Goal: Task Accomplishment & Management: Complete application form

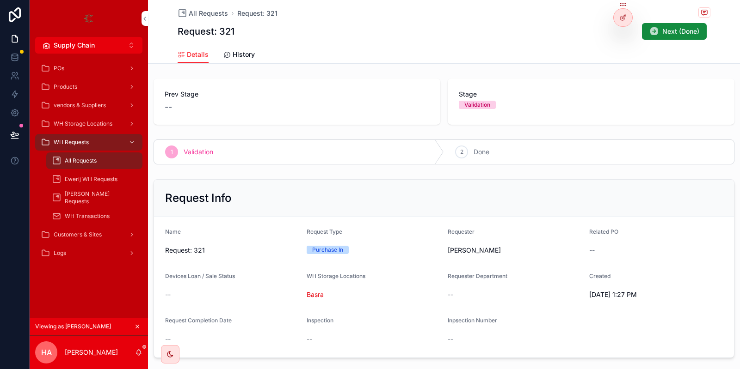
click at [618, 18] on div at bounding box center [623, 18] width 18 height 18
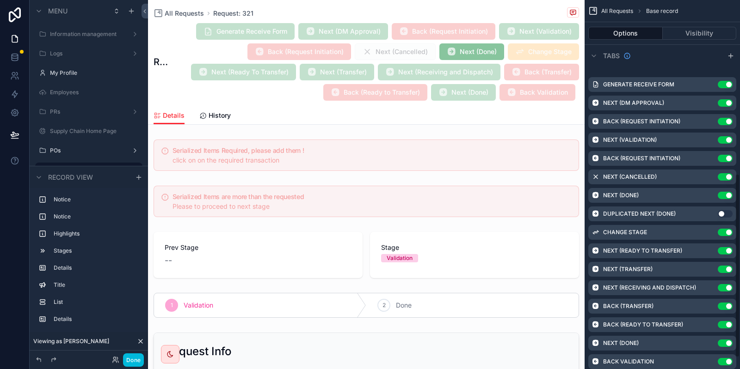
scroll to position [347, 0]
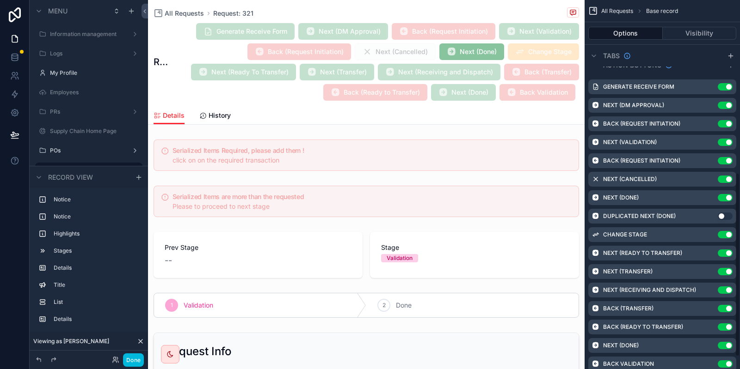
click at [0, 0] on icon "scrollable content" at bounding box center [0, 0] width 0 height 0
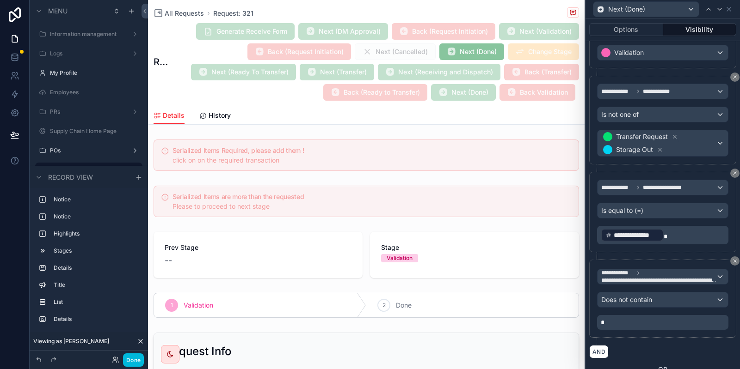
scroll to position [392, 0]
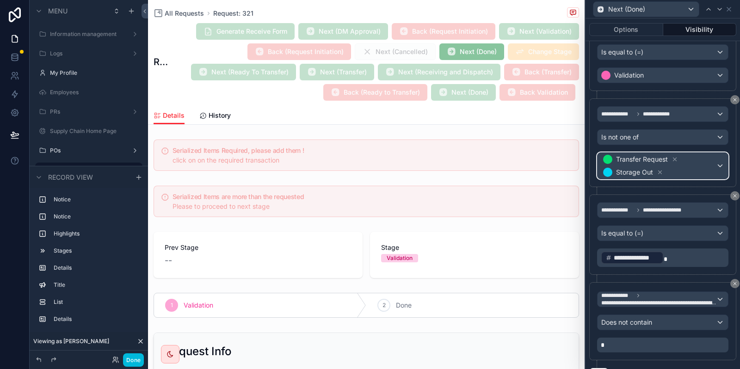
click at [686, 161] on span "Transfer Request Storage Out" at bounding box center [658, 166] width 115 height 26
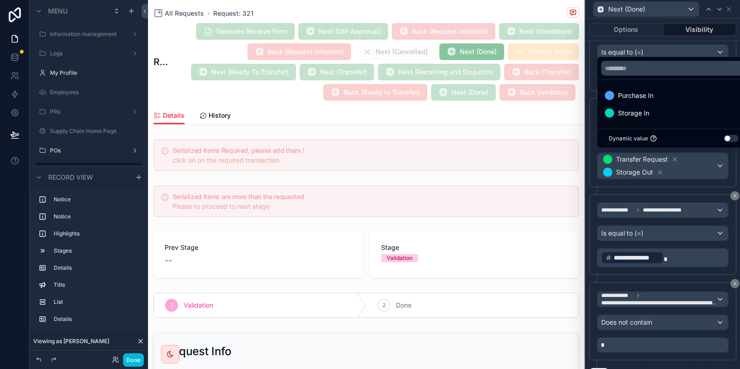
click at [713, 168] on div at bounding box center [662, 184] width 154 height 369
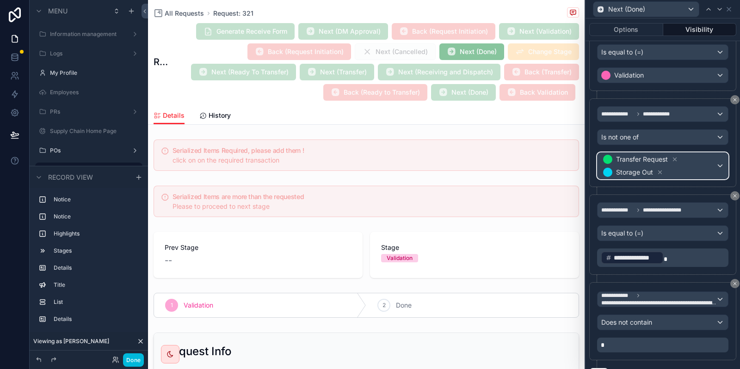
click at [713, 168] on span "Transfer Request Storage Out" at bounding box center [658, 166] width 115 height 26
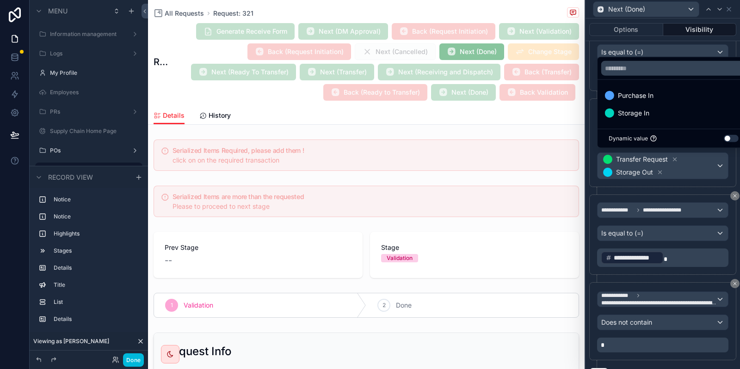
click at [671, 108] on div "Storage In" at bounding box center [673, 113] width 137 height 11
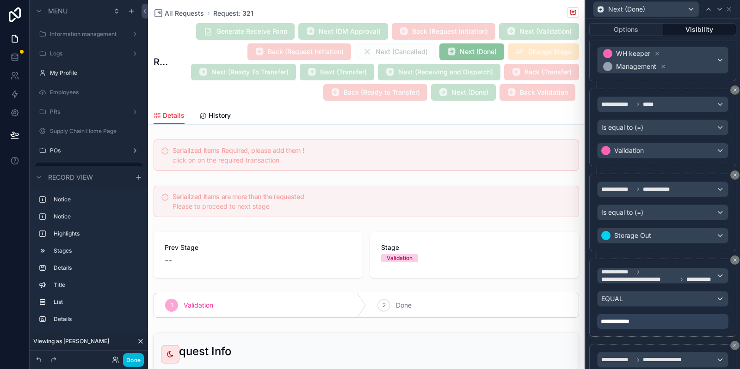
scroll to position [838, 0]
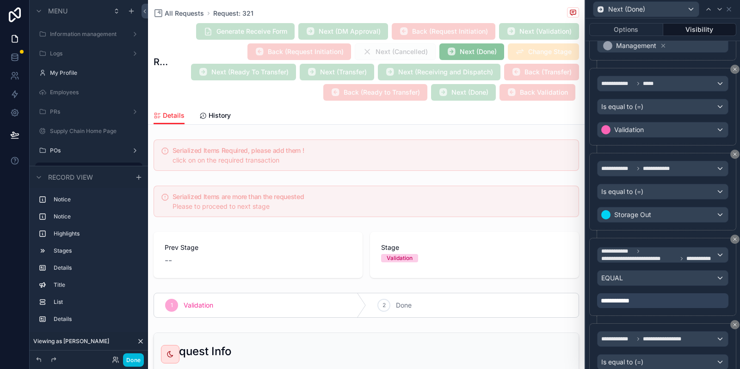
click at [732, 237] on icon at bounding box center [735, 240] width 6 height 6
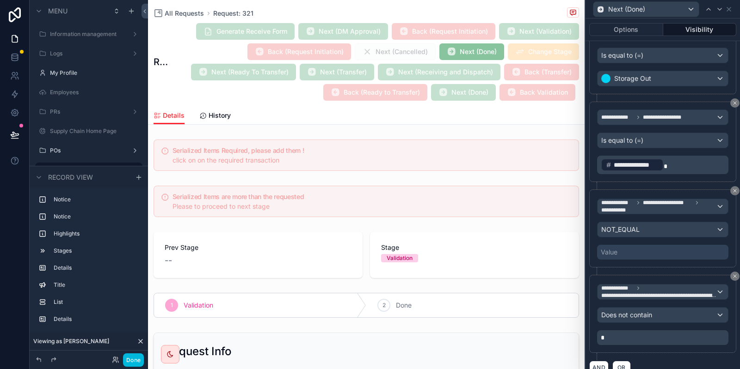
scroll to position [976, 0]
click at [647, 221] on div "NOT_EQUAL" at bounding box center [662, 228] width 130 height 15
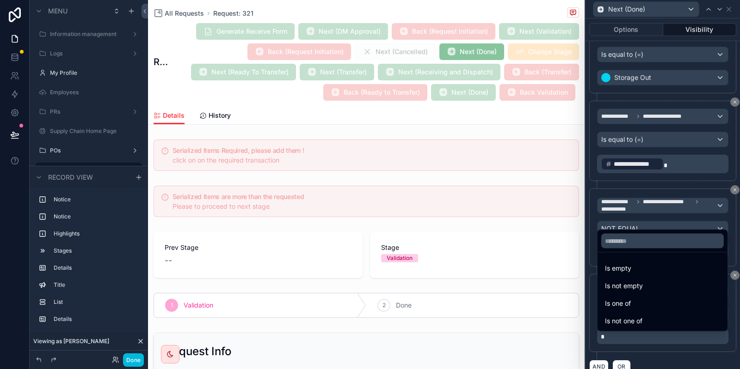
click at [655, 286] on div "Is not empty" at bounding box center [662, 286] width 115 height 11
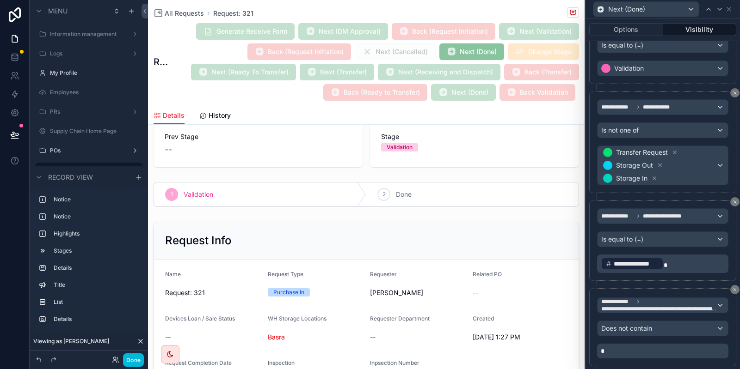
scroll to position [111, 0]
click at [672, 125] on div "Is not one of" at bounding box center [662, 130] width 130 height 15
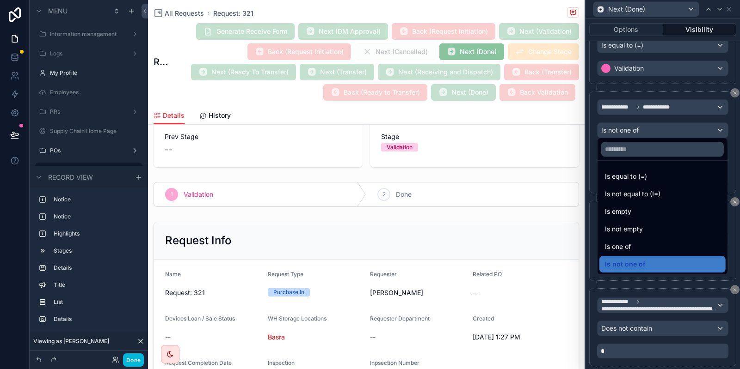
click at [672, 125] on div at bounding box center [662, 184] width 154 height 369
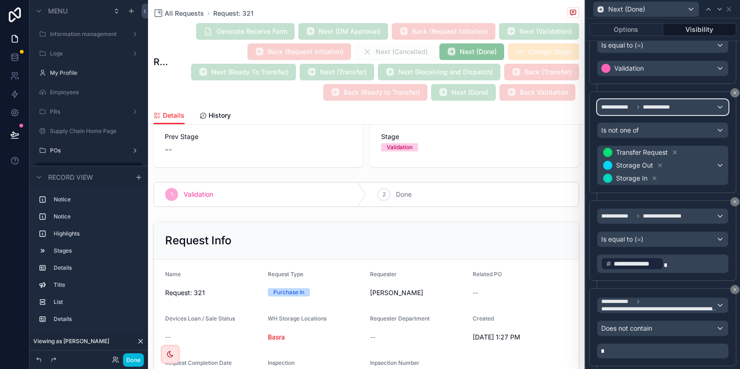
click at [675, 104] on span "**********" at bounding box center [661, 107] width 36 height 7
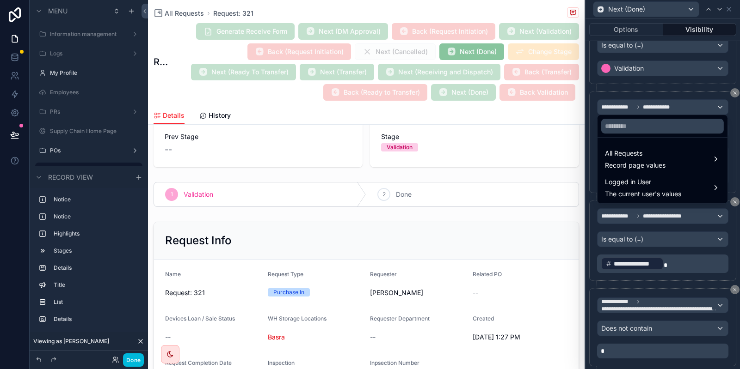
click at [667, 146] on ul "All Requests Record page values Logged in User The current user's values" at bounding box center [662, 171] width 130 height 66
click at [666, 150] on div "All Requests Record page values" at bounding box center [662, 159] width 115 height 22
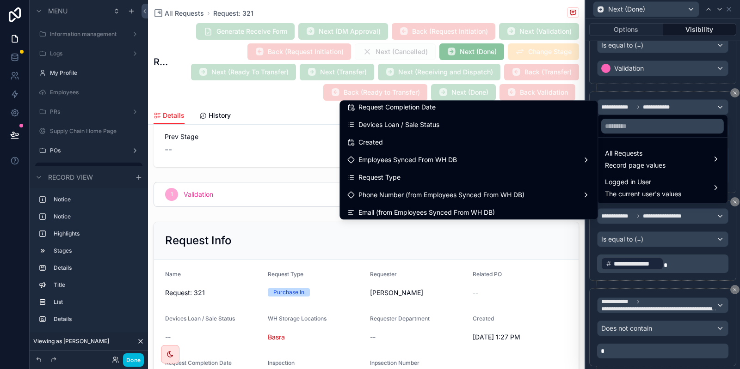
scroll to position [231, 0]
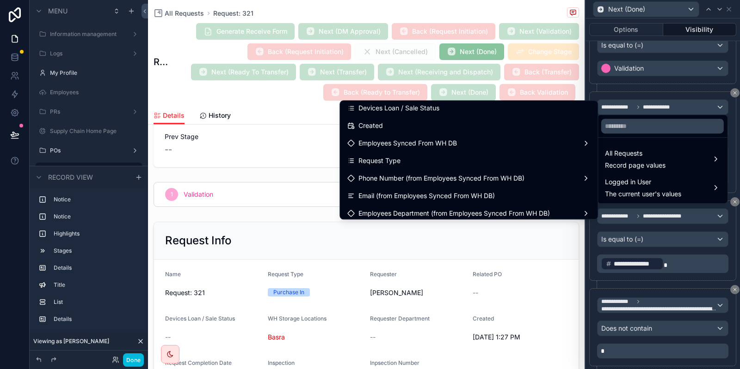
click at [422, 159] on div "Request Type" at bounding box center [468, 160] width 243 height 11
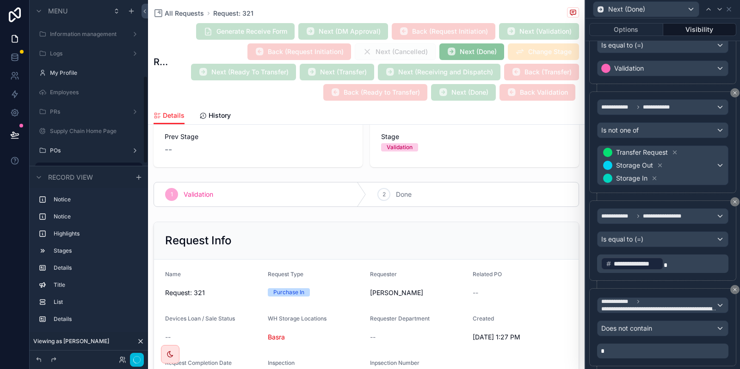
scroll to position [310, 0]
click at [690, 168] on span "Transfer Request Storage Out Storage In" at bounding box center [658, 165] width 115 height 39
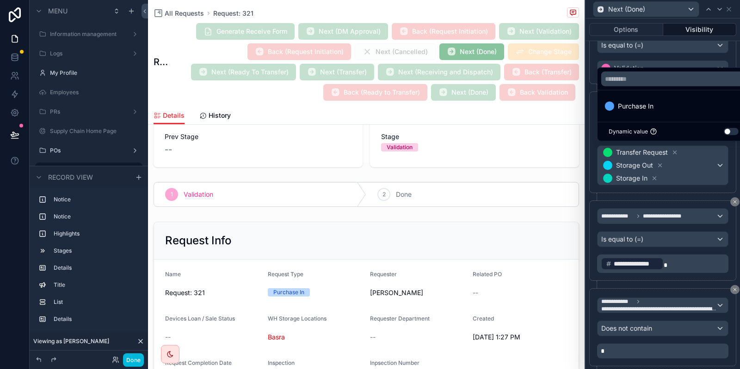
click at [656, 176] on div at bounding box center [662, 184] width 154 height 369
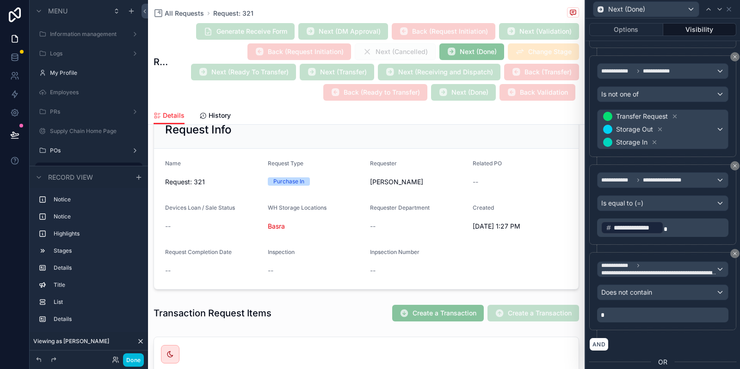
scroll to position [455, 0]
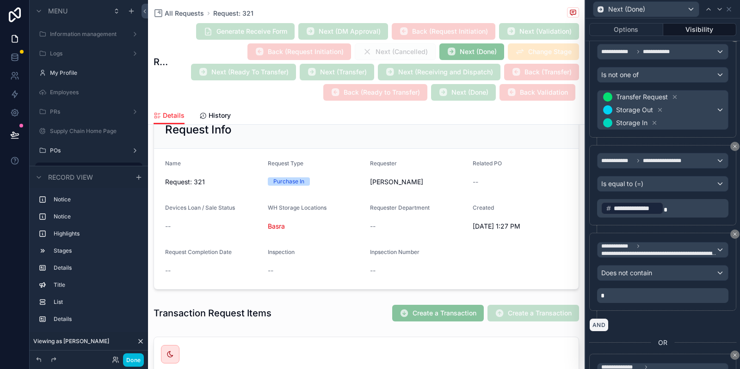
click at [603, 320] on button "AND" at bounding box center [598, 325] width 19 height 13
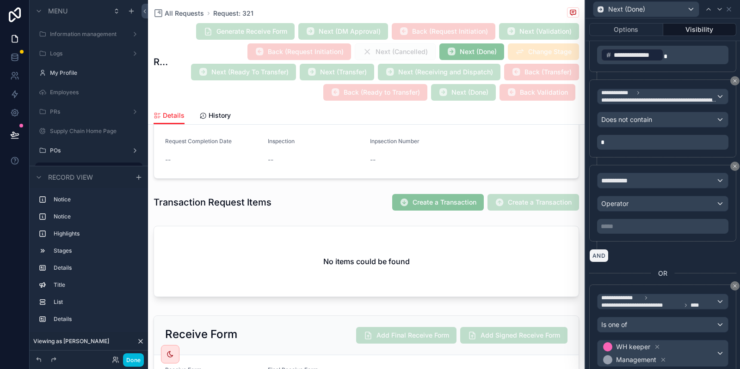
scroll to position [621, 0]
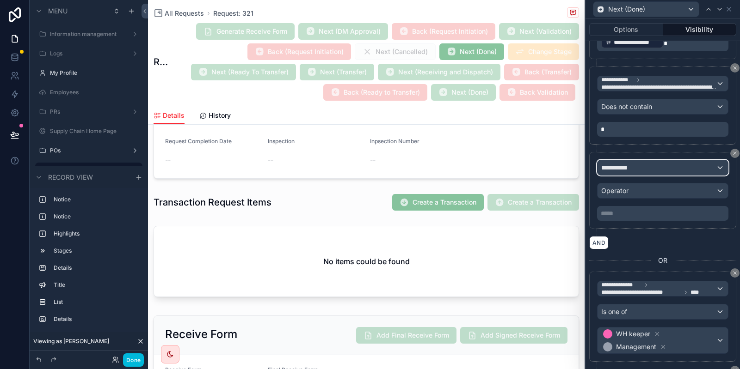
click at [661, 170] on div "**********" at bounding box center [662, 167] width 130 height 15
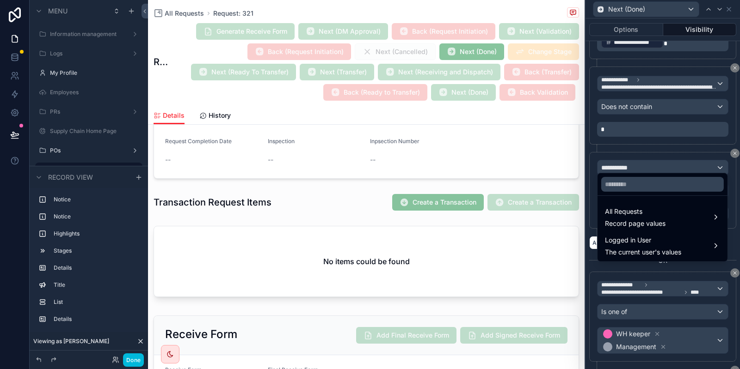
click at [646, 244] on span "Logged in User" at bounding box center [643, 240] width 76 height 11
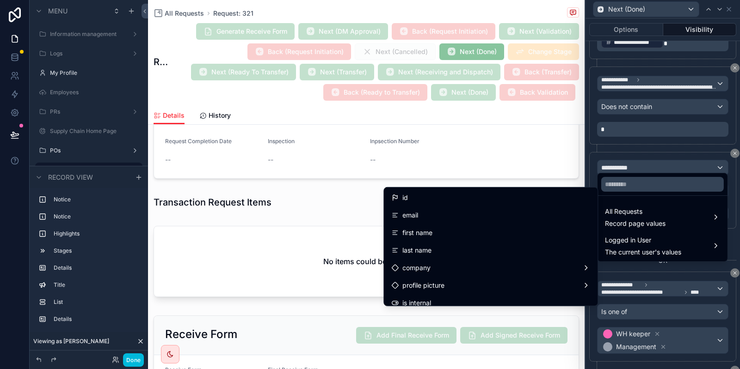
click at [657, 209] on span "All Requests" at bounding box center [635, 211] width 61 height 11
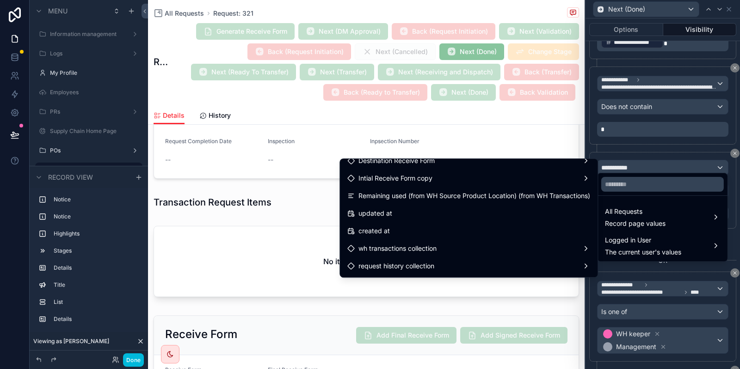
scroll to position [904, 0]
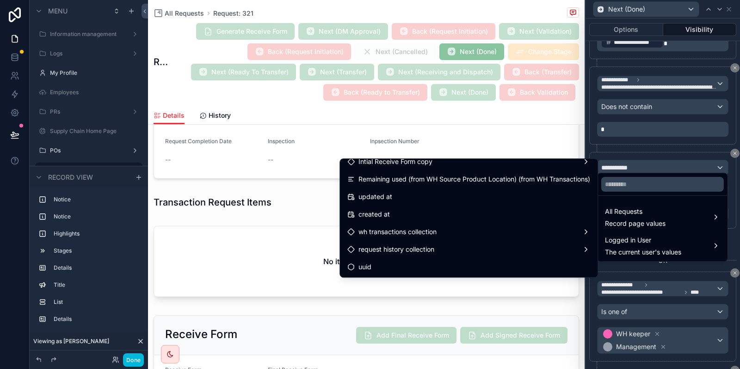
click at [408, 228] on span "wh transactions collection" at bounding box center [397, 232] width 78 height 11
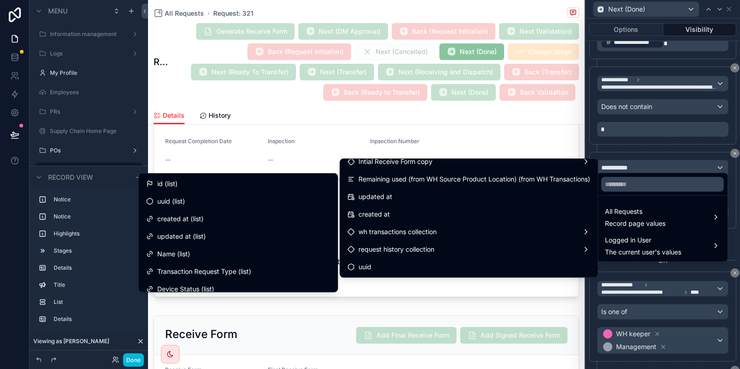
click at [191, 179] on div "id (list)" at bounding box center [238, 183] width 184 height 11
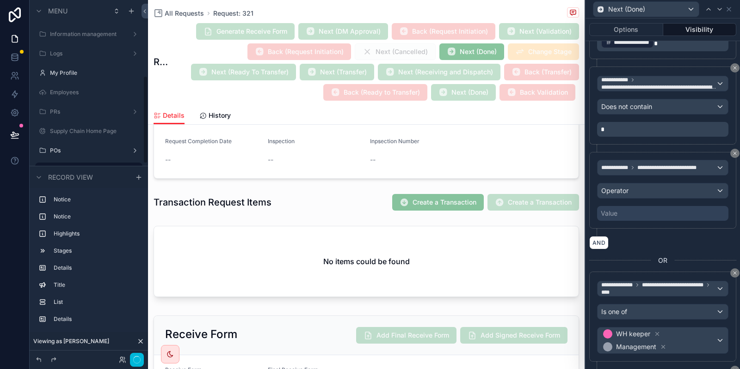
click at [664, 211] on div "Value" at bounding box center [662, 213] width 131 height 15
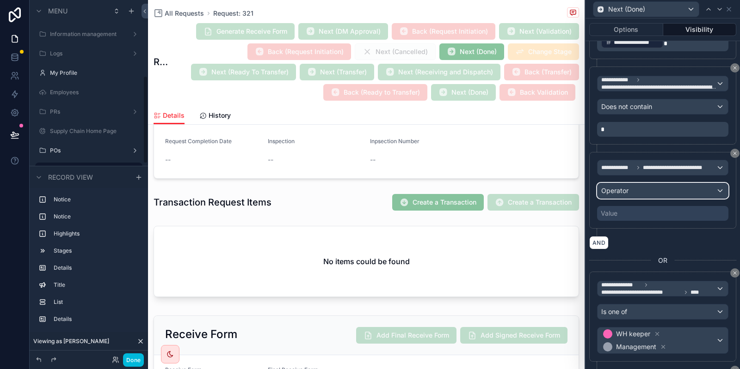
click at [667, 186] on div "Operator" at bounding box center [662, 191] width 130 height 15
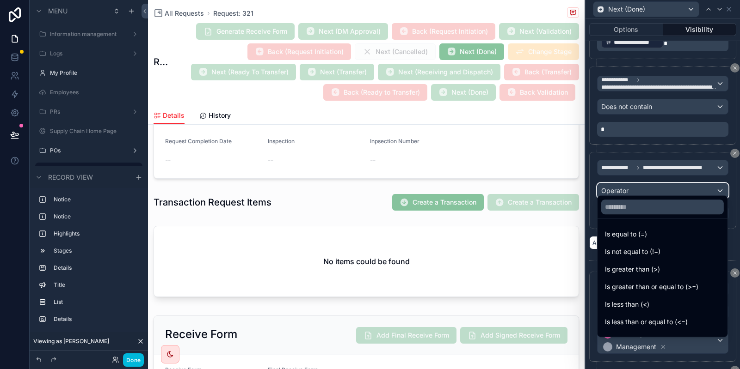
scroll to position [65, 0]
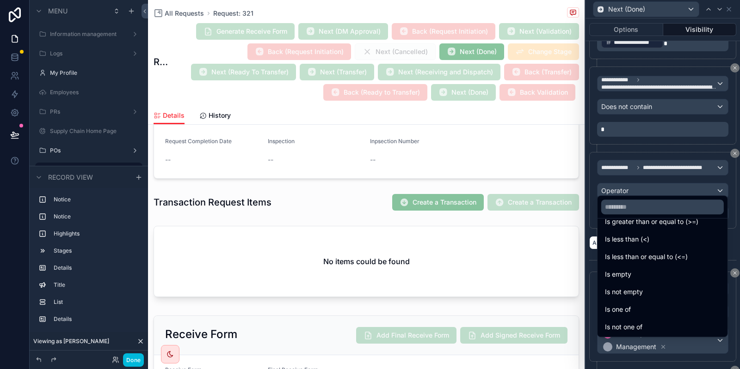
click at [658, 288] on div "Is not empty" at bounding box center [662, 292] width 115 height 11
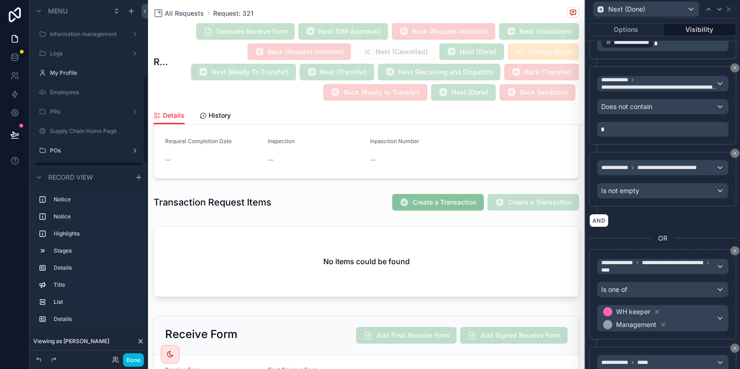
scroll to position [310, 0]
click at [138, 359] on button "Done" at bounding box center [133, 360] width 21 height 13
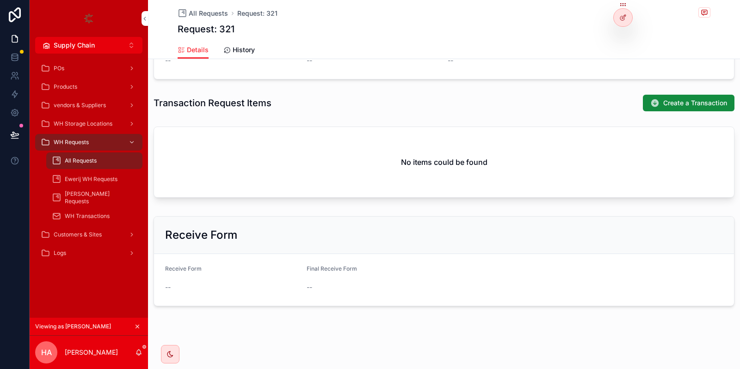
scroll to position [273, 0]
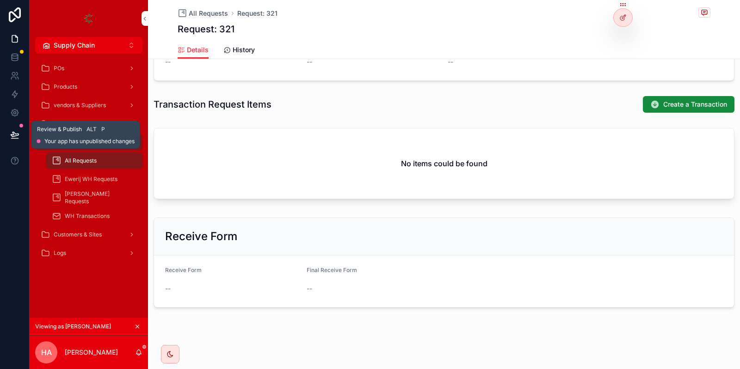
click at [15, 134] on icon at bounding box center [15, 134] width 8 height 5
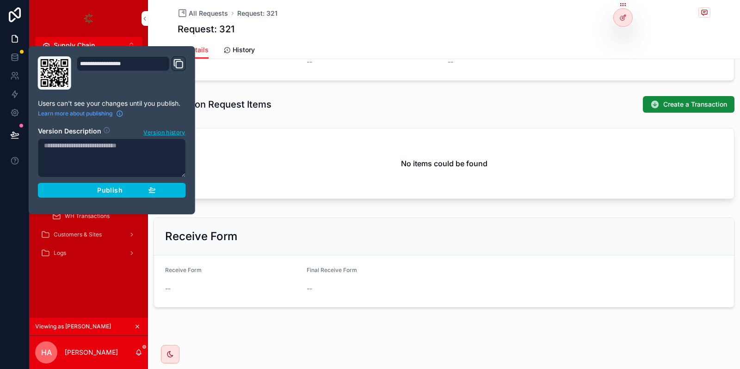
click at [119, 193] on span "Publish" at bounding box center [109, 190] width 25 height 8
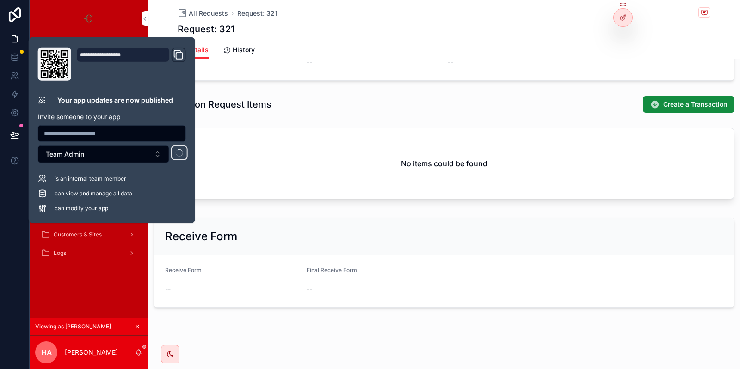
click at [418, 102] on div "Transaction Request Items Create a Transaction" at bounding box center [444, 105] width 581 height 18
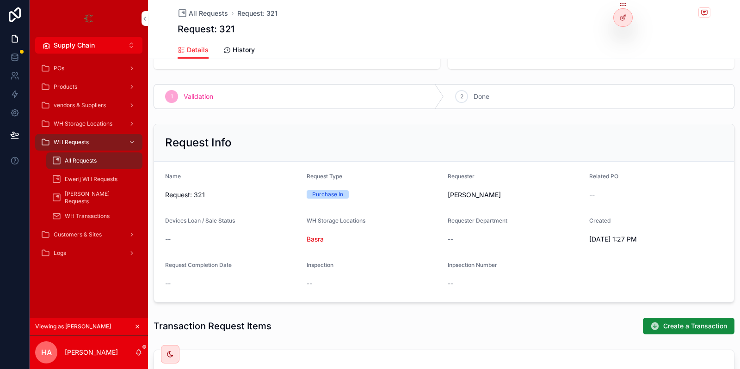
scroll to position [217, 0]
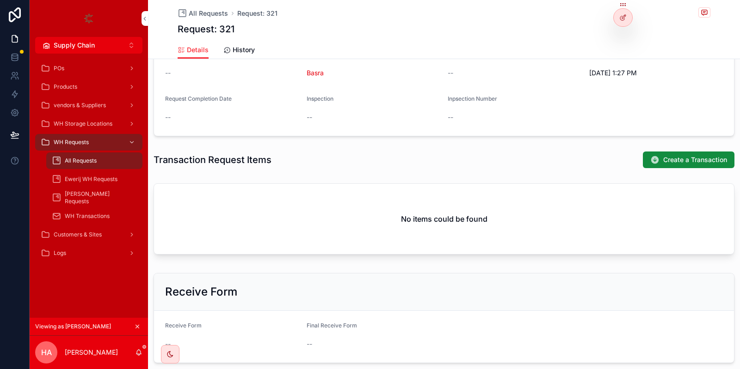
click at [687, 156] on span "Create a Transaction" at bounding box center [695, 159] width 64 height 9
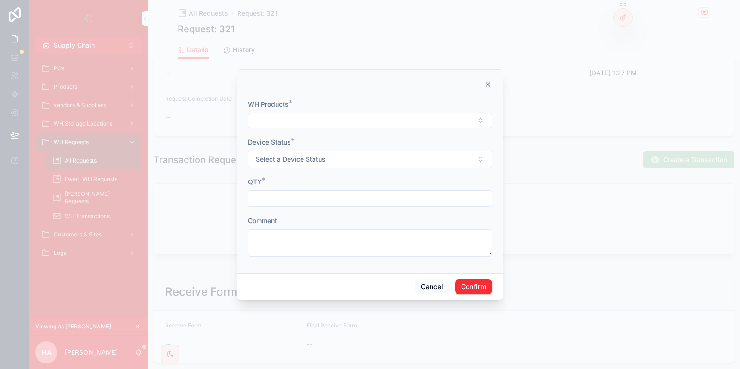
click at [295, 129] on form "WH Products * Device Status * Select a Device Status QTY * Comment" at bounding box center [370, 183] width 244 height 166
click at [297, 124] on button "Select Button" at bounding box center [370, 121] width 244 height 16
type input "****"
click at [342, 155] on span "this is for testing" at bounding box center [334, 157] width 50 height 9
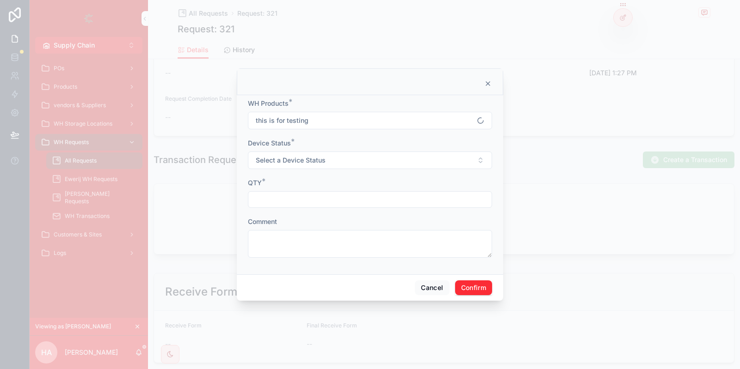
click at [287, 154] on button "Select a Device Status" at bounding box center [370, 161] width 244 height 18
click at [443, 287] on button "Cancel" at bounding box center [432, 288] width 34 height 15
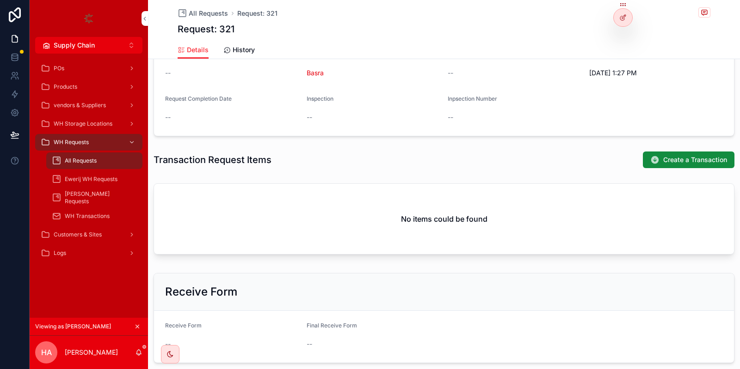
click at [88, 157] on div "All Requests" at bounding box center [94, 161] width 85 height 15
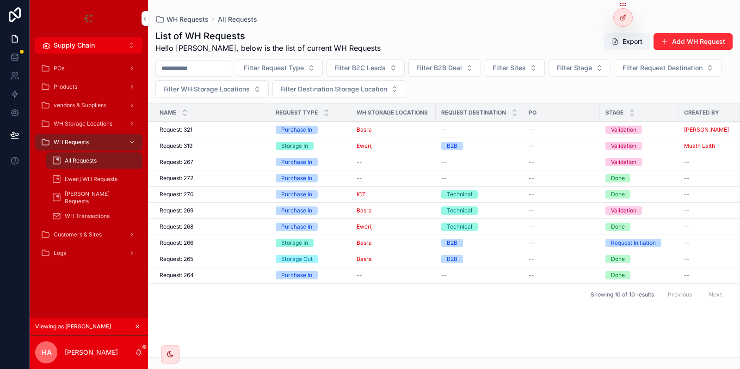
click at [683, 31] on div "List of WH Requests Hello Hassan, below is the list of current WH Requests Expo…" at bounding box center [443, 42] width 577 height 24
click at [685, 43] on button "Add WH Request" at bounding box center [692, 41] width 79 height 17
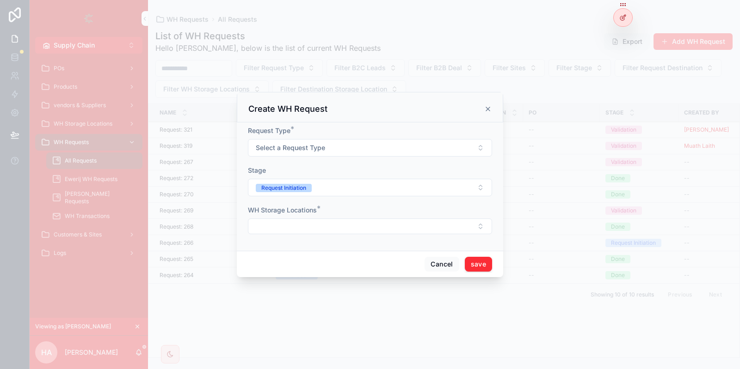
click at [375, 152] on button "Select a Request Type" at bounding box center [370, 148] width 244 height 18
click at [364, 186] on div "Purchase In" at bounding box center [370, 185] width 129 height 14
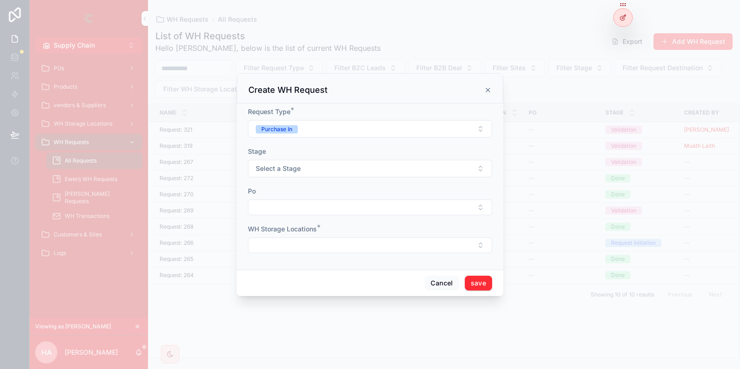
click at [339, 170] on button "Select a Stage" at bounding box center [370, 169] width 244 height 18
click at [303, 154] on div "Stage" at bounding box center [370, 151] width 244 height 9
click at [487, 92] on icon "scrollable content" at bounding box center [487, 89] width 7 height 7
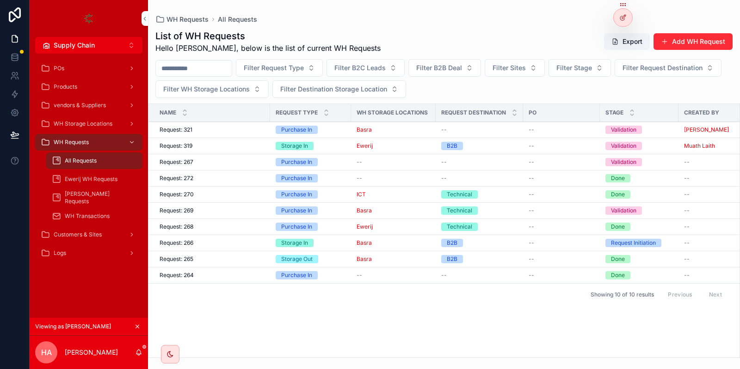
click at [622, 13] on div at bounding box center [623, 18] width 18 height 18
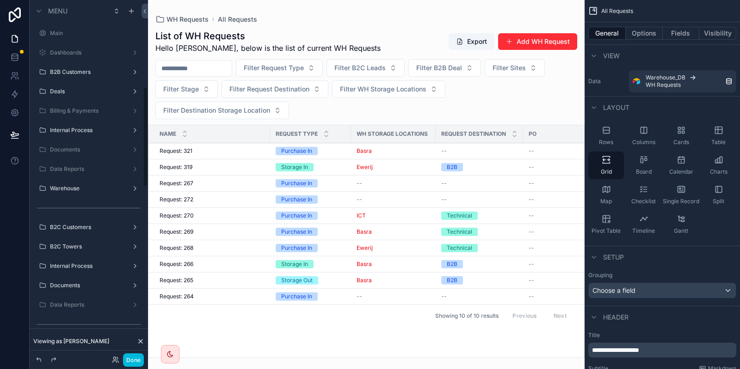
scroll to position [310, 0]
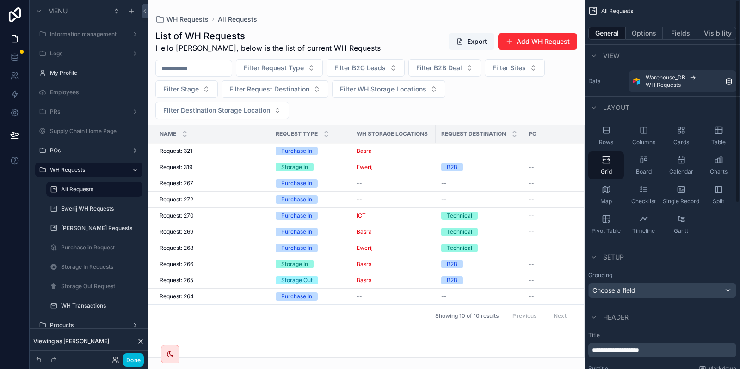
click at [540, 42] on div "scrollable content" at bounding box center [366, 184] width 437 height 369
click at [531, 37] on button "Add WH Request" at bounding box center [537, 41] width 79 height 17
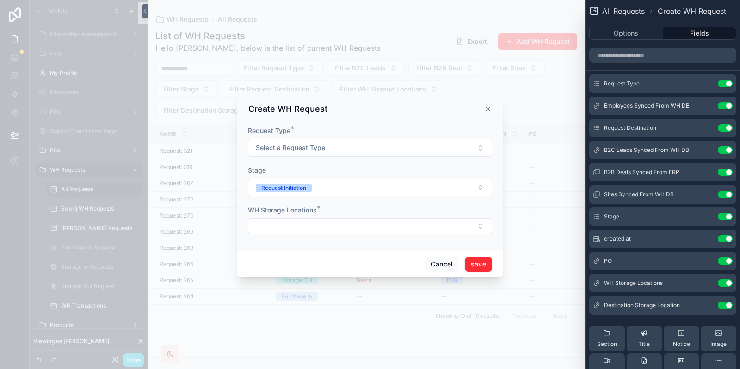
scroll to position [55, 0]
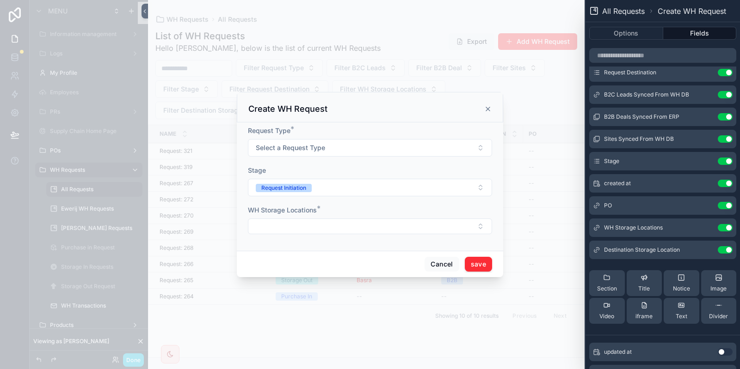
click at [705, 156] on div "Stage Use setting" at bounding box center [662, 161] width 147 height 18
click at [0, 0] on icon at bounding box center [0, 0] width 0 height 0
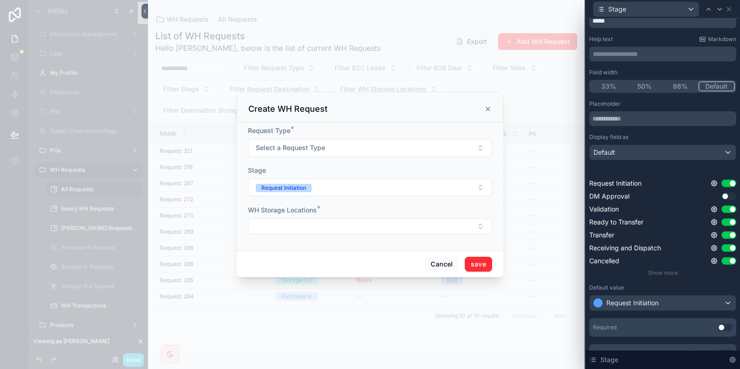
scroll to position [52, 0]
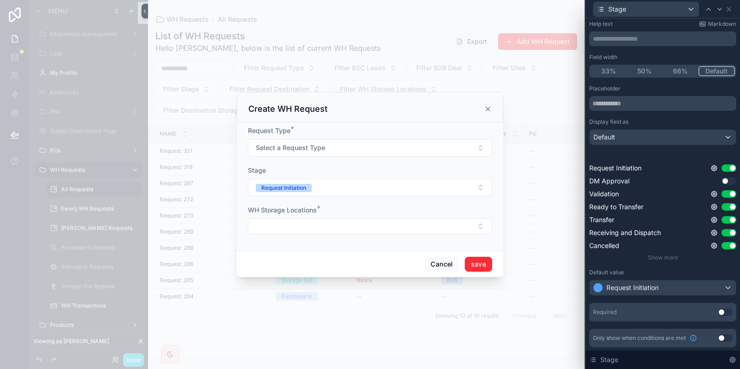
click at [722, 315] on button "Use setting" at bounding box center [725, 312] width 15 height 7
click at [328, 146] on button "Select a Request Type" at bounding box center [370, 148] width 244 height 18
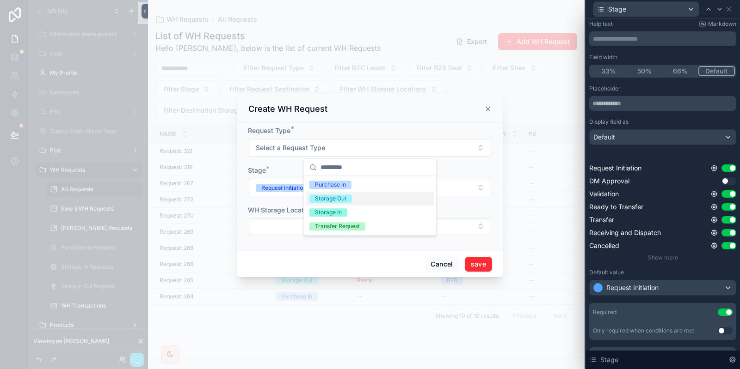
click at [336, 198] on div "Storage Out" at bounding box center [330, 199] width 31 height 8
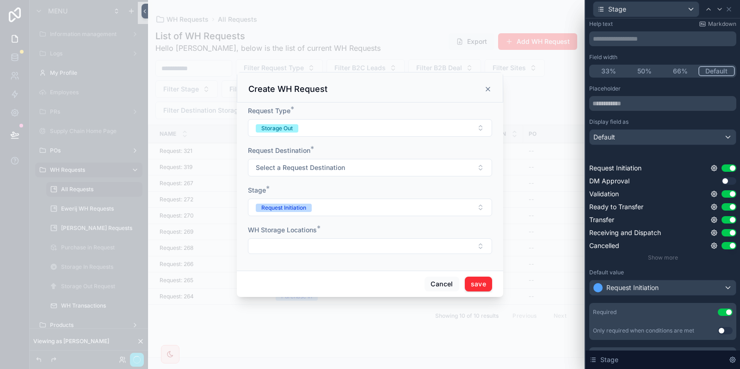
click at [331, 175] on button "Select a Request Destination" at bounding box center [370, 168] width 244 height 18
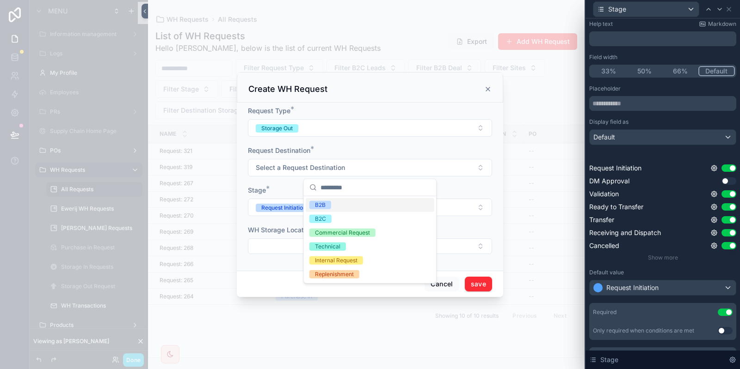
click at [333, 139] on form "Request Type * Storage Out Request Destination * Select a Request Destination S…" at bounding box center [370, 184] width 244 height 157
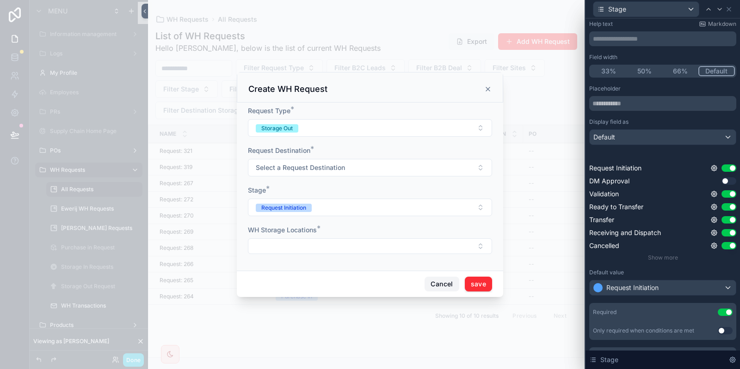
click at [447, 288] on button "Cancel" at bounding box center [441, 284] width 34 height 15
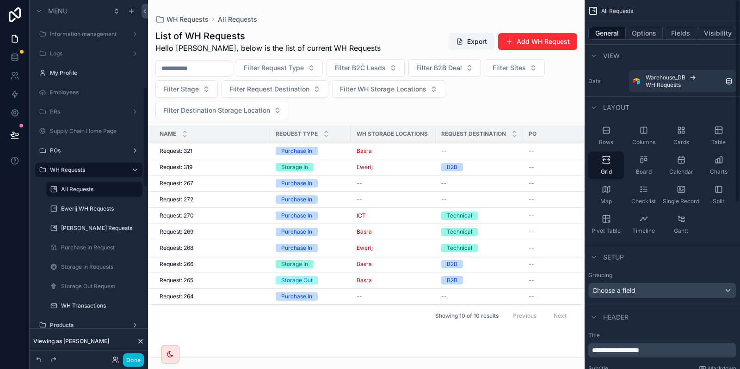
click at [133, 359] on button "Done" at bounding box center [133, 360] width 21 height 13
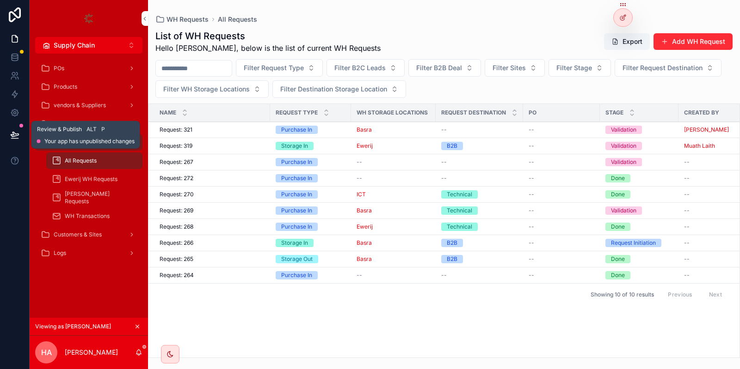
click at [18, 135] on icon at bounding box center [15, 134] width 8 height 5
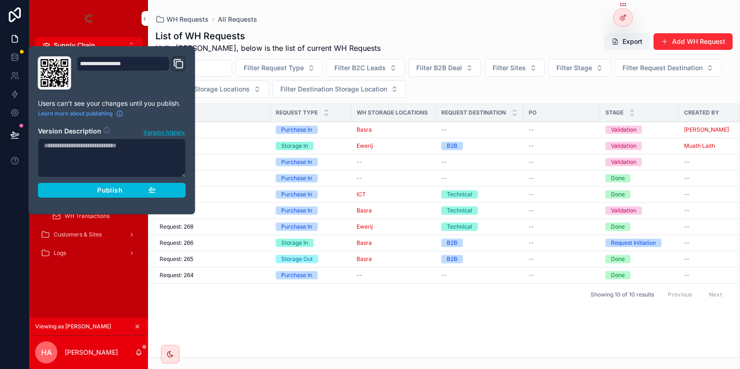
click at [151, 190] on icon "button" at bounding box center [152, 190] width 6 height 4
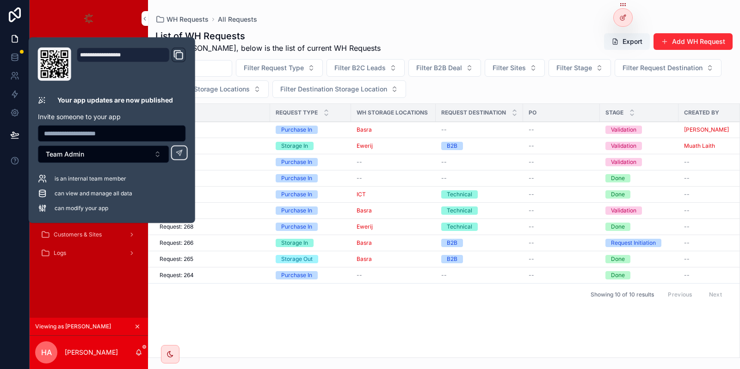
click at [393, 34] on div "List of WH Requests Hello Hassan, below is the list of current WH Requests Expo…" at bounding box center [443, 42] width 577 height 24
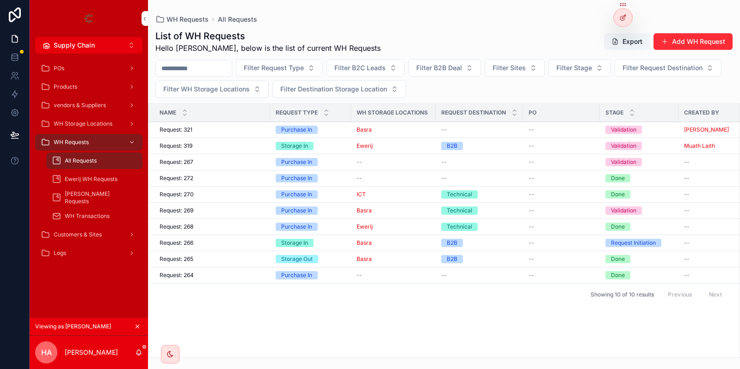
click at [713, 38] on button "Add WH Request" at bounding box center [692, 41] width 79 height 17
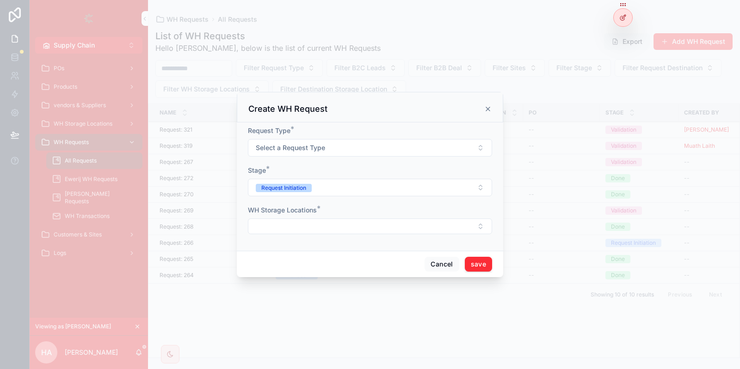
click at [293, 138] on div "Request Type * Select a Request Type" at bounding box center [370, 141] width 244 height 31
click at [292, 150] on span "Select a Request Type" at bounding box center [290, 147] width 69 height 9
click at [342, 186] on div "Purchase In" at bounding box center [330, 185] width 31 height 8
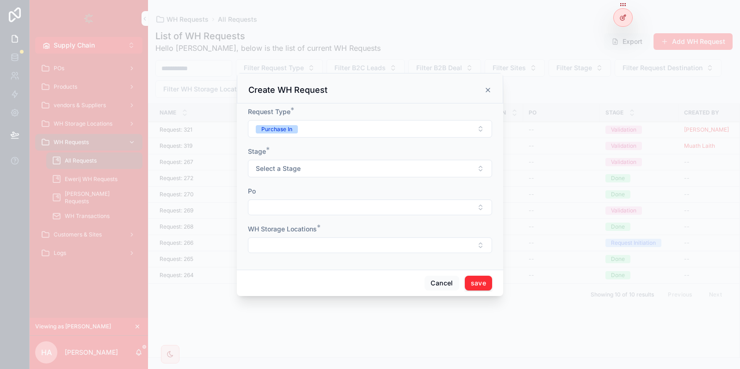
click at [321, 171] on button "Select a Stage" at bounding box center [370, 169] width 244 height 18
click at [330, 204] on div "Validation" at bounding box center [327, 206] width 25 height 8
click at [339, 243] on button "Select Button" at bounding box center [370, 246] width 244 height 16
click at [360, 330] on div "Ewerij" at bounding box center [370, 326] width 129 height 15
click at [441, 293] on div "Cancel save" at bounding box center [370, 284] width 266 height 26
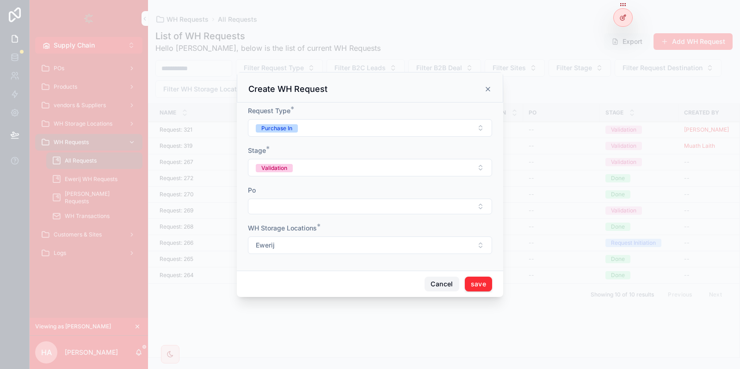
click at [442, 285] on button "Cancel" at bounding box center [441, 284] width 34 height 15
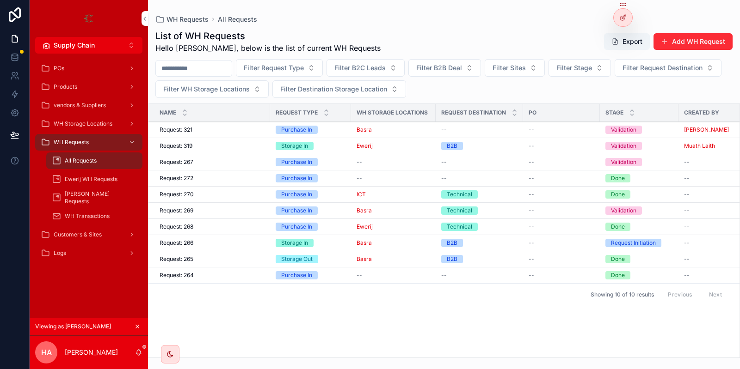
click at [696, 39] on button "Add WH Request" at bounding box center [692, 41] width 79 height 17
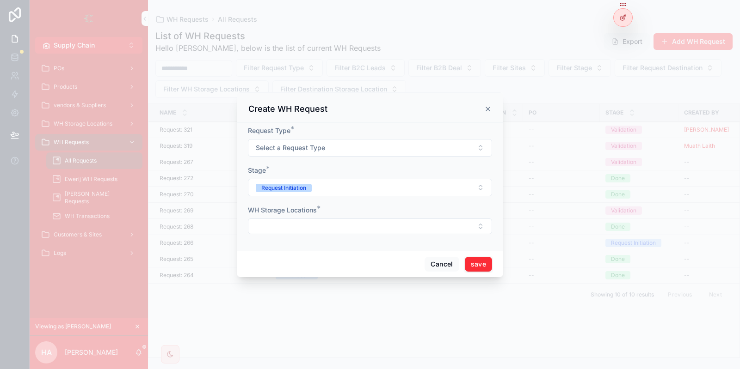
click at [322, 157] on form "Request Type * Select a Request Type Stage * Request Initiation WH Storage Loca…" at bounding box center [370, 184] width 244 height 117
click at [315, 146] on span "Select a Request Type" at bounding box center [290, 147] width 69 height 9
click at [326, 183] on div "Purchase In" at bounding box center [330, 185] width 31 height 8
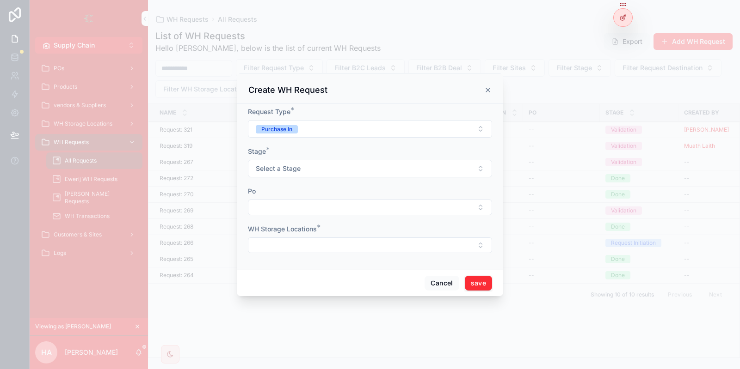
click at [301, 166] on button "Select a Stage" at bounding box center [370, 169] width 244 height 18
click at [320, 197] on div "Validation" at bounding box center [370, 206] width 132 height 18
click at [320, 203] on div "Validation" at bounding box center [327, 206] width 25 height 8
click at [265, 237] on div "WH Storage Locations *" at bounding box center [370, 239] width 244 height 29
click at [270, 242] on button "Select Button" at bounding box center [370, 246] width 244 height 16
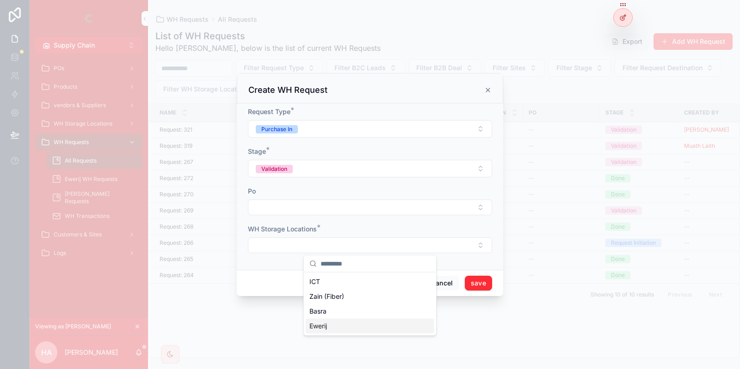
click at [338, 330] on div "Ewerij" at bounding box center [370, 326] width 129 height 15
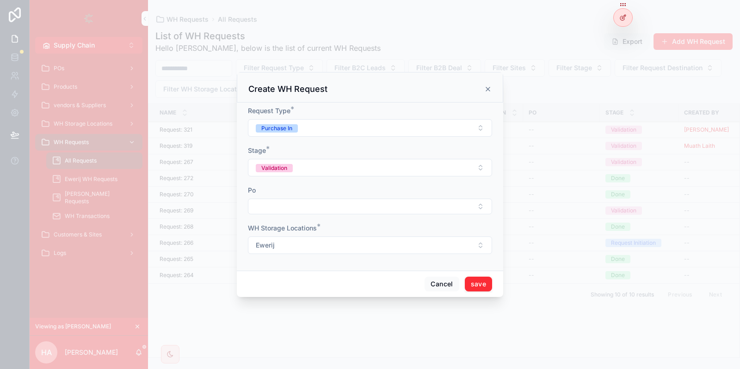
click at [489, 283] on button "save" at bounding box center [478, 284] width 27 height 15
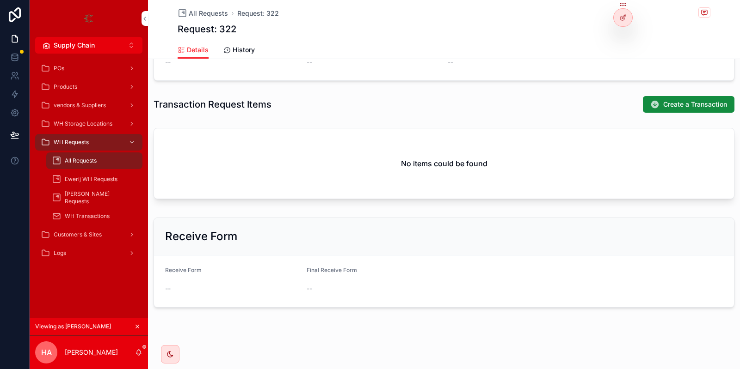
scroll to position [217, 0]
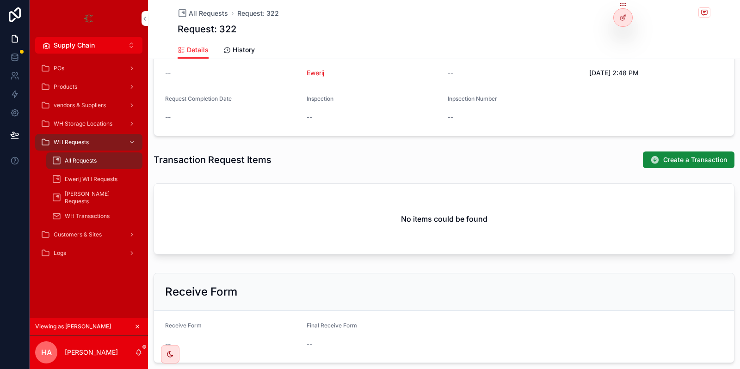
click at [661, 154] on button "Create a Transaction" at bounding box center [689, 160] width 92 height 17
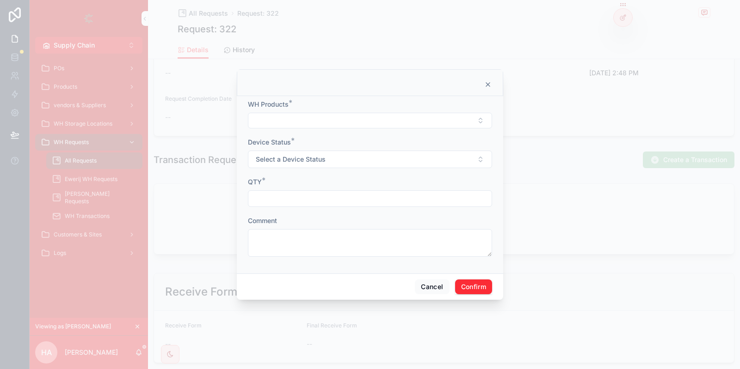
click at [338, 123] on button "Select Button" at bounding box center [370, 121] width 244 height 16
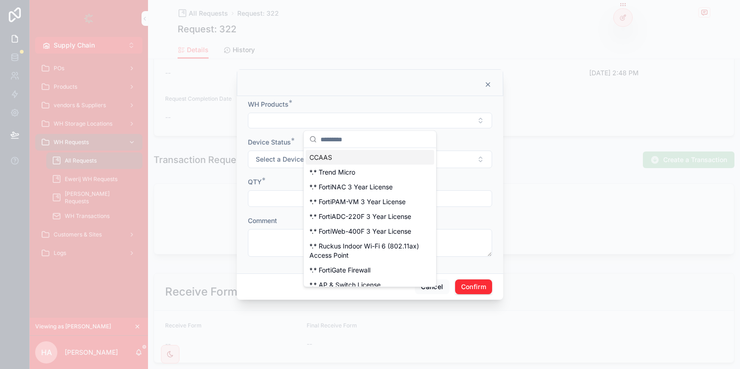
type input "*"
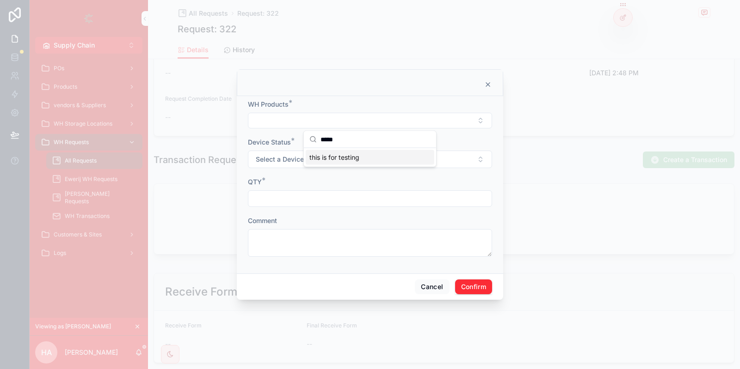
type input "****"
click at [337, 160] on span "this is for testing" at bounding box center [334, 157] width 50 height 9
click at [303, 158] on span "Select a Device Status" at bounding box center [291, 160] width 70 height 9
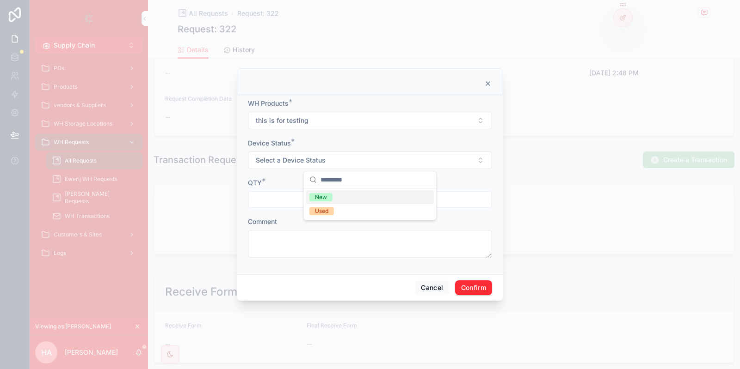
click at [338, 200] on div "New" at bounding box center [370, 198] width 129 height 14
click at [301, 200] on input "text" at bounding box center [369, 199] width 243 height 13
type input "*"
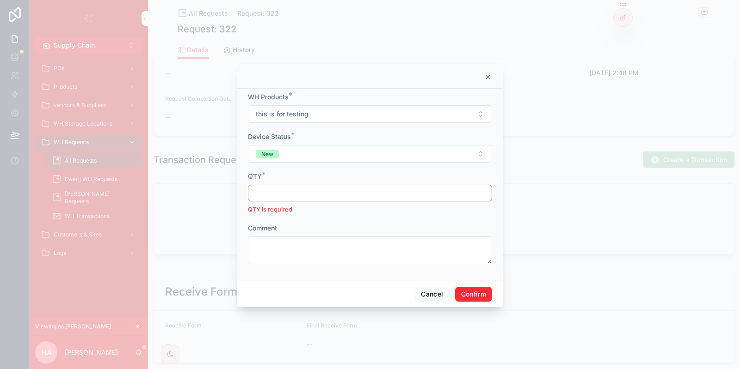
type input "*"
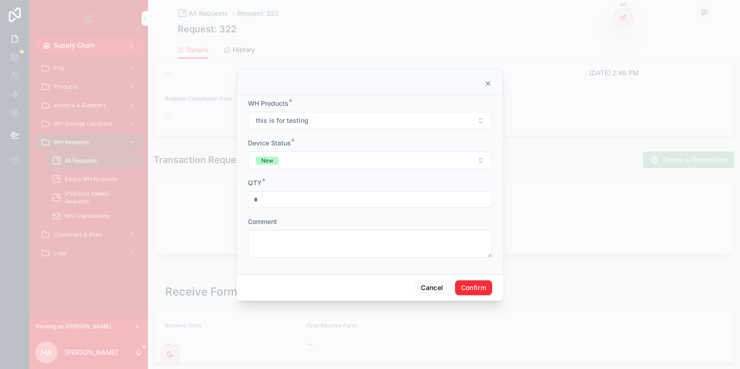
type input "*"
click at [304, 239] on textarea at bounding box center [370, 244] width 244 height 28
click at [475, 287] on button "Confirm" at bounding box center [473, 288] width 37 height 15
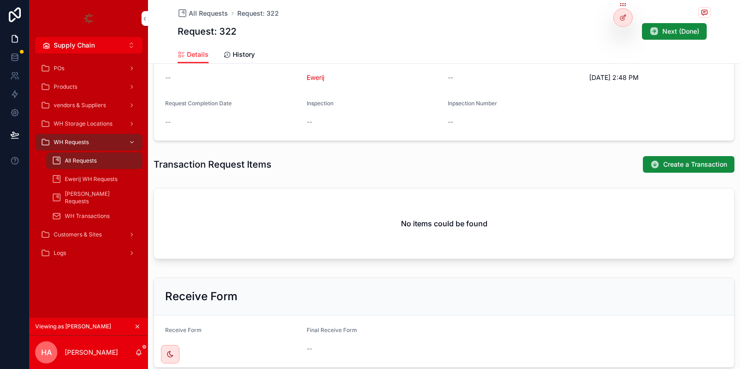
scroll to position [222, 0]
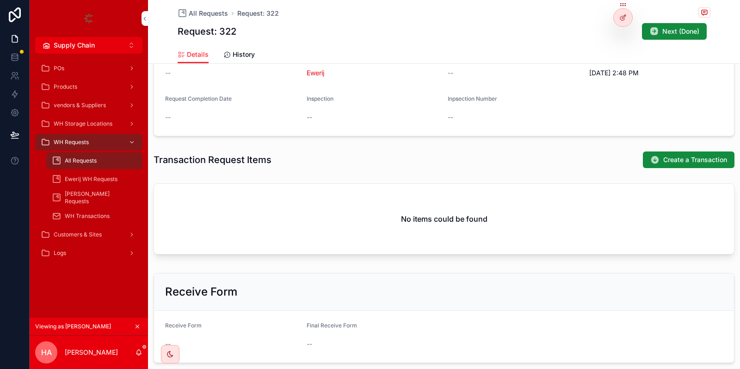
click at [682, 165] on button "Create a Transaction" at bounding box center [689, 160] width 92 height 17
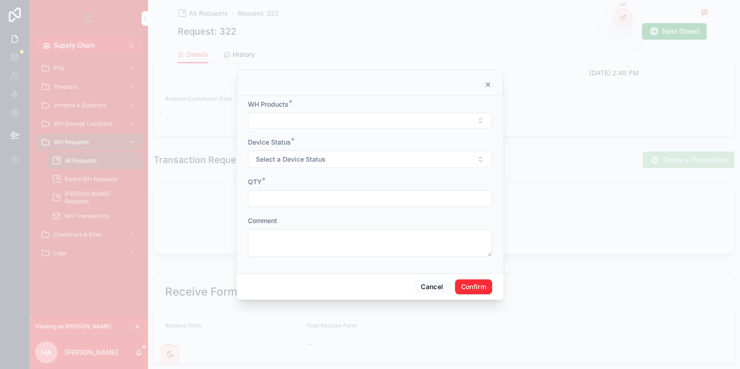
click at [345, 130] on form "WH Products * Device Status * Select a Device Status QTY * Comment" at bounding box center [370, 183] width 244 height 166
click at [343, 126] on button "Select Button" at bounding box center [370, 121] width 244 height 16
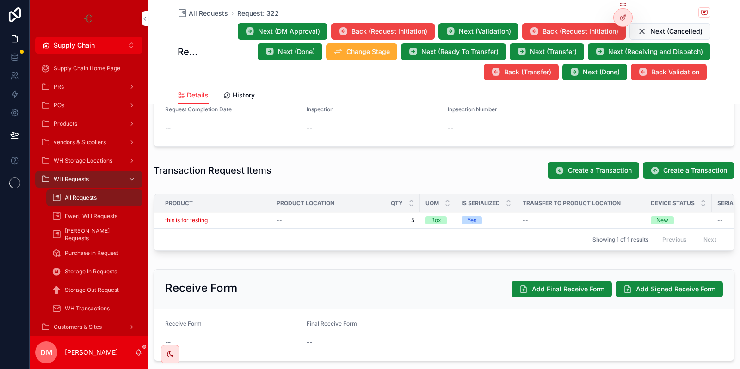
scroll to position [277, 0]
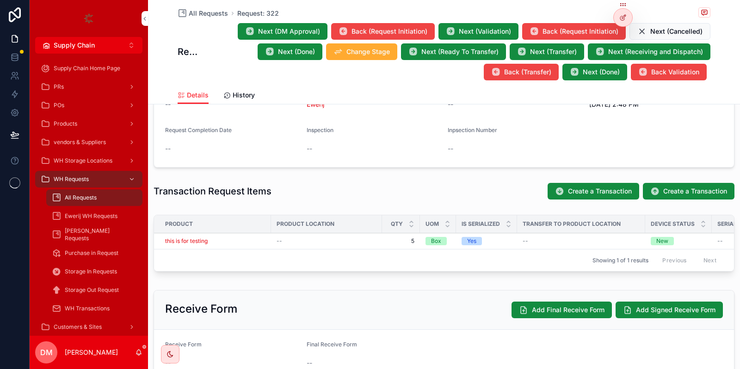
click at [0, 0] on icon at bounding box center [0, 0] width 0 height 0
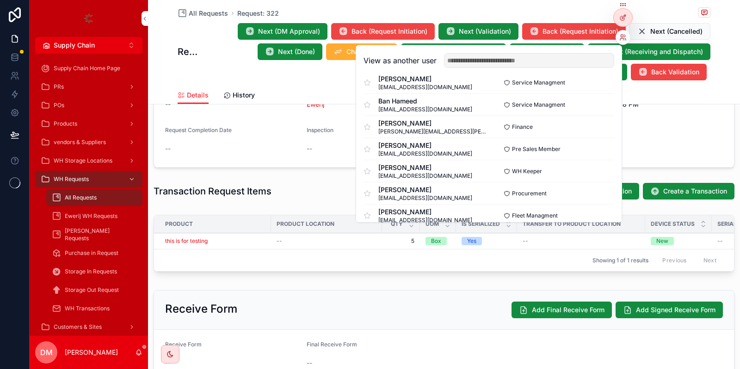
scroll to position [111, 0]
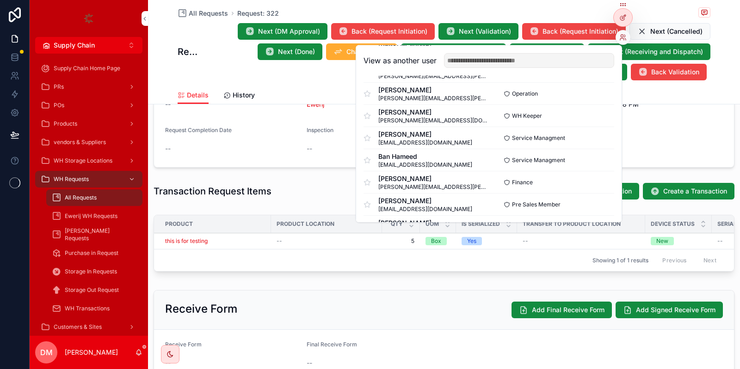
click at [0, 0] on button "Select" at bounding box center [0, 0] width 0 height 0
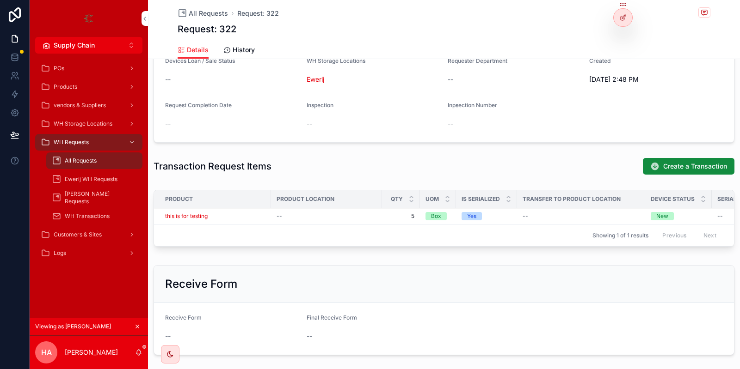
scroll to position [277, 0]
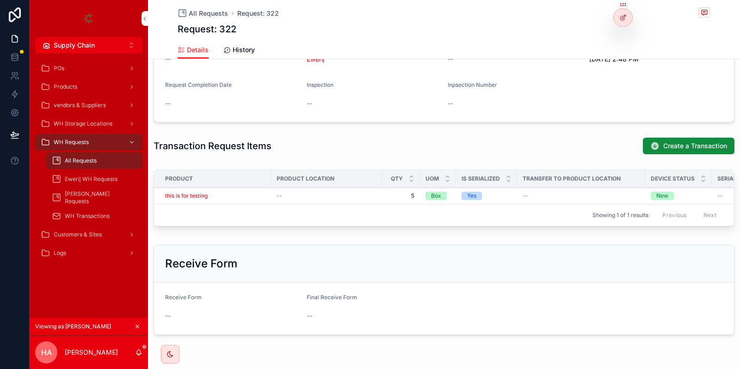
click at [0, 0] on span "Add / Edit Location and Status" at bounding box center [0, 0] width 0 height 0
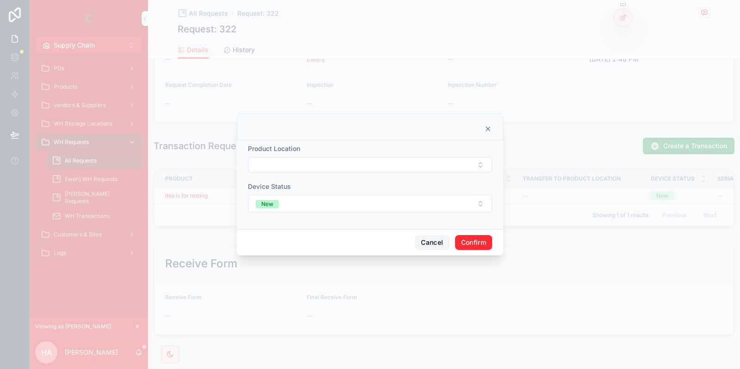
click at [434, 242] on button "Cancel" at bounding box center [432, 242] width 34 height 15
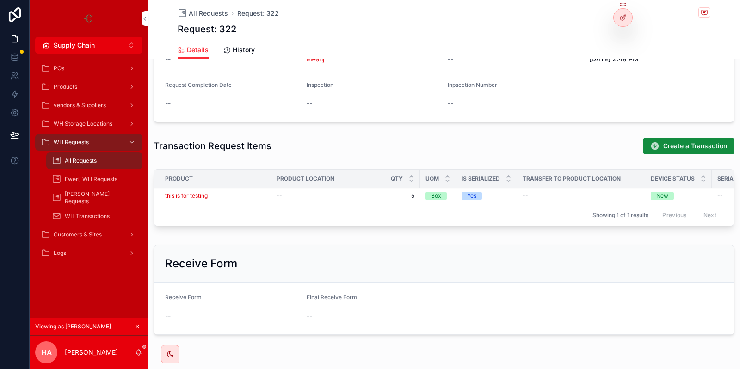
click at [623, 13] on div at bounding box center [623, 18] width 18 height 18
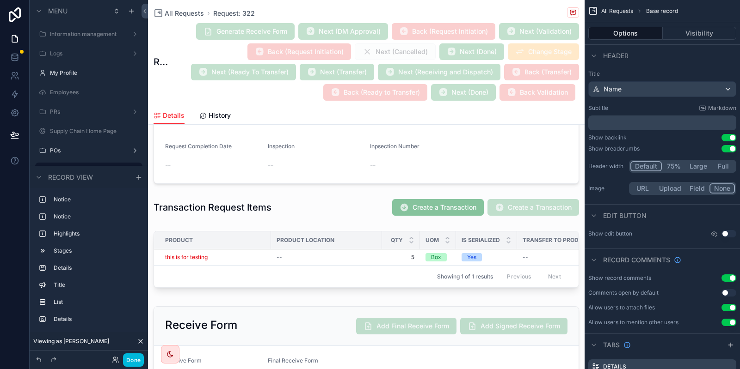
scroll to position [333, 0]
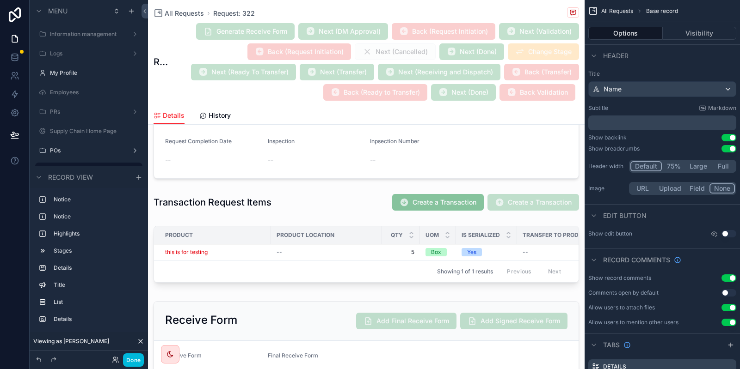
click at [469, 205] on div "scrollable content" at bounding box center [366, 202] width 437 height 25
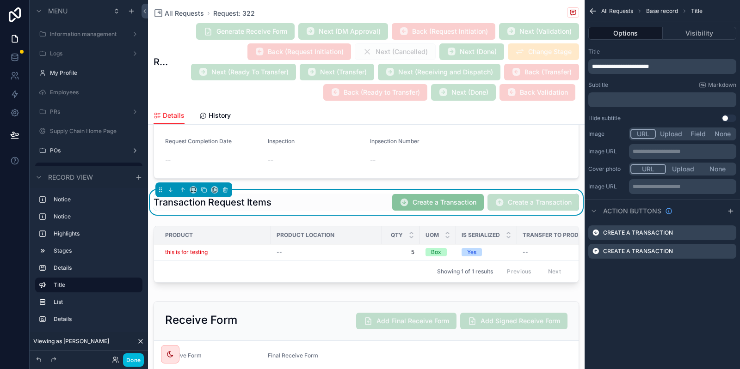
click at [0, 0] on icon "scrollable content" at bounding box center [0, 0] width 0 height 0
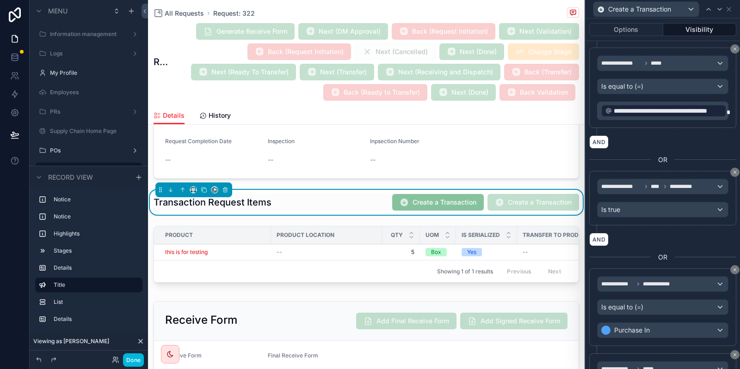
scroll to position [419, 0]
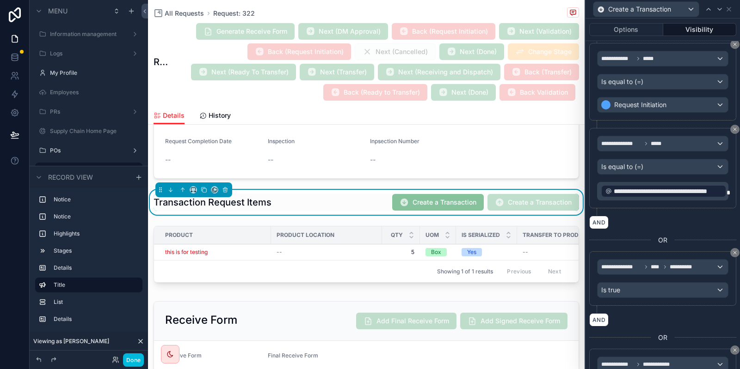
click at [619, 31] on button "Options" at bounding box center [626, 29] width 74 height 13
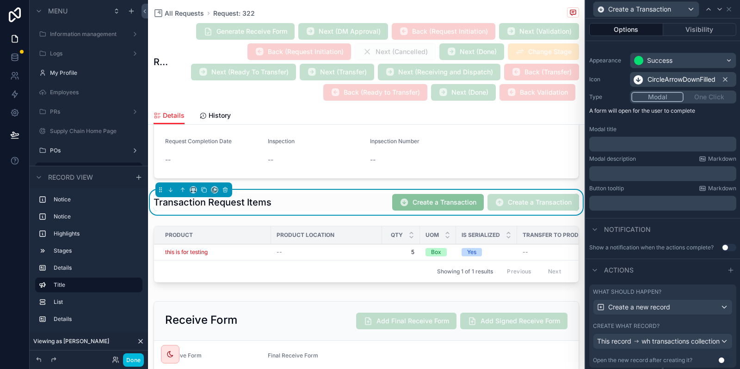
scroll to position [97, 0]
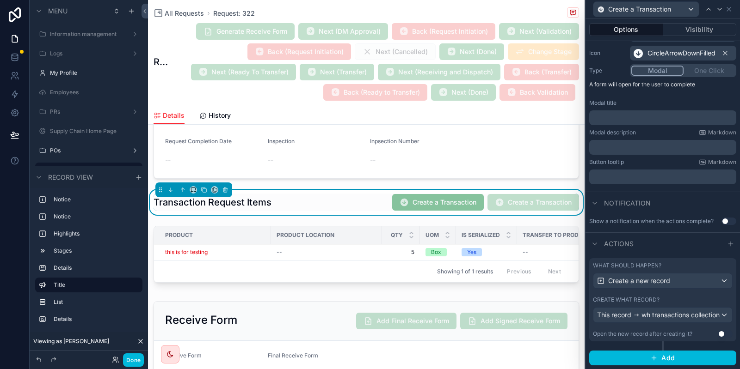
click at [651, 296] on label "Create what record?" at bounding box center [626, 299] width 67 height 7
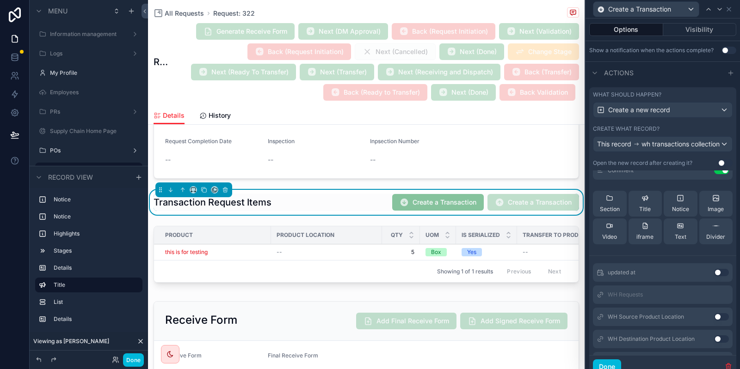
scroll to position [231, 0]
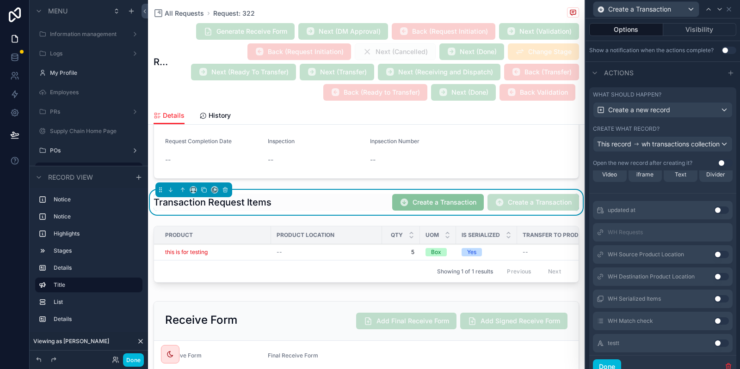
click at [721, 256] on button "Use setting" at bounding box center [721, 254] width 15 height 7
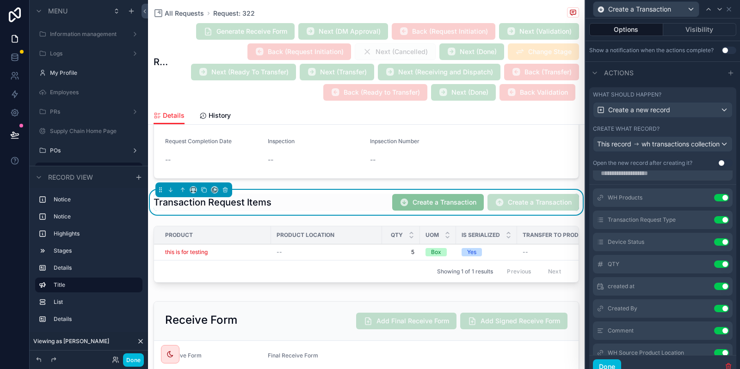
scroll to position [55, 0]
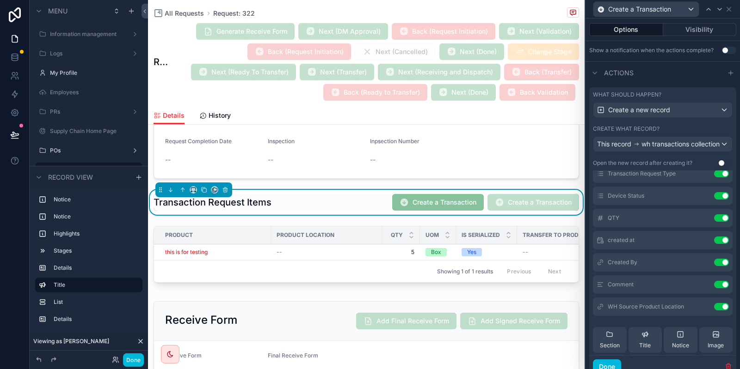
click at [0, 0] on icon at bounding box center [0, 0] width 0 height 0
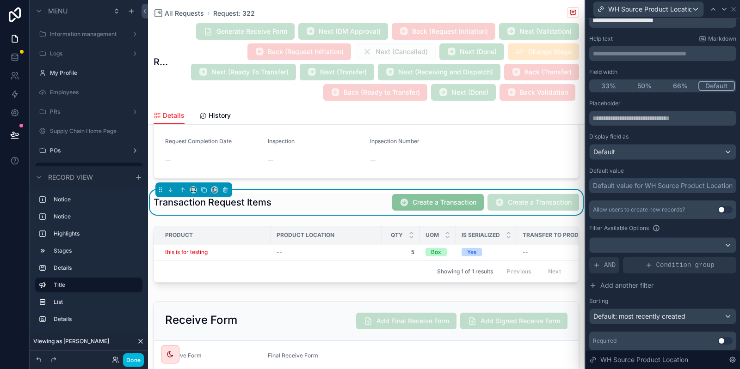
scroll to position [65, 0]
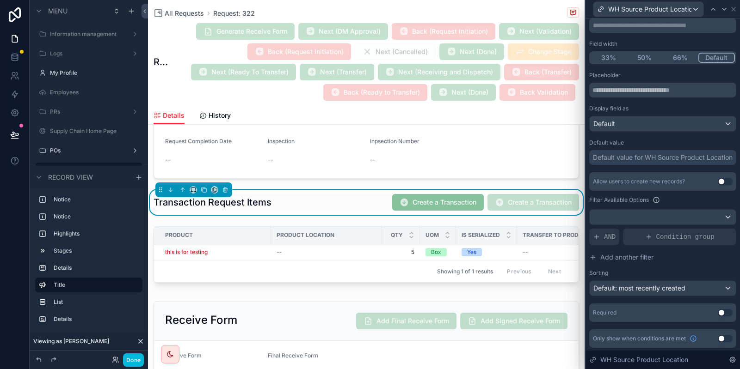
click at [725, 337] on button "Use setting" at bounding box center [725, 338] width 15 height 7
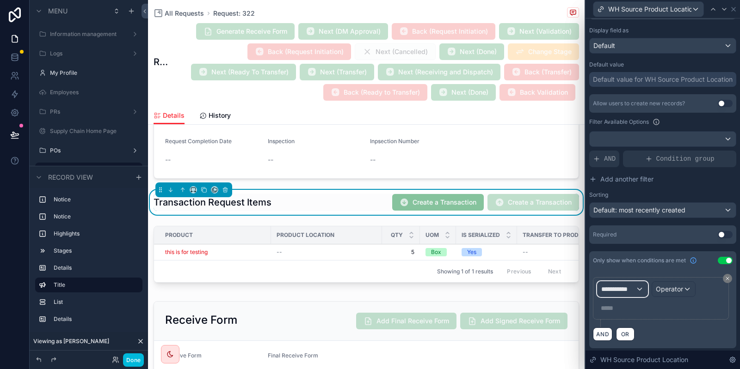
click at [642, 289] on div "**********" at bounding box center [622, 289] width 50 height 15
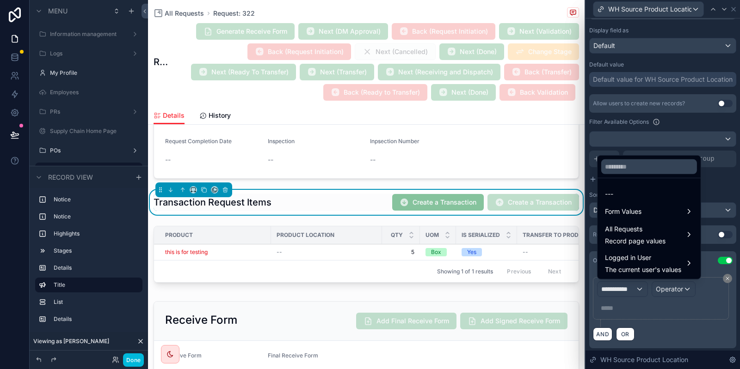
click at [641, 235] on div "All Requests Record page values" at bounding box center [635, 235] width 61 height 22
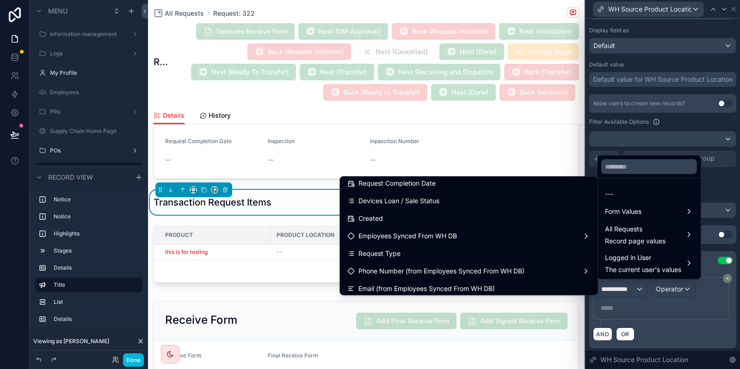
scroll to position [231, 0]
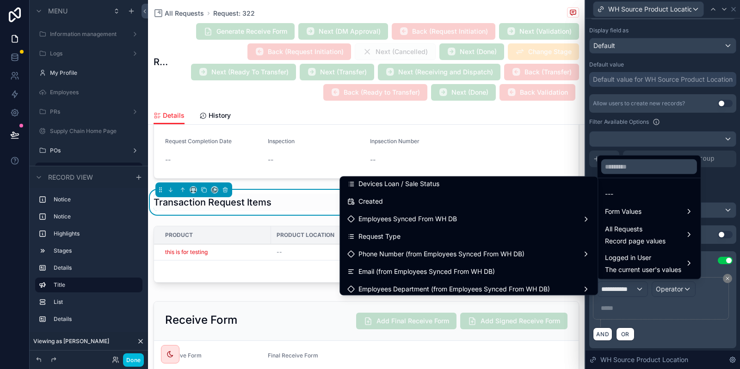
click at [413, 234] on div "Request Type" at bounding box center [468, 237] width 243 height 11
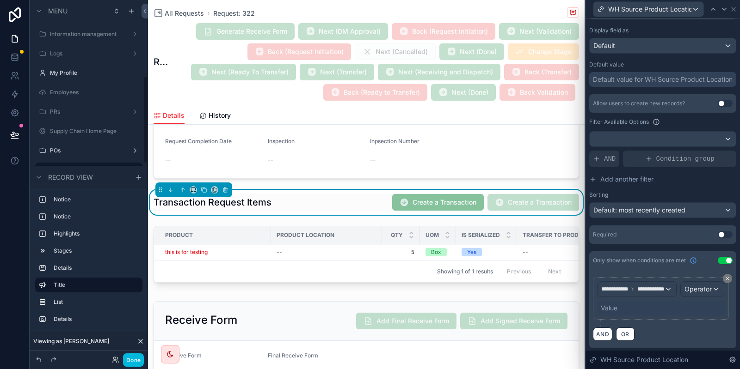
scroll to position [310, 0]
click at [628, 307] on div "Operator" at bounding box center [618, 308] width 43 height 15
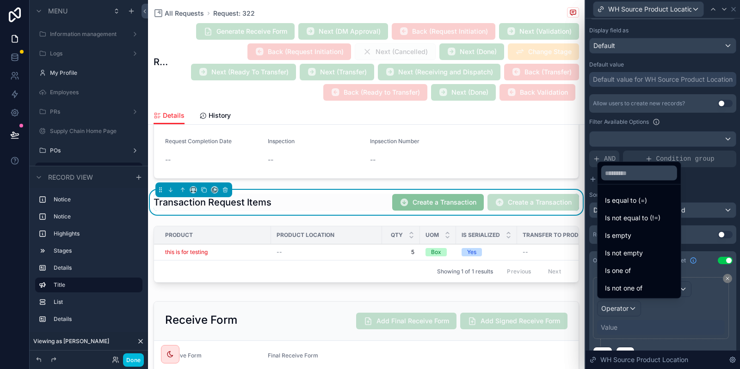
click at [636, 269] on div "Is one of" at bounding box center [639, 270] width 68 height 11
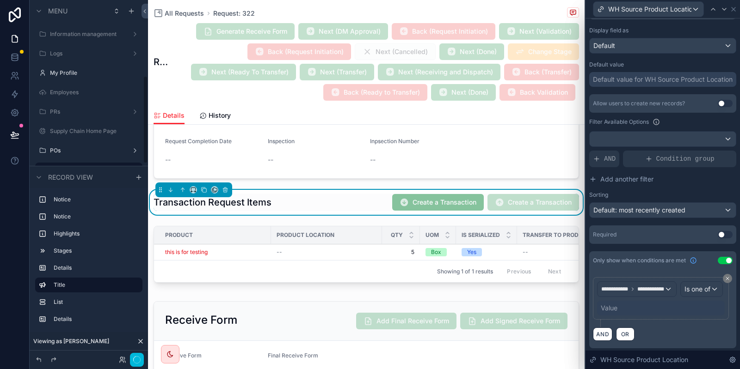
click at [623, 316] on div "Value" at bounding box center [661, 308] width 128 height 15
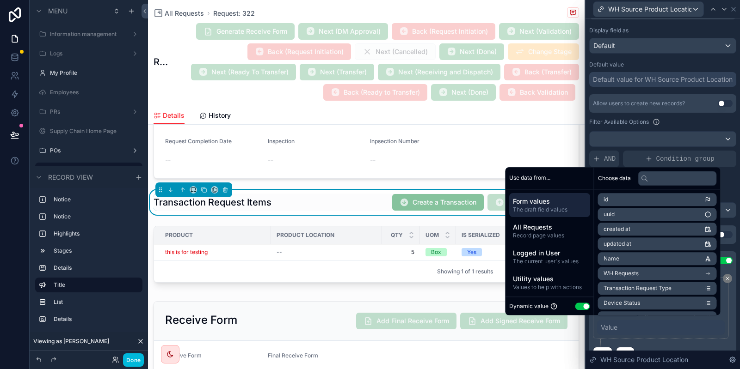
click at [571, 310] on div "Dynamic value Use setting" at bounding box center [549, 306] width 81 height 11
click at [575, 309] on button "Use setting" at bounding box center [582, 306] width 15 height 7
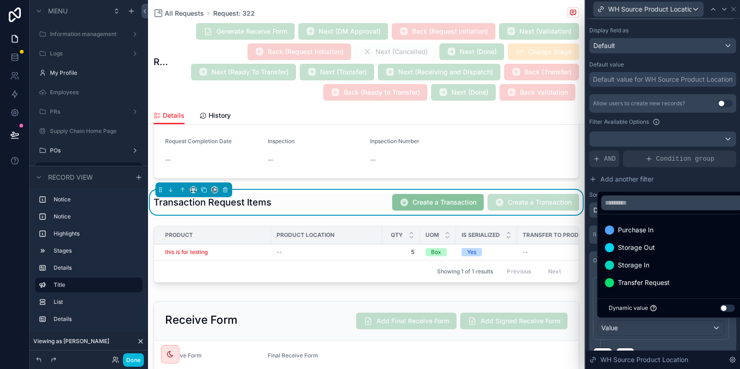
click at [653, 226] on span "Purchase In" at bounding box center [636, 230] width 36 height 11
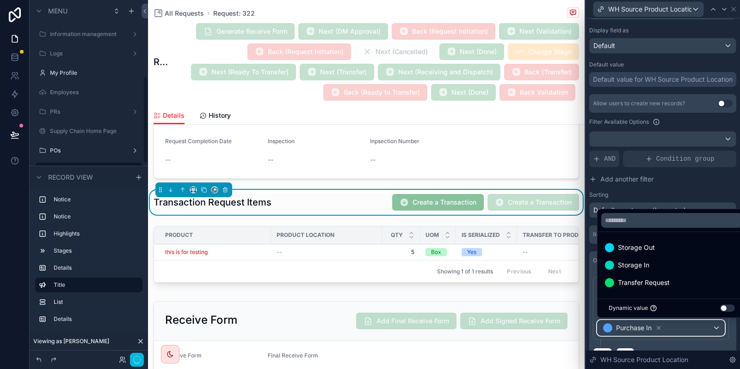
click at [683, 334] on div "Purchase In" at bounding box center [660, 328] width 127 height 15
click at [678, 187] on div at bounding box center [662, 184] width 154 height 369
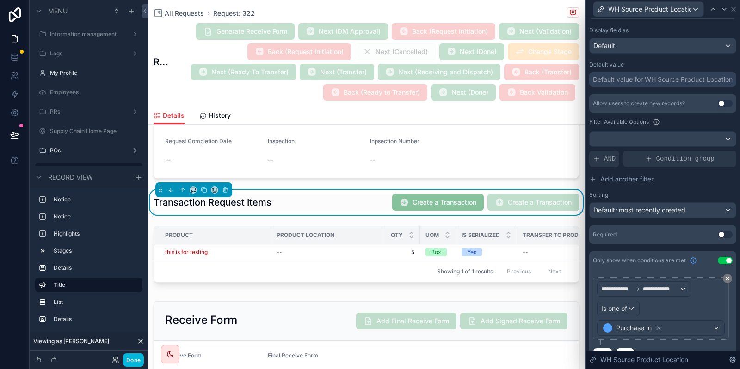
click at [610, 156] on span "AND" at bounding box center [610, 158] width 12 height 9
click at [0, 0] on icon at bounding box center [0, 0] width 0 height 0
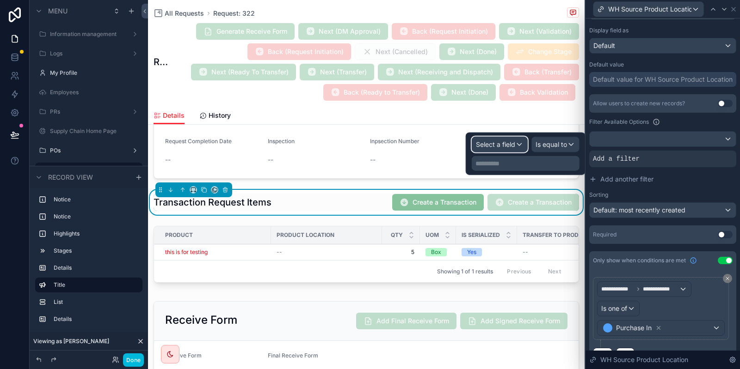
click at [515, 145] on span "Select a field" at bounding box center [495, 145] width 39 height 8
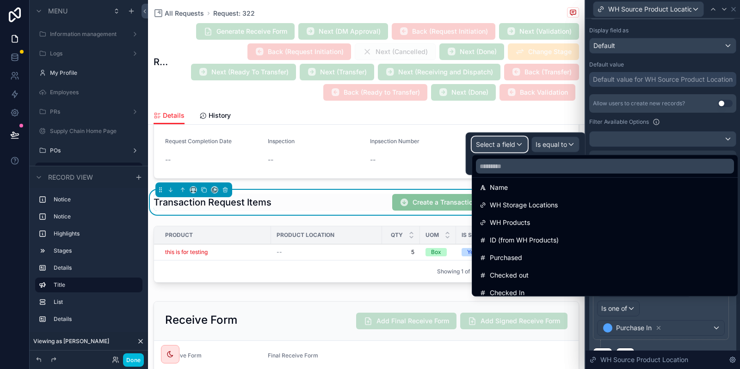
scroll to position [92, 0]
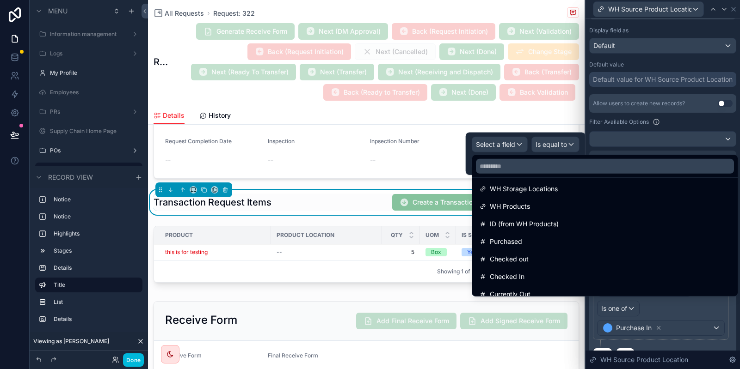
click at [567, 191] on div "WH Storage Locations" at bounding box center [605, 189] width 251 height 11
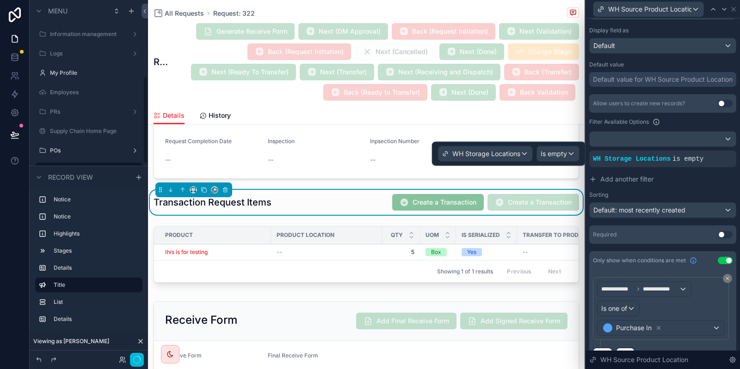
scroll to position [310, 0]
click at [563, 150] on span "Is empty" at bounding box center [554, 153] width 26 height 9
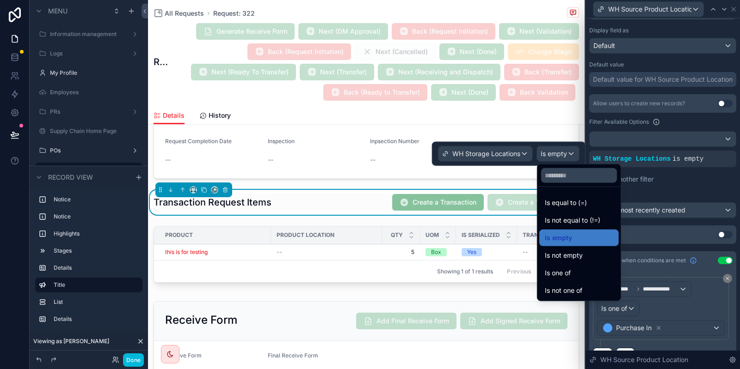
click at [586, 206] on span "Is equal to (=)" at bounding box center [566, 202] width 42 height 11
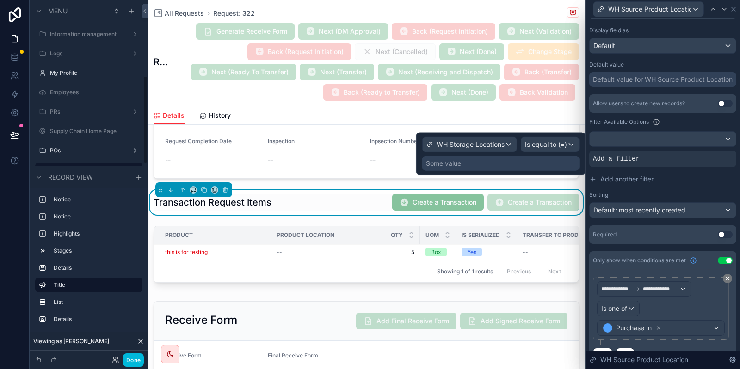
click at [490, 163] on div "Some value" at bounding box center [500, 163] width 157 height 15
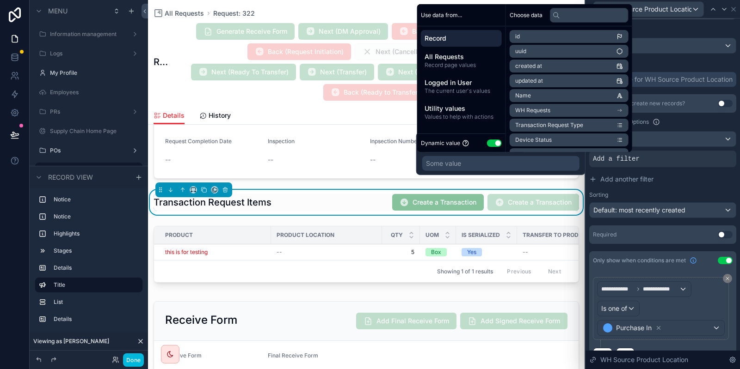
click at [441, 59] on span "All Requests" at bounding box center [461, 56] width 74 height 9
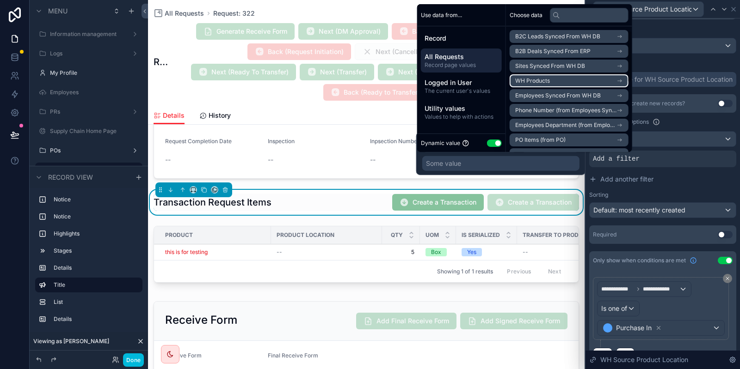
scroll to position [55, 0]
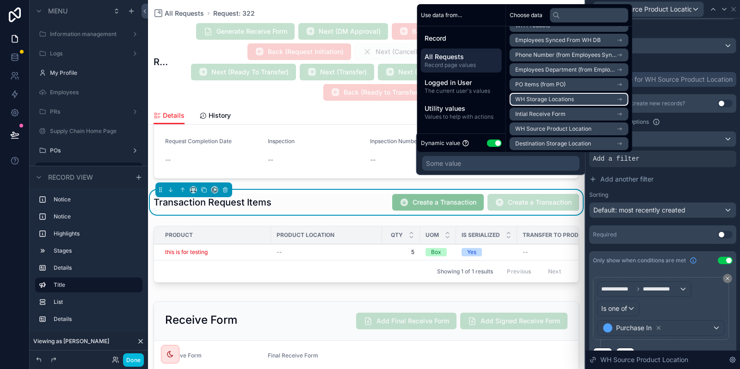
click at [555, 100] on span "WH Storage Locations" at bounding box center [544, 99] width 59 height 7
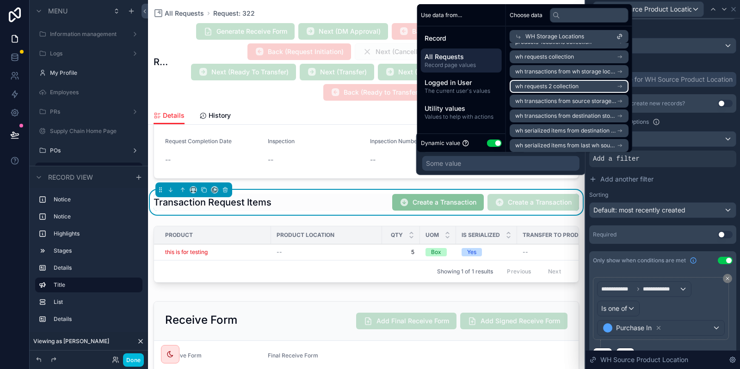
scroll to position [0, 0]
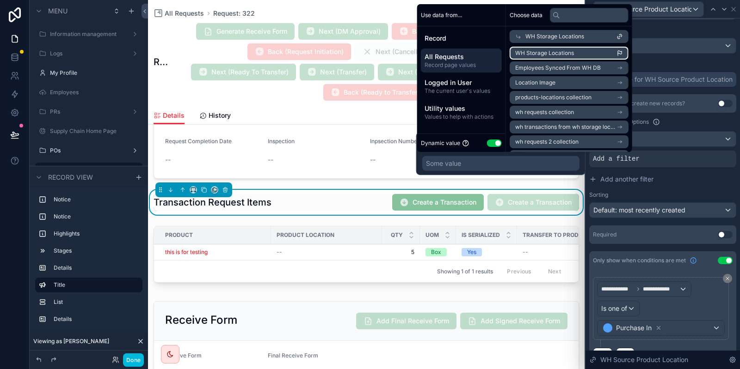
click at [572, 54] on span "WH Storage Locations" at bounding box center [544, 52] width 59 height 7
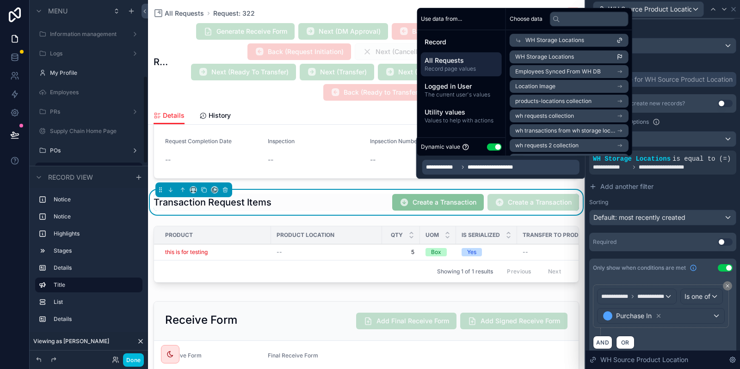
scroll to position [310, 0]
click at [695, 166] on span "**********" at bounding box center [669, 167] width 61 height 7
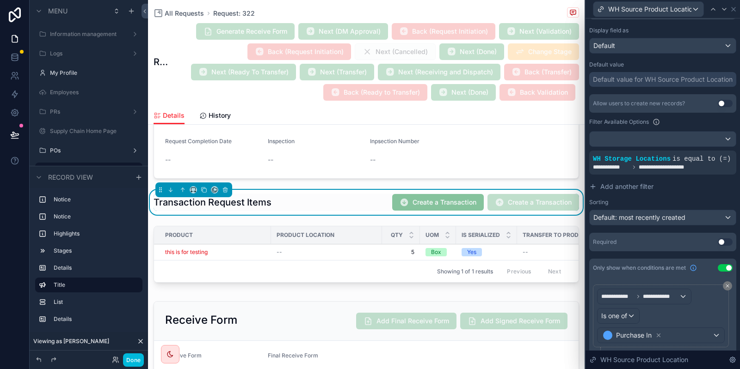
click at [614, 180] on button "Add another filter" at bounding box center [662, 186] width 147 height 17
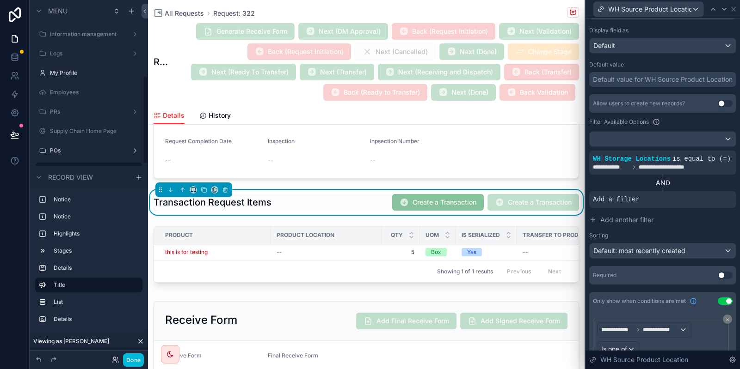
click at [0, 0] on icon at bounding box center [0, 0] width 0 height 0
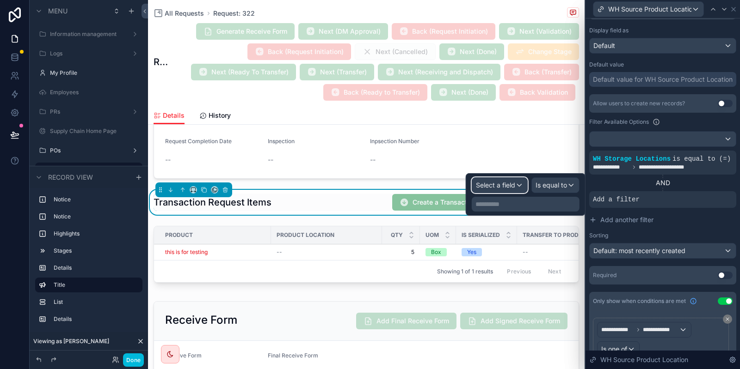
click at [507, 185] on span "Select a field" at bounding box center [495, 185] width 39 height 8
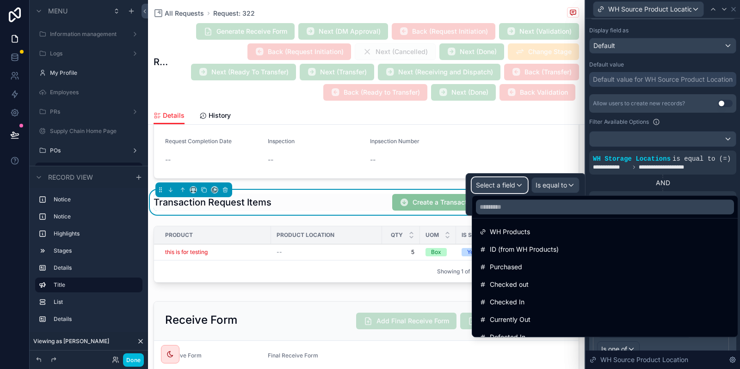
scroll to position [61, 0]
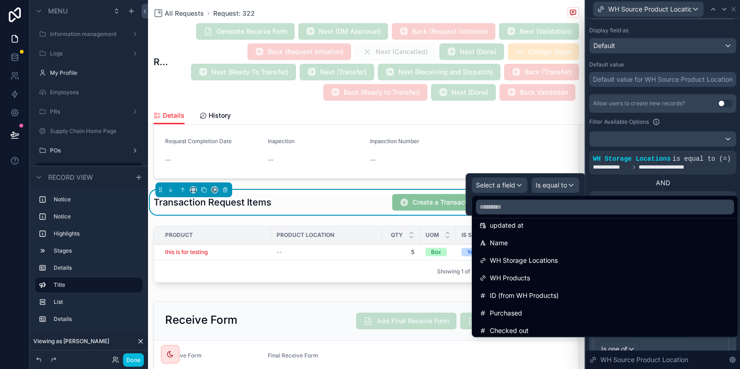
click at [513, 275] on span "WH Products" at bounding box center [510, 278] width 40 height 11
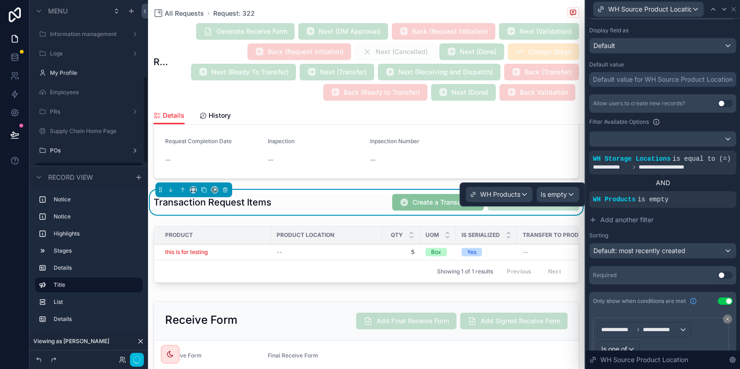
scroll to position [310, 0]
click at [555, 189] on div "Is empty" at bounding box center [558, 194] width 42 height 15
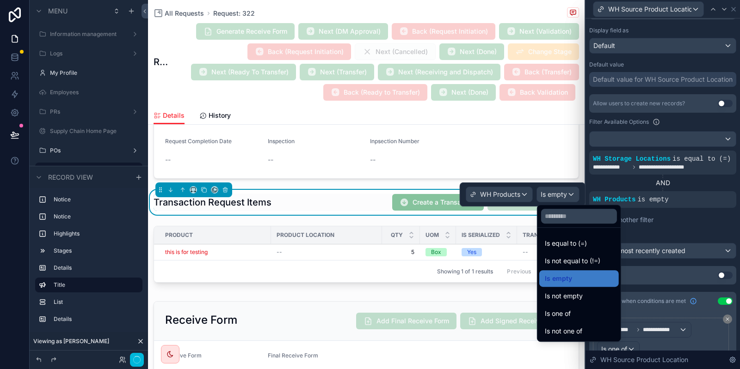
click at [578, 248] on span "Is equal to (=)" at bounding box center [566, 243] width 42 height 11
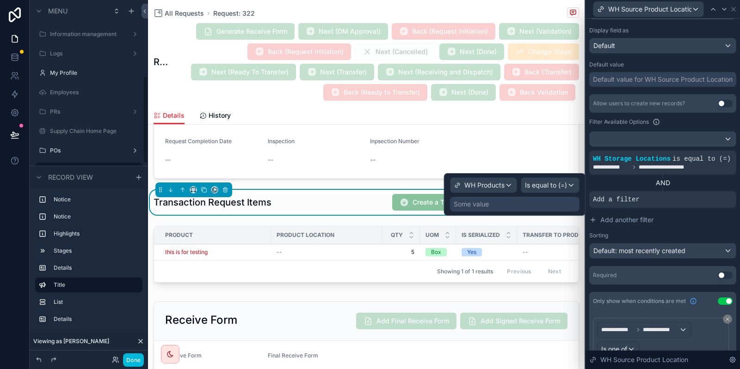
click at [486, 203] on div "Some value" at bounding box center [471, 204] width 35 height 9
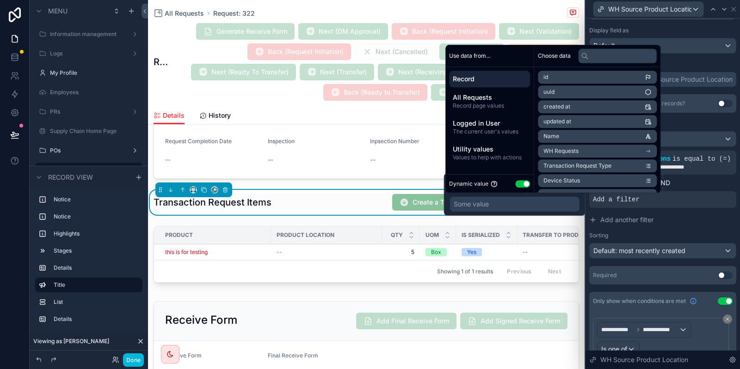
click at [499, 107] on span "Record page values" at bounding box center [490, 105] width 74 height 7
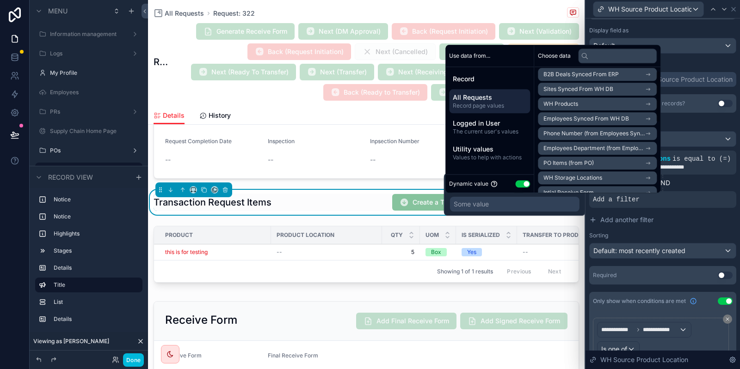
scroll to position [0, 0]
click at [605, 124] on li "WH Products" at bounding box center [597, 121] width 119 height 13
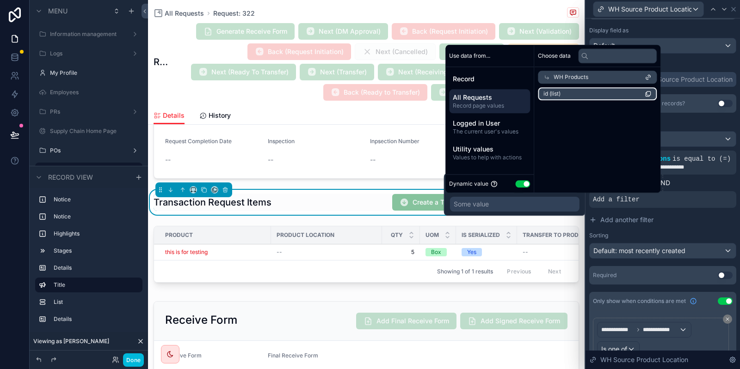
click at [607, 96] on li "id (list)" at bounding box center [597, 93] width 119 height 13
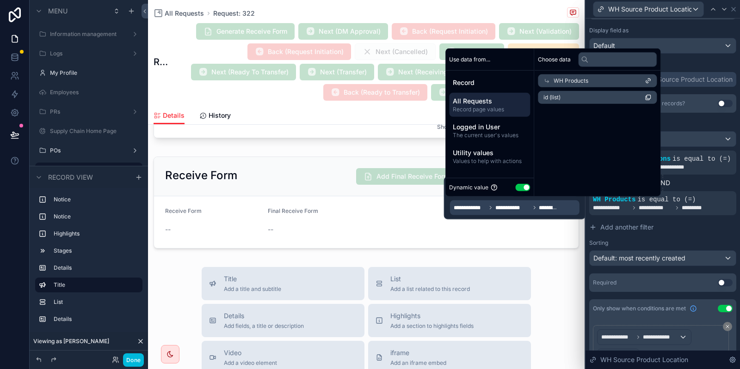
scroll to position [443, 0]
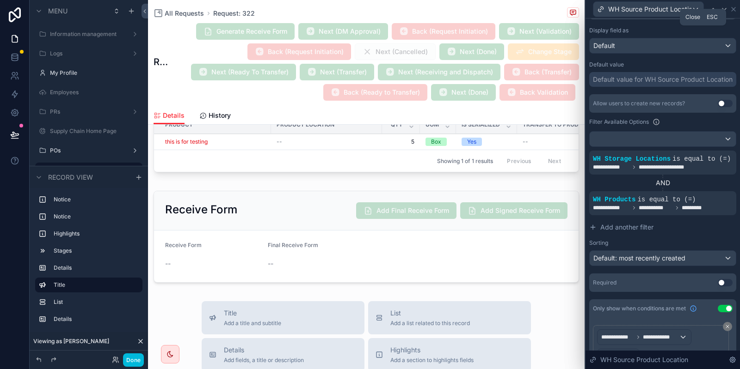
click at [732, 8] on icon at bounding box center [733, 9] width 7 height 7
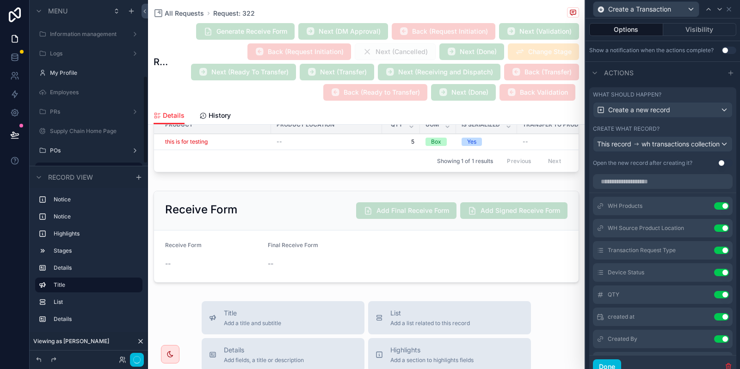
scroll to position [310, 0]
click at [143, 364] on button "Done" at bounding box center [133, 360] width 21 height 13
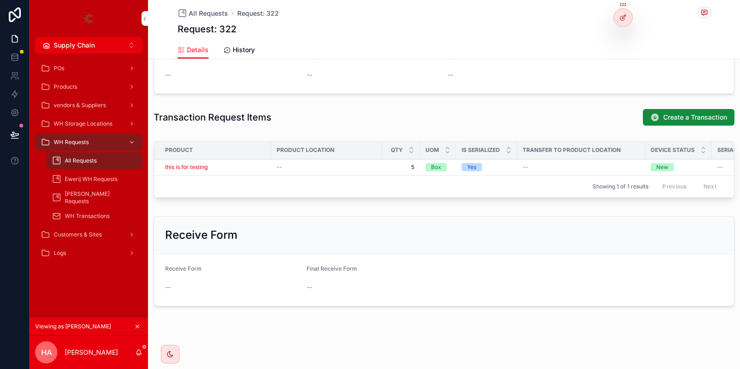
scroll to position [304, 0]
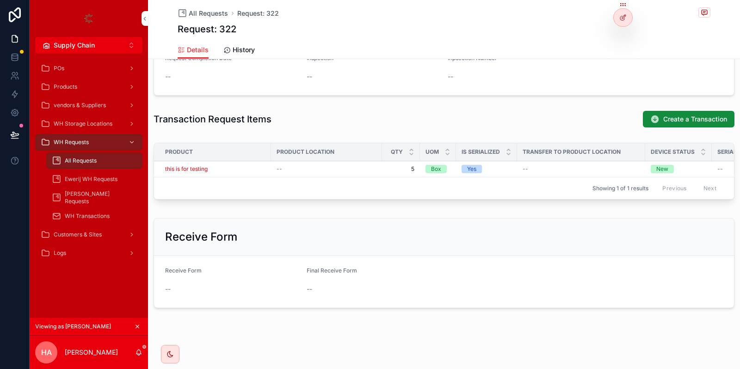
click at [662, 117] on button "Create a Transaction" at bounding box center [689, 119] width 92 height 17
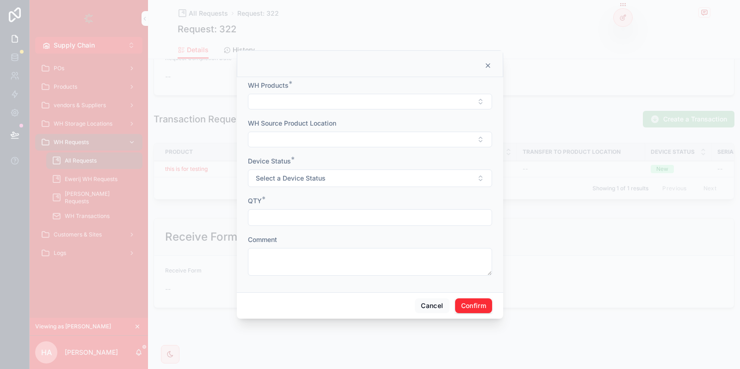
click at [333, 113] on form "WH Products * WH Source Product Location Device Status * Select a Device Status…" at bounding box center [370, 183] width 244 height 204
click at [320, 142] on button "Select Button" at bounding box center [370, 140] width 244 height 16
click at [475, 107] on button "Select Button" at bounding box center [370, 102] width 244 height 16
click at [486, 68] on icon at bounding box center [487, 65] width 7 height 7
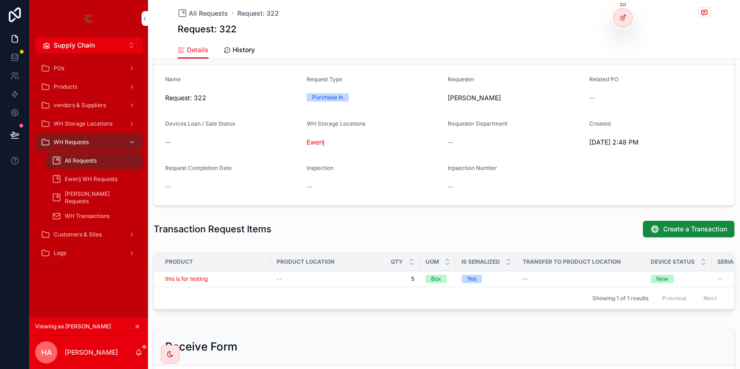
scroll to position [193, 0]
click at [622, 18] on icon at bounding box center [624, 17] width 4 height 4
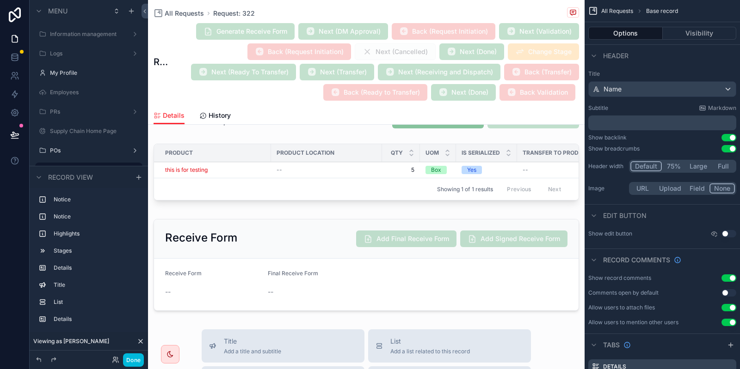
scroll to position [304, 0]
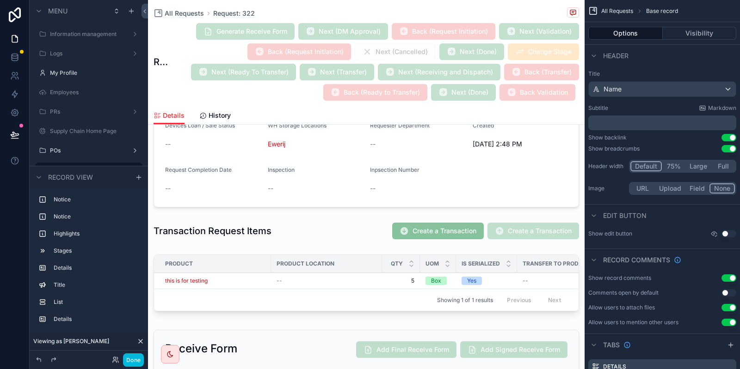
click at [137, 361] on button "Done" at bounding box center [133, 360] width 21 height 13
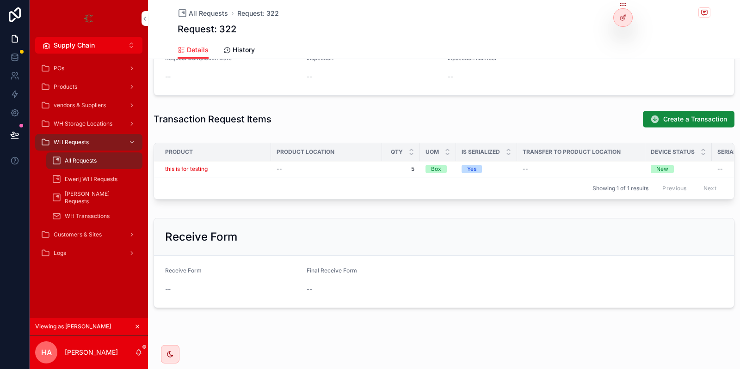
click at [0, 0] on span "Add / Edit Location and Status" at bounding box center [0, 0] width 0 height 0
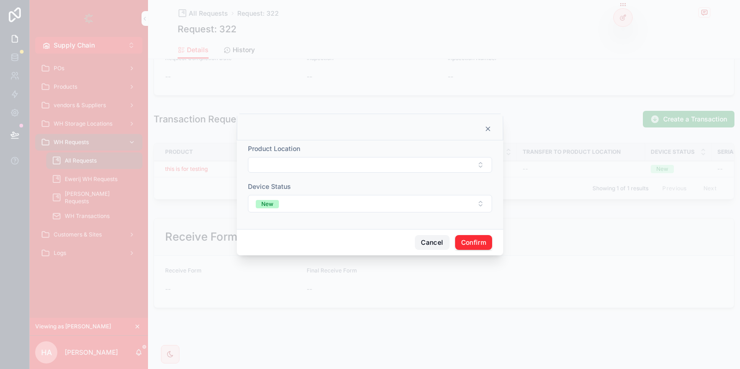
drag, startPoint x: 418, startPoint y: 238, endPoint x: 425, endPoint y: 240, distance: 6.9
click at [420, 239] on button "Cancel" at bounding box center [432, 242] width 34 height 15
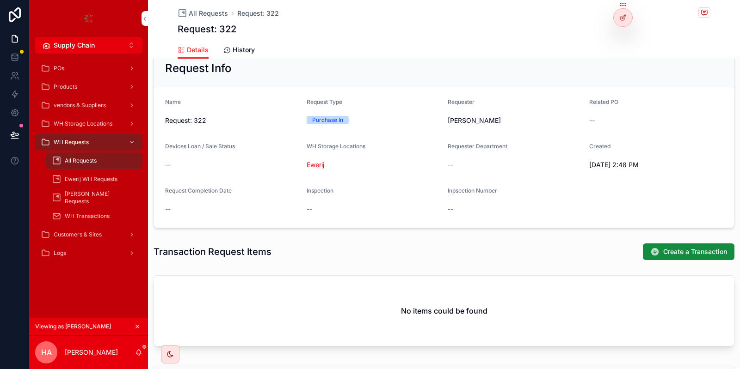
scroll to position [166, 0]
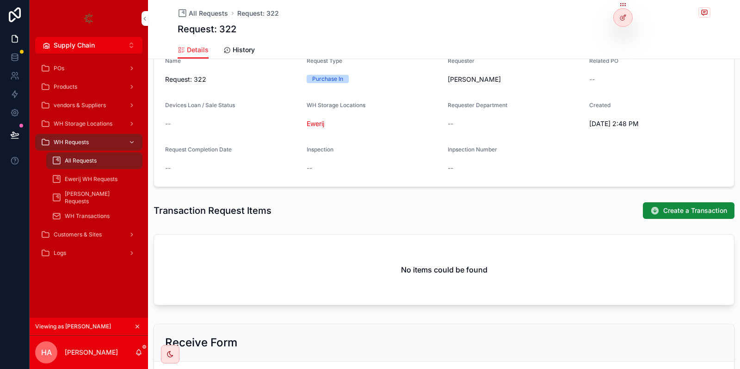
click at [658, 208] on icon "scrollable content" at bounding box center [654, 210] width 9 height 9
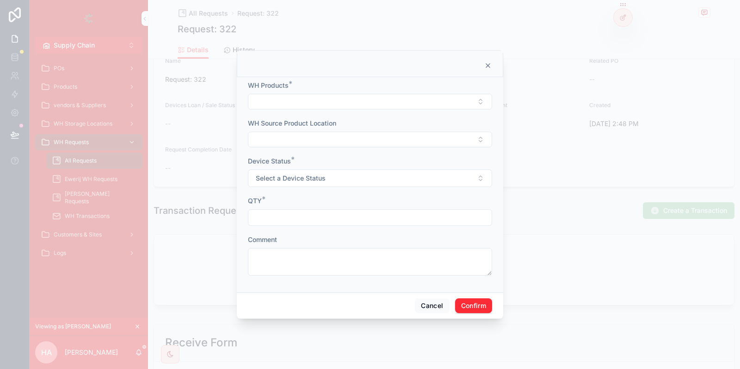
click at [318, 109] on button "Select Button" at bounding box center [370, 102] width 244 height 16
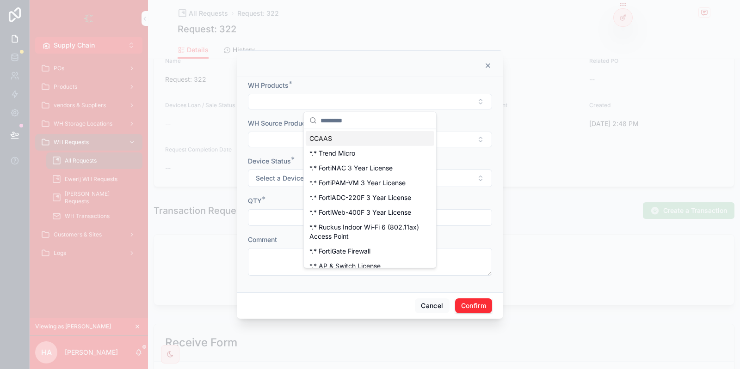
click at [409, 86] on div "WH Products *" at bounding box center [370, 85] width 244 height 9
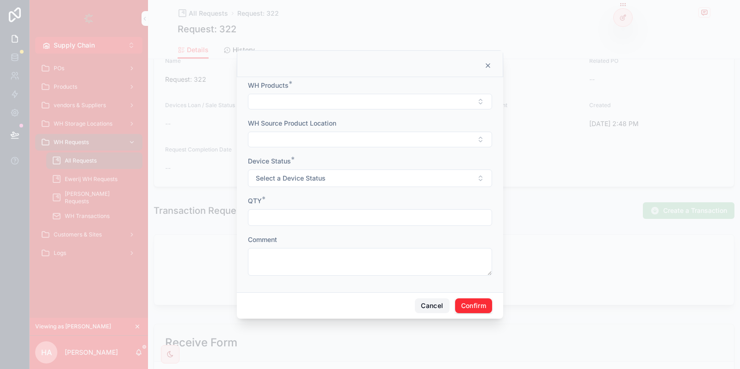
click at [436, 303] on button "Cancel" at bounding box center [432, 306] width 34 height 15
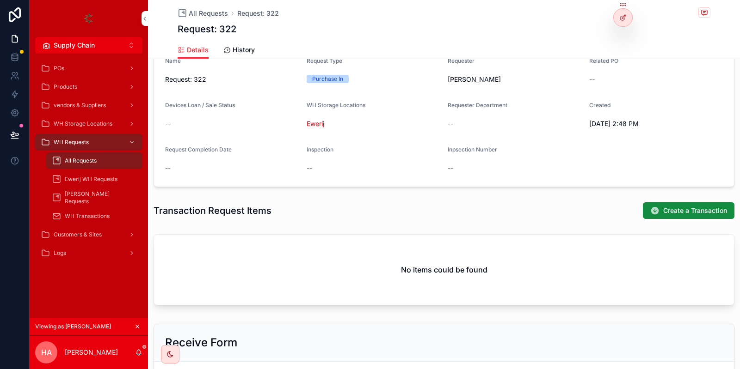
click at [611, 18] on div "All Requests Request: 322" at bounding box center [444, 13] width 533 height 12
click at [619, 18] on div at bounding box center [623, 18] width 18 height 18
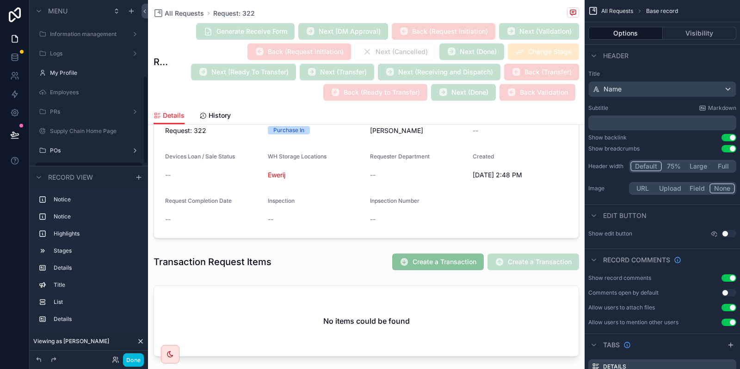
scroll to position [277, 0]
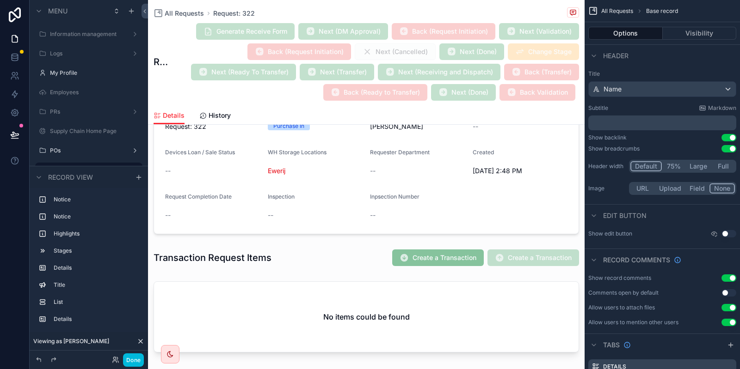
click at [439, 253] on div "scrollable content" at bounding box center [366, 258] width 437 height 25
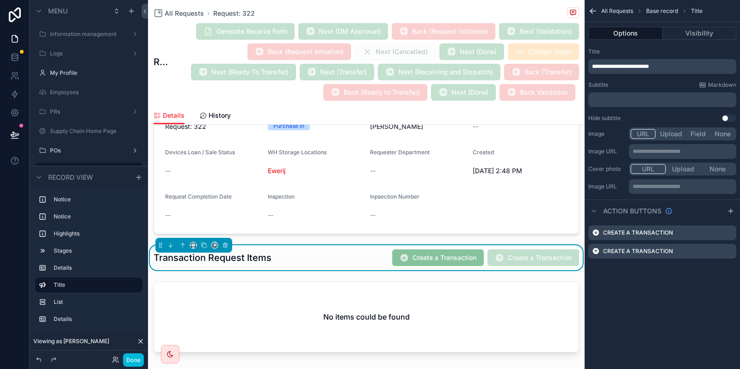
click at [0, 0] on icon "scrollable content" at bounding box center [0, 0] width 0 height 0
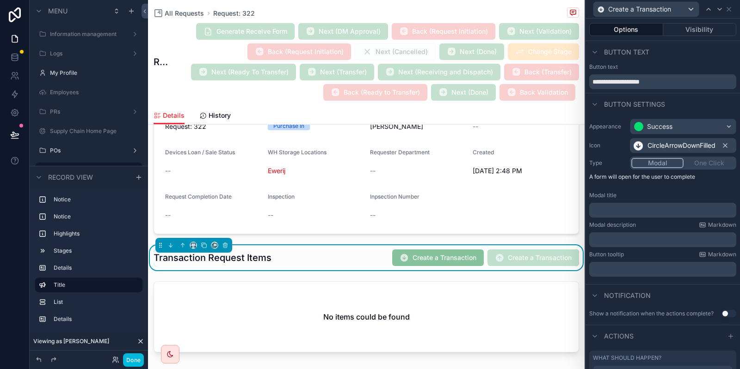
scroll to position [97, 0]
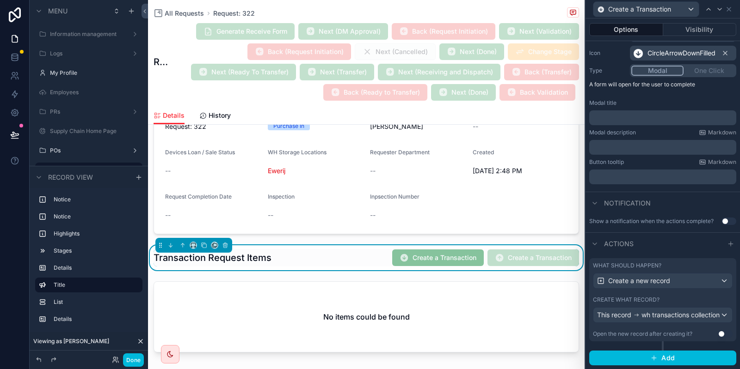
click at [670, 296] on div "Create what record?" at bounding box center [663, 299] width 140 height 7
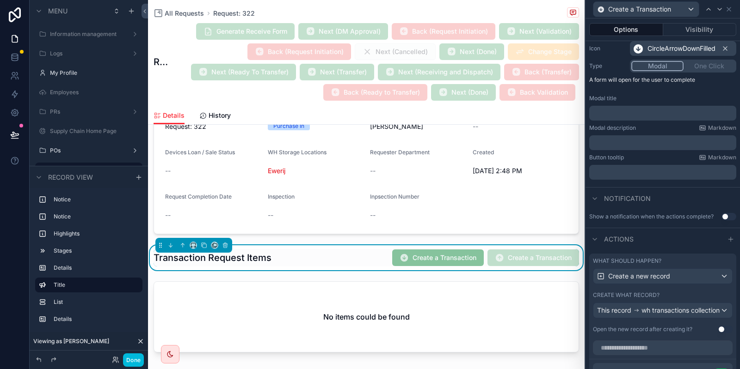
scroll to position [208, 0]
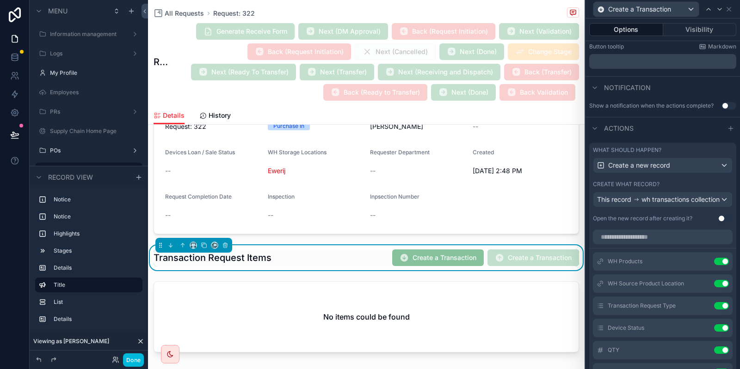
click at [0, 0] on icon at bounding box center [0, 0] width 0 height 0
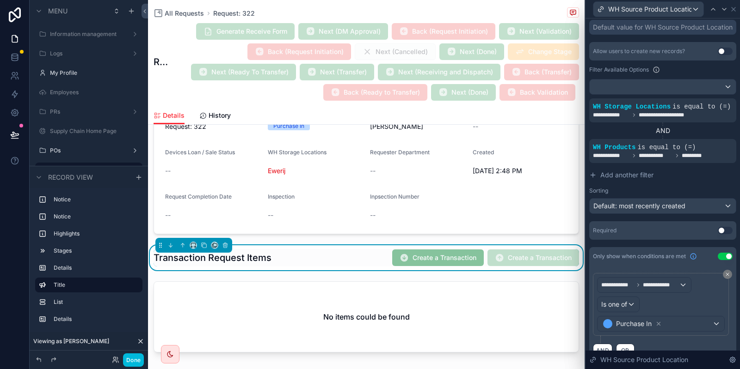
scroll to position [212, 0]
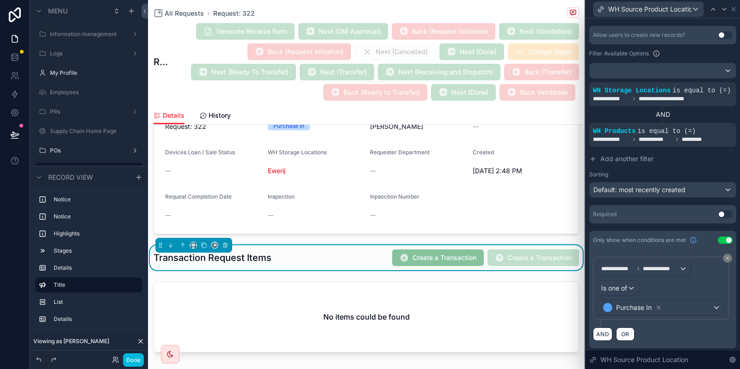
click at [722, 210] on div "Required Use setting" at bounding box center [662, 214] width 147 height 18
click at [722, 213] on button "Use setting" at bounding box center [725, 214] width 15 height 7
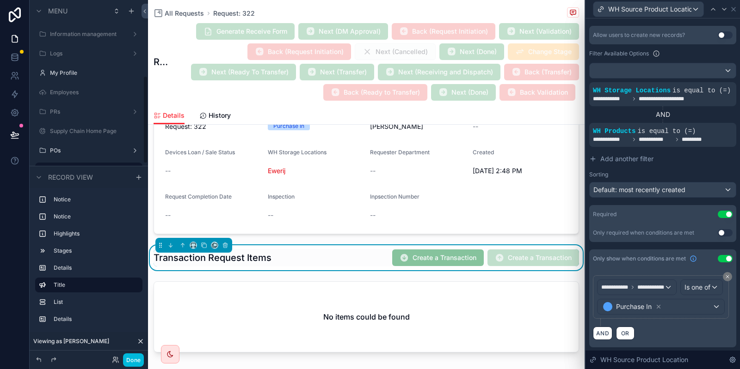
scroll to position [310, 0]
click at [137, 364] on button "Done" at bounding box center [133, 360] width 21 height 13
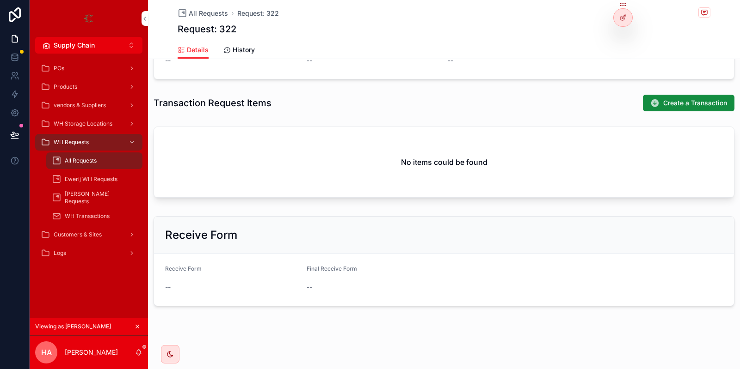
scroll to position [273, 0]
click at [664, 101] on span "Create a Transaction" at bounding box center [695, 104] width 64 height 9
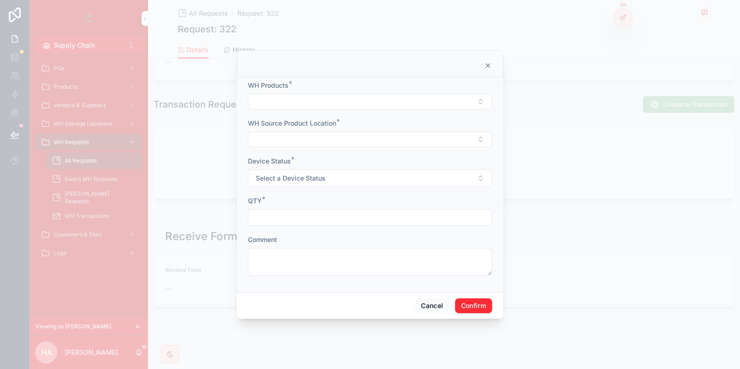
click at [351, 107] on button "Select Button" at bounding box center [370, 102] width 244 height 16
type input "****"
click at [325, 135] on span "this is for testing" at bounding box center [334, 138] width 50 height 9
click at [293, 138] on button "Select Button" at bounding box center [370, 141] width 244 height 16
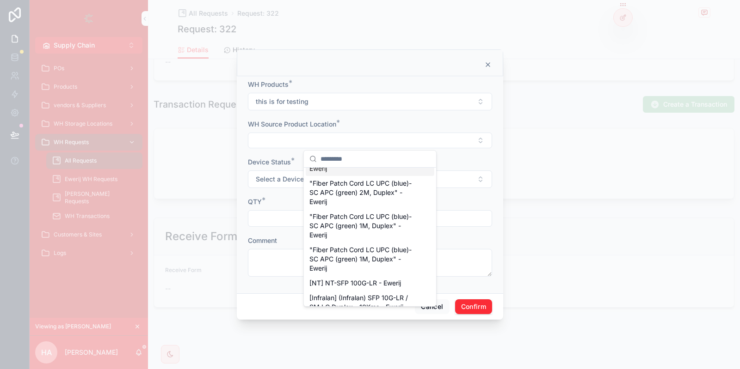
scroll to position [858, 0]
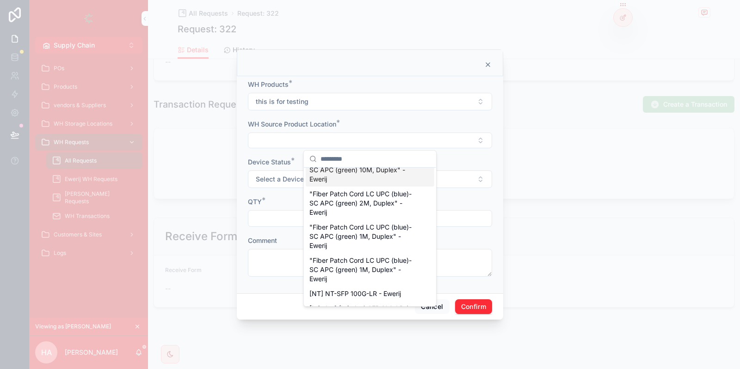
click at [375, 123] on div "WH Source Product Location *" at bounding box center [370, 124] width 244 height 9
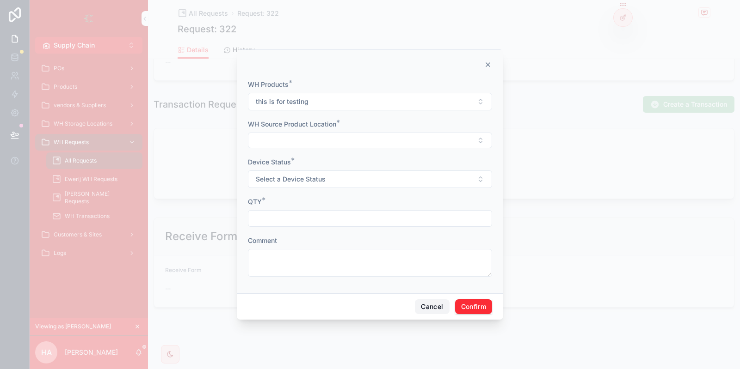
click at [433, 306] on button "Cancel" at bounding box center [432, 307] width 34 height 15
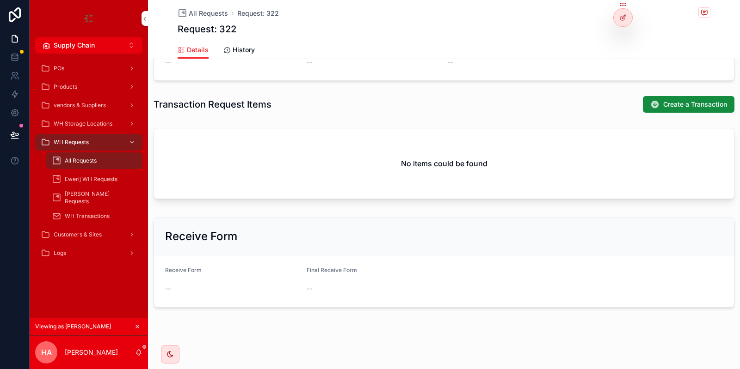
click at [623, 16] on icon at bounding box center [622, 17] width 7 height 7
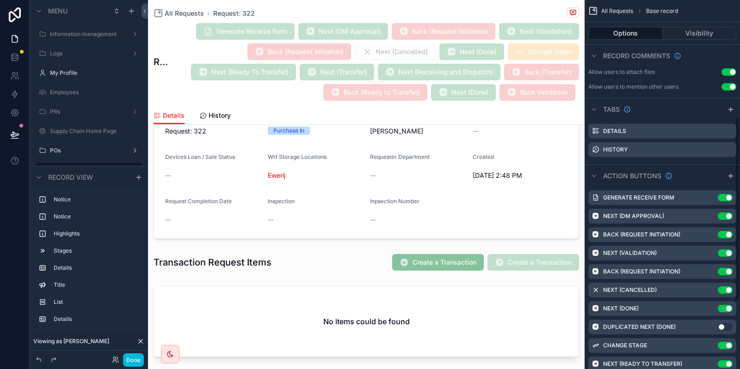
scroll to position [384, 0]
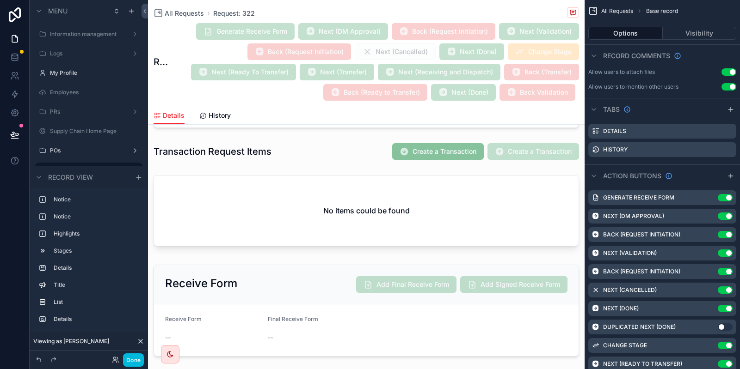
click at [434, 159] on div "scrollable content" at bounding box center [366, 151] width 437 height 25
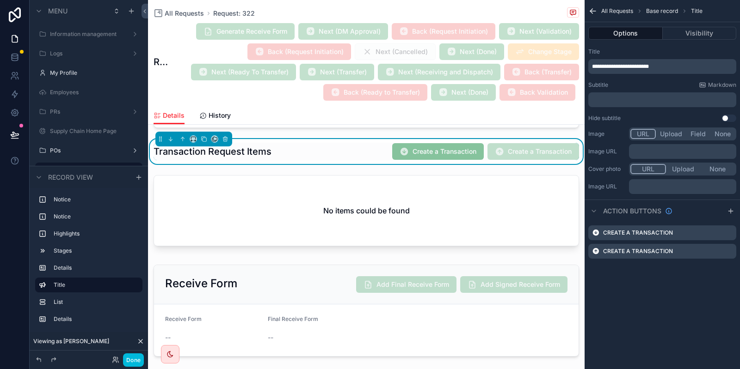
scroll to position [0, 0]
click at [0, 0] on icon "scrollable content" at bounding box center [0, 0] width 0 height 0
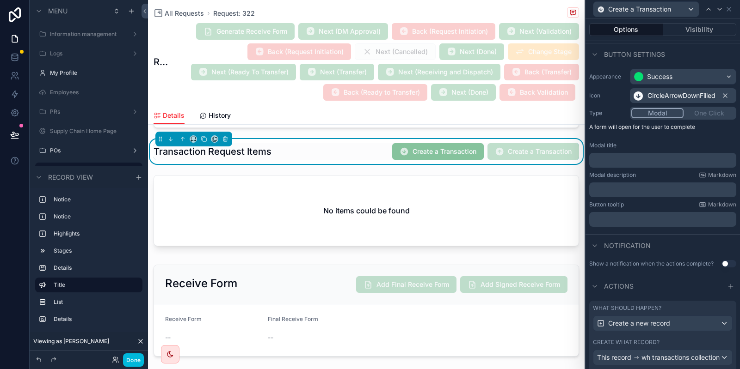
scroll to position [97, 0]
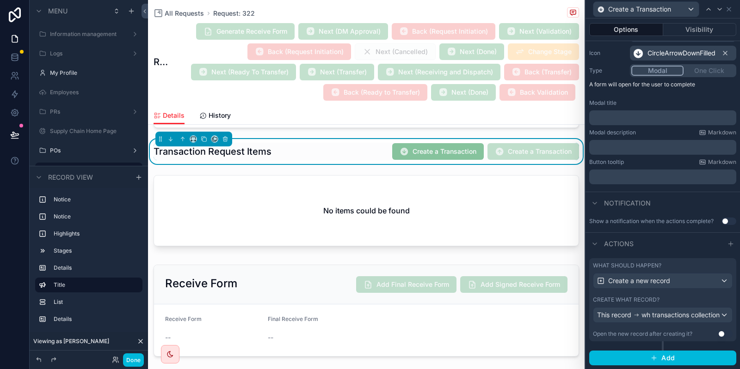
click at [684, 296] on div "Create what record?" at bounding box center [663, 299] width 140 height 7
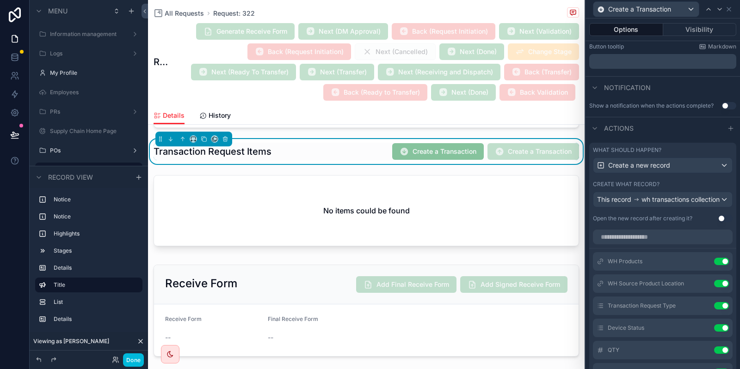
scroll to position [46, 0]
click at [0, 0] on icon at bounding box center [0, 0] width 0 height 0
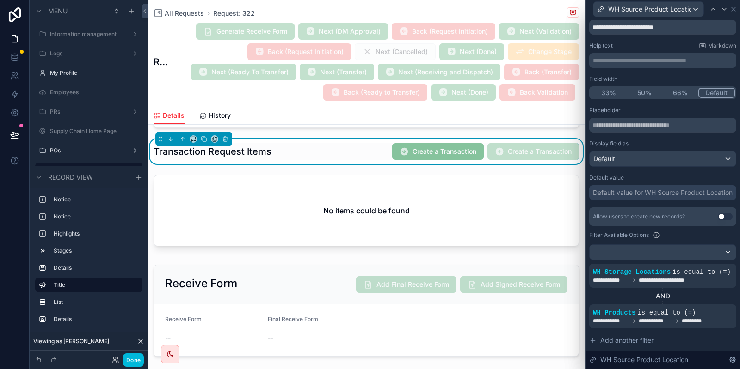
scroll to position [55, 0]
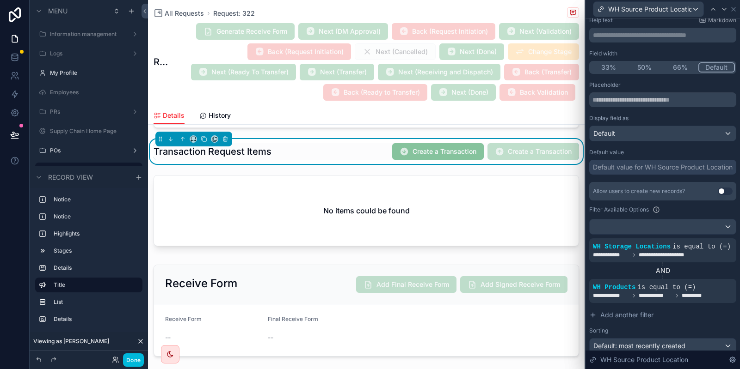
click at [0, 0] on div at bounding box center [0, 0] width 0 height 0
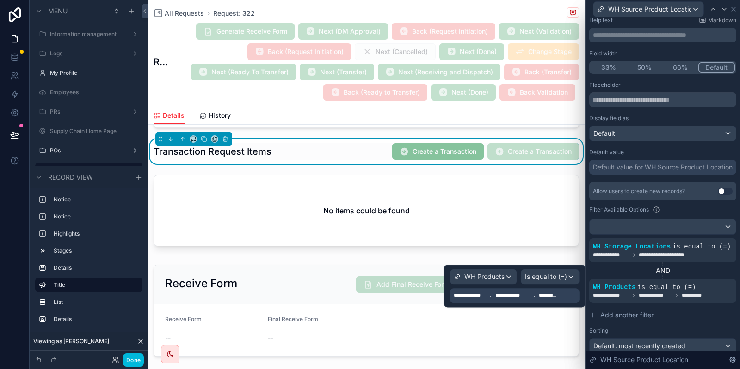
click at [514, 292] on div "**********" at bounding box center [505, 295] width 103 height 11
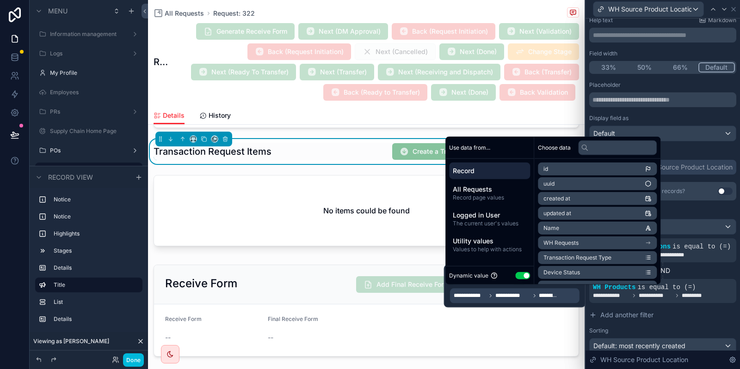
click at [492, 190] on span "All Requests" at bounding box center [490, 189] width 74 height 9
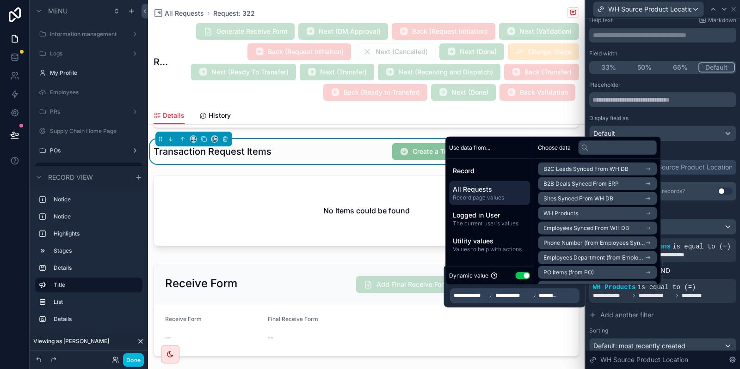
click at [491, 176] on div "Record" at bounding box center [489, 171] width 81 height 17
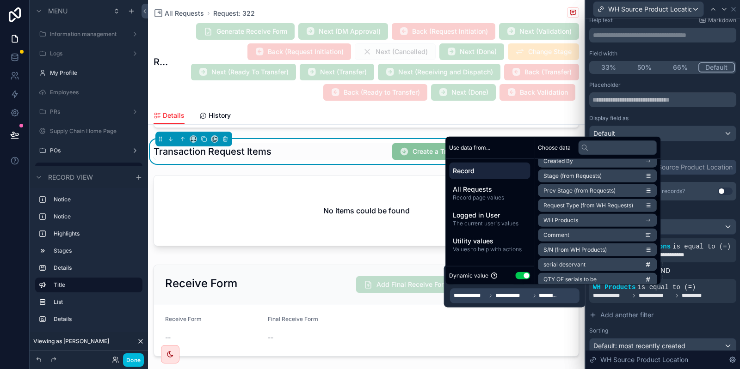
scroll to position [222, 0]
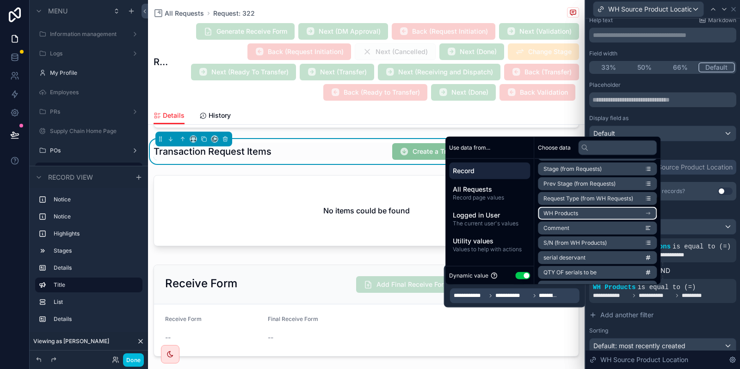
click at [587, 215] on li "WH Products" at bounding box center [597, 213] width 119 height 13
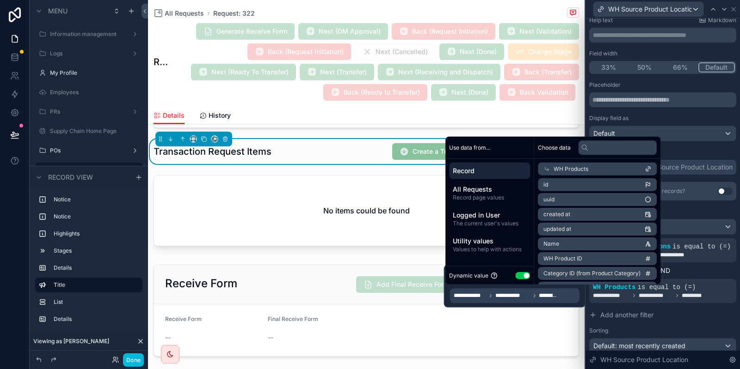
scroll to position [0, 0]
click at [584, 186] on li "id" at bounding box center [597, 185] width 119 height 13
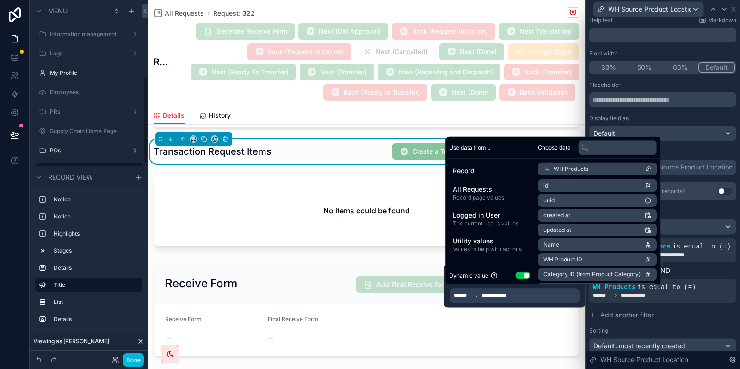
scroll to position [310, 0]
click at [135, 360] on button "Done" at bounding box center [133, 360] width 21 height 13
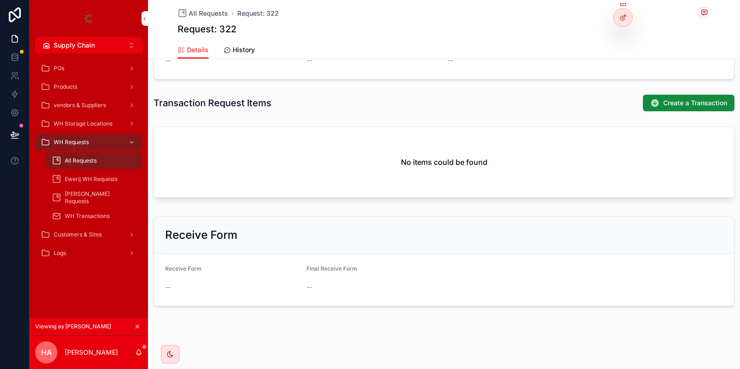
scroll to position [273, 0]
click at [689, 103] on span "Create a Transaction" at bounding box center [695, 104] width 64 height 9
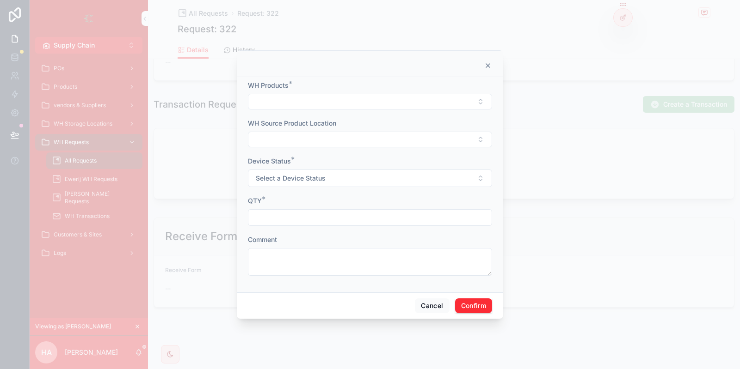
click at [330, 108] on button "Select Button" at bounding box center [370, 102] width 244 height 16
type input "****"
click at [334, 140] on span "this is for testing" at bounding box center [334, 138] width 50 height 9
click at [290, 143] on button "Select Button" at bounding box center [370, 141] width 244 height 16
click at [280, 160] on span "Device Status" at bounding box center [269, 162] width 43 height 8
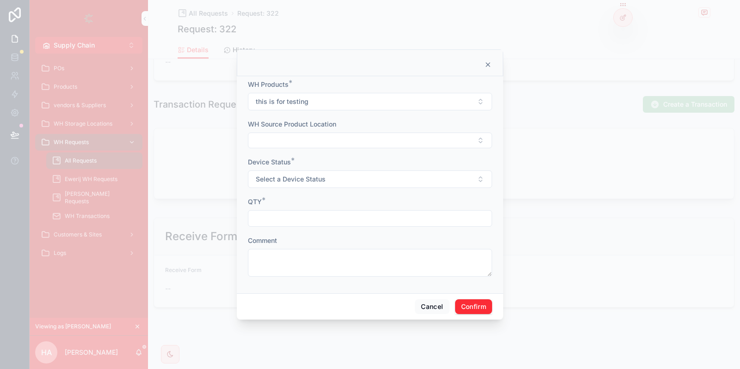
click at [292, 154] on form "WH Products * this is for testing WH Source Product Location Device Status * Se…" at bounding box center [370, 183] width 244 height 206
click at [295, 143] on button "Select Button" at bounding box center [370, 141] width 244 height 16
click at [357, 176] on span ""this is for testing " - Ewerij" at bounding box center [350, 176] width 82 height 9
click at [337, 181] on button "Select a Device Status" at bounding box center [370, 181] width 244 height 18
click at [327, 219] on span "New" at bounding box center [320, 217] width 23 height 8
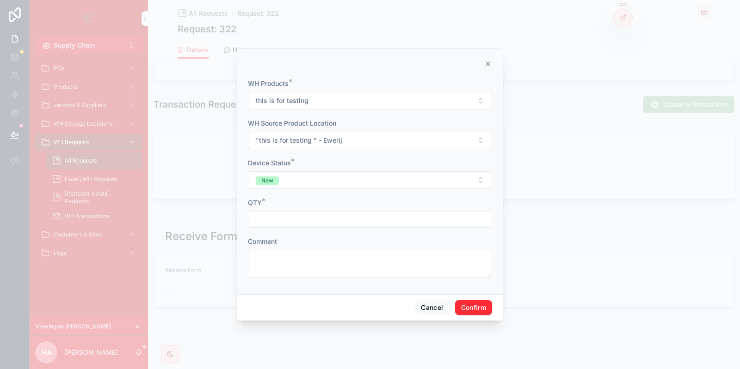
click at [293, 222] on input "text" at bounding box center [369, 219] width 243 height 13
type input "*"
click at [304, 179] on button "New" at bounding box center [370, 181] width 244 height 18
click at [301, 224] on input "*" at bounding box center [369, 219] width 243 height 13
click at [291, 278] on textarea at bounding box center [370, 264] width 244 height 28
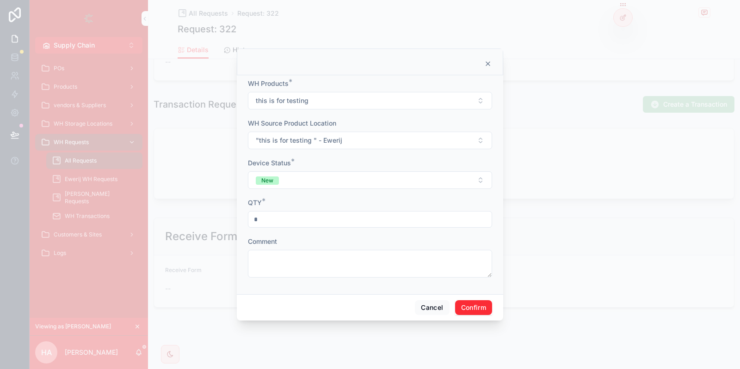
click at [478, 311] on button "Confirm" at bounding box center [473, 308] width 37 height 15
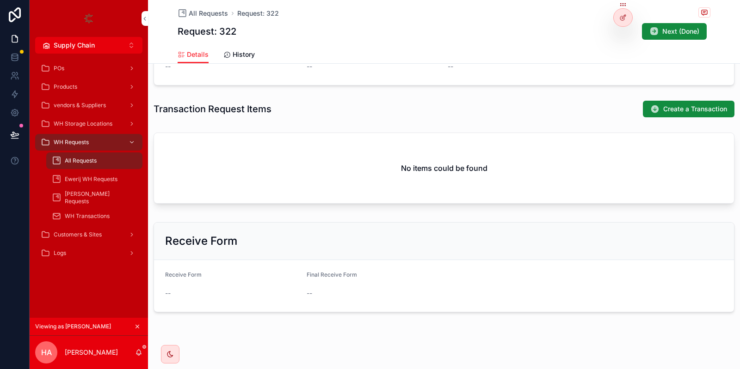
scroll to position [277, 0]
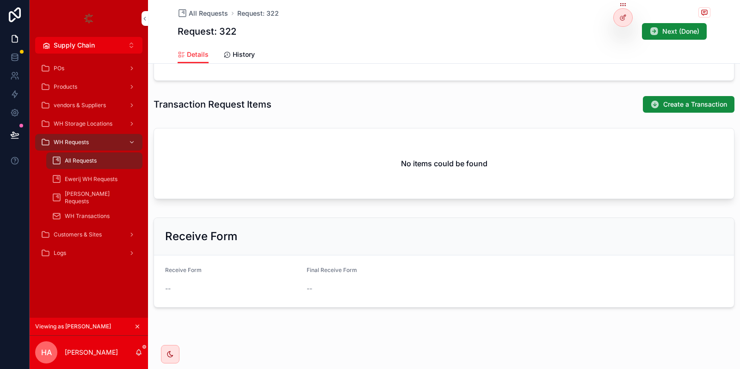
click at [714, 100] on span "Create a Transaction" at bounding box center [695, 104] width 64 height 9
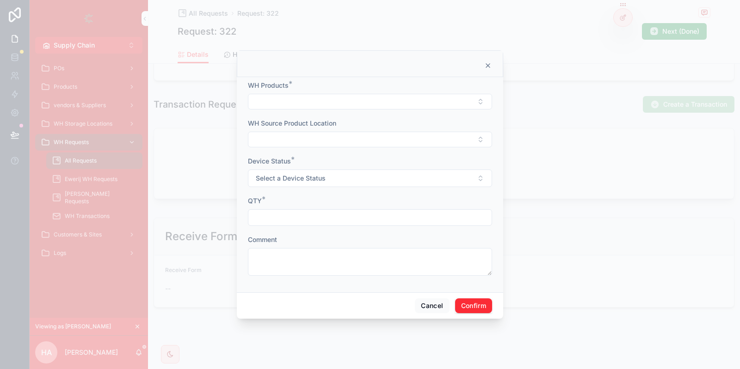
click at [281, 98] on button "Select Button" at bounding box center [370, 102] width 244 height 16
click at [429, 309] on button "Cancel" at bounding box center [432, 306] width 34 height 15
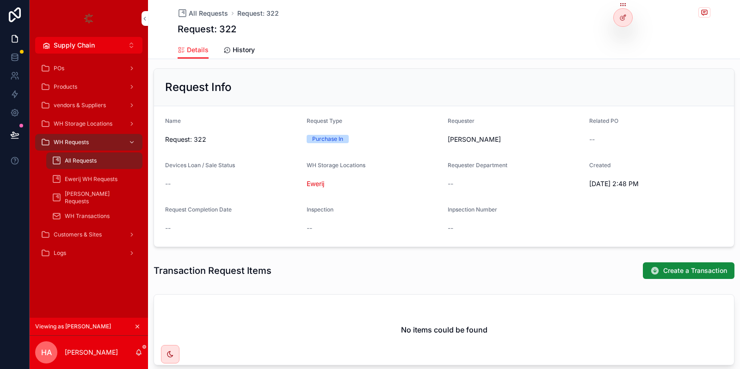
scroll to position [319, 0]
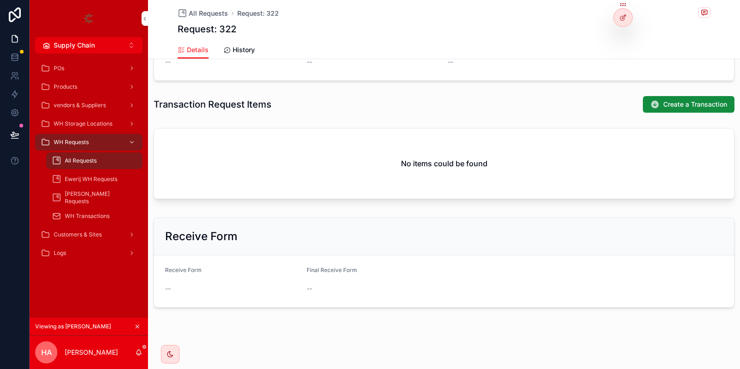
click at [135, 326] on icon "scrollable content" at bounding box center [137, 327] width 6 height 6
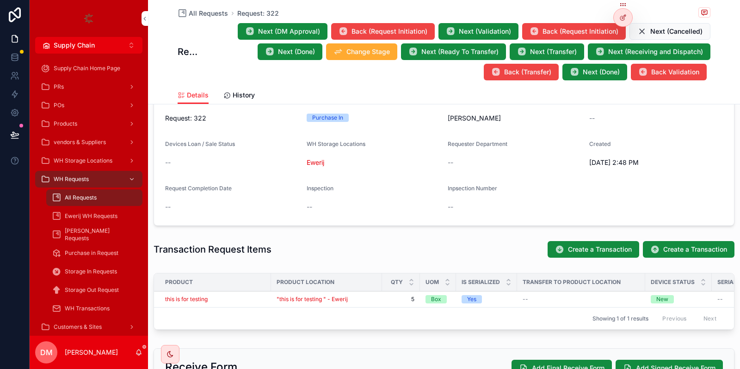
scroll to position [222, 0]
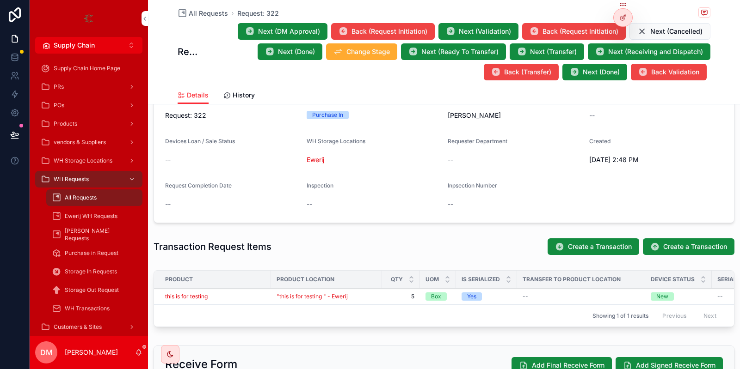
click at [0, 0] on icon at bounding box center [0, 0] width 0 height 0
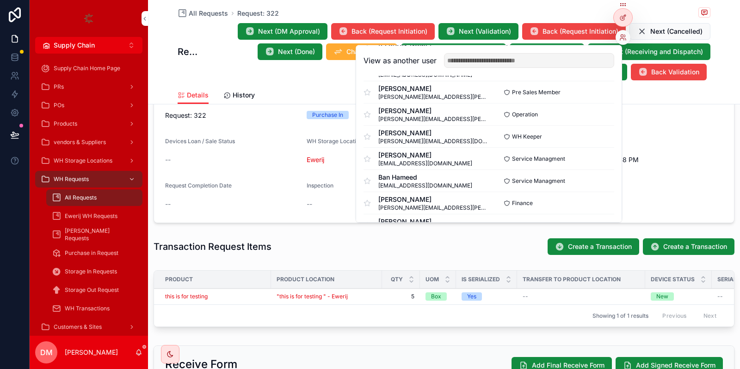
scroll to position [111, 0]
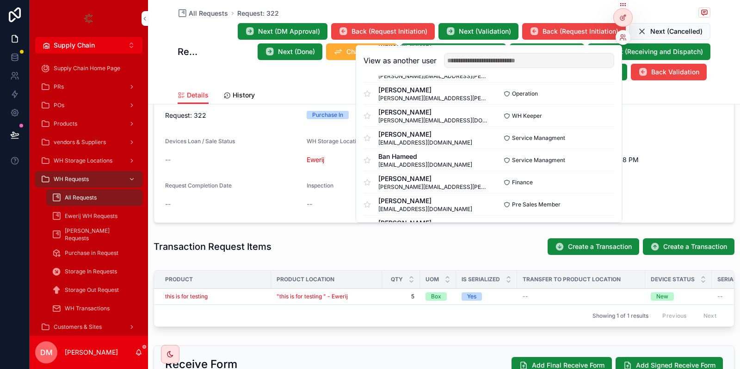
click at [0, 0] on button "Select" at bounding box center [0, 0] width 0 height 0
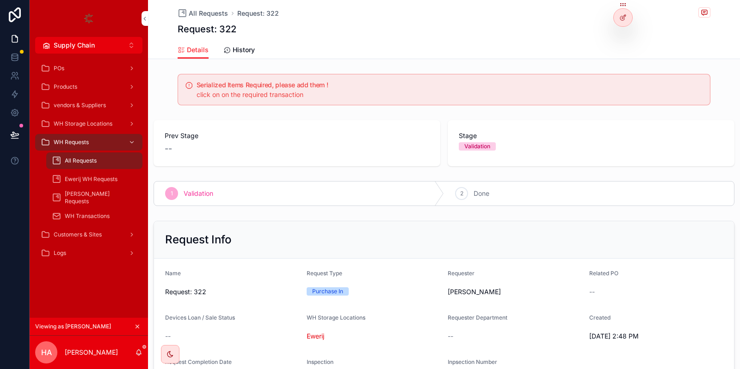
scroll to position [277, 0]
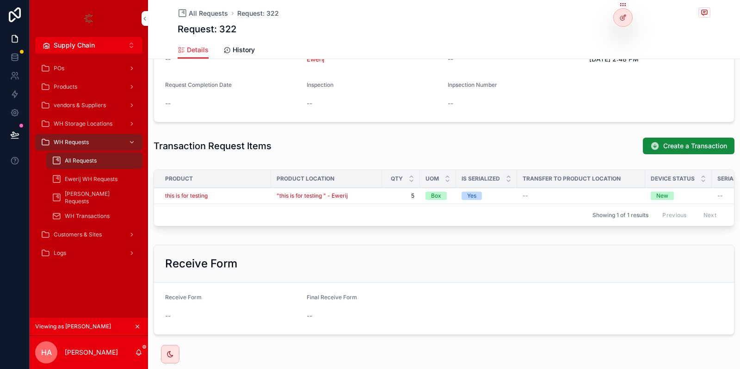
click at [693, 152] on button "Create a Transaction" at bounding box center [689, 146] width 92 height 17
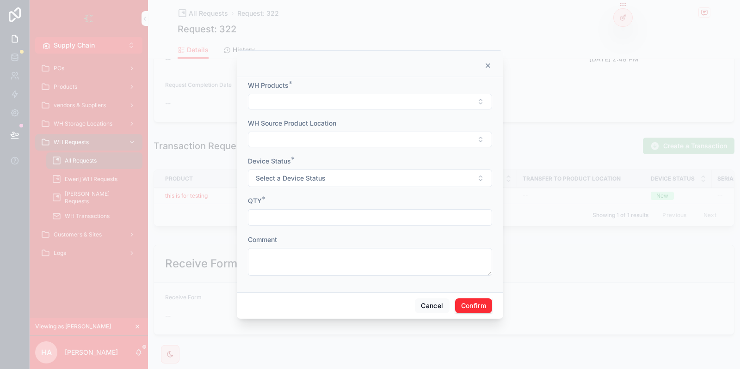
click at [343, 107] on button "Select Button" at bounding box center [370, 102] width 244 height 16
type input "****"
click at [384, 139] on div "this is for testing" at bounding box center [370, 138] width 129 height 15
click at [321, 139] on button "Select Button" at bounding box center [370, 141] width 244 height 16
click at [339, 187] on button "Select a Device Status" at bounding box center [370, 180] width 244 height 18
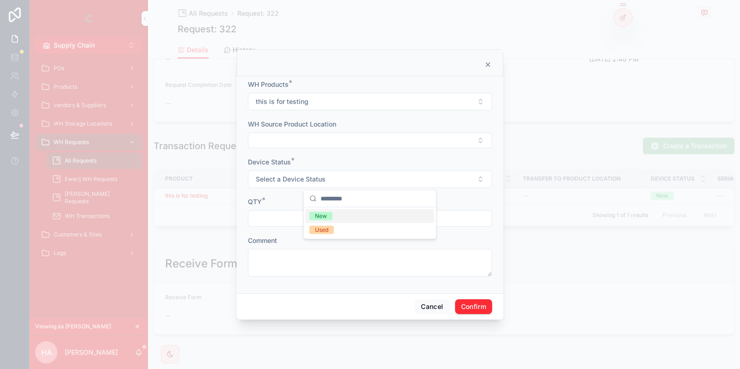
click at [359, 145] on button "Select Button" at bounding box center [370, 141] width 244 height 16
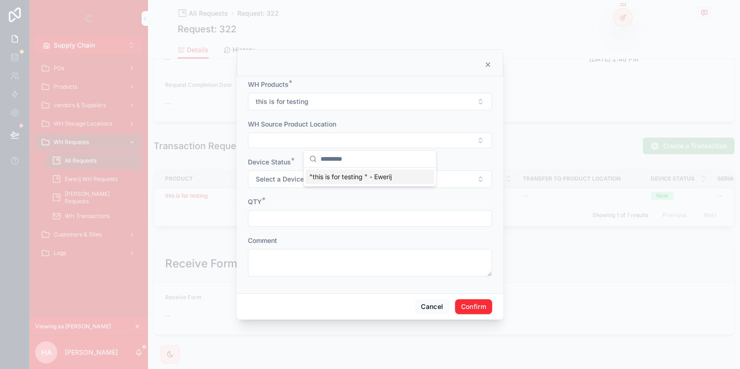
click at [362, 178] on span ""this is for testing " - Ewerij" at bounding box center [350, 176] width 82 height 9
click at [344, 182] on button "Select a Device Status" at bounding box center [370, 181] width 244 height 18
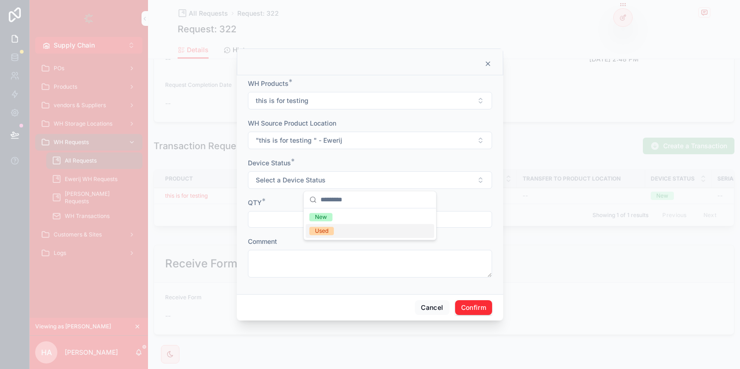
click at [327, 231] on div "Used" at bounding box center [321, 231] width 13 height 8
click at [313, 216] on input "text" at bounding box center [369, 219] width 243 height 13
type input "*"
click at [473, 304] on button "Confirm" at bounding box center [473, 308] width 37 height 15
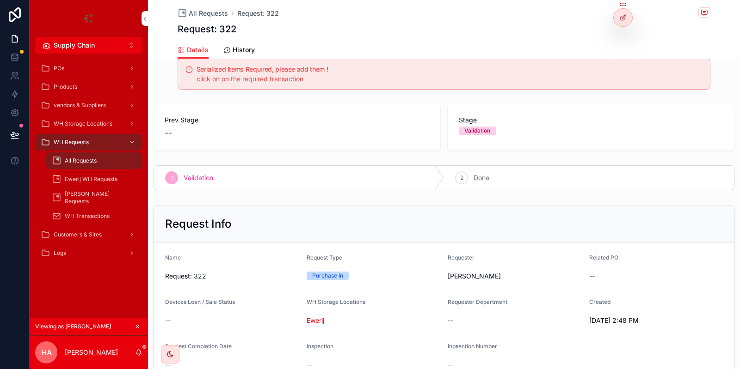
scroll to position [0, 0]
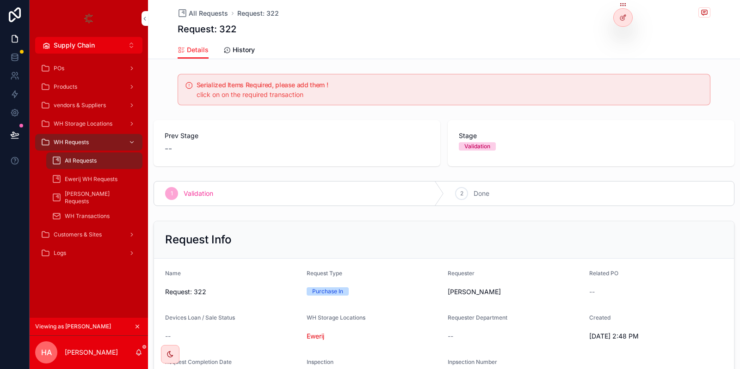
drag, startPoint x: 176, startPoint y: 75, endPoint x: 431, endPoint y: 111, distance: 257.7
click at [431, 111] on div "Serialized Items Required, please add them ! click on on the required transacti…" at bounding box center [444, 343] width 592 height 546
click at [336, 88] on div "Serialized Items Required, please add them ! click on on the required transacti…" at bounding box center [450, 91] width 506 height 18
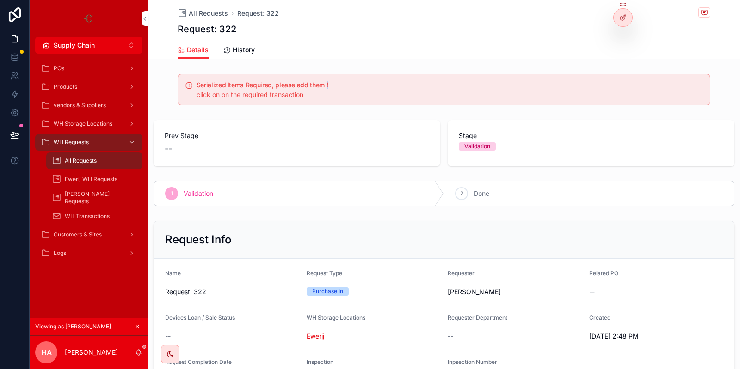
click at [336, 88] on div "Serialized Items Required, please add them ! click on on the required transacti…" at bounding box center [450, 91] width 506 height 18
click at [299, 98] on span "click on on the required transaction" at bounding box center [250, 95] width 107 height 8
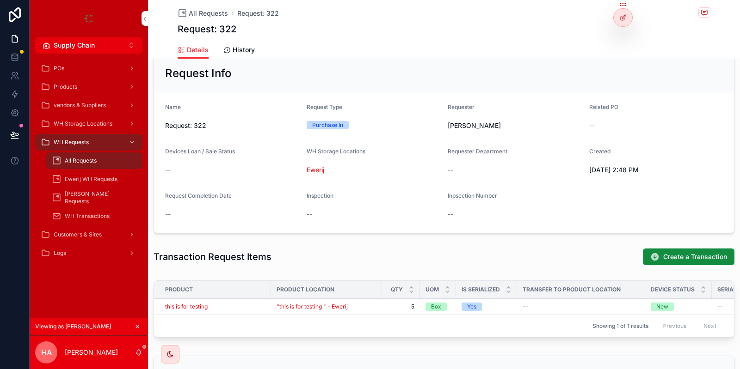
scroll to position [277, 0]
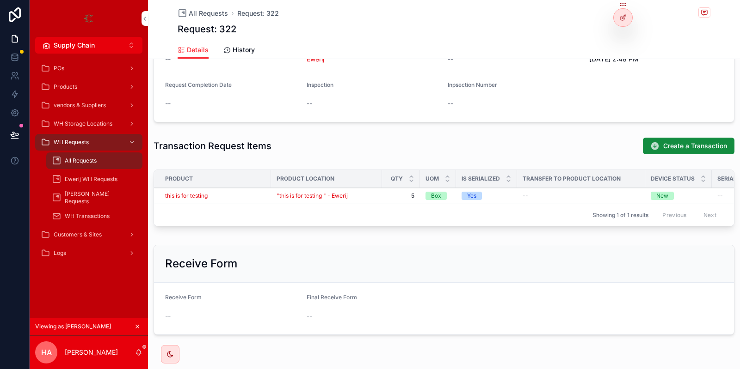
click at [239, 197] on div "this is for testing" at bounding box center [215, 195] width 100 height 7
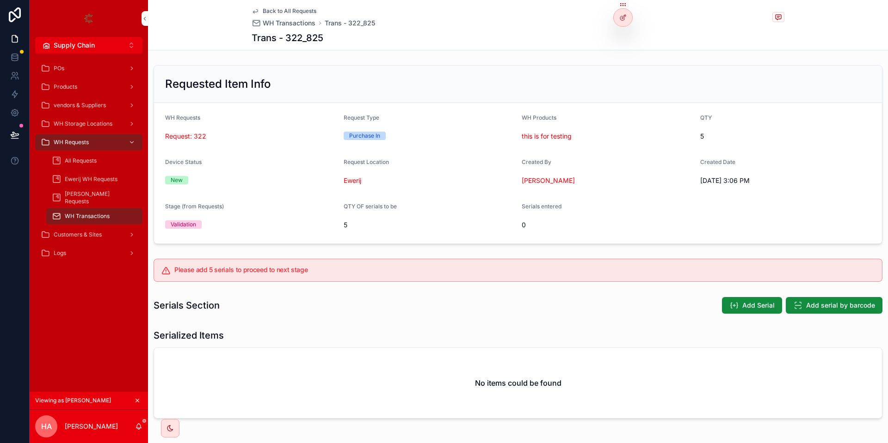
click at [373, 60] on div "Back to All Requests WH Transactions Trans - 322_825 Trans - 322_825 Requested …" at bounding box center [518, 243] width 740 height 486
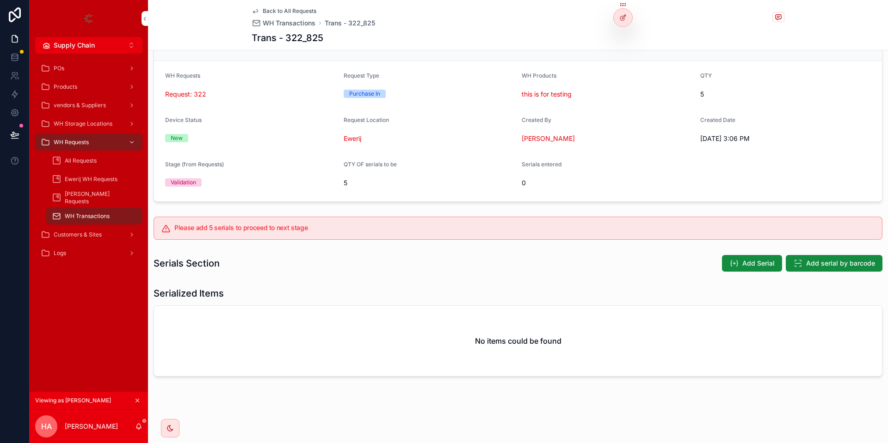
click at [739, 268] on button "Add Serial" at bounding box center [752, 263] width 60 height 17
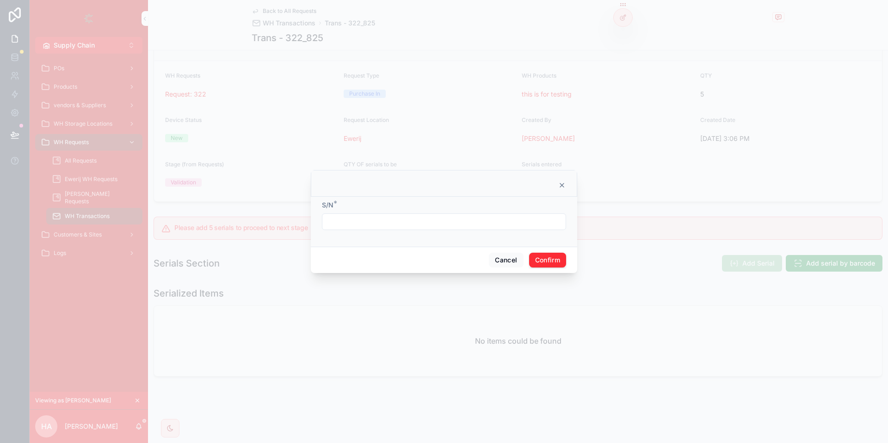
click at [444, 223] on input "text" at bounding box center [443, 221] width 243 height 13
click at [395, 223] on input "*******" at bounding box center [443, 221] width 243 height 13
type input "*******"
click at [556, 264] on button "Confirm" at bounding box center [547, 260] width 37 height 15
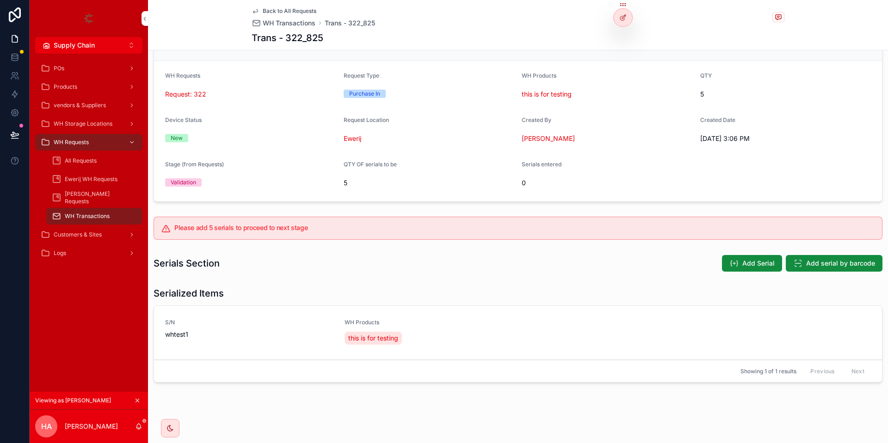
click at [738, 260] on icon "scrollable content" at bounding box center [733, 263] width 9 height 9
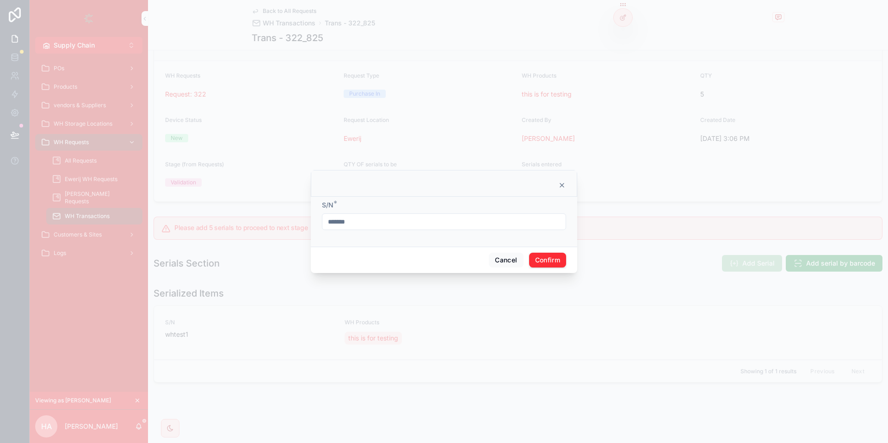
click at [372, 227] on input "*******" at bounding box center [443, 221] width 243 height 13
type input "*******"
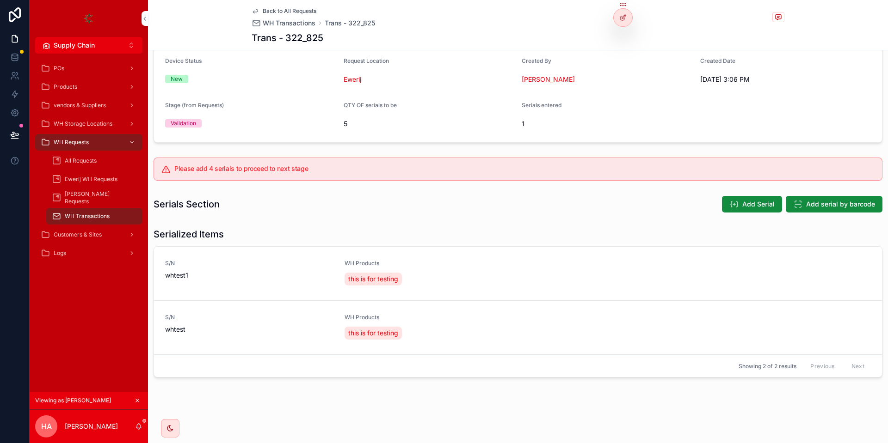
scroll to position [102, 0]
click at [739, 197] on button "Add Serial" at bounding box center [752, 203] width 60 height 17
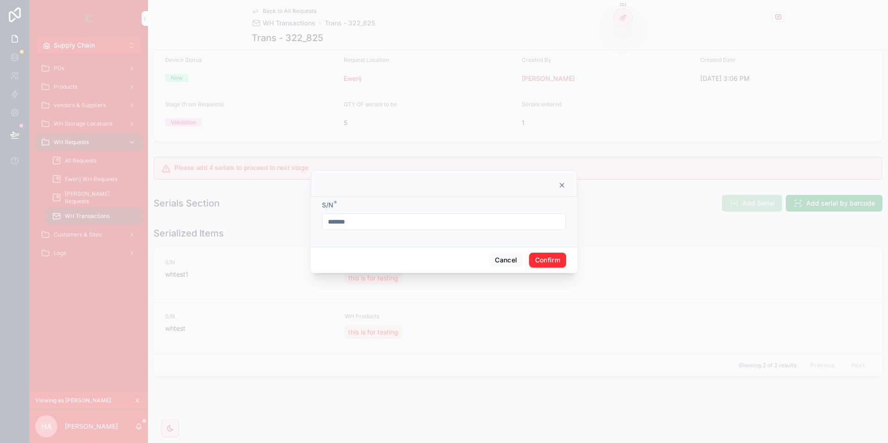
click at [416, 217] on input "*******" at bounding box center [443, 221] width 243 height 13
type input "*******"
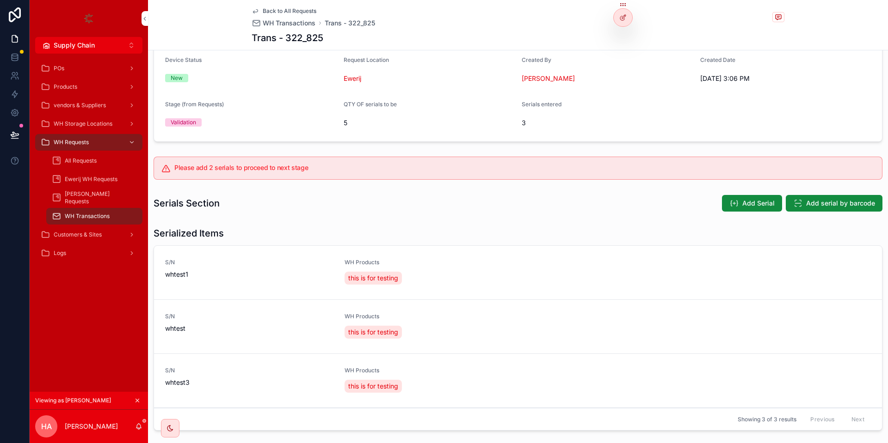
click at [739, 207] on span "Add Serial" at bounding box center [758, 203] width 32 height 9
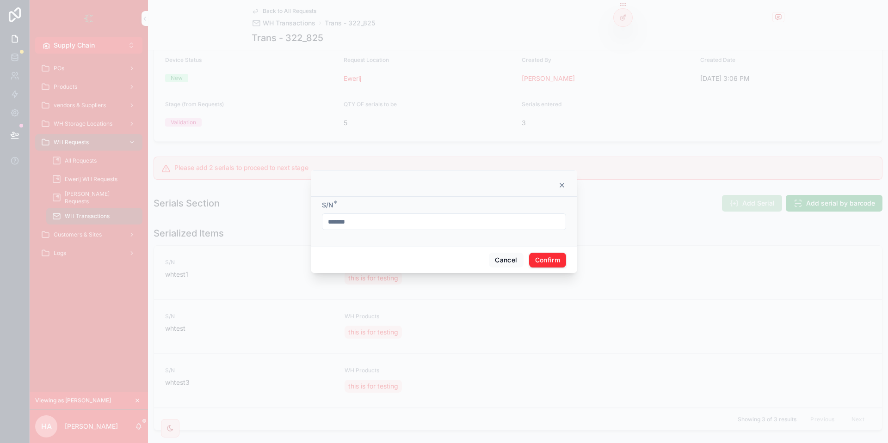
click at [491, 226] on input "*******" at bounding box center [443, 221] width 243 height 13
type input "*******"
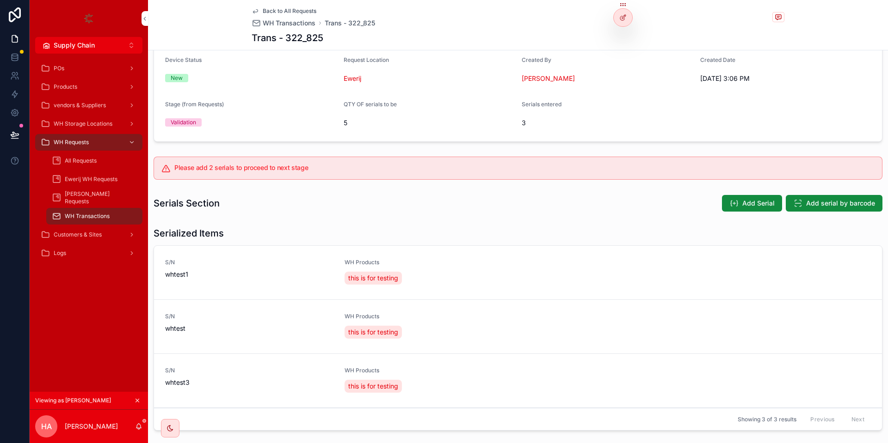
click at [738, 198] on button "Add Serial" at bounding box center [752, 203] width 60 height 17
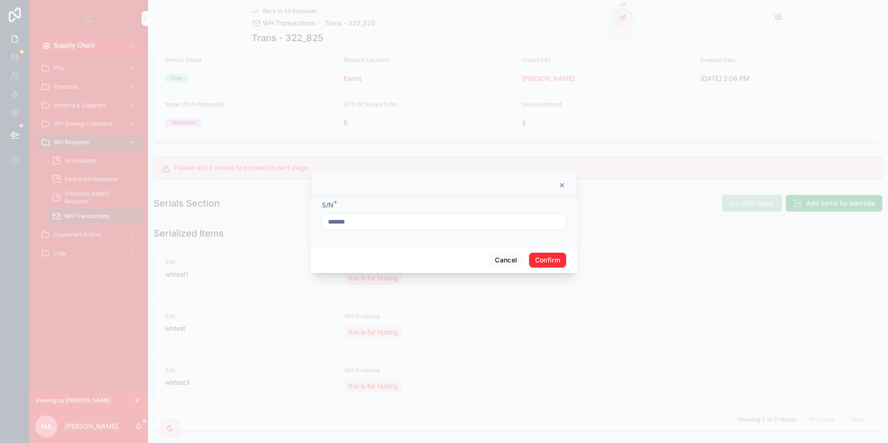
click at [387, 226] on input "*******" at bounding box center [443, 221] width 243 height 13
type input "*******"
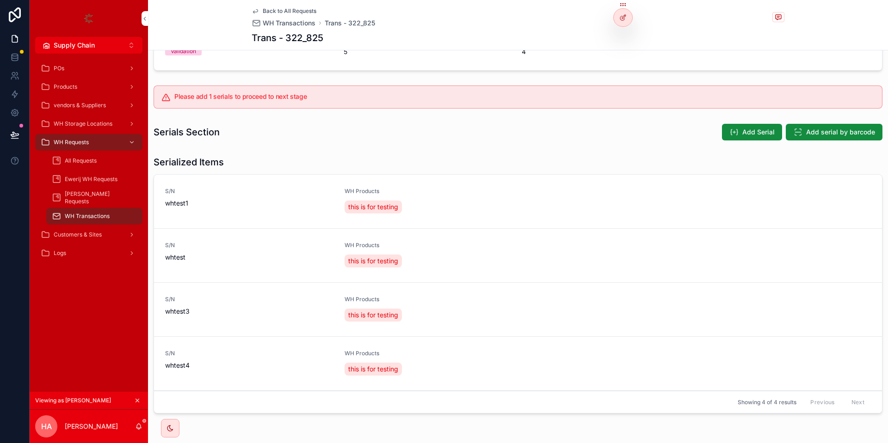
scroll to position [155, 0]
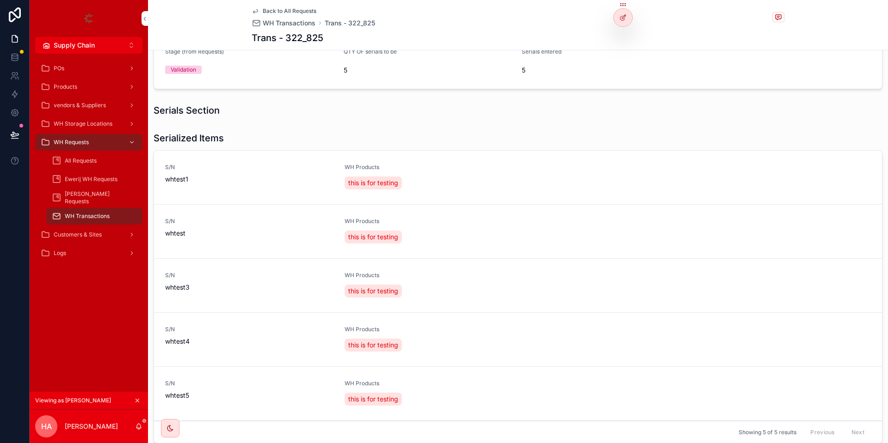
click at [0, 0] on span "Delete" at bounding box center [0, 0] width 0 height 0
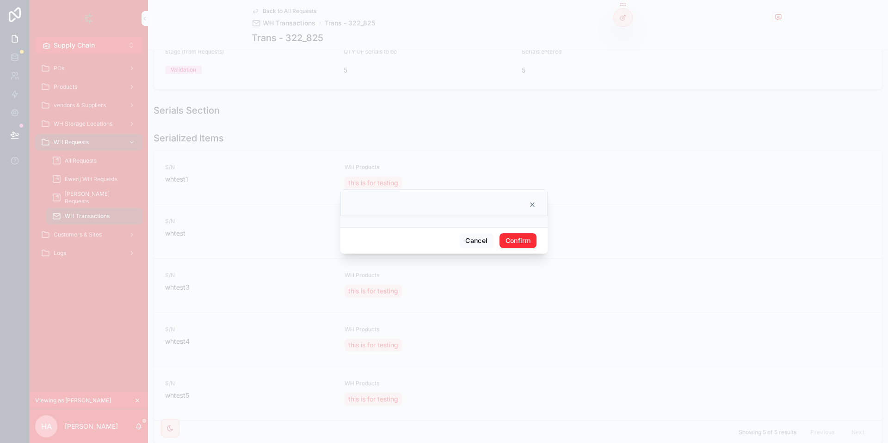
click at [522, 238] on button "Confirm" at bounding box center [517, 241] width 37 height 15
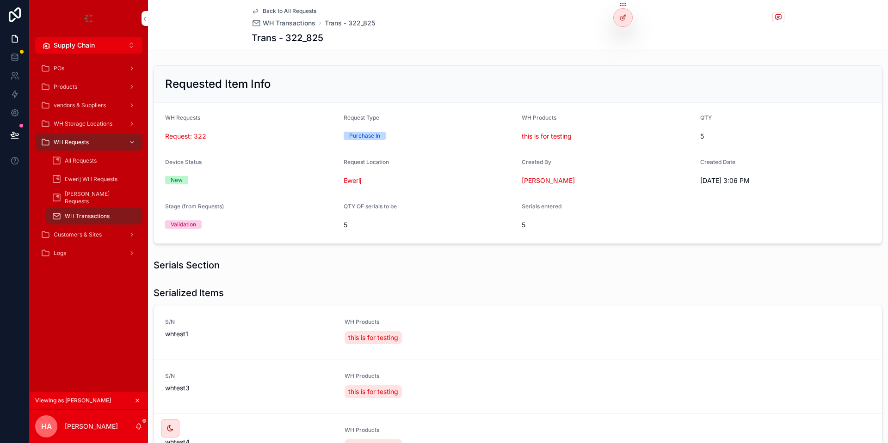
scroll to position [168, 0]
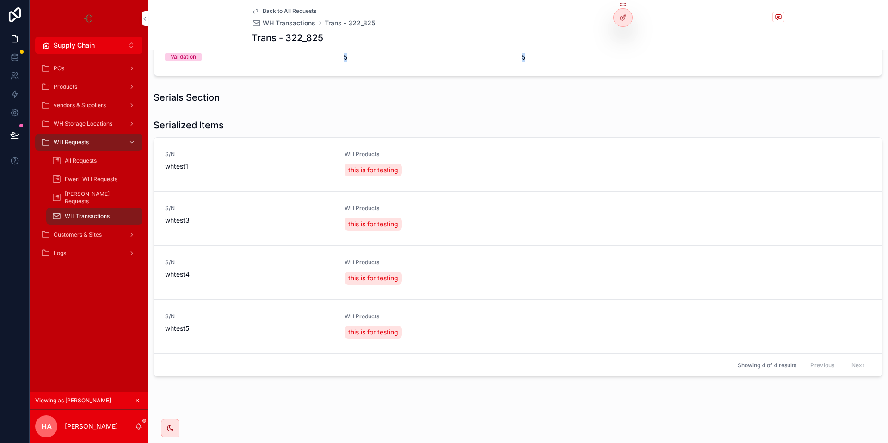
drag, startPoint x: 539, startPoint y: 60, endPoint x: 327, endPoint y: 64, distance: 211.8
click at [522, 62] on span "5" at bounding box center [607, 57] width 171 height 9
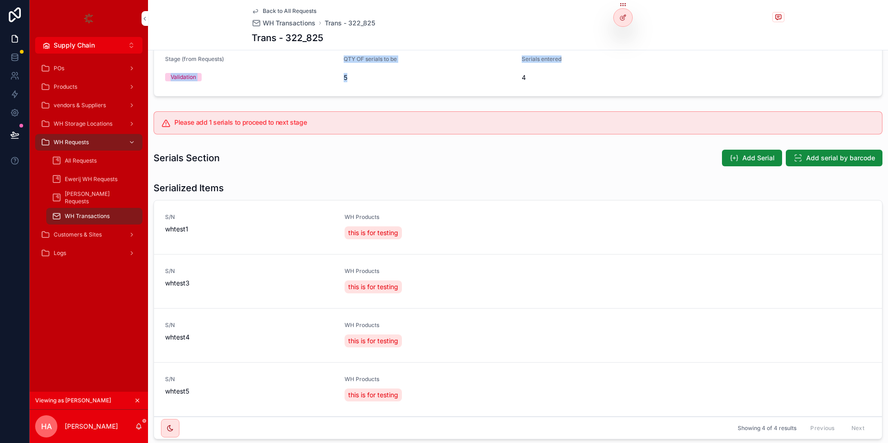
scroll to position [166, 0]
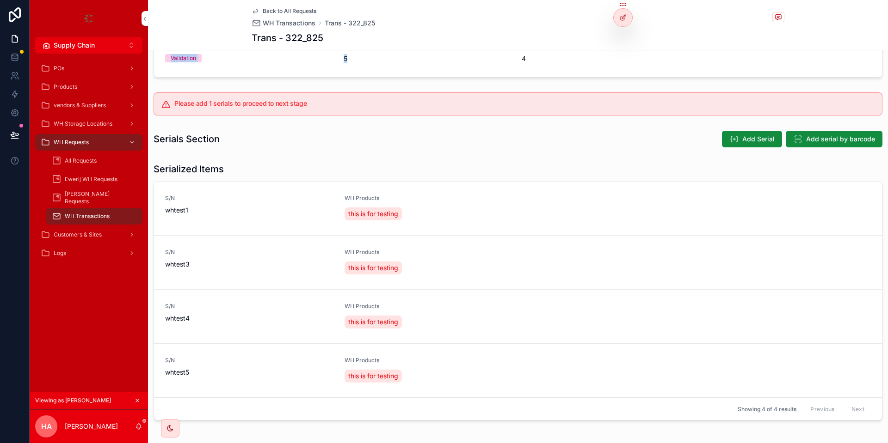
click at [739, 141] on span "Add Serial" at bounding box center [758, 139] width 32 height 9
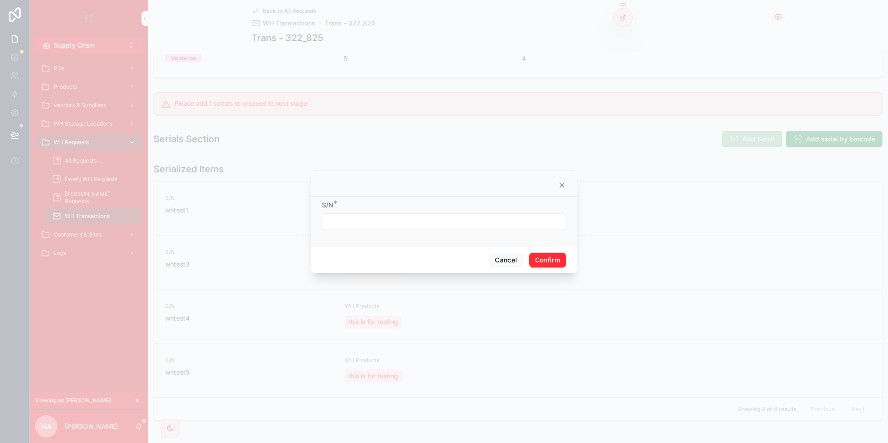
click at [351, 223] on input "text" at bounding box center [443, 221] width 243 height 13
click at [354, 223] on input "text" at bounding box center [443, 221] width 243 height 13
paste input "*******"
click at [354, 223] on input "text" at bounding box center [443, 221] width 243 height 13
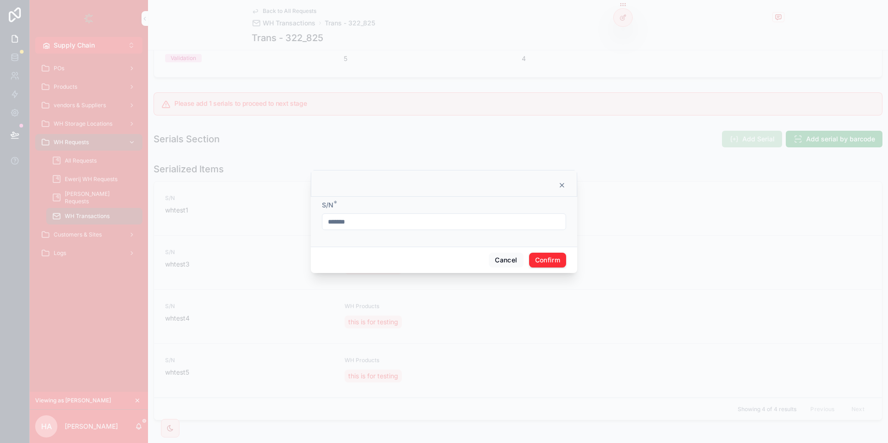
click at [442, 224] on input "*******" at bounding box center [443, 221] width 243 height 13
type input "*******"
click at [558, 260] on button "Confirm" at bounding box center [547, 260] width 37 height 15
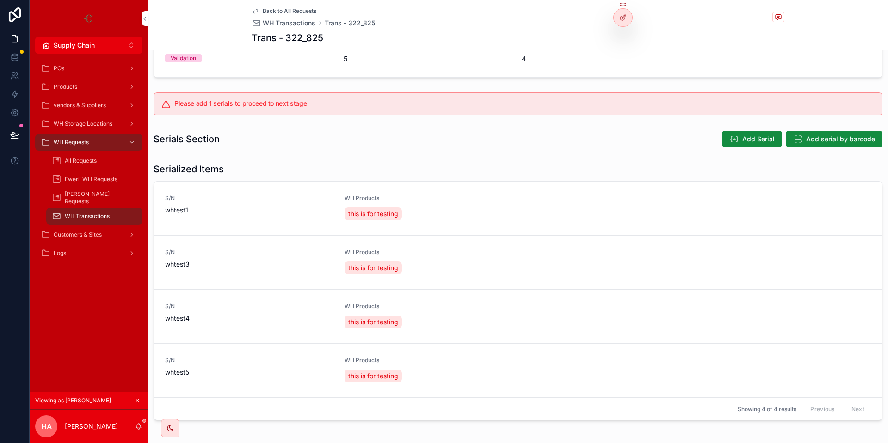
scroll to position [210, 0]
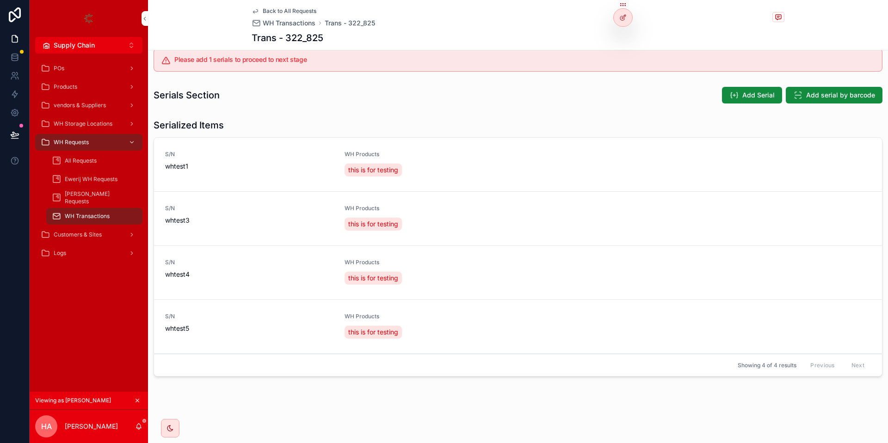
click at [739, 96] on span "Add Serial" at bounding box center [758, 95] width 32 height 9
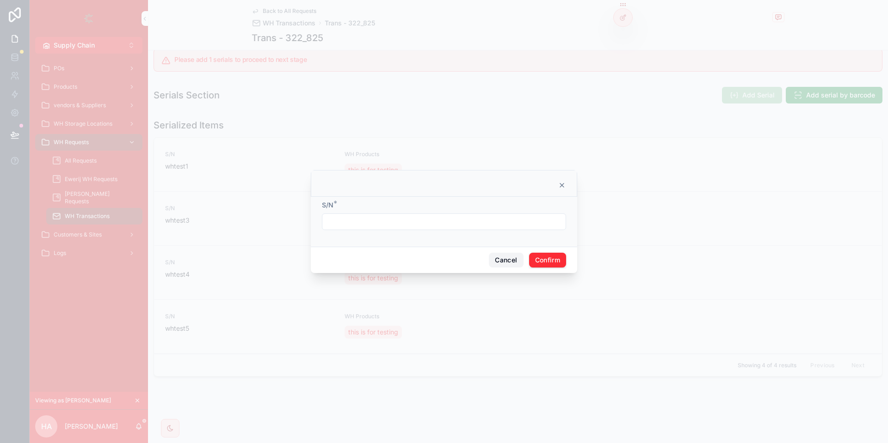
click at [495, 256] on button "Cancel" at bounding box center [506, 260] width 34 height 15
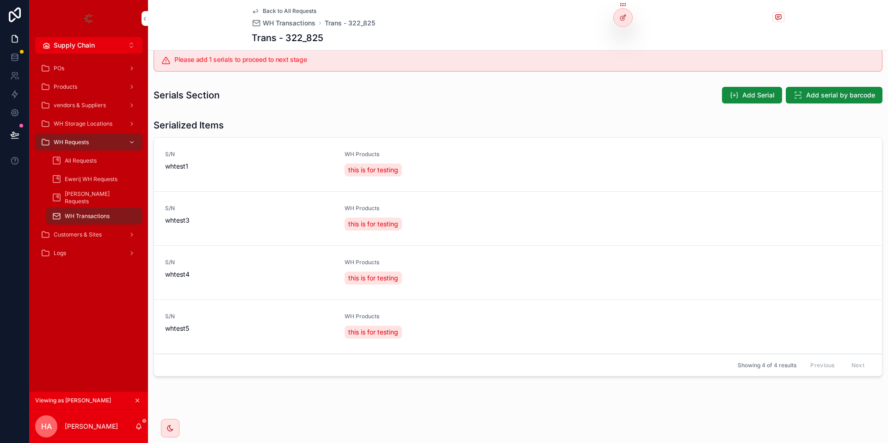
click at [739, 367] on span "Showing 4 of 4 results" at bounding box center [767, 365] width 59 height 7
click at [739, 362] on div "Previous Next" at bounding box center [837, 365] width 67 height 14
click at [739, 367] on div "Previous Next" at bounding box center [837, 365] width 67 height 14
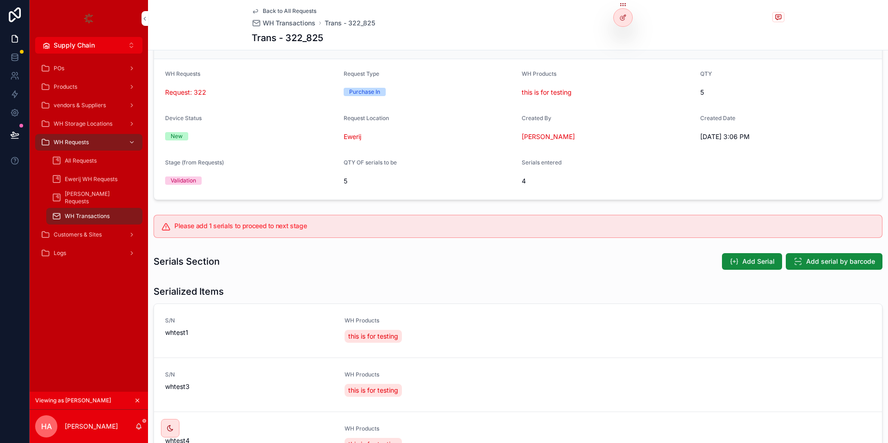
drag, startPoint x: 179, startPoint y: 222, endPoint x: 371, endPoint y: 225, distance: 192.4
click at [370, 226] on div "Please add 1 serials to proceed to next stage" at bounding box center [518, 226] width 729 height 23
click at [371, 225] on h5 "Please add 1 serials to proceed to next stage" at bounding box center [524, 226] width 700 height 6
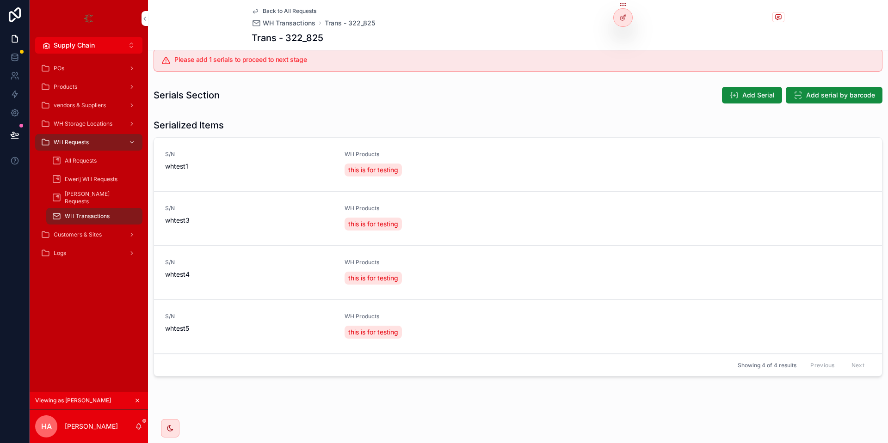
scroll to position [0, 0]
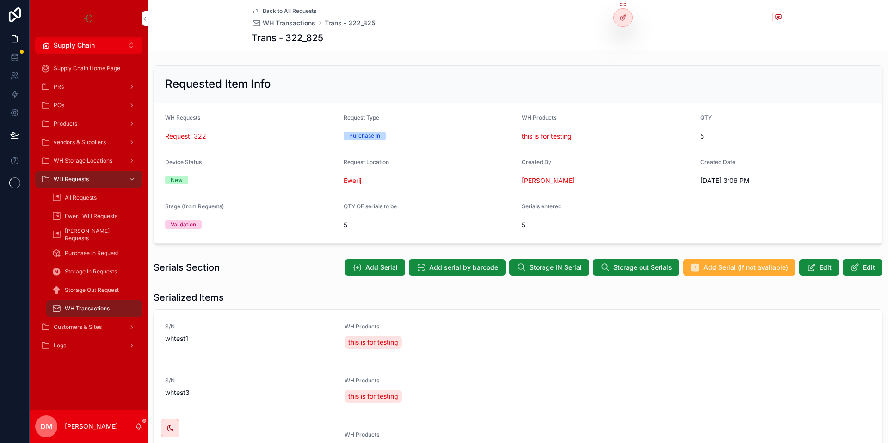
scroll to position [222, 0]
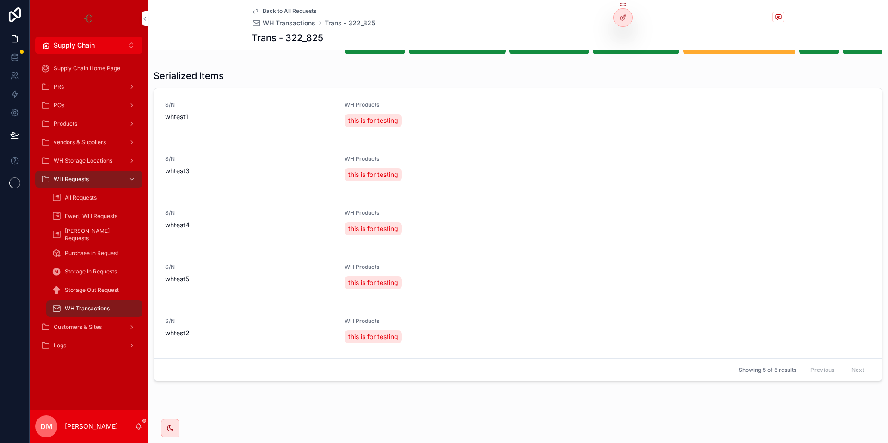
click at [0, 0] on div at bounding box center [0, 0] width 0 height 0
click at [0, 0] on icon at bounding box center [0, 0] width 0 height 0
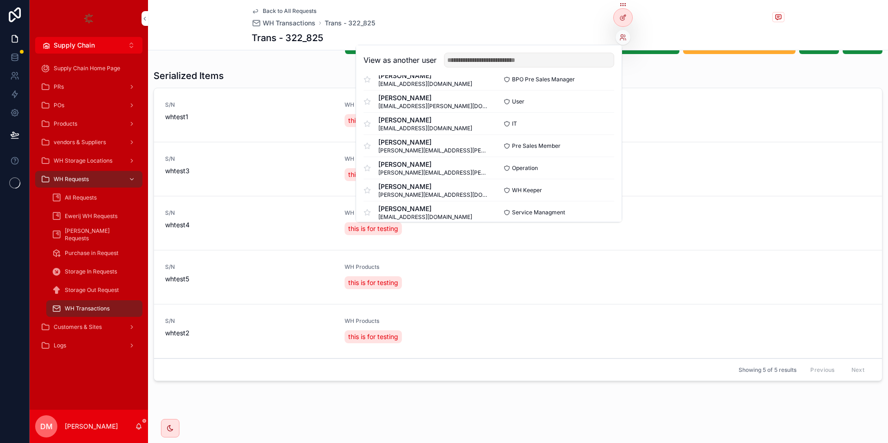
scroll to position [55, 0]
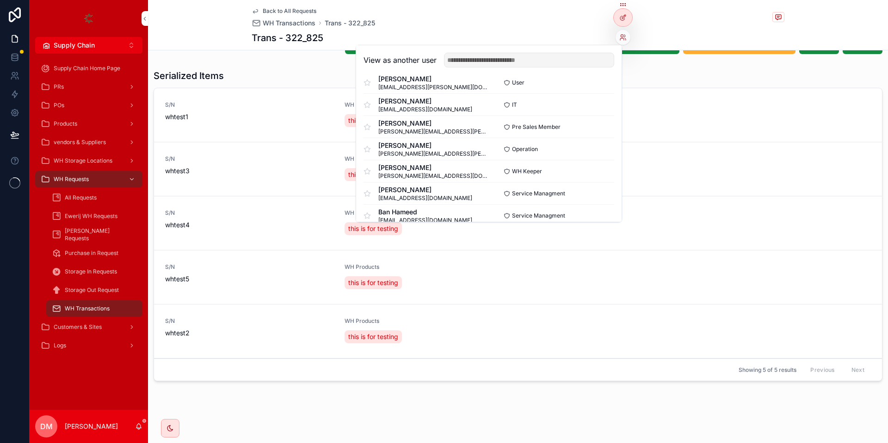
click at [0, 0] on button "Select" at bounding box center [0, 0] width 0 height 0
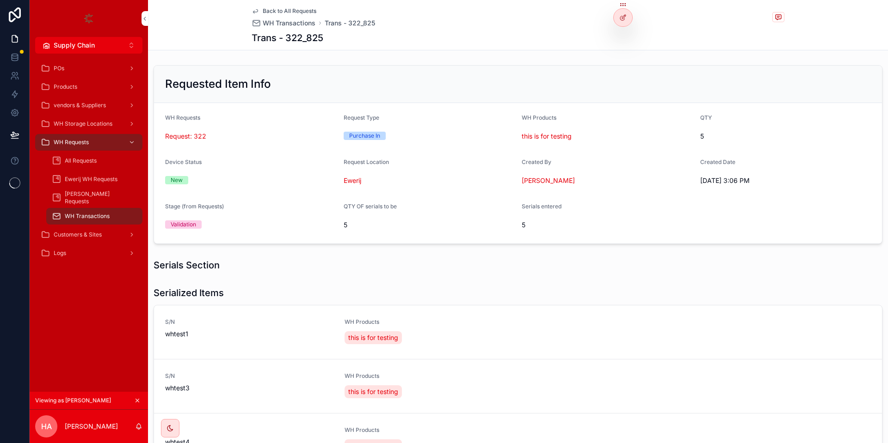
scroll to position [166, 0]
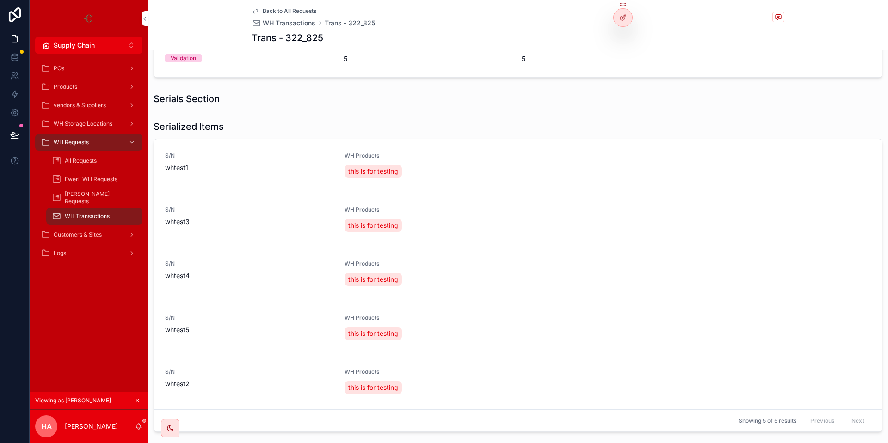
click at [0, 0] on button "Delete" at bounding box center [0, 0] width 0 height 0
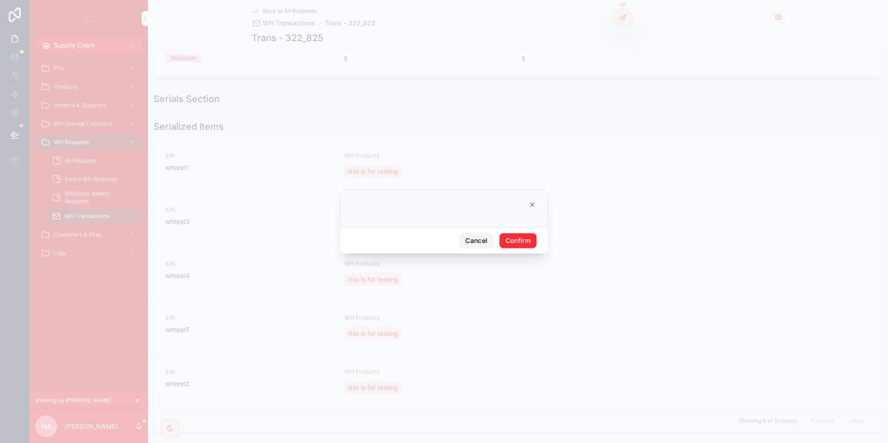
click at [461, 240] on button "Cancel" at bounding box center [476, 241] width 34 height 15
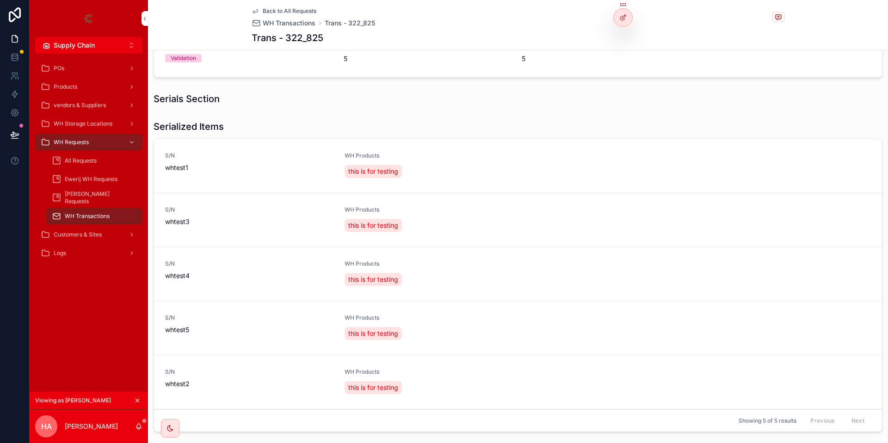
click at [0, 0] on icon "scrollable content" at bounding box center [0, 0] width 0 height 0
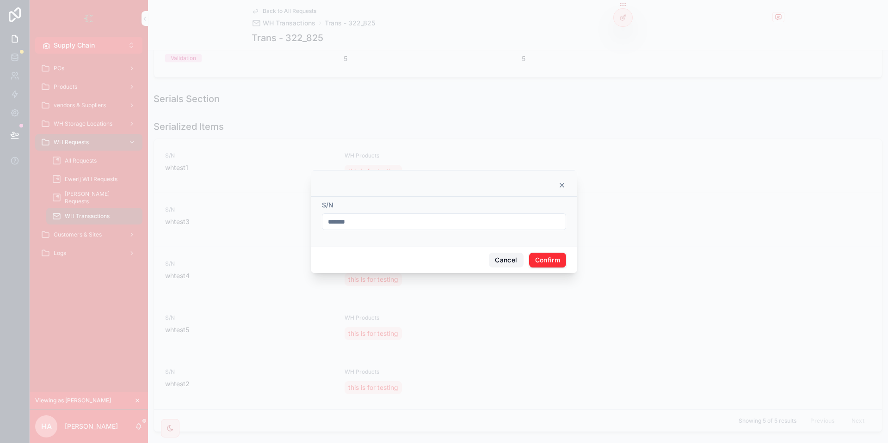
drag, startPoint x: 499, startPoint y: 264, endPoint x: 645, endPoint y: 207, distance: 156.6
click at [498, 263] on button "Cancel" at bounding box center [506, 260] width 34 height 15
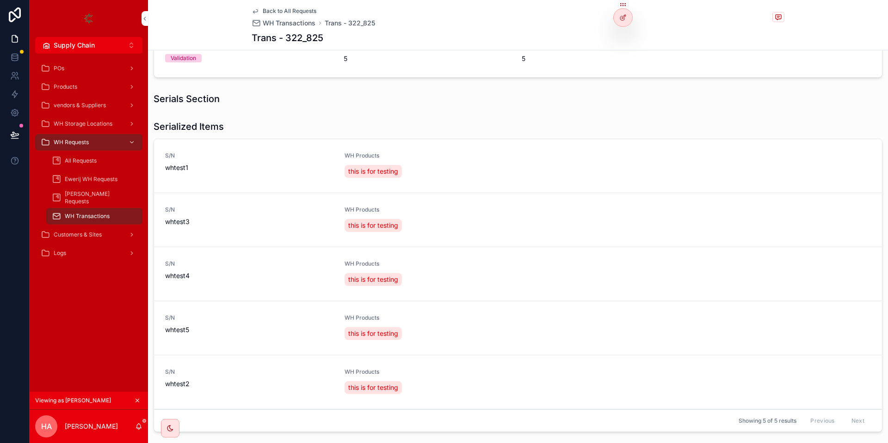
click at [0, 0] on span "Edit" at bounding box center [0, 0] width 0 height 0
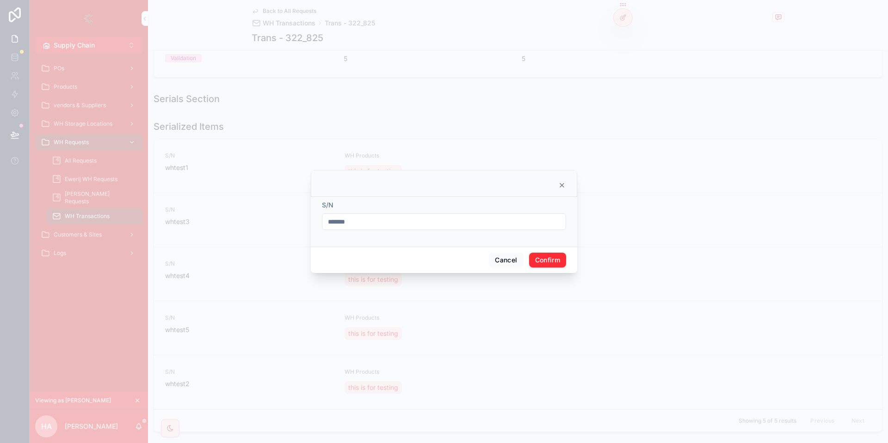
click at [379, 216] on input "*******" at bounding box center [443, 221] width 243 height 13
click at [500, 255] on button "Cancel" at bounding box center [506, 260] width 34 height 15
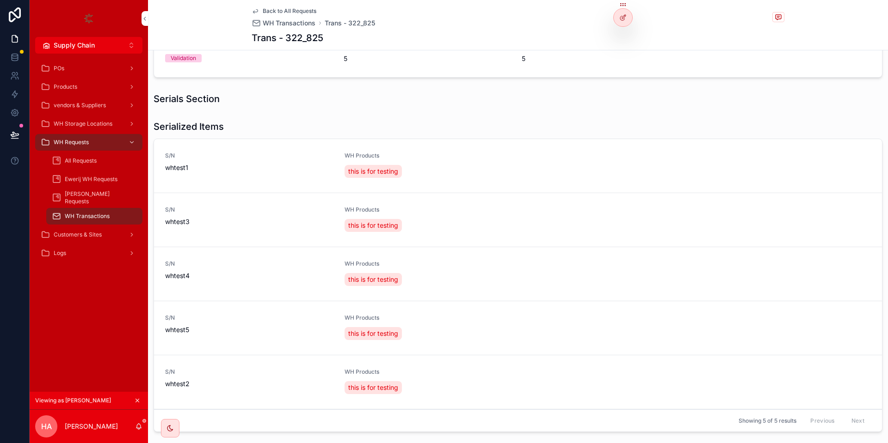
click at [0, 0] on span "Delete" at bounding box center [0, 0] width 0 height 0
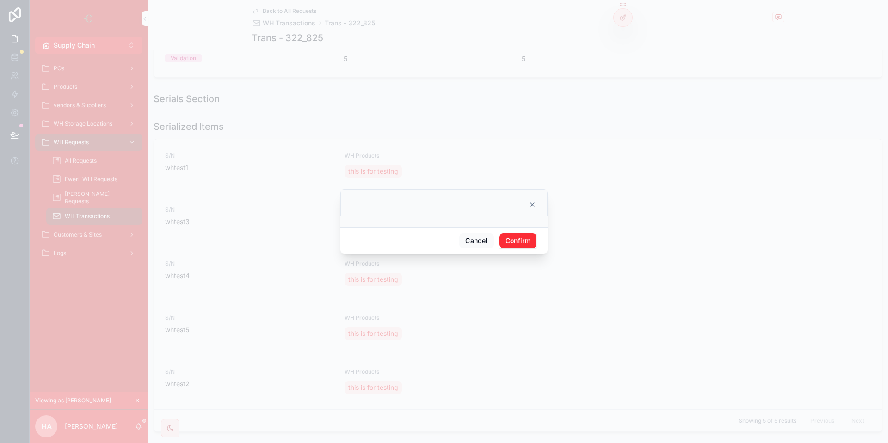
click at [511, 239] on button "Confirm" at bounding box center [517, 241] width 37 height 15
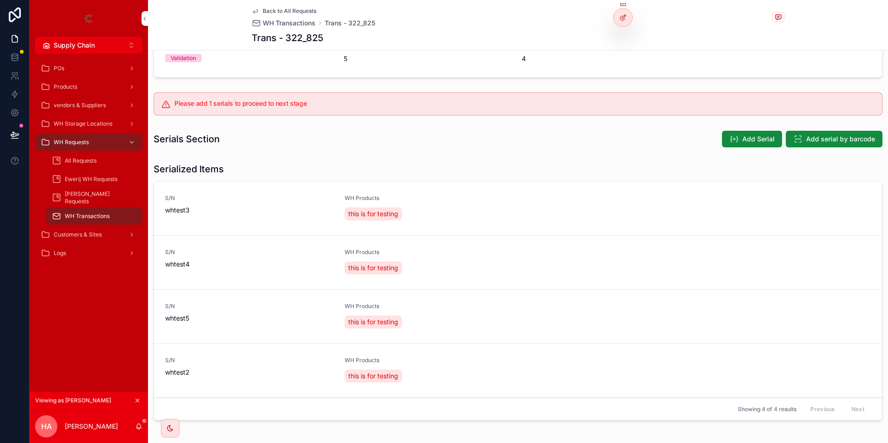
click at [771, 136] on span "Add Serial" at bounding box center [758, 139] width 32 height 9
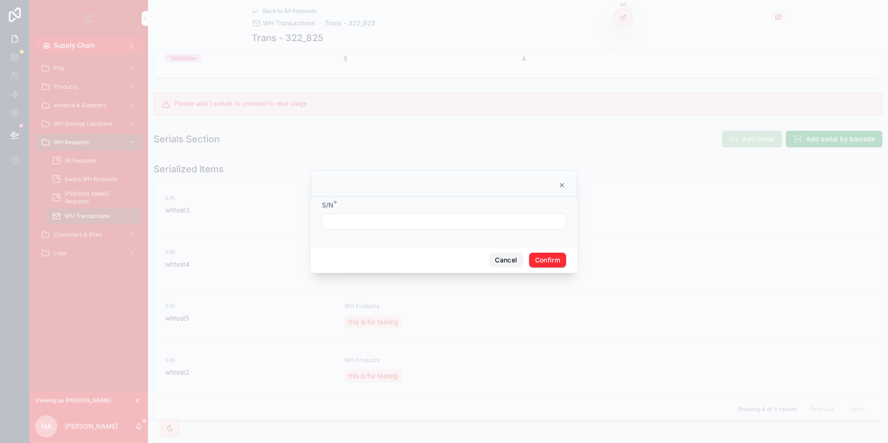
click at [496, 255] on button "Cancel" at bounding box center [506, 260] width 34 height 15
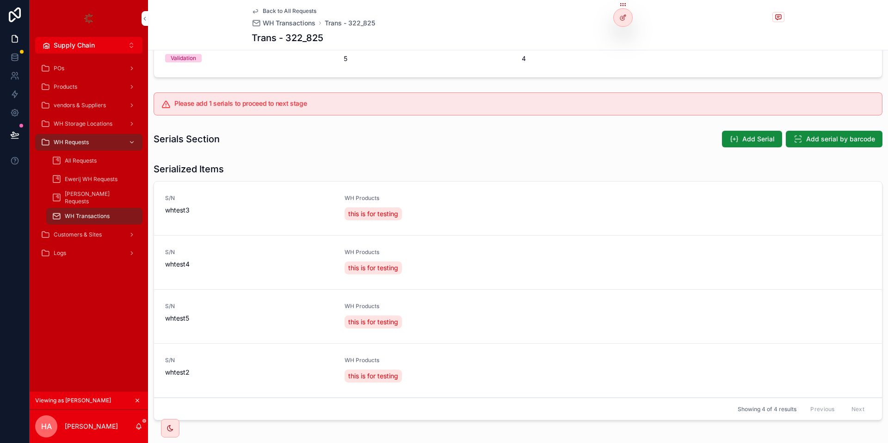
click at [741, 137] on button "Add Serial" at bounding box center [752, 139] width 60 height 17
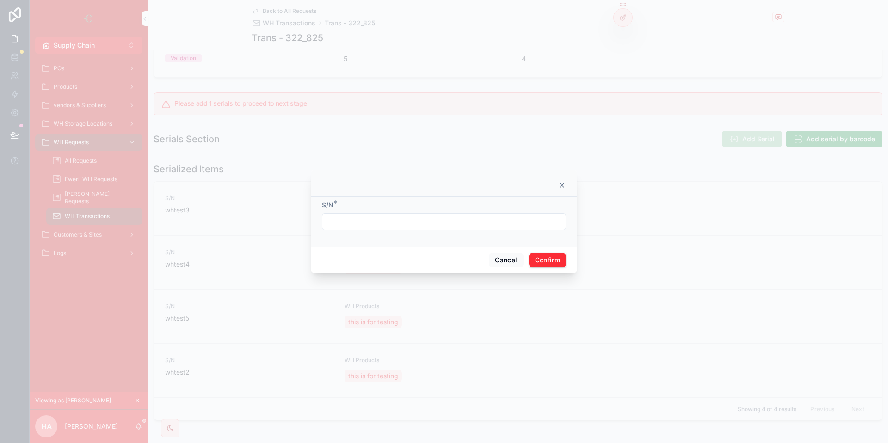
click at [449, 227] on input "text" at bounding box center [443, 221] width 243 height 13
click at [393, 224] on input "text" at bounding box center [443, 221] width 243 height 13
type input "*******"
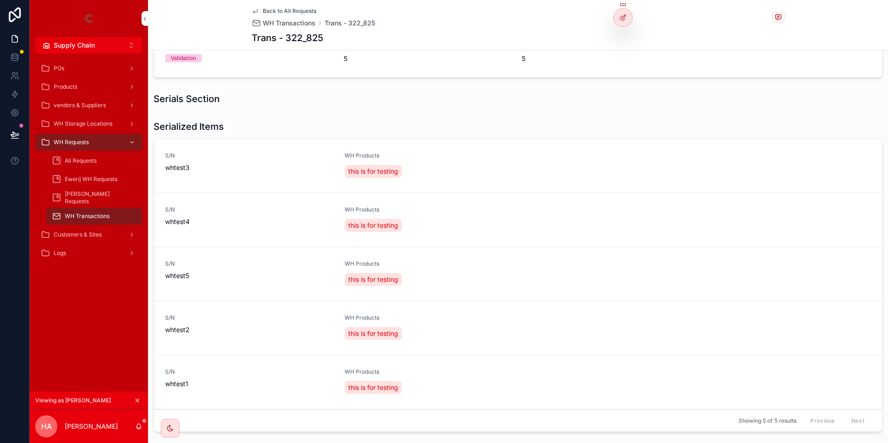
scroll to position [0, 0]
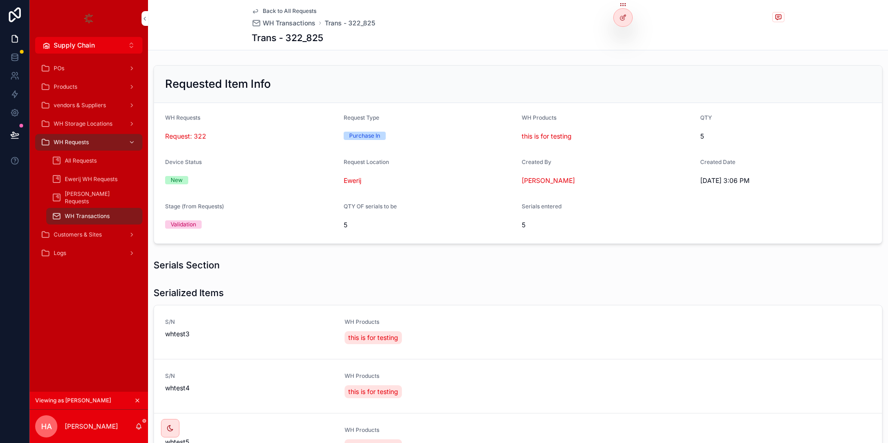
click at [284, 8] on span "Back to All Requests" at bounding box center [290, 10] width 54 height 7
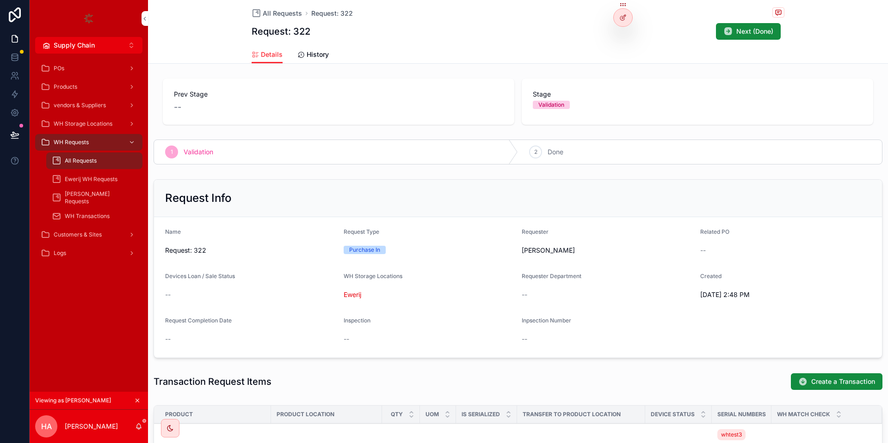
click at [740, 37] on button "Next (Done)" at bounding box center [748, 31] width 65 height 17
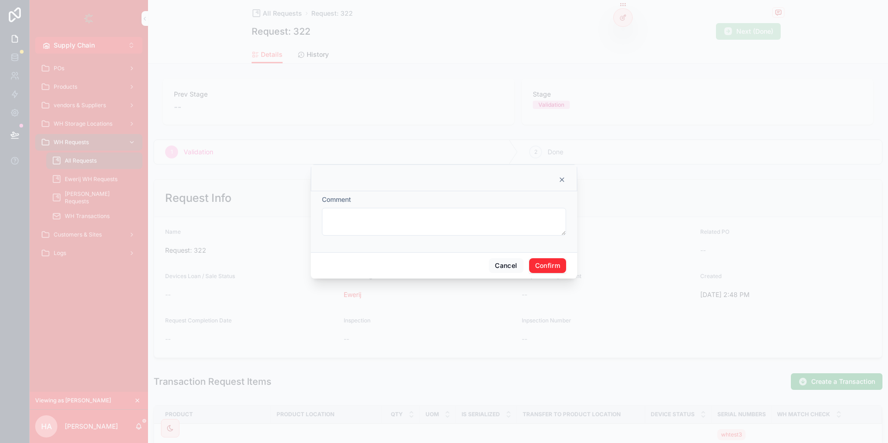
drag, startPoint x: 540, startPoint y: 269, endPoint x: 548, endPoint y: 257, distance: 14.8
click at [541, 269] on button "Confirm" at bounding box center [547, 265] width 37 height 15
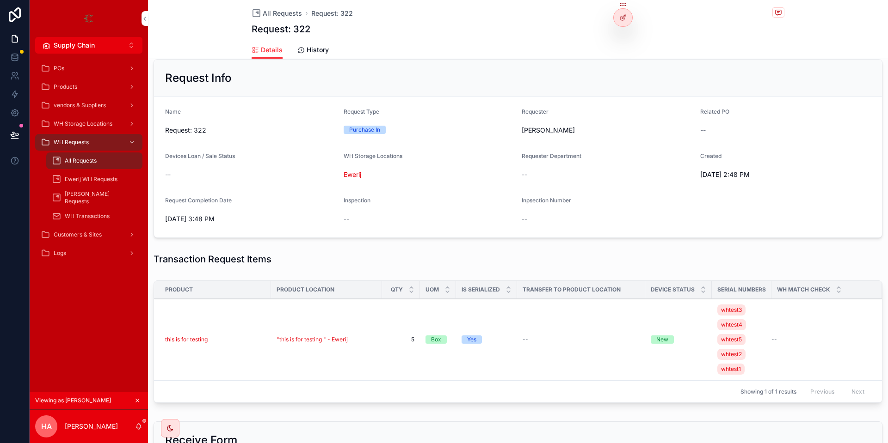
scroll to position [166, 0]
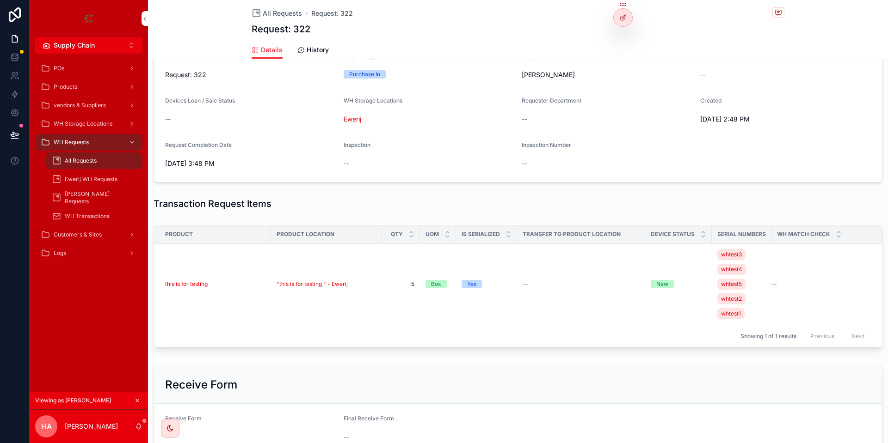
click at [321, 281] on span ""this is for testing " - Ewerij" at bounding box center [312, 284] width 71 height 7
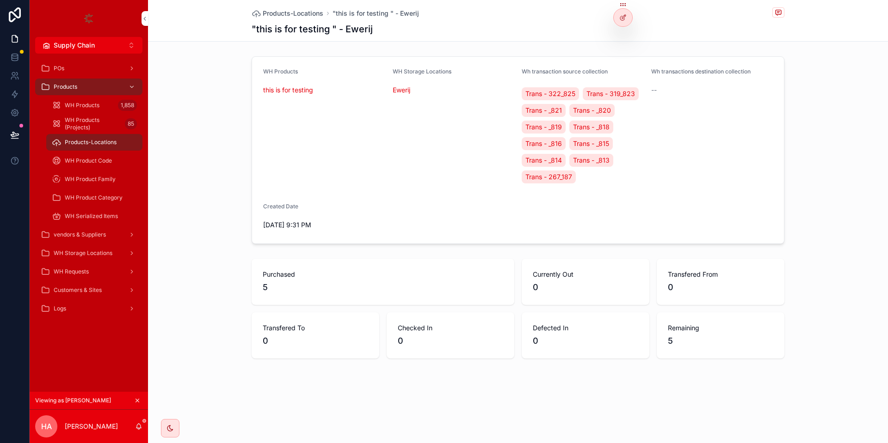
click at [276, 291] on span "5" at bounding box center [383, 287] width 240 height 13
drag, startPoint x: 352, startPoint y: 167, endPoint x: 572, endPoint y: 299, distance: 256.7
click at [547, 293] on div "Products-Locations "this is for testing " - Ewerij "this is for testing " - Ewe…" at bounding box center [518, 211] width 740 height 422
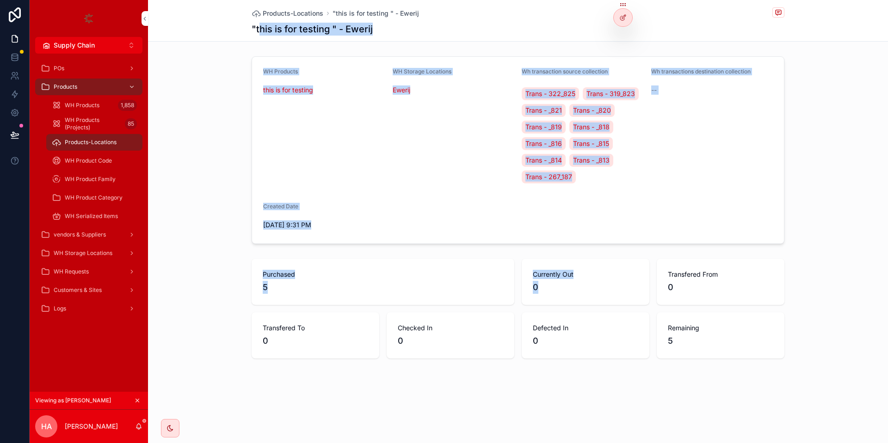
click at [618, 302] on div "Currently Out 0" at bounding box center [586, 282] width 128 height 46
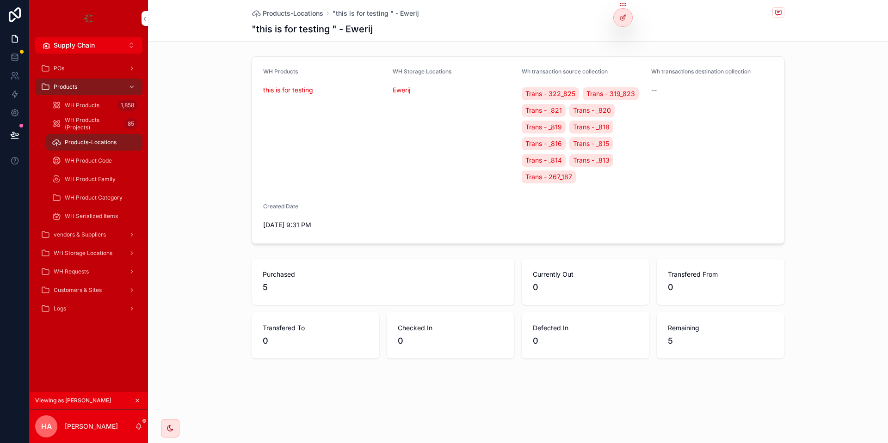
click at [128, 258] on div "scrollable content" at bounding box center [131, 253] width 12 height 15
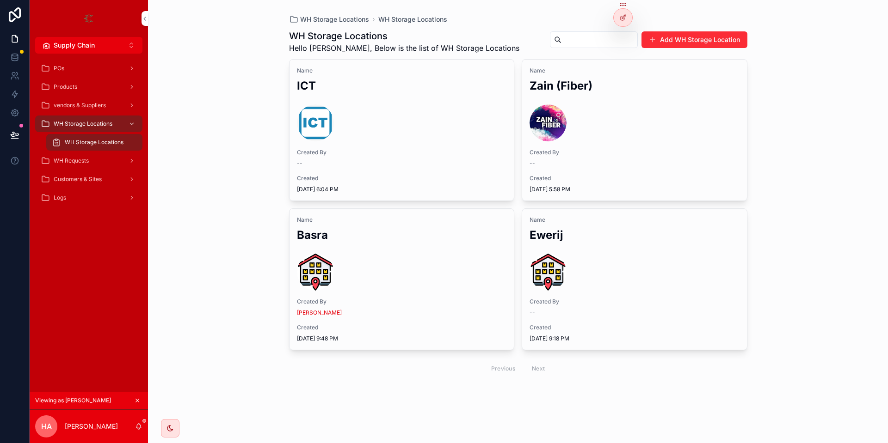
click at [117, 164] on div "WH Requests" at bounding box center [89, 161] width 96 height 15
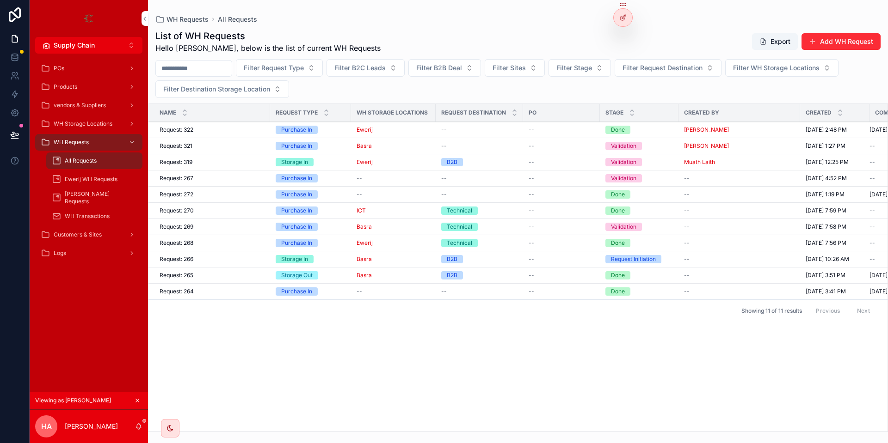
click at [270, 272] on td "Storage Out" at bounding box center [310, 276] width 81 height 16
click at [257, 273] on div "Request: 265 Request: 265" at bounding box center [212, 275] width 105 height 7
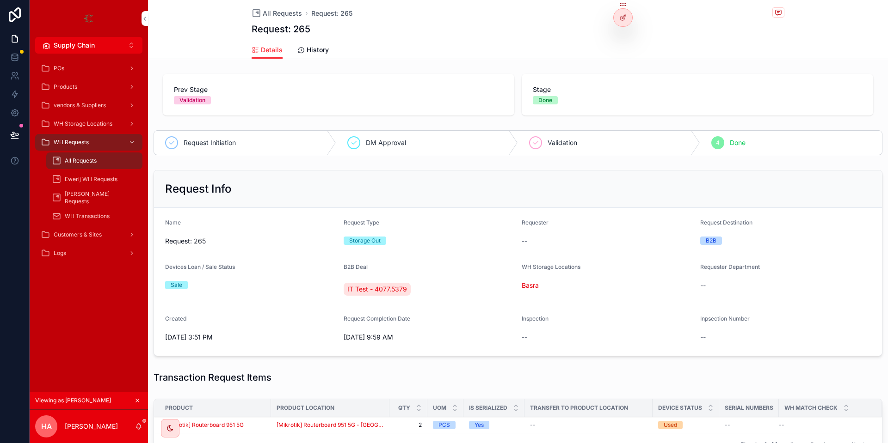
click at [136, 401] on icon "scrollable content" at bounding box center [137, 401] width 6 height 6
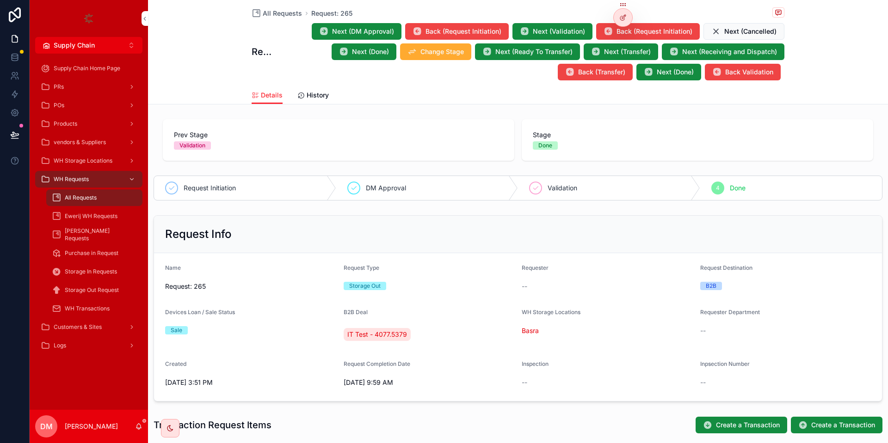
click at [547, 25] on button "Next (Validation)" at bounding box center [552, 31] width 80 height 17
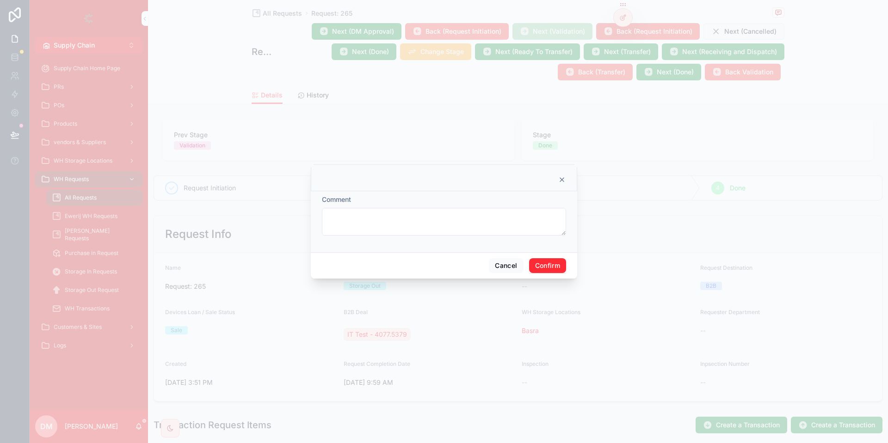
click at [547, 266] on button "Confirm" at bounding box center [547, 265] width 37 height 15
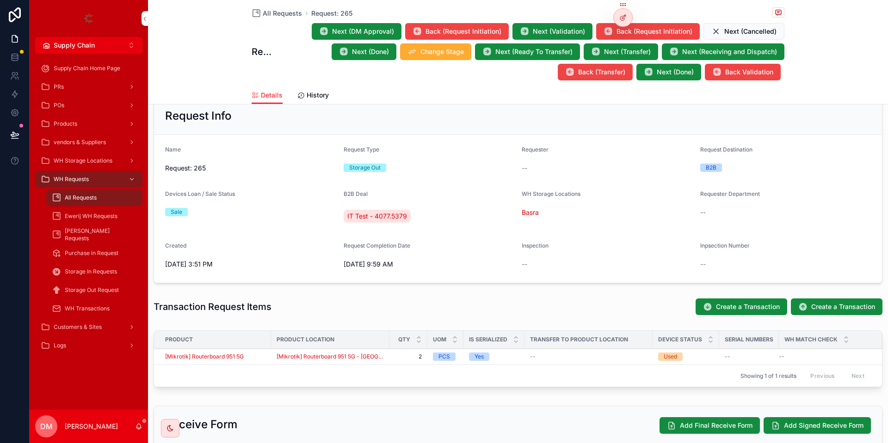
scroll to position [166, 0]
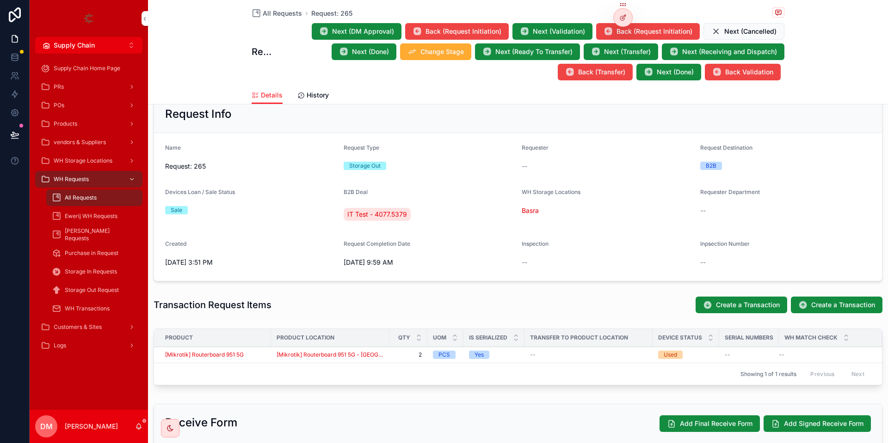
click at [0, 0] on icon at bounding box center [0, 0] width 0 height 0
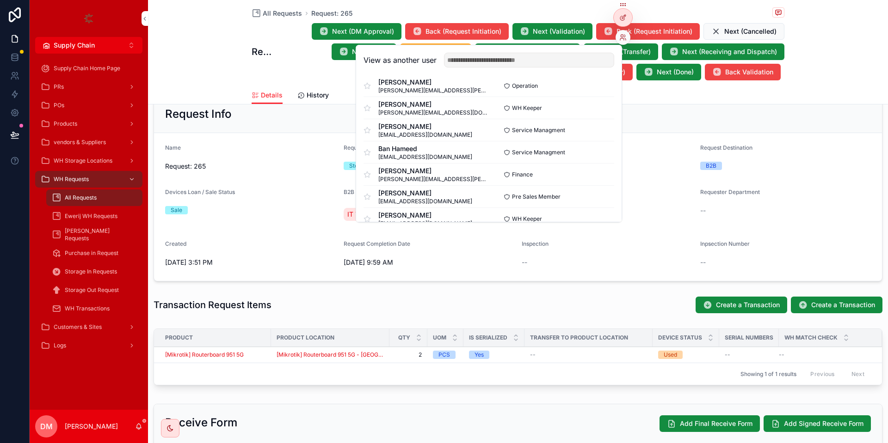
scroll to position [111, 0]
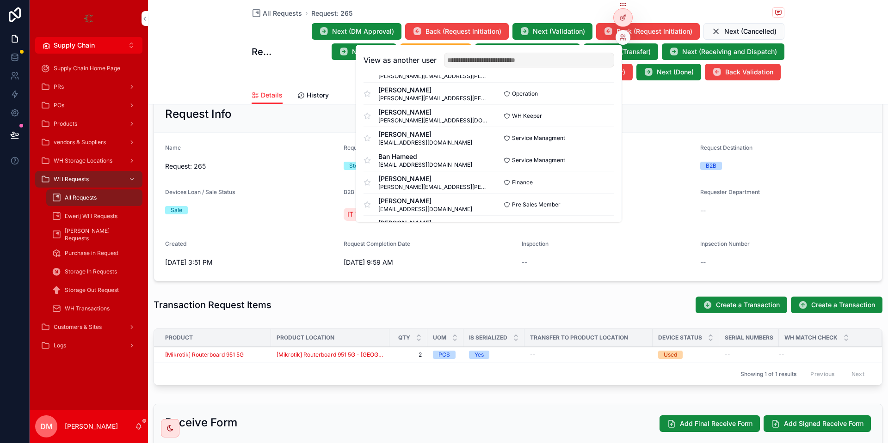
click at [0, 0] on button "Select" at bounding box center [0, 0] width 0 height 0
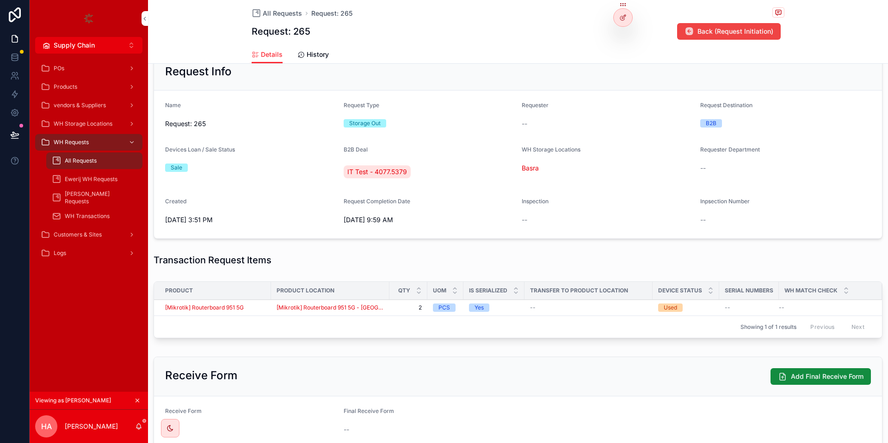
scroll to position [128, 0]
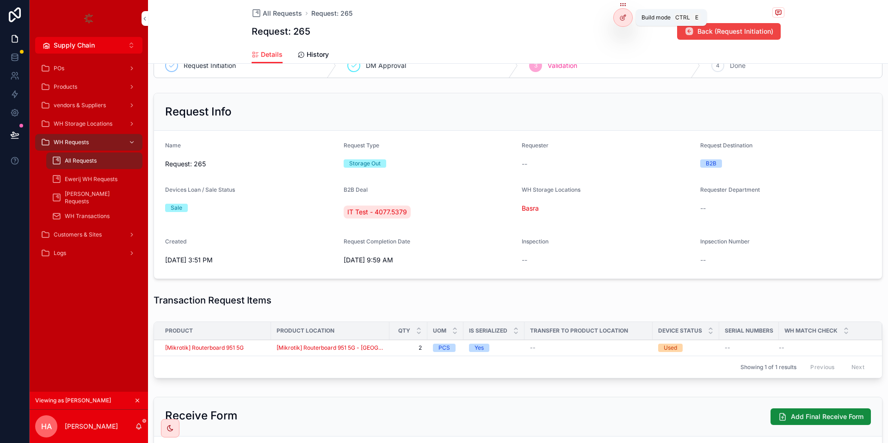
click at [617, 18] on div at bounding box center [623, 18] width 18 height 18
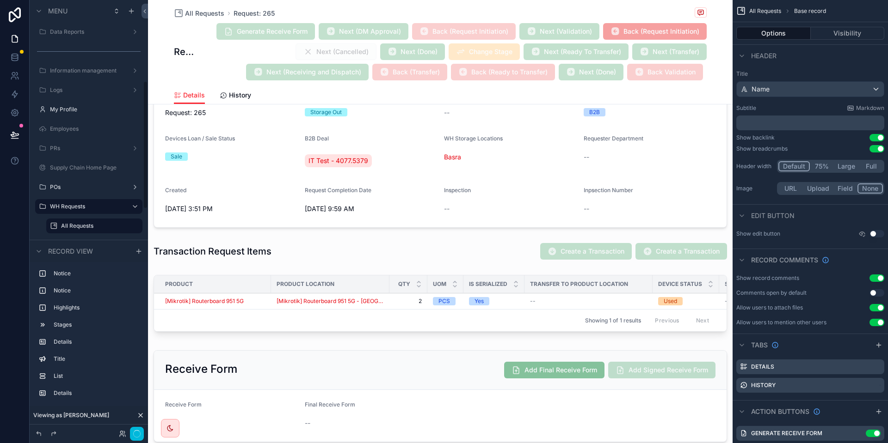
scroll to position [270, 0]
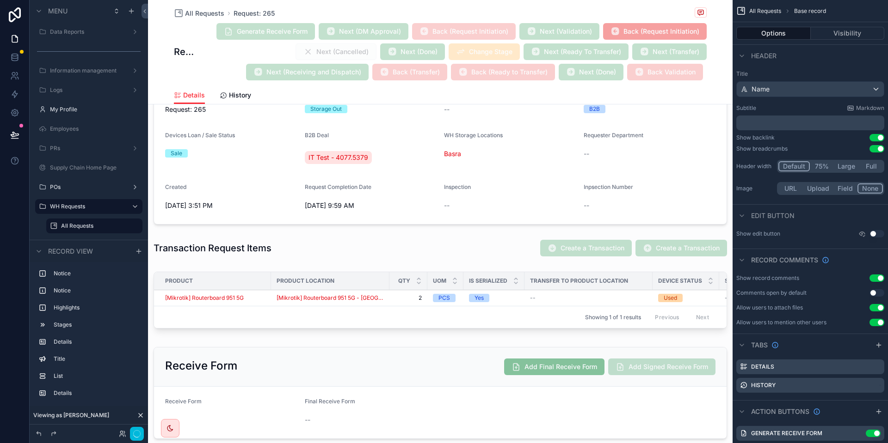
click at [526, 305] on div "scrollable content" at bounding box center [440, 302] width 584 height 68
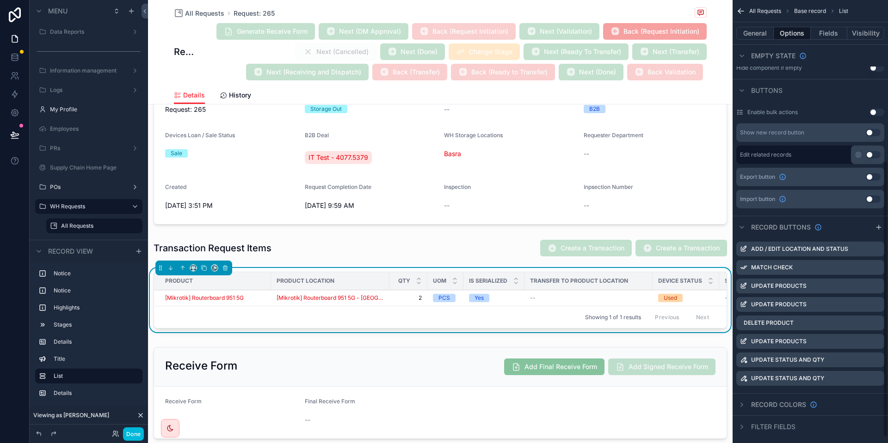
scroll to position [258, 0]
click at [0, 0] on icon "scrollable content" at bounding box center [0, 0] width 0 height 0
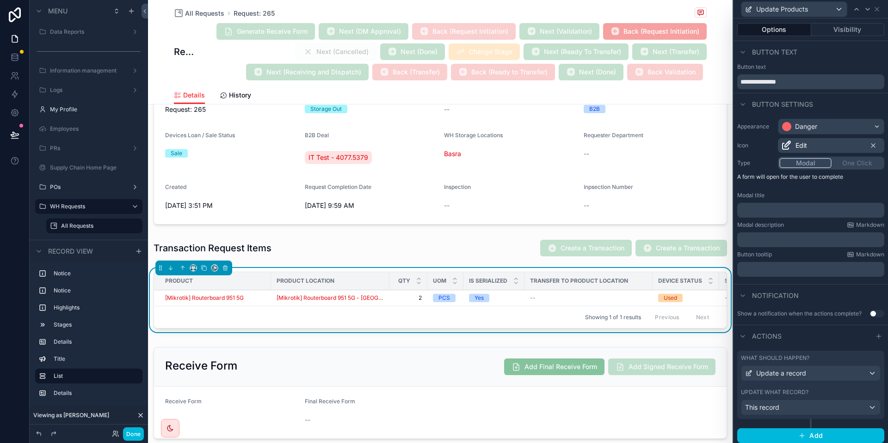
scroll to position [4, 0]
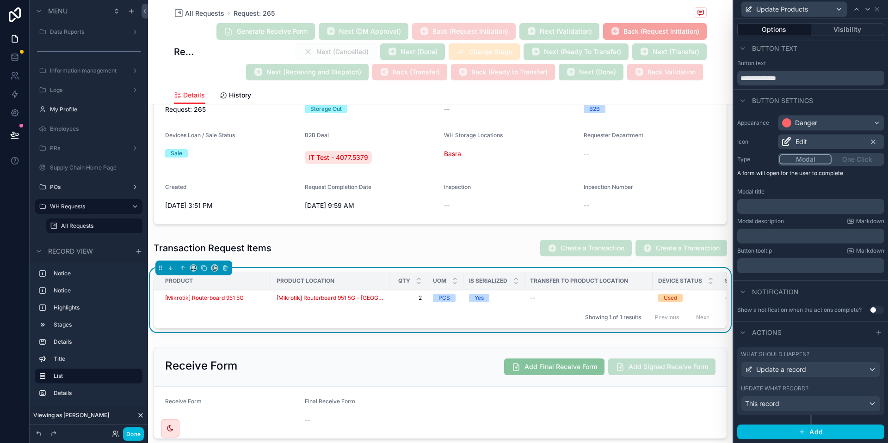
click at [839, 25] on button "Visibility" at bounding box center [848, 29] width 74 height 13
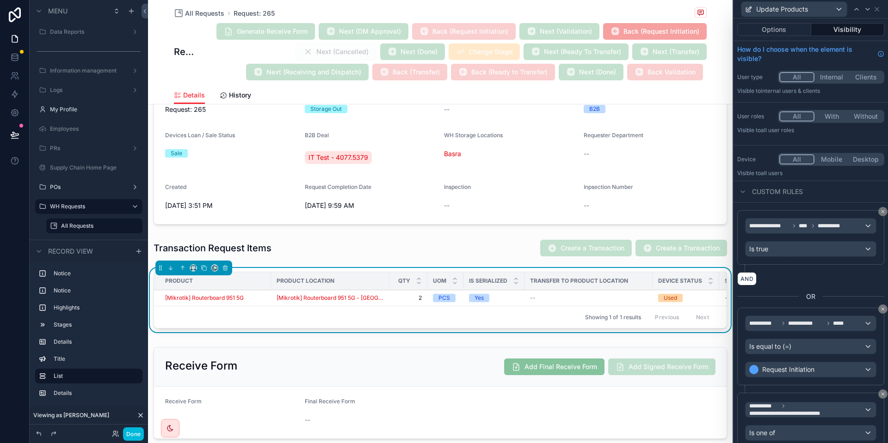
scroll to position [145, 0]
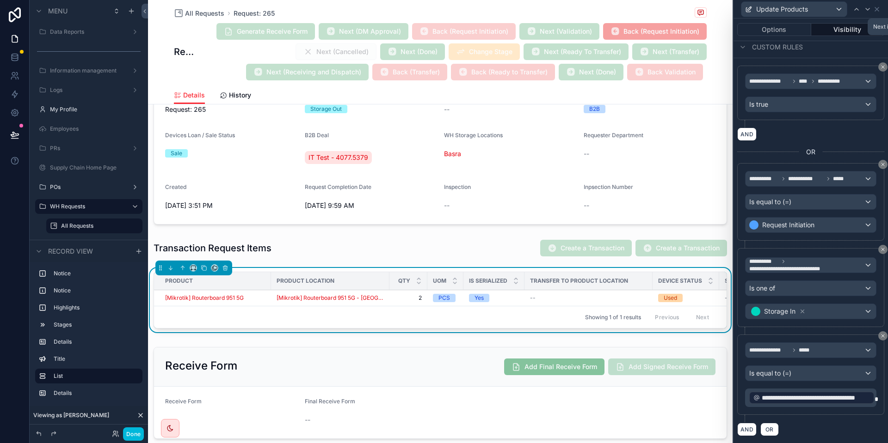
click at [865, 5] on div at bounding box center [867, 9] width 11 height 11
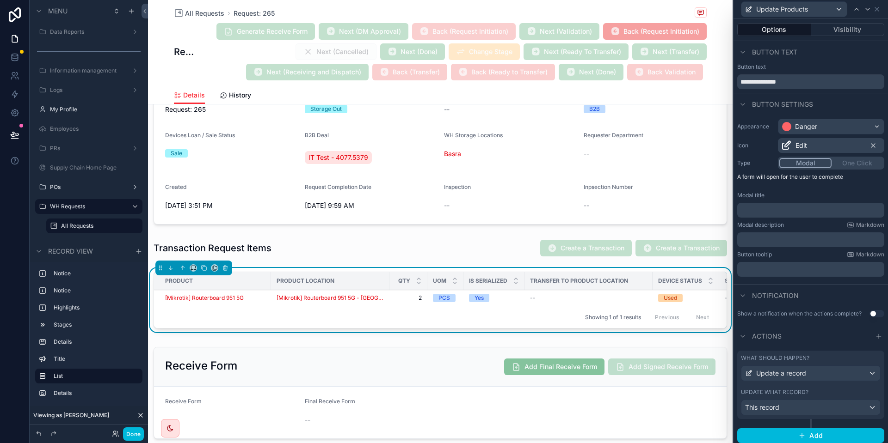
scroll to position [4, 0]
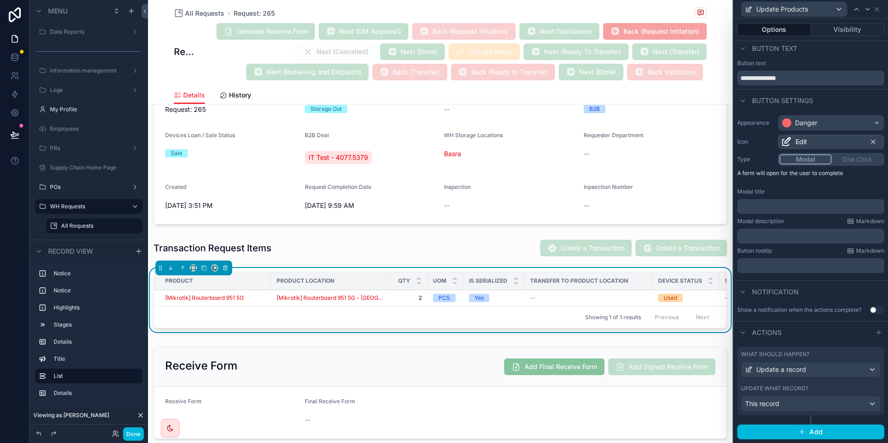
click at [845, 32] on button "Visibility" at bounding box center [848, 29] width 74 height 13
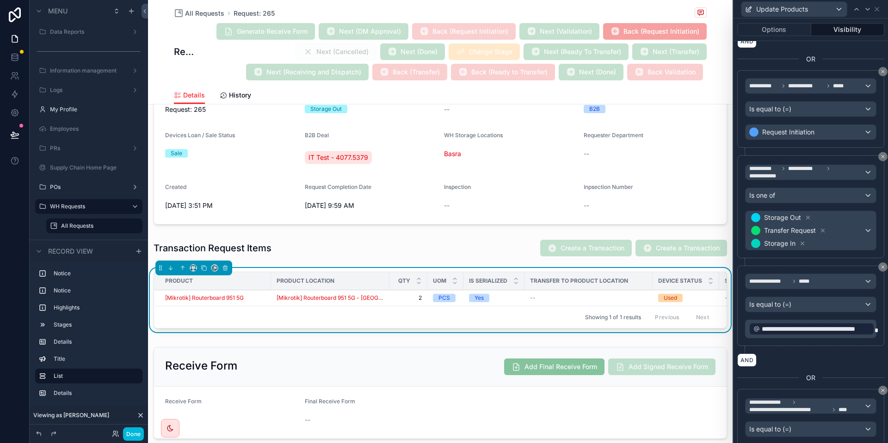
scroll to position [1034, 0]
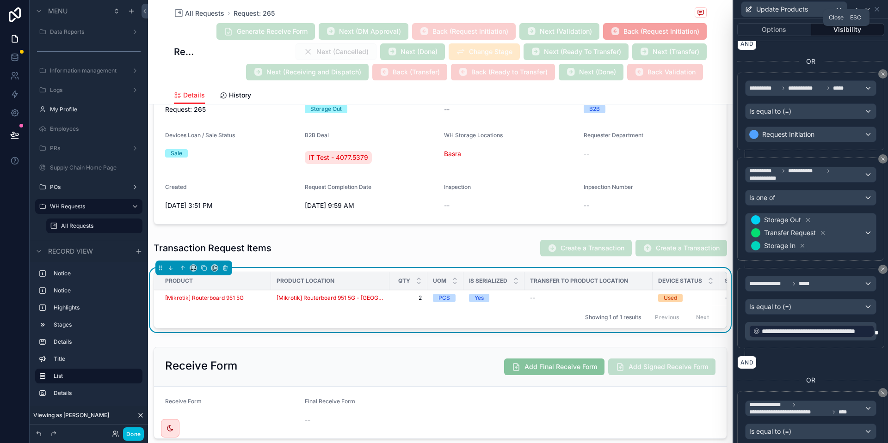
click at [875, 10] on icon at bounding box center [876, 9] width 7 height 7
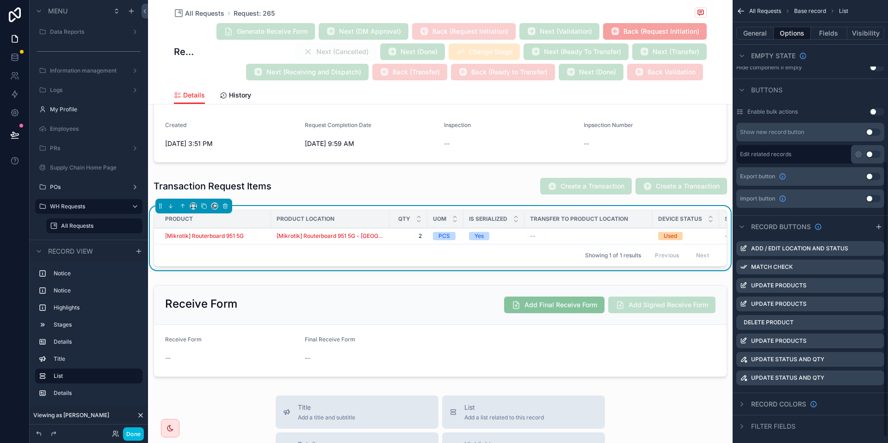
scroll to position [267, 0]
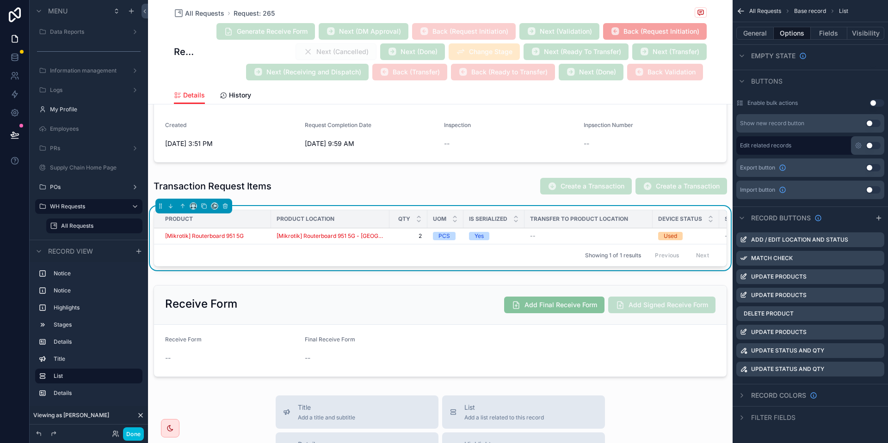
click at [877, 355] on div "Update status and QTY" at bounding box center [810, 351] width 148 height 15
click at [0, 0] on icon "scrollable content" at bounding box center [0, 0] width 0 height 0
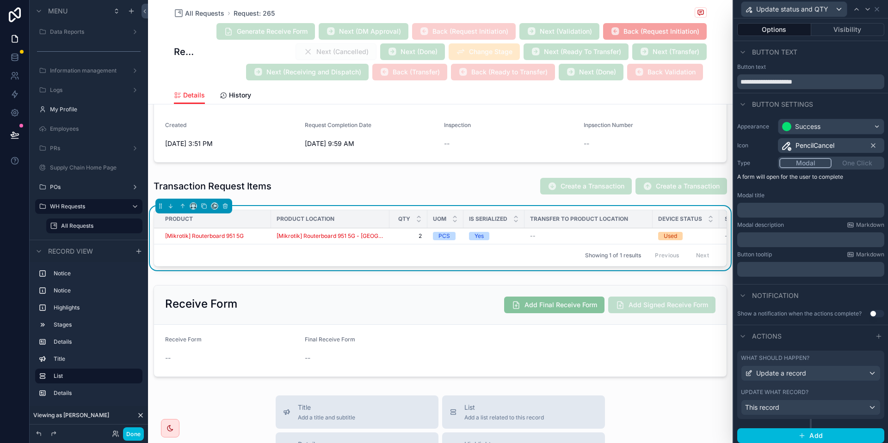
click at [855, 28] on button "Visibility" at bounding box center [848, 29] width 74 height 13
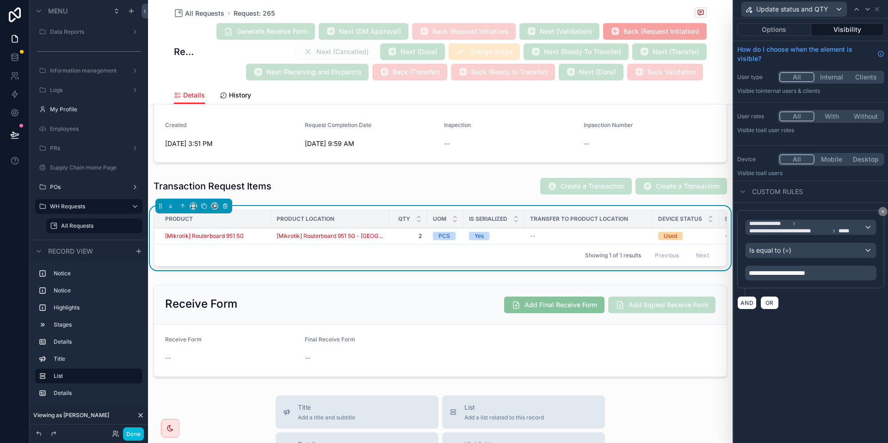
click at [771, 30] on button "Options" at bounding box center [774, 29] width 74 height 13
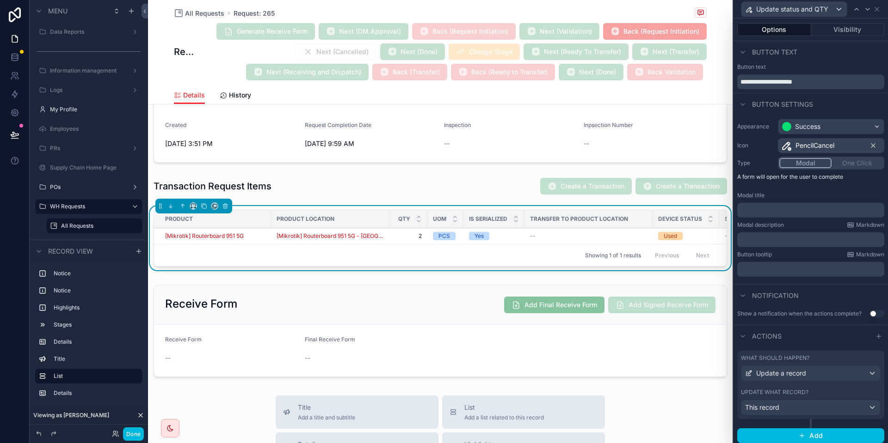
scroll to position [4, 0]
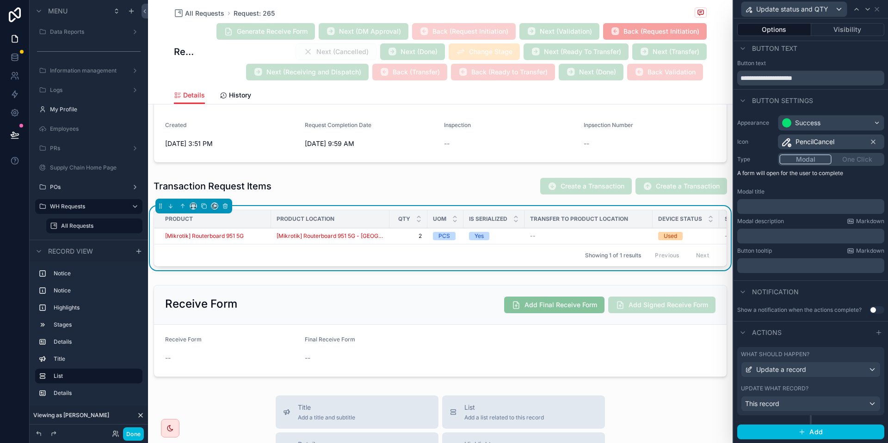
click at [836, 388] on div "Update what record?" at bounding box center [811, 388] width 140 height 7
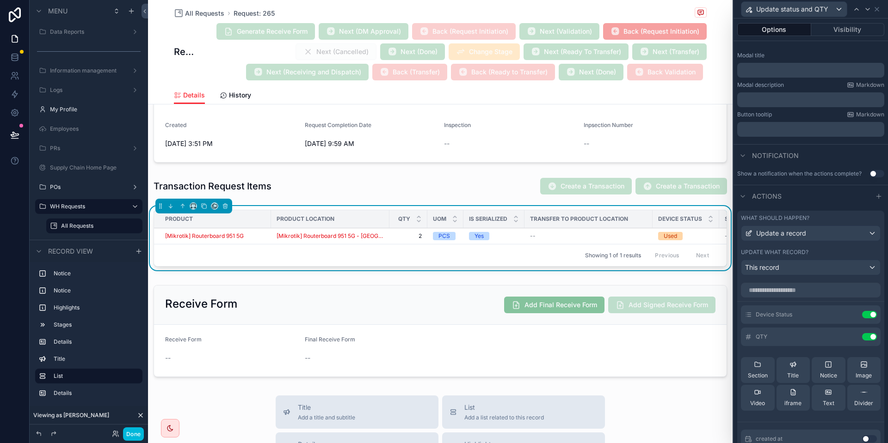
scroll to position [141, 0]
click at [873, 9] on div at bounding box center [867, 9] width 11 height 11
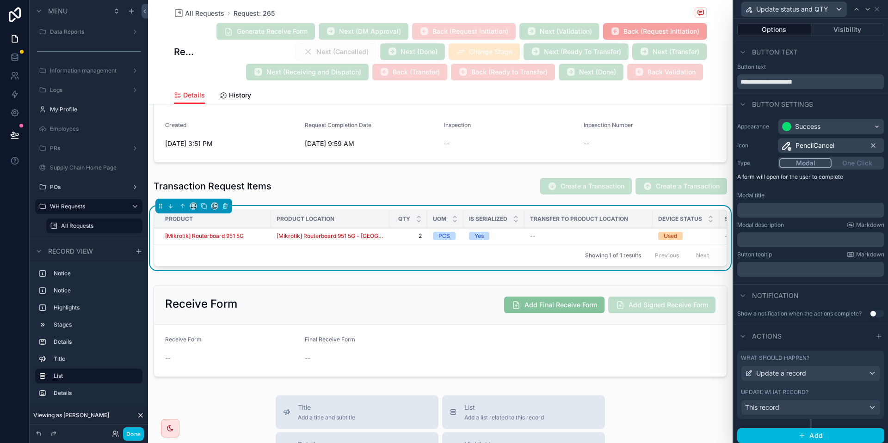
scroll to position [4, 0]
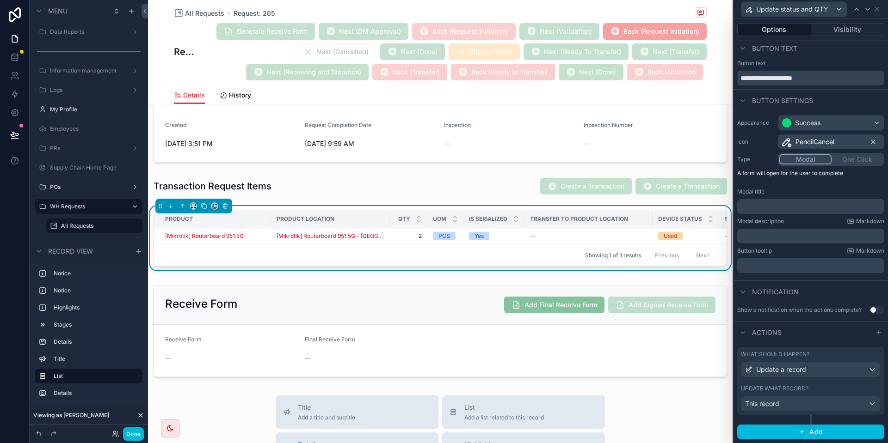
click at [856, 25] on button "Visibility" at bounding box center [848, 29] width 74 height 13
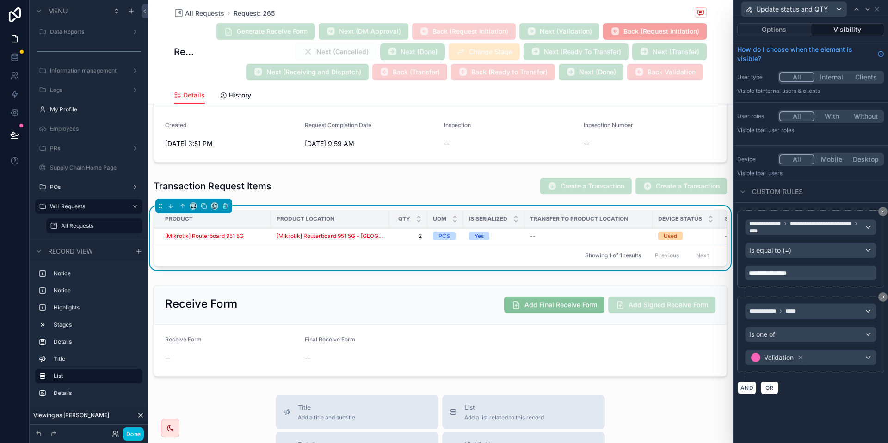
scroll to position [0, 0]
click at [135, 437] on button "Done" at bounding box center [133, 434] width 21 height 13
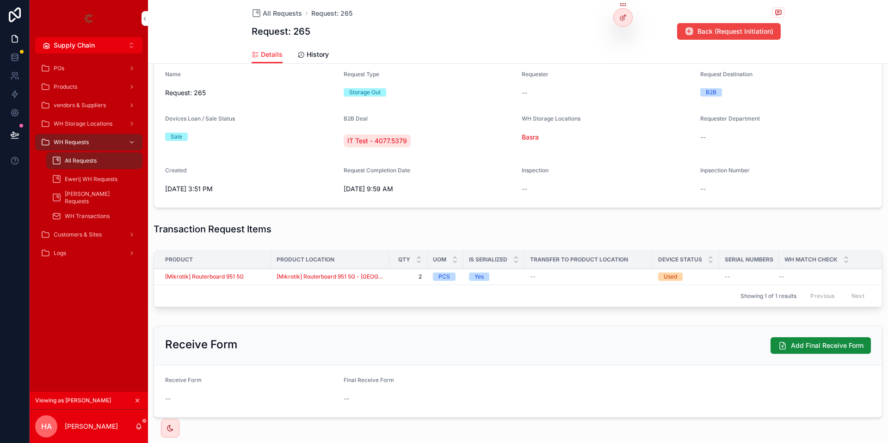
scroll to position [237, 0]
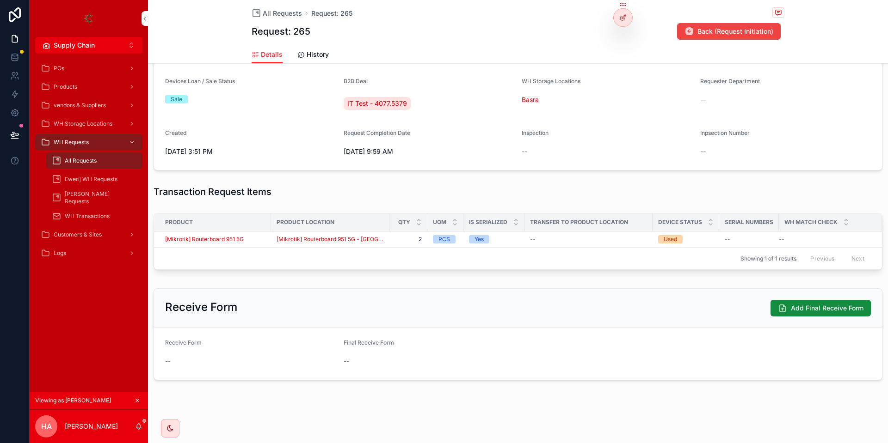
click at [259, 238] on div "[Mikrotik] Routerboard 951 5G" at bounding box center [215, 239] width 100 height 7
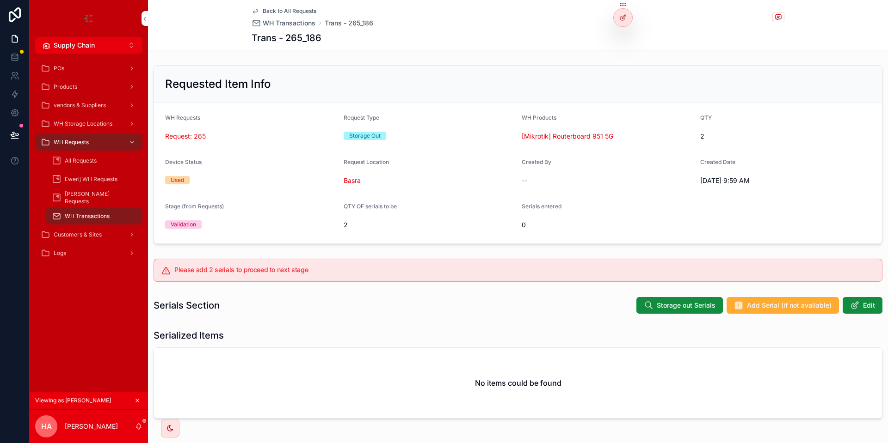
scroll to position [42, 0]
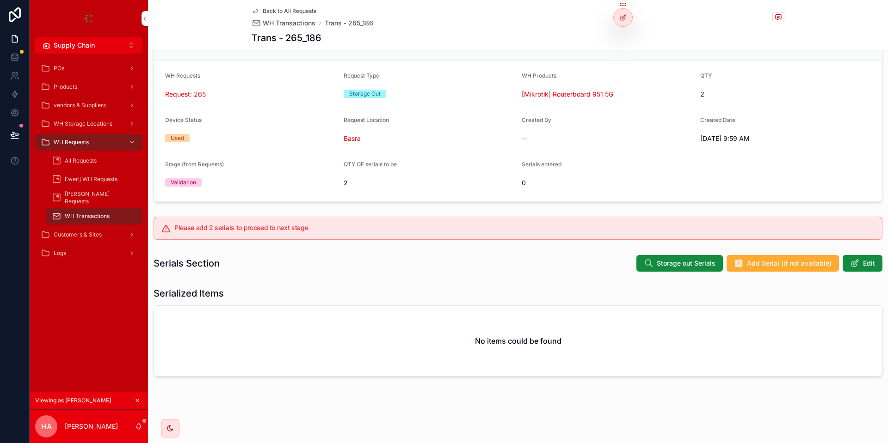
click at [658, 258] on button "Storage out Serials" at bounding box center [679, 263] width 86 height 17
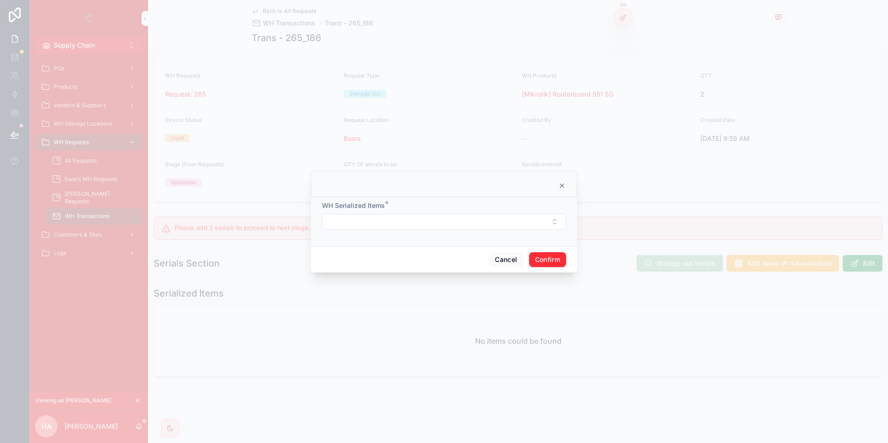
click at [382, 221] on button "Select Button" at bounding box center [444, 222] width 244 height 16
click at [330, 234] on form "WH Serialized Items *" at bounding box center [444, 220] width 244 height 38
click at [500, 247] on div "Cancel Confirm" at bounding box center [444, 259] width 266 height 26
click at [500, 257] on button "Cancel" at bounding box center [506, 259] width 34 height 15
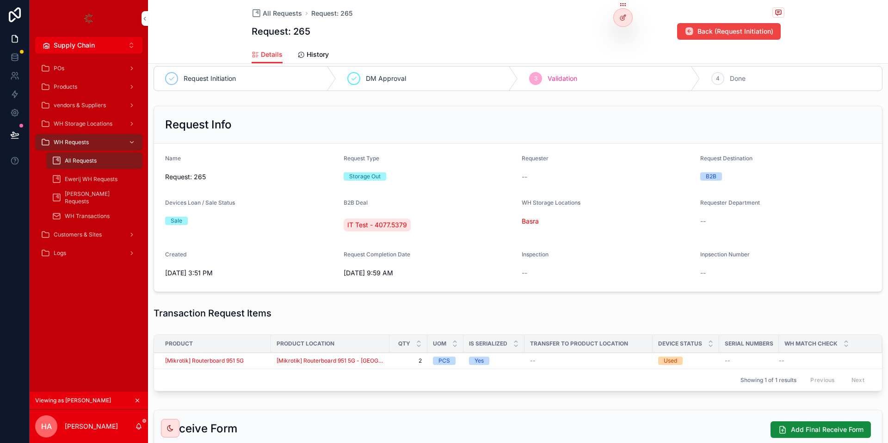
scroll to position [153, 0]
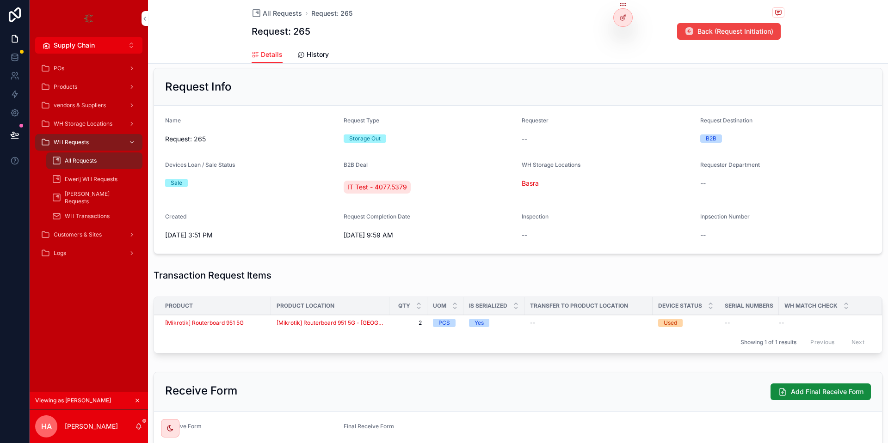
click at [136, 403] on icon "scrollable content" at bounding box center [137, 401] width 6 height 6
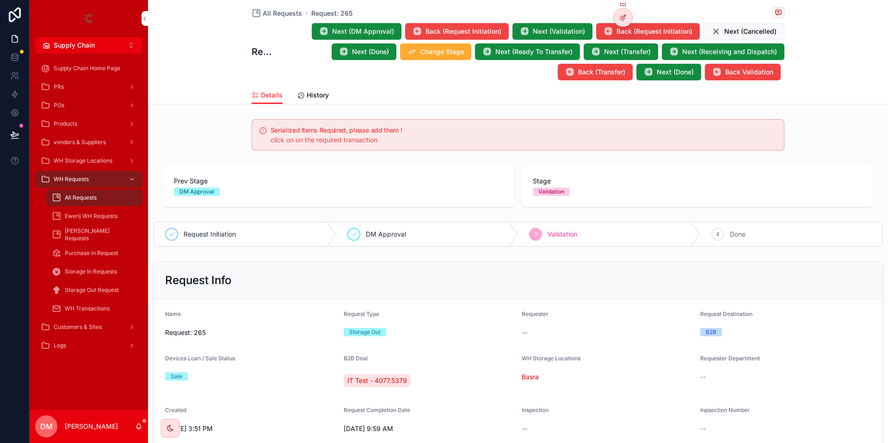
scroll to position [166, 0]
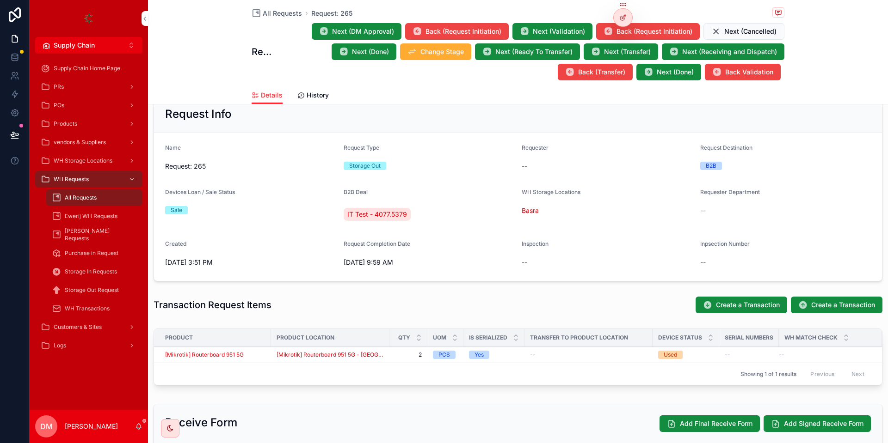
click at [0, 0] on span "Add / Edit Location and Status" at bounding box center [0, 0] width 0 height 0
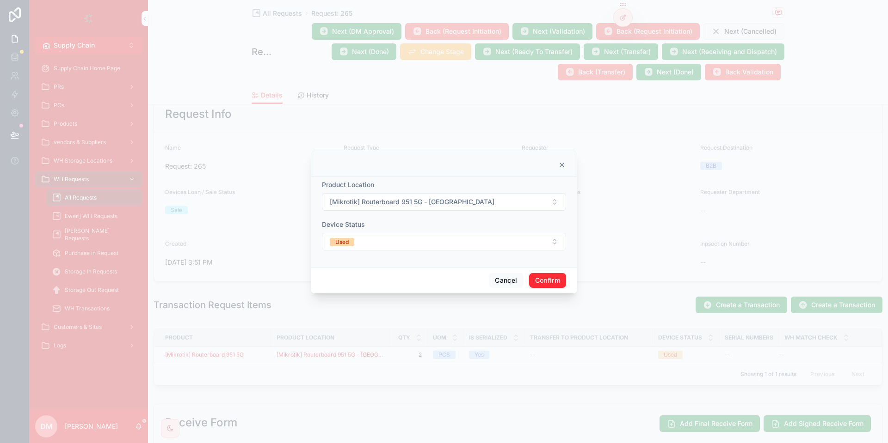
click at [445, 184] on div "Product Location" at bounding box center [444, 184] width 244 height 9
click at [442, 199] on span "[Mikrotik] Routerboard 951 5G - [GEOGRAPHIC_DATA]" at bounding box center [412, 201] width 165 height 9
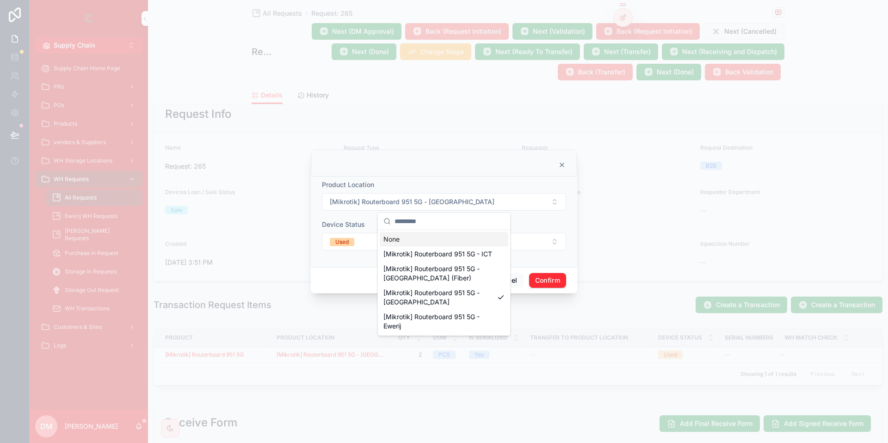
click at [530, 197] on button "[Mikrotik] Routerboard 951 5G - [GEOGRAPHIC_DATA]" at bounding box center [444, 202] width 244 height 18
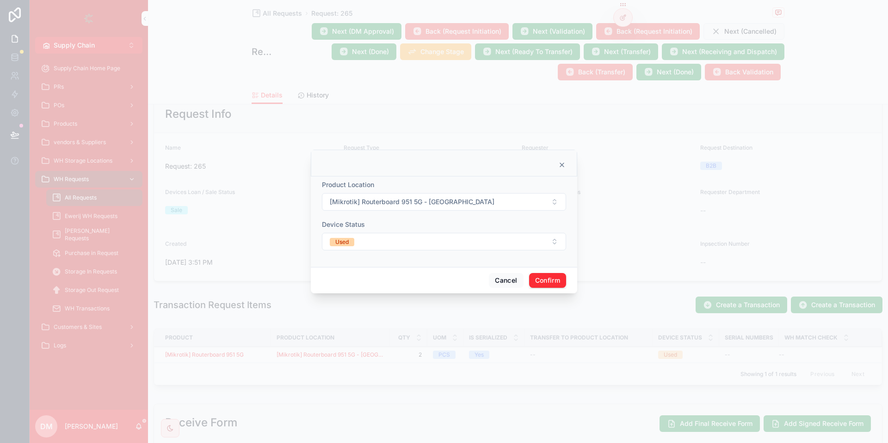
click at [499, 289] on div "Cancel Confirm" at bounding box center [444, 280] width 266 height 26
click at [502, 286] on button "Cancel" at bounding box center [506, 280] width 34 height 15
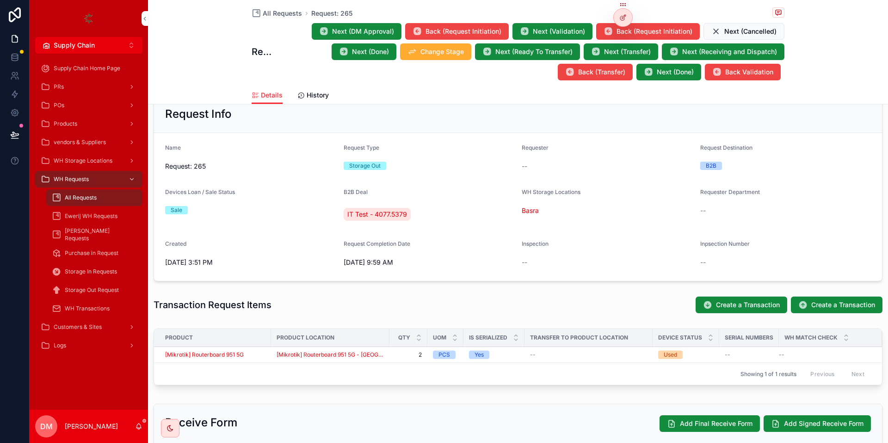
scroll to position [55, 0]
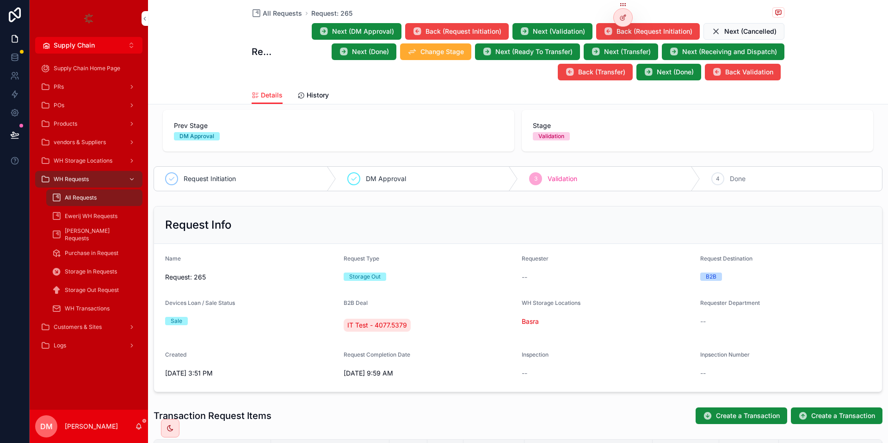
click at [198, 280] on span "Request: 265" at bounding box center [250, 277] width 171 height 9
click at [552, 139] on div "Validation" at bounding box center [551, 136] width 26 height 8
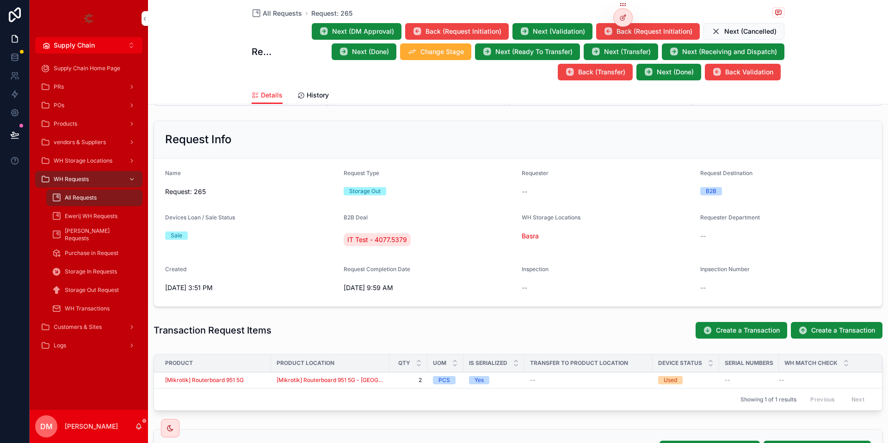
scroll to position [166, 0]
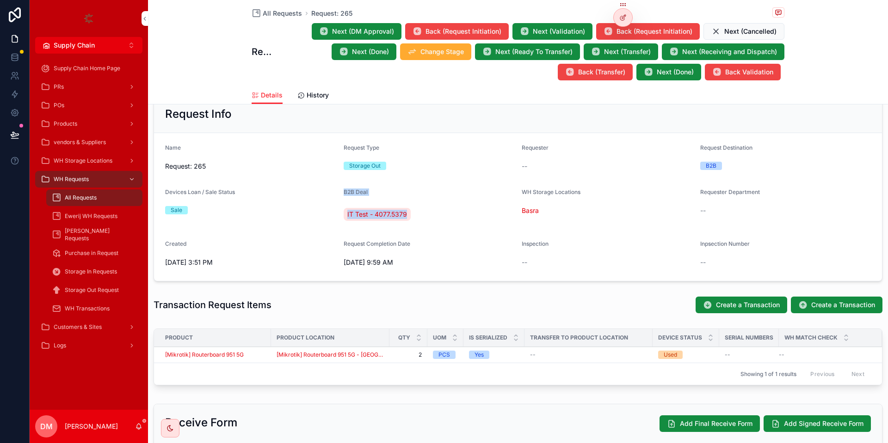
drag, startPoint x: 474, startPoint y: 209, endPoint x: 322, endPoint y: 209, distance: 151.2
click at [322, 209] on form "Name Request: 265 Request Type Storage Out Requester -- Request Destination B2B…" at bounding box center [518, 207] width 728 height 148
click at [307, 211] on div "Sale" at bounding box center [250, 210] width 171 height 8
click at [112, 199] on div "All Requests" at bounding box center [94, 198] width 85 height 15
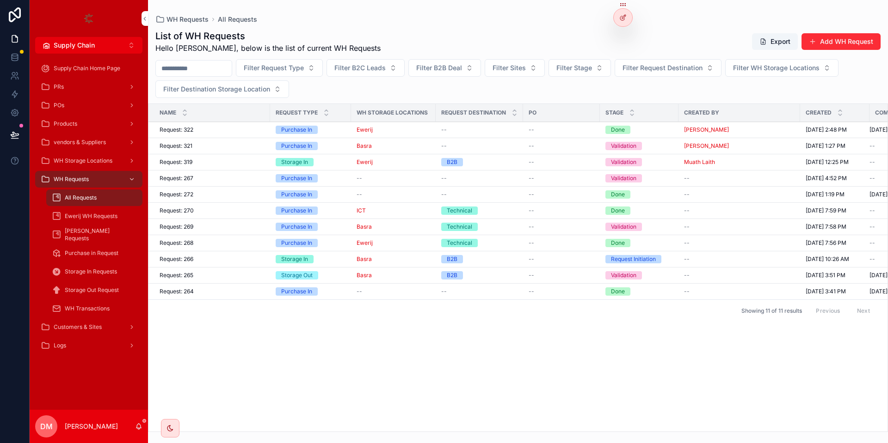
click at [624, 45] on div "List of WH Requests Hello [PERSON_NAME], below is the list of current WH Reques…" at bounding box center [517, 42] width 725 height 24
click at [0, 0] on div at bounding box center [0, 0] width 0 height 0
click at [0, 0] on icon at bounding box center [0, 0] width 0 height 0
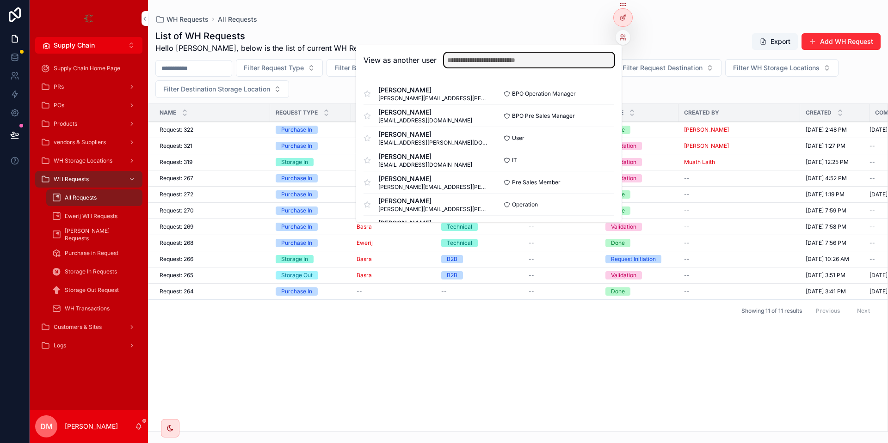
click at [594, 63] on input "text" at bounding box center [529, 60] width 170 height 15
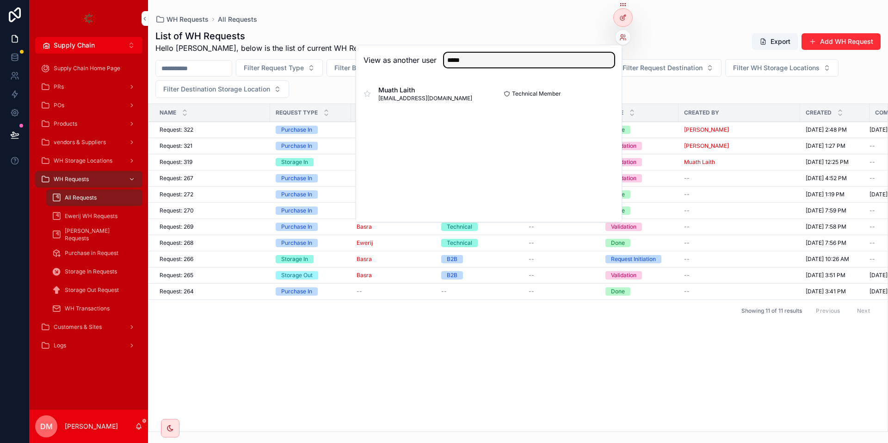
type input "*****"
click at [0, 0] on button "Select" at bounding box center [0, 0] width 0 height 0
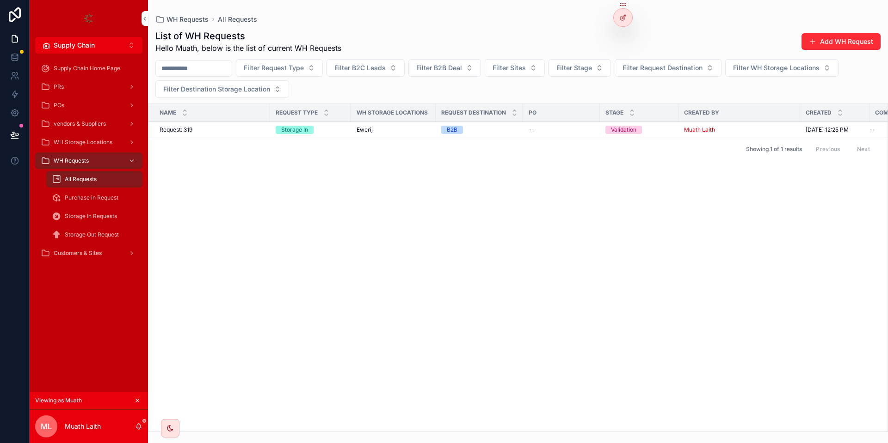
click at [832, 37] on button "Add WH Request" at bounding box center [840, 41] width 79 height 17
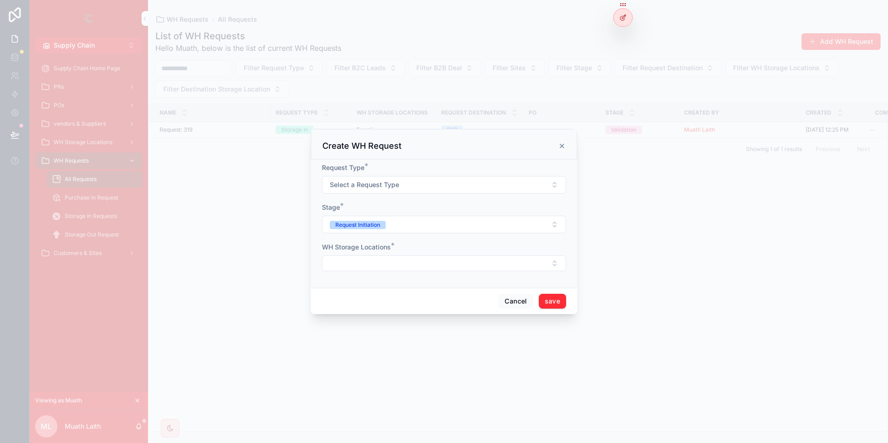
click at [376, 180] on button "Select a Request Type" at bounding box center [444, 185] width 244 height 18
click at [402, 231] on div "Storage Out" at bounding box center [444, 236] width 129 height 14
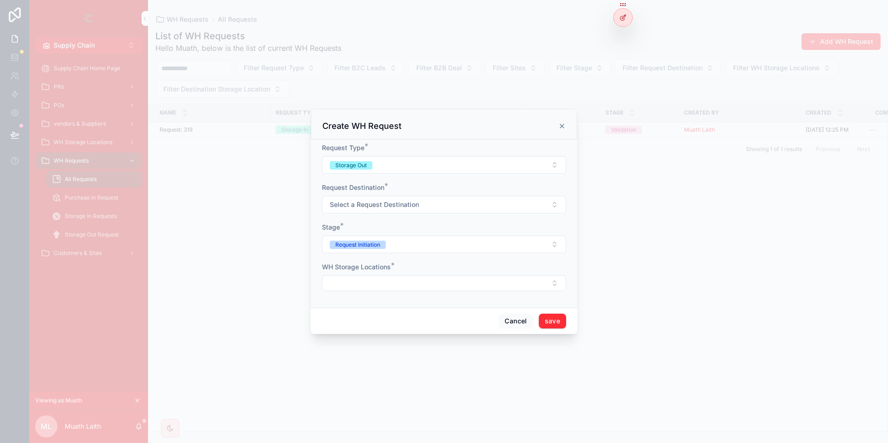
click at [369, 214] on form "Request Type * Storage Out Request Destination * Select a Request Destination S…" at bounding box center [444, 221] width 244 height 157
click at [369, 207] on span "Select a Request Destination" at bounding box center [374, 204] width 89 height 9
click at [413, 240] on div "B2B" at bounding box center [444, 242] width 129 height 14
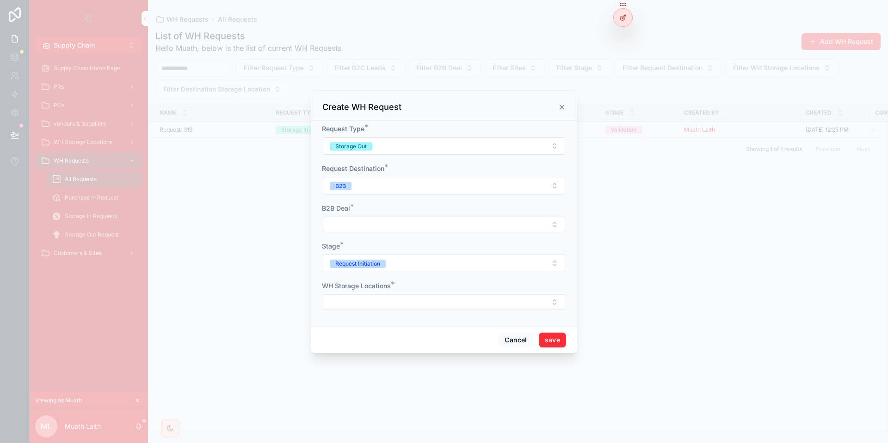
click at [393, 240] on form "Request Type * Storage Out Request Destination * B2B B2B Deal * Stage * Request…" at bounding box center [444, 221] width 244 height 195
click at [384, 229] on button "Select Button" at bounding box center [444, 225] width 244 height 16
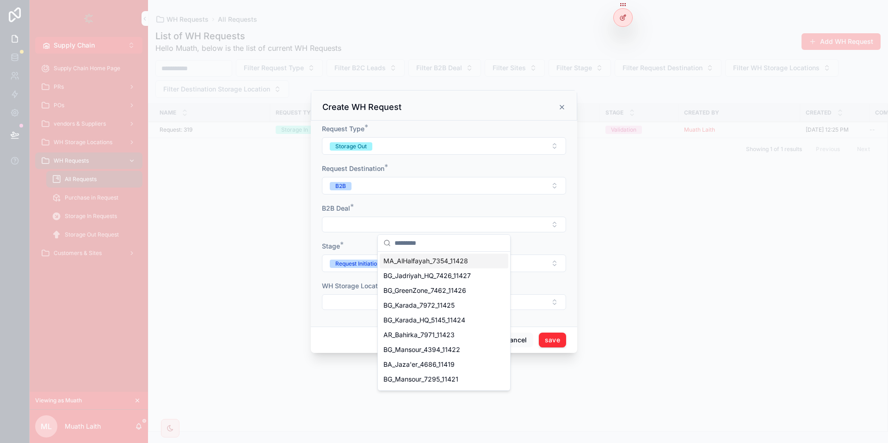
type input "*"
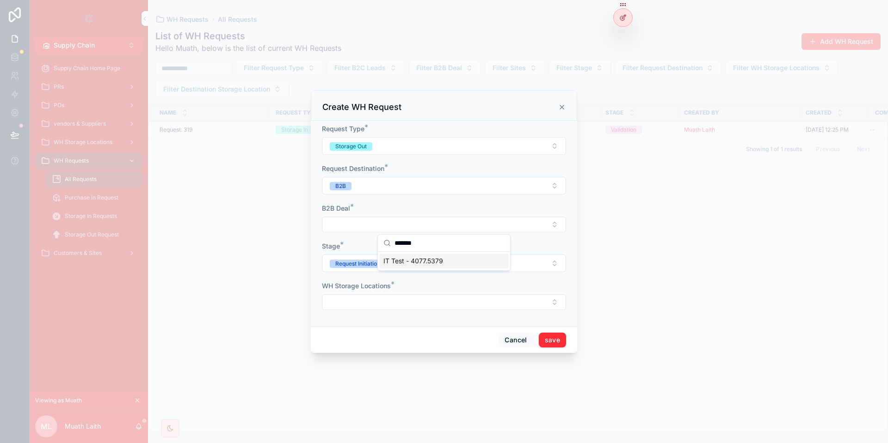
type input "*******"
click at [441, 261] on span "IT Test - 4077.5379" at bounding box center [413, 261] width 60 height 9
click at [353, 309] on button "Select Button" at bounding box center [444, 304] width 244 height 16
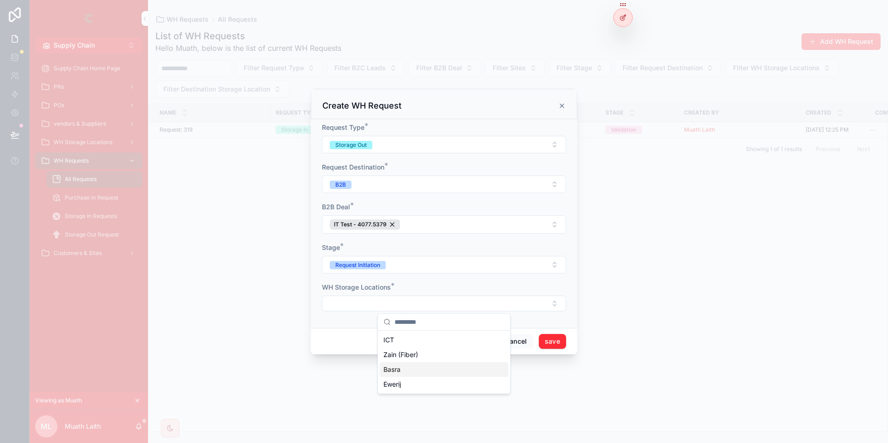
click at [409, 376] on div "Basra" at bounding box center [444, 370] width 129 height 15
click at [390, 307] on button "Basra" at bounding box center [444, 304] width 244 height 18
click at [423, 400] on div "Ewerij" at bounding box center [444, 400] width 129 height 15
click at [561, 346] on button "save" at bounding box center [552, 342] width 27 height 15
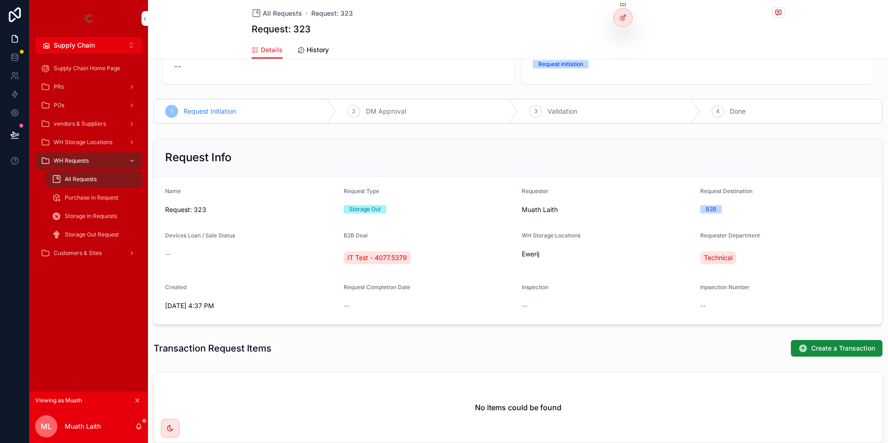
scroll to position [55, 0]
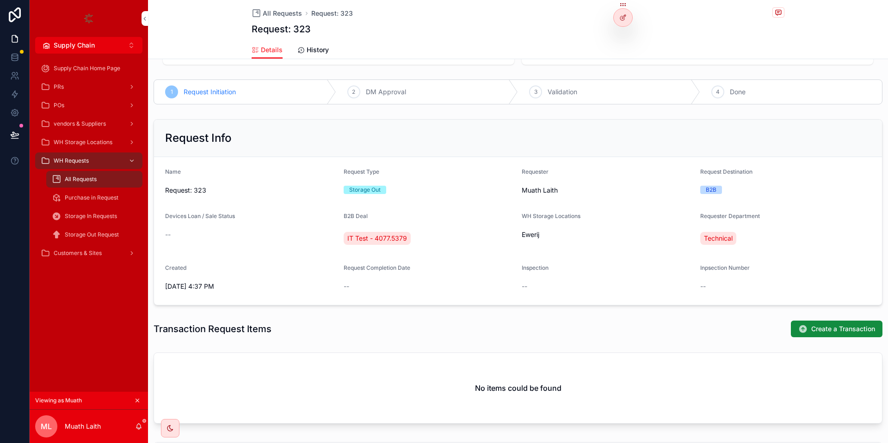
click at [843, 326] on span "Create a Transaction" at bounding box center [843, 329] width 64 height 9
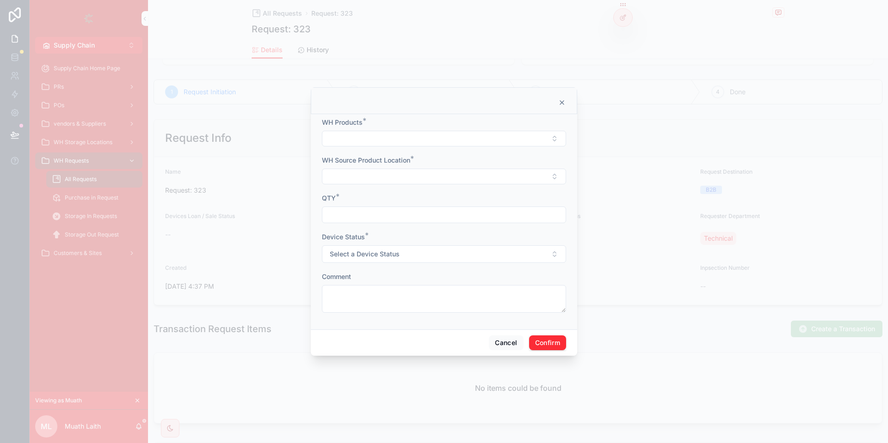
click at [393, 122] on div "WH Products *" at bounding box center [444, 122] width 244 height 9
click at [390, 130] on div "WH Products *" at bounding box center [444, 132] width 244 height 29
click at [386, 140] on button "Select Button" at bounding box center [444, 139] width 244 height 16
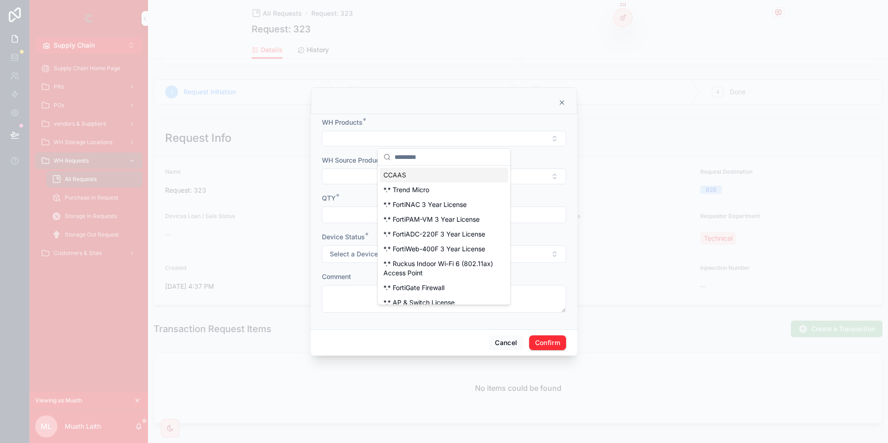
click at [414, 159] on input "text" at bounding box center [449, 157] width 110 height 17
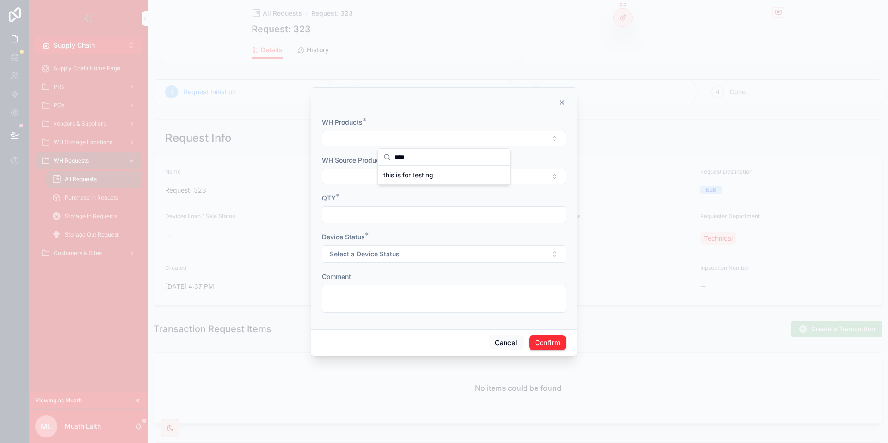
type input "****"
click at [407, 174] on span "this is for testing" at bounding box center [408, 175] width 50 height 9
click at [353, 174] on button "Select Button" at bounding box center [444, 178] width 244 height 16
click at [406, 208] on div ""this is for testing " - Ewerij" at bounding box center [444, 214] width 129 height 15
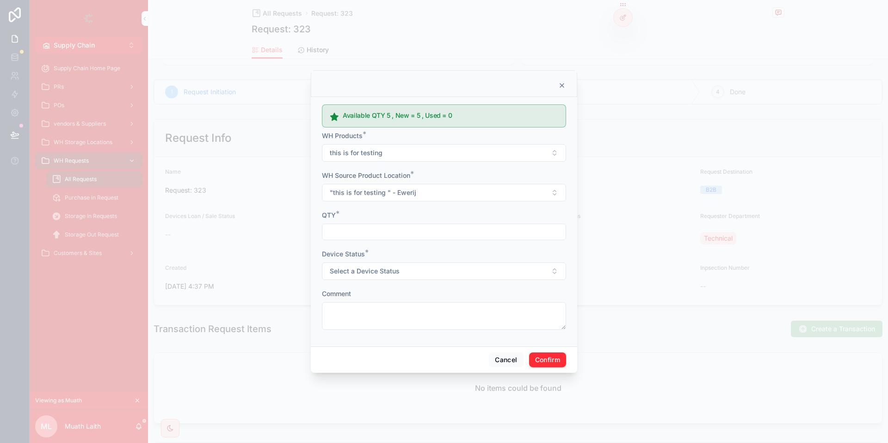
click at [356, 237] on input "text" at bounding box center [443, 232] width 243 height 13
type input "*"
click at [373, 264] on button "Select a Device Status" at bounding box center [444, 272] width 244 height 18
click at [394, 305] on div "New" at bounding box center [395, 308] width 12 height 8
click at [554, 359] on button "Confirm" at bounding box center [547, 360] width 37 height 15
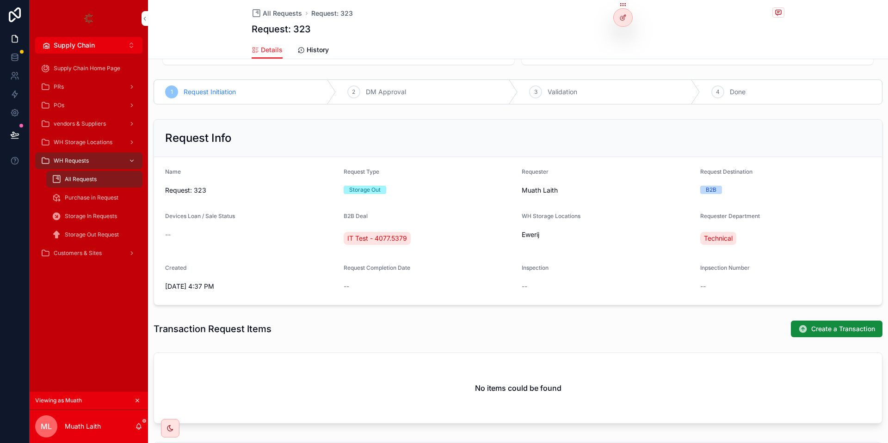
scroll to position [60, 0]
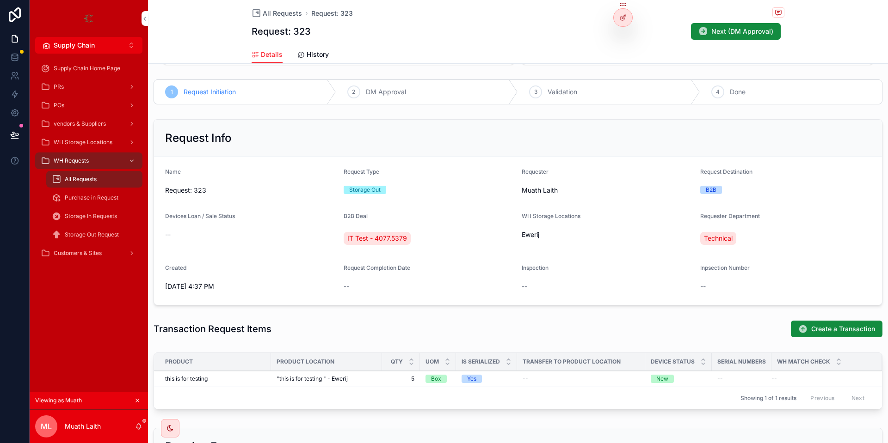
click at [715, 38] on button "Next (DM Approval)" at bounding box center [736, 31] width 90 height 17
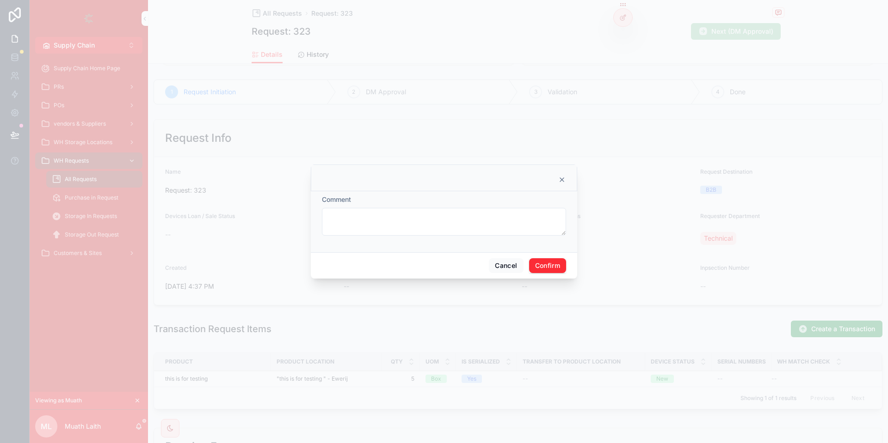
click at [545, 252] on div "Comment" at bounding box center [444, 221] width 266 height 61
click at [545, 261] on button "Confirm" at bounding box center [547, 265] width 37 height 15
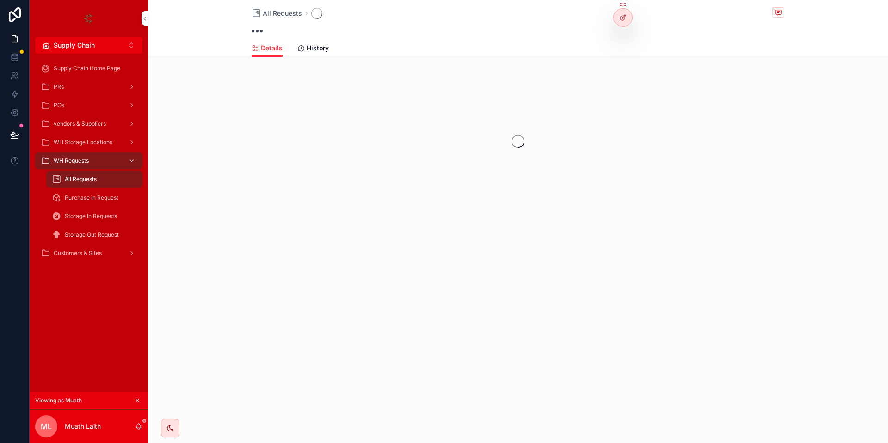
scroll to position [0, 0]
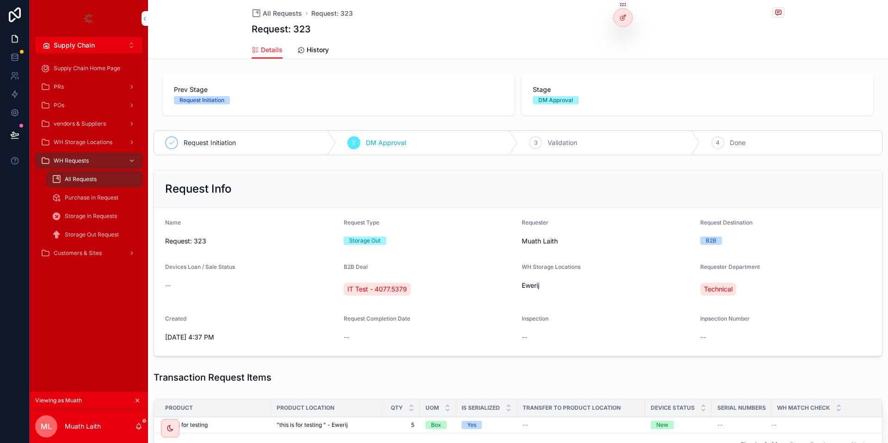
click at [0, 0] on div at bounding box center [0, 0] width 0 height 0
click at [614, 42] on div "Details History" at bounding box center [518, 50] width 533 height 18
click at [0, 0] on icon at bounding box center [0, 0] width 0 height 0
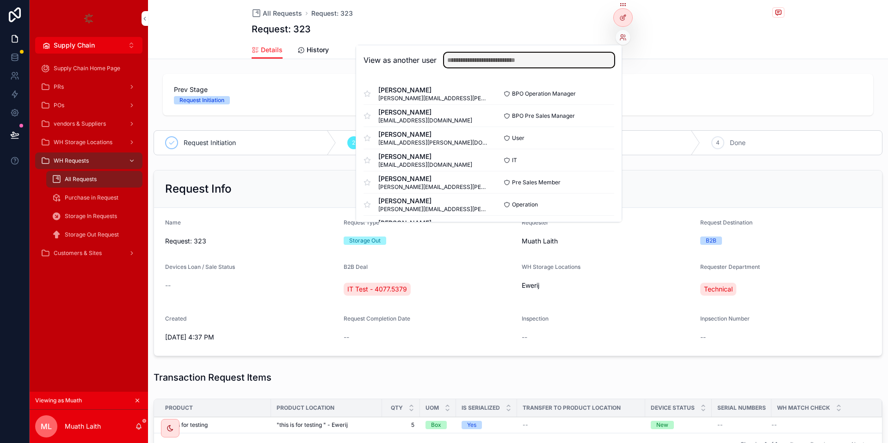
click at [525, 58] on input "text" at bounding box center [529, 60] width 170 height 15
type input "*******"
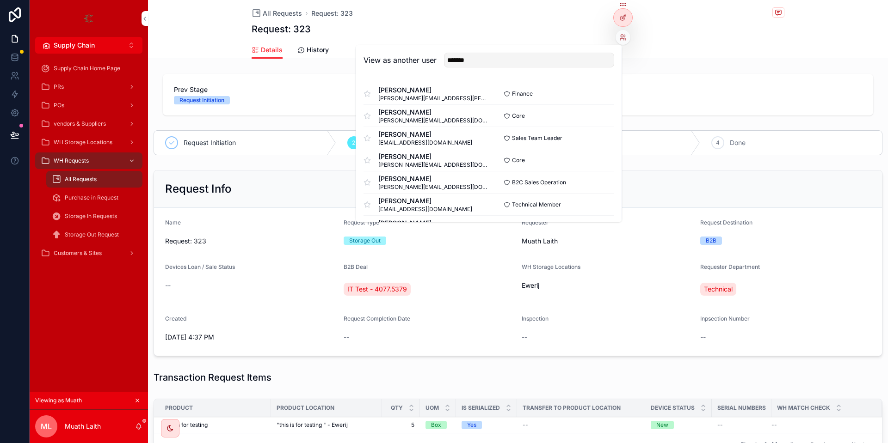
click at [0, 0] on button "Select" at bounding box center [0, 0] width 0 height 0
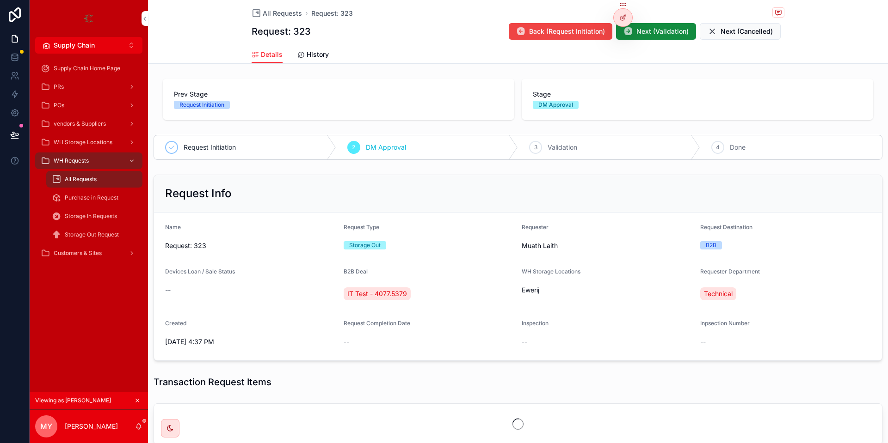
scroll to position [166, 0]
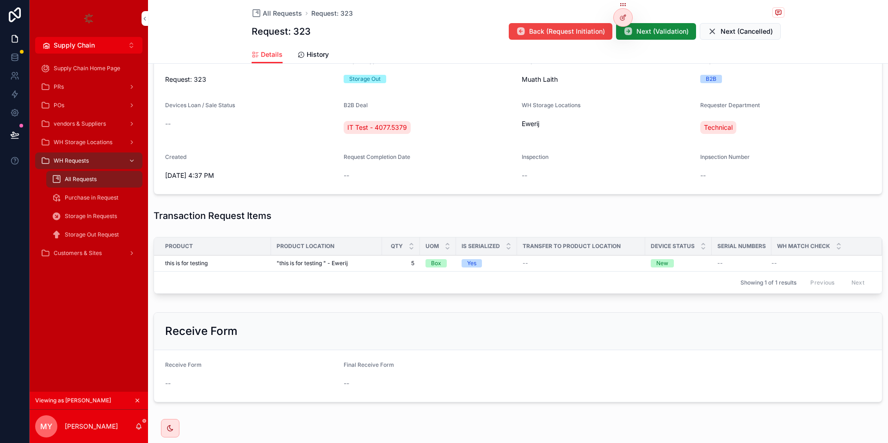
click at [670, 33] on span "Next (Validation)" at bounding box center [662, 31] width 52 height 9
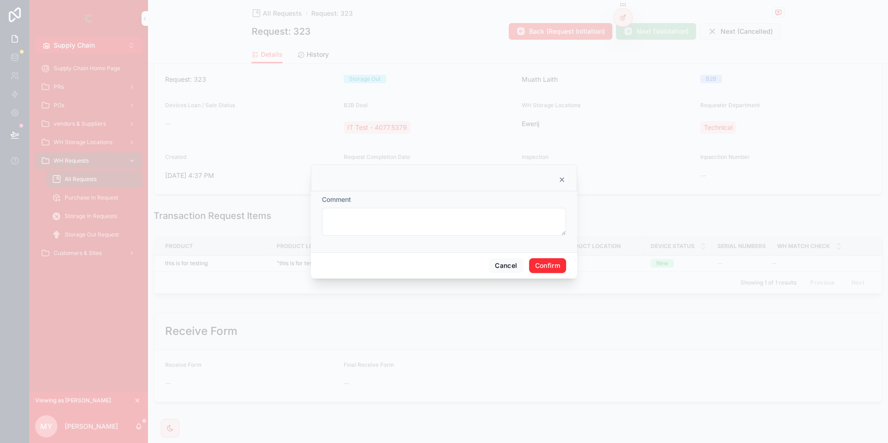
click at [553, 266] on button "Confirm" at bounding box center [547, 265] width 37 height 15
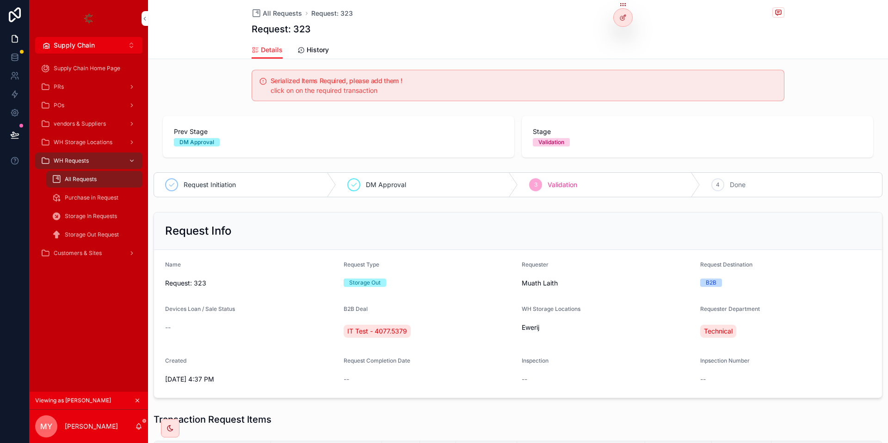
scroll to position [0, 0]
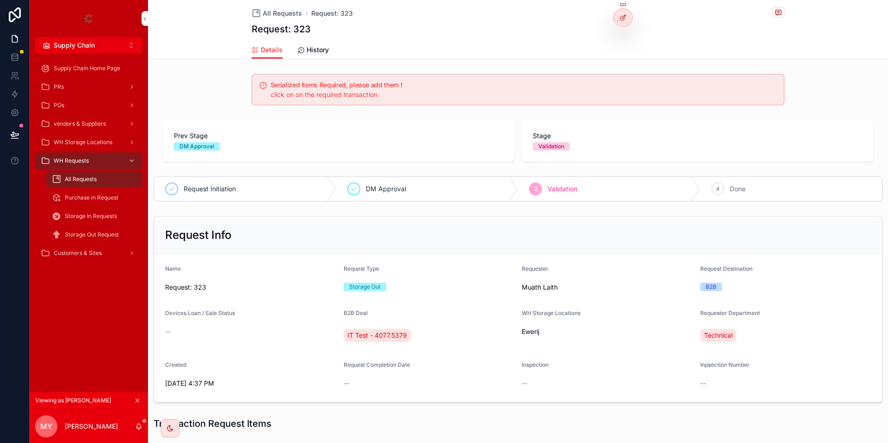
click at [0, 0] on icon at bounding box center [0, 0] width 0 height 0
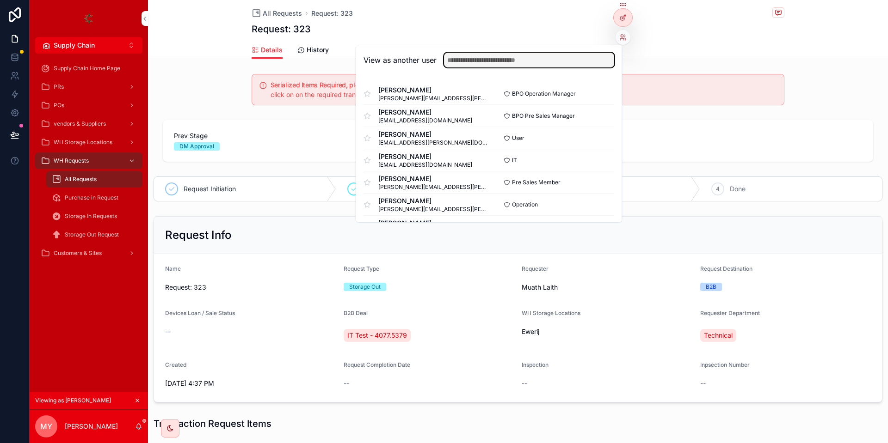
click at [589, 58] on input "text" at bounding box center [529, 60] width 170 height 15
click at [498, 62] on input "text" at bounding box center [529, 60] width 170 height 15
type input "***"
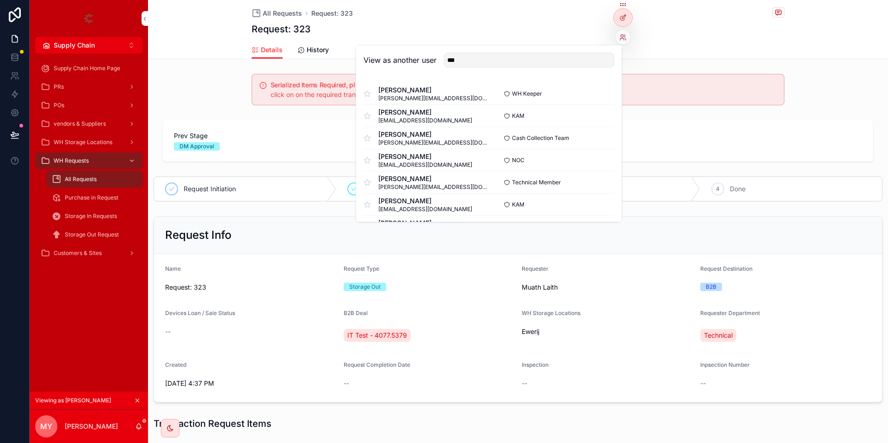
click at [0, 0] on button "Select" at bounding box center [0, 0] width 0 height 0
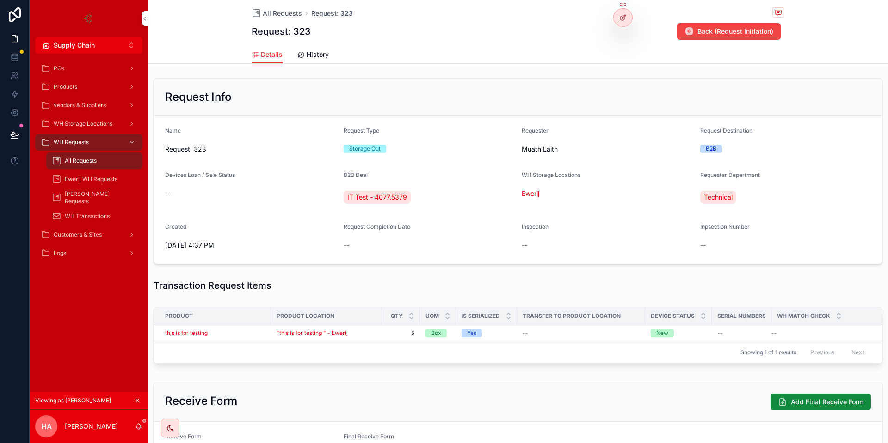
scroll to position [145, 0]
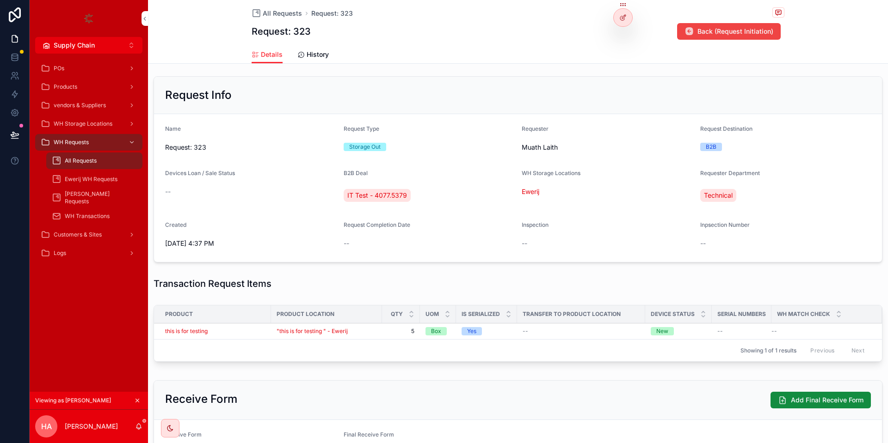
click at [251, 329] on div "this is for testing" at bounding box center [215, 331] width 100 height 7
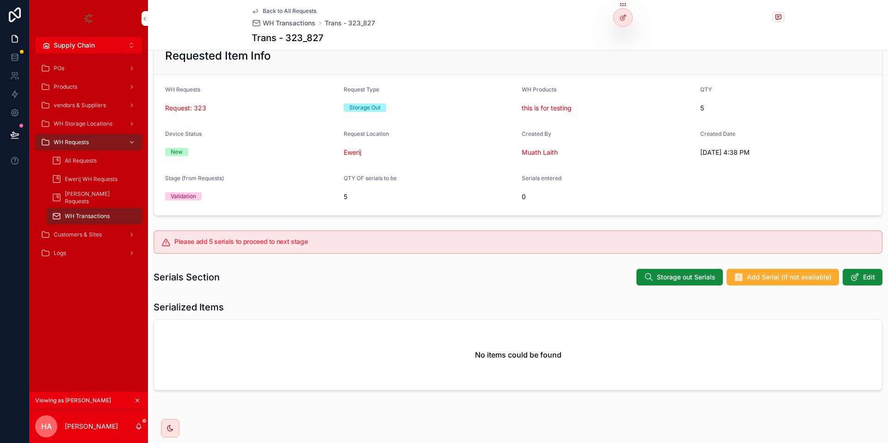
scroll to position [42, 0]
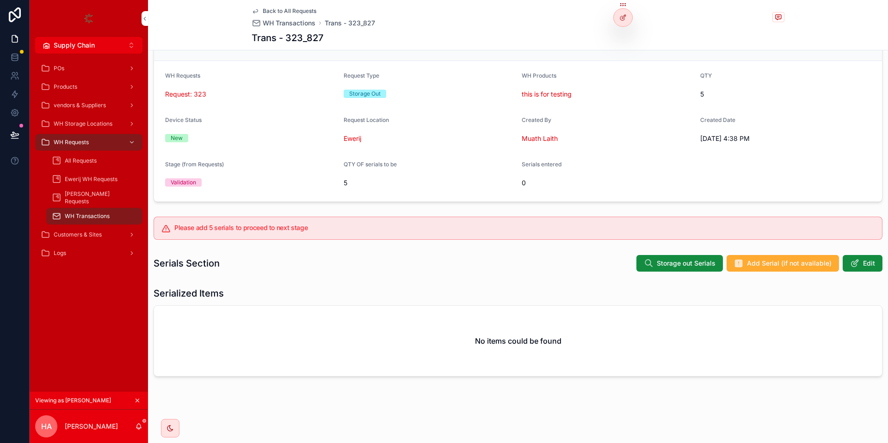
click at [663, 262] on span "Storage out Serials" at bounding box center [686, 263] width 59 height 9
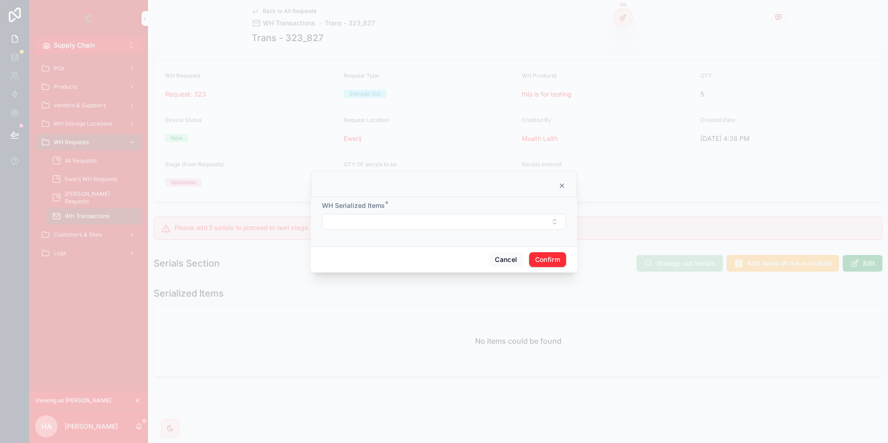
click at [377, 214] on div "WH Serialized Items *" at bounding box center [444, 215] width 244 height 29
click at [387, 225] on button "Select Button" at bounding box center [444, 222] width 244 height 16
click at [480, 189] on div at bounding box center [443, 185] width 243 height 7
click at [516, 262] on button "Cancel" at bounding box center [506, 259] width 34 height 15
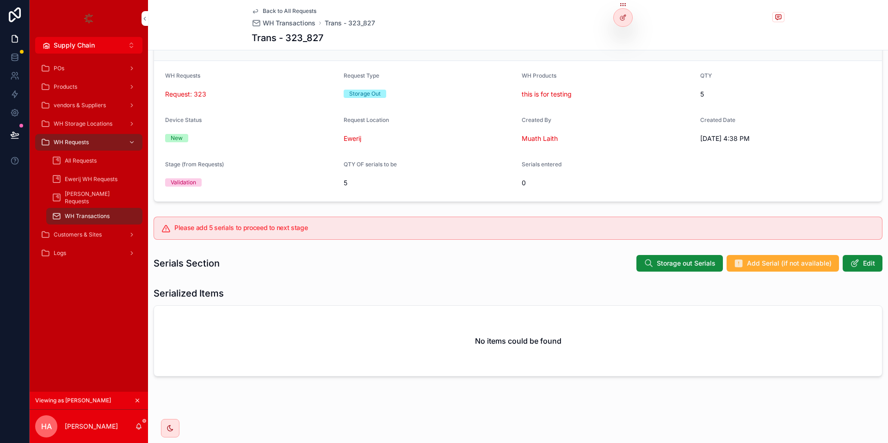
click at [689, 264] on span "Storage out Serials" at bounding box center [686, 263] width 59 height 9
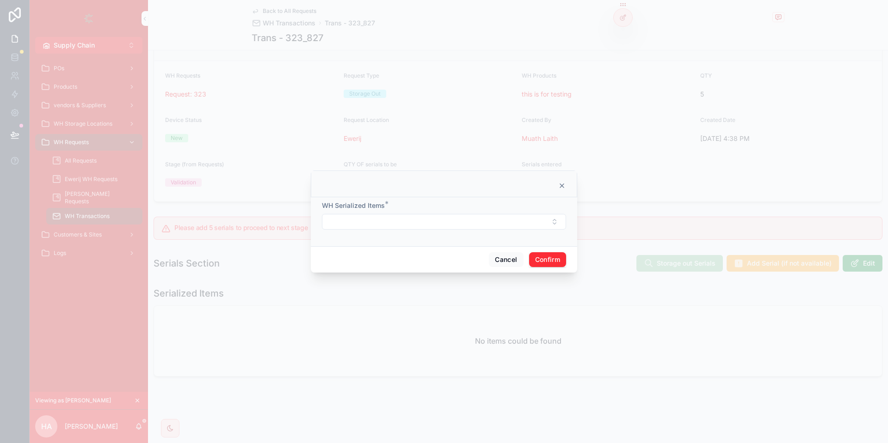
click at [411, 211] on div "WH Serialized Items *" at bounding box center [444, 215] width 244 height 29
click at [401, 225] on button "Select Button" at bounding box center [444, 222] width 244 height 16
click at [632, 309] on div at bounding box center [444, 221] width 888 height 443
click at [510, 256] on button "Cancel" at bounding box center [506, 259] width 34 height 15
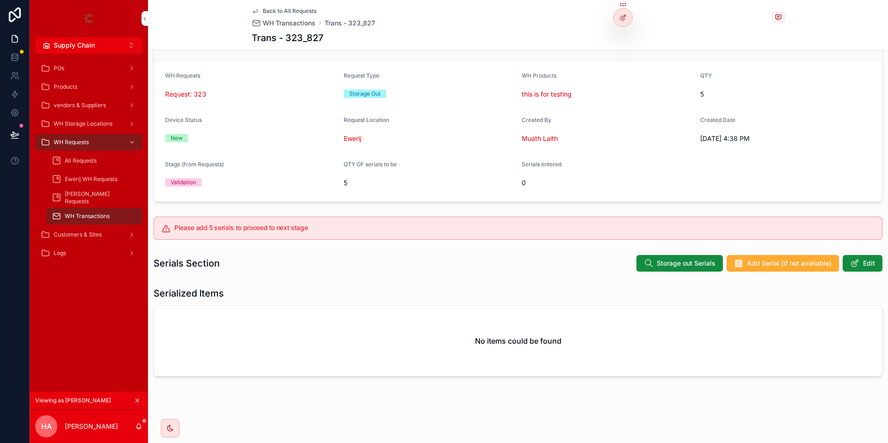
drag, startPoint x: 841, startPoint y: 266, endPoint x: 730, endPoint y: 258, distance: 111.2
click at [730, 258] on div "Storage out Serials Add Serial (if not available) Edit" at bounding box center [755, 264] width 253 height 18
click at [722, 289] on div "Serialized Items" at bounding box center [518, 293] width 729 height 13
click at [752, 268] on button "Add Serial (if not available)" at bounding box center [782, 263] width 112 height 17
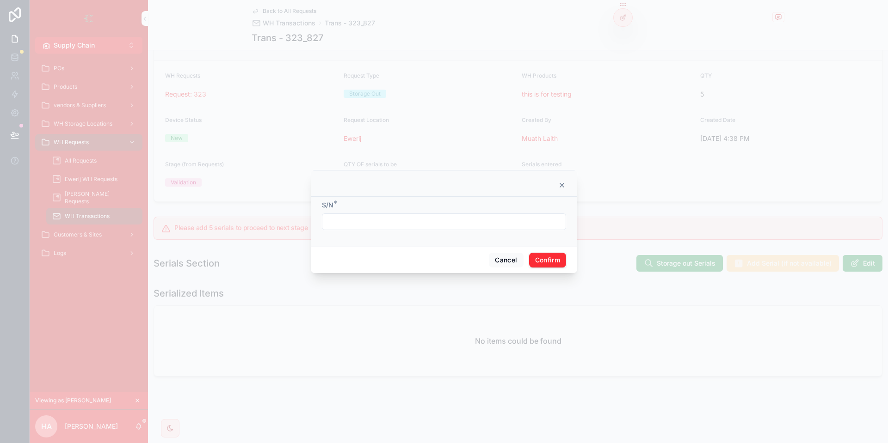
click at [387, 235] on form "S/N *" at bounding box center [444, 220] width 244 height 39
click at [374, 216] on input "text" at bounding box center [443, 221] width 243 height 13
click at [501, 258] on button "Cancel" at bounding box center [506, 260] width 34 height 15
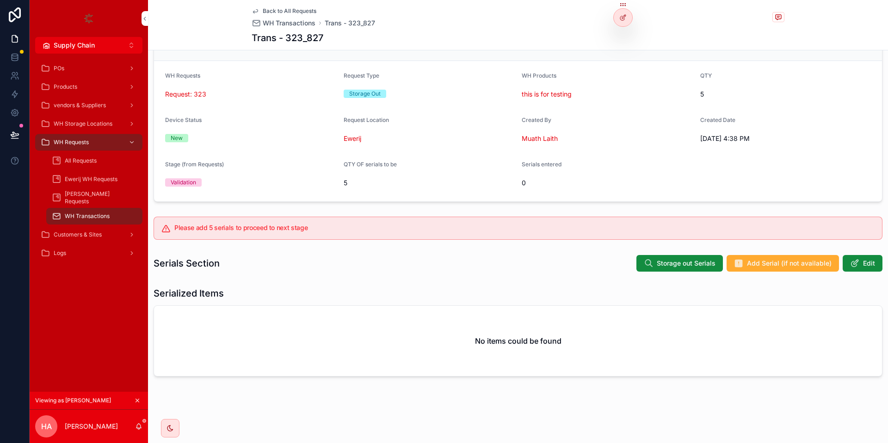
click at [711, 264] on span "Storage out Serials" at bounding box center [686, 263] width 59 height 9
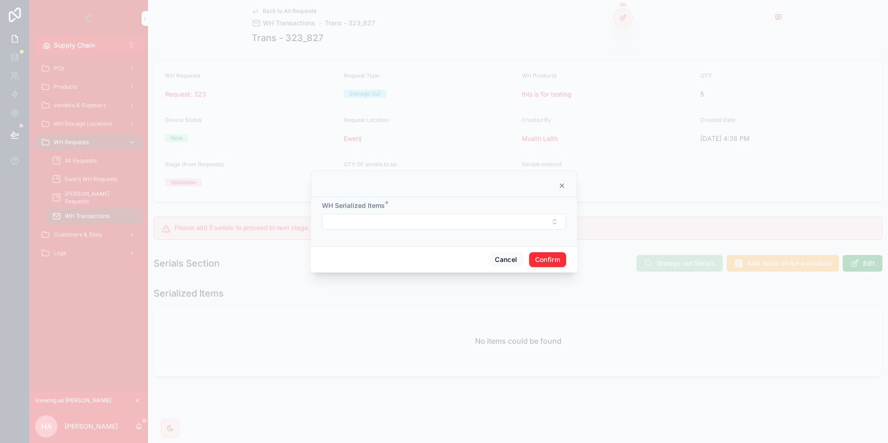
click at [373, 217] on button "Select Button" at bounding box center [444, 222] width 244 height 16
click at [400, 274] on span "whtest1" at bounding box center [394, 273] width 23 height 9
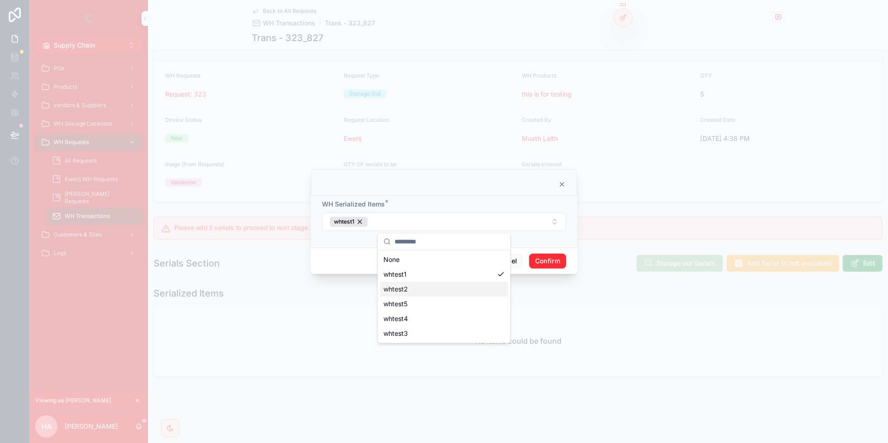
click at [422, 290] on div "whtest2" at bounding box center [444, 289] width 129 height 15
click at [414, 306] on div "whtest5" at bounding box center [444, 304] width 129 height 15
click at [411, 322] on div "whtest4" at bounding box center [444, 319] width 129 height 15
click at [410, 341] on div "None whtest1 whtest2 whtest5 whtest4 whtest3" at bounding box center [444, 297] width 132 height 92
click at [477, 332] on div "whtest3" at bounding box center [444, 333] width 129 height 15
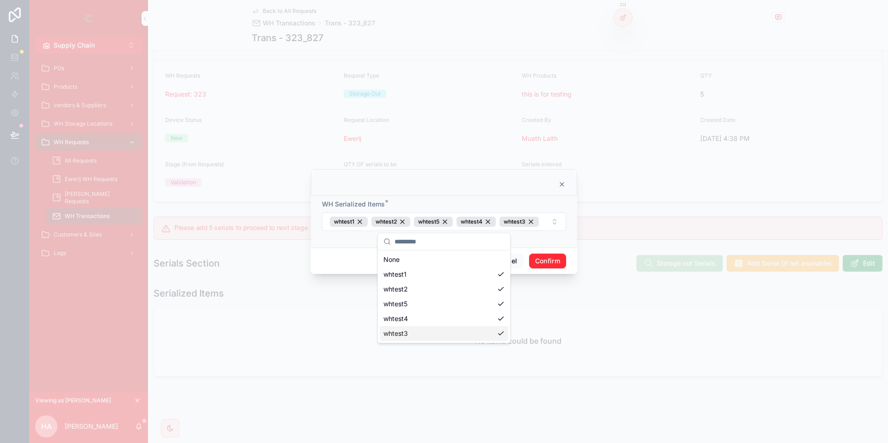
click at [559, 262] on button "Confirm" at bounding box center [547, 261] width 37 height 15
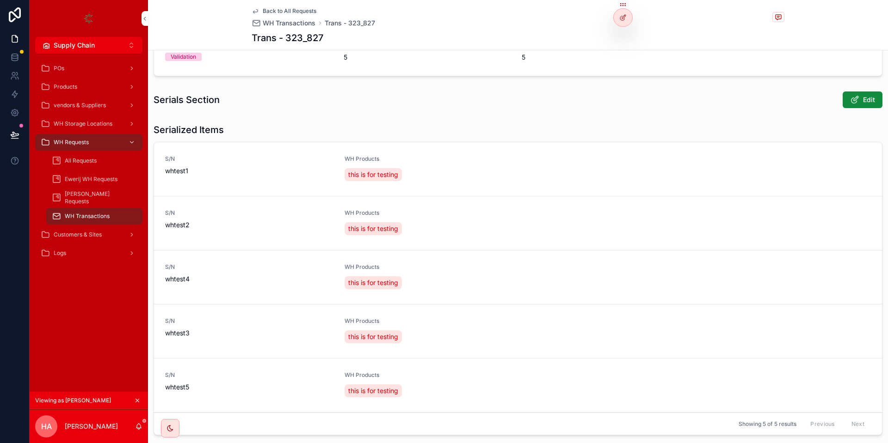
scroll to position [153, 0]
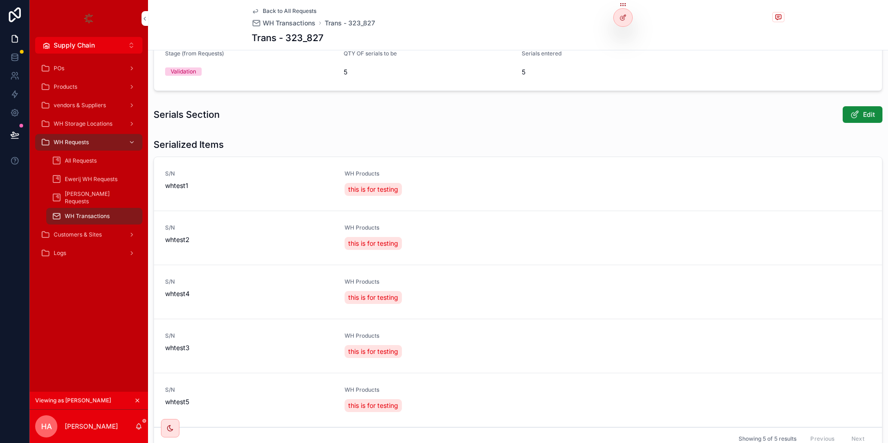
click at [861, 116] on button "Edit" at bounding box center [862, 114] width 40 height 17
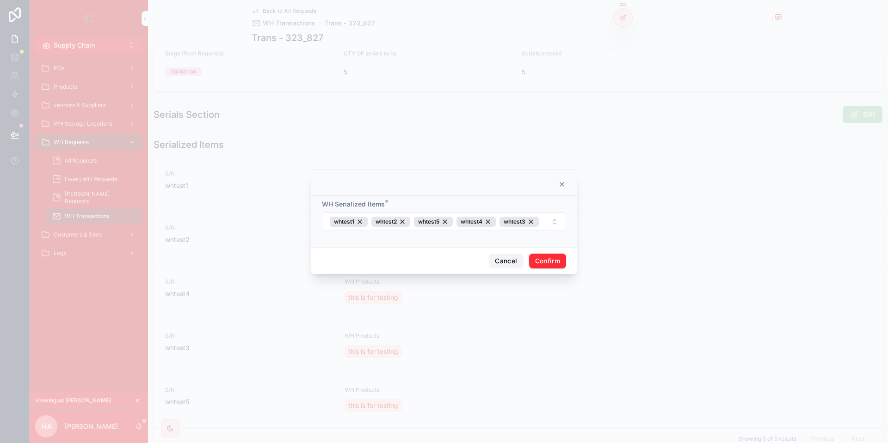
click at [511, 258] on button "Cancel" at bounding box center [506, 261] width 34 height 15
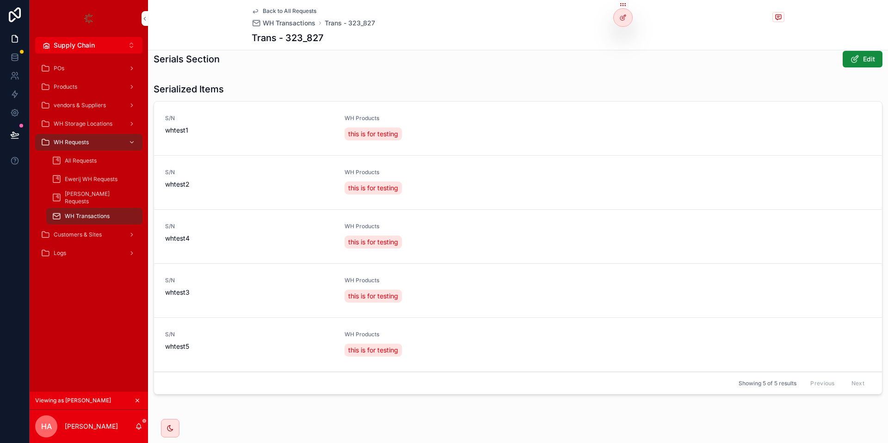
scroll to position [182, 0]
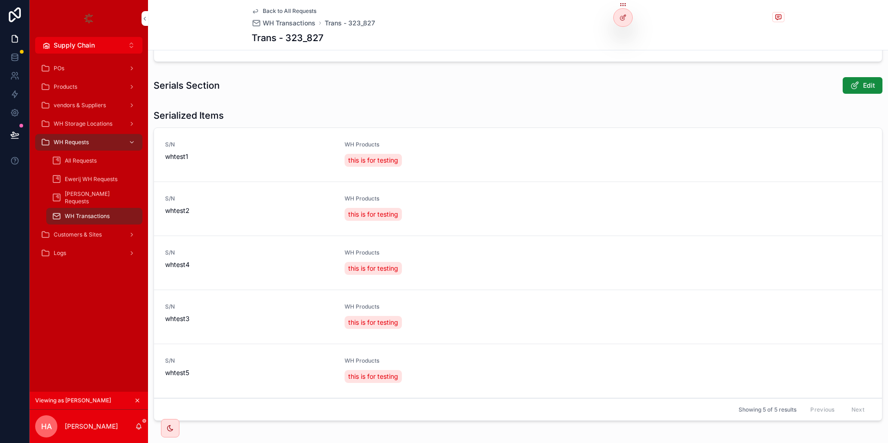
click at [852, 86] on icon "scrollable content" at bounding box center [854, 85] width 9 height 9
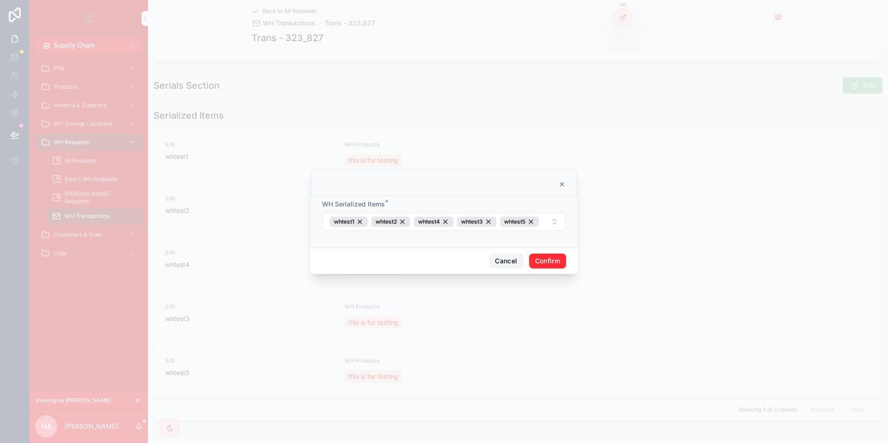
click at [504, 265] on button "Cancel" at bounding box center [506, 261] width 34 height 15
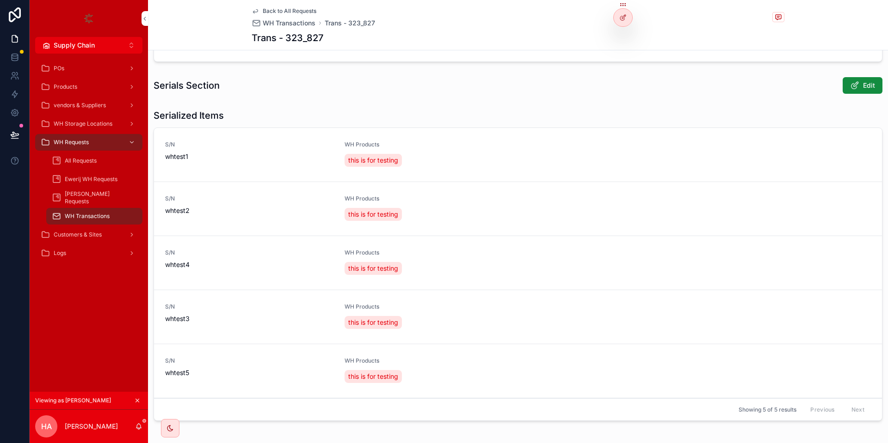
scroll to position [0, 0]
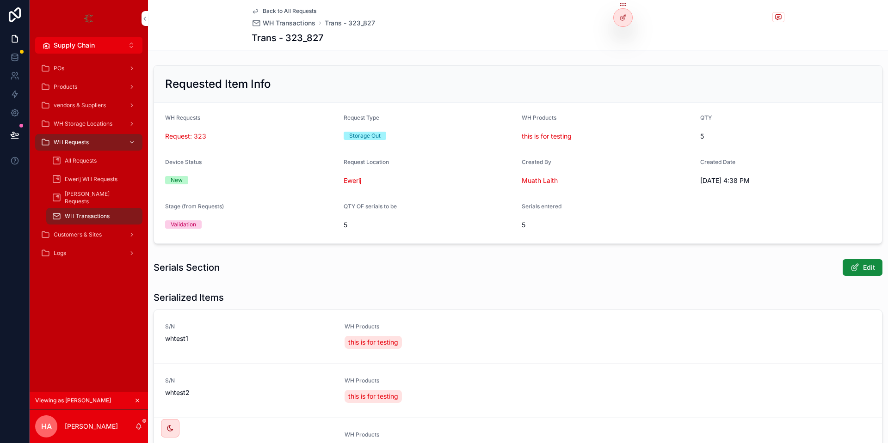
click at [291, 10] on span "Back to All Requests" at bounding box center [290, 10] width 54 height 7
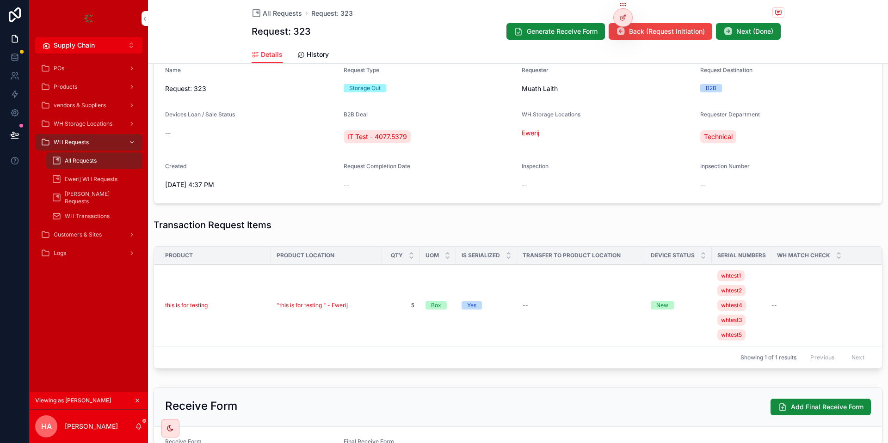
scroll to position [90, 0]
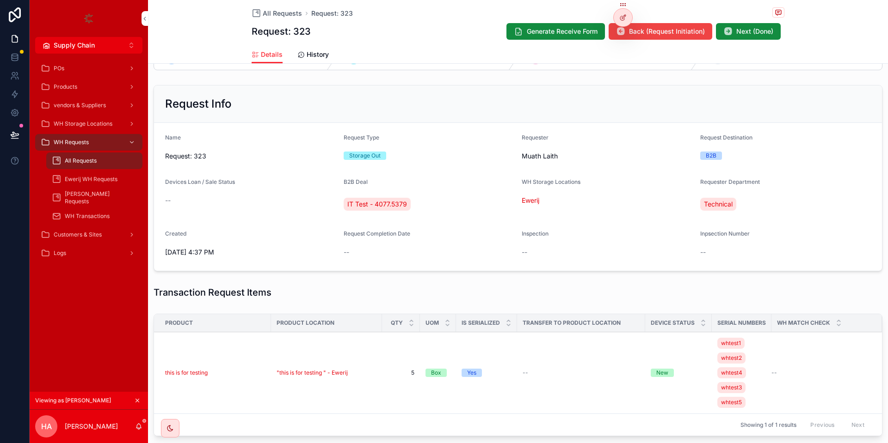
click at [618, 18] on div at bounding box center [623, 18] width 18 height 18
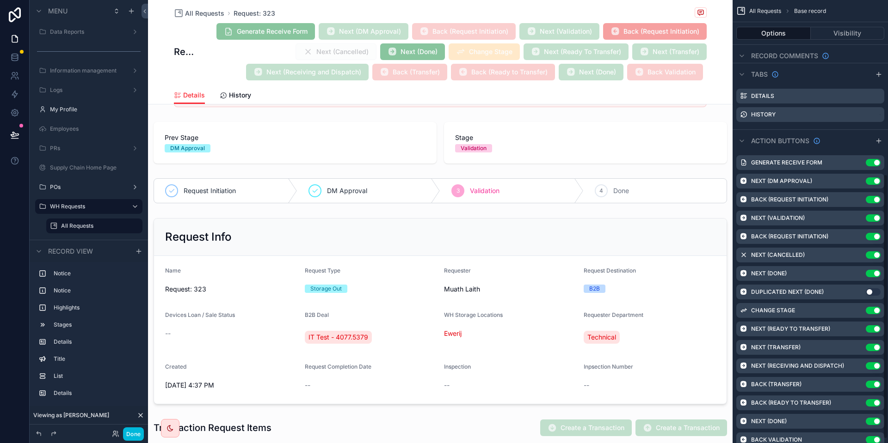
scroll to position [291, 0]
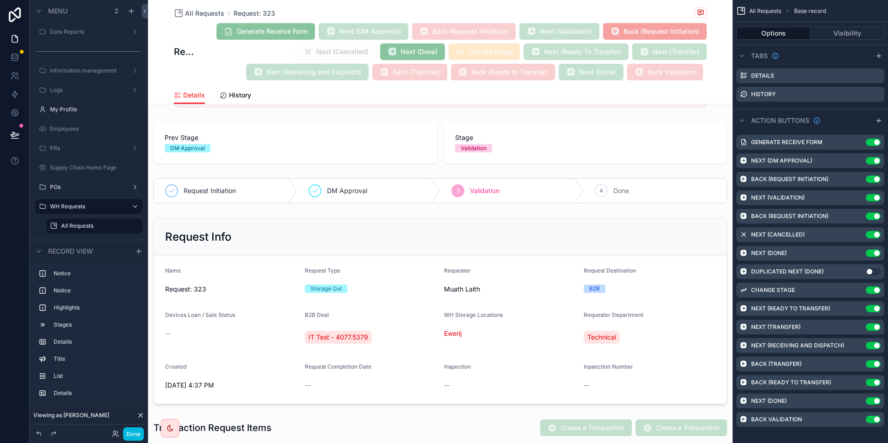
click at [0, 0] on icon "scrollable content" at bounding box center [0, 0] width 0 height 0
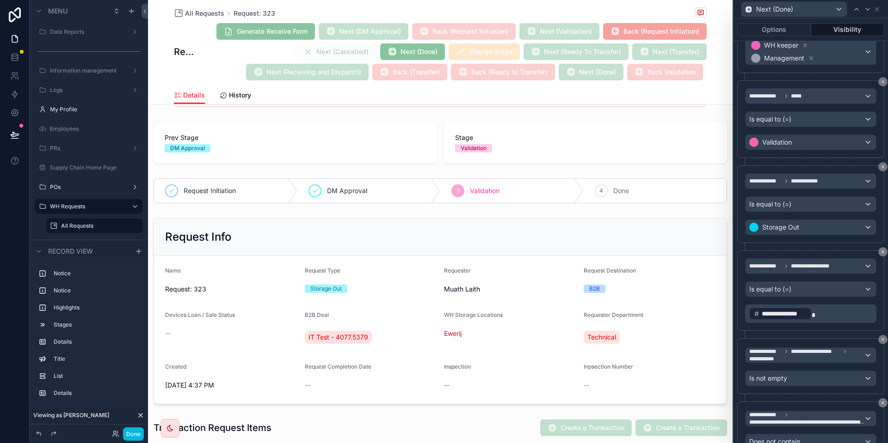
scroll to position [943, 0]
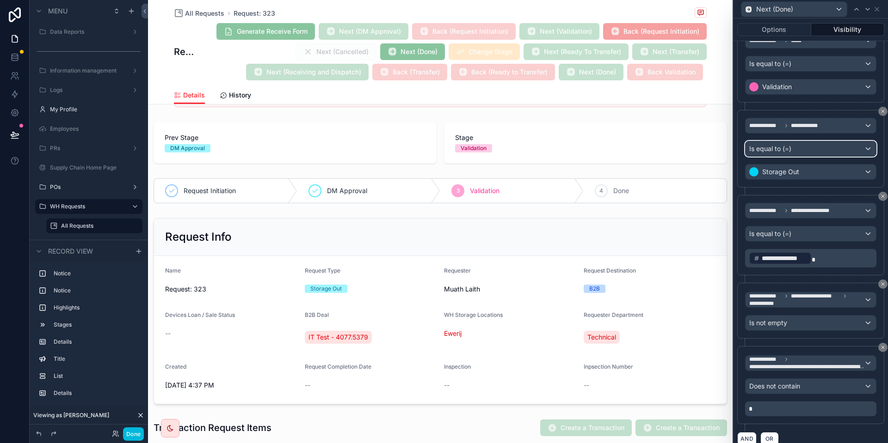
click at [824, 149] on div "Is equal to (=)" at bounding box center [810, 148] width 130 height 15
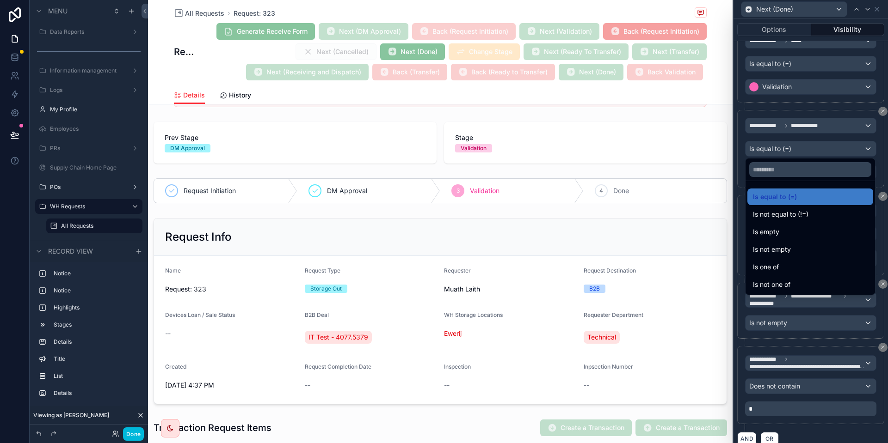
click at [811, 264] on div "Is one of" at bounding box center [810, 267] width 115 height 11
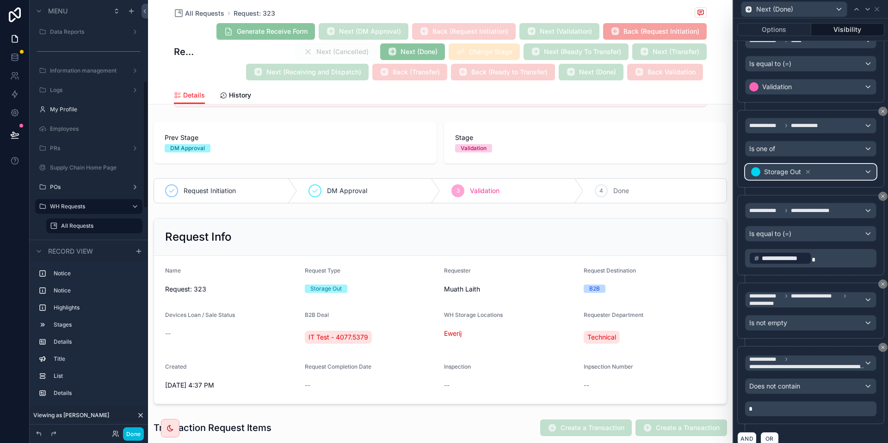
scroll to position [273, 0]
click at [843, 170] on div "Storage Out" at bounding box center [810, 172] width 130 height 15
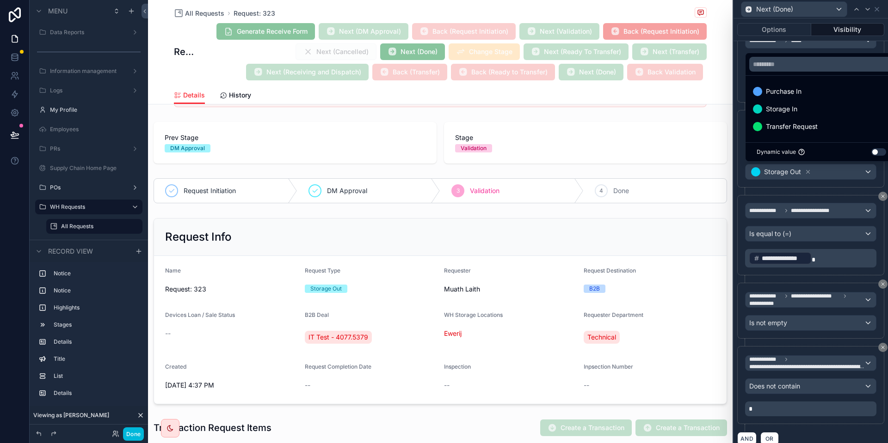
click at [818, 107] on div "Storage In" at bounding box center [821, 109] width 137 height 11
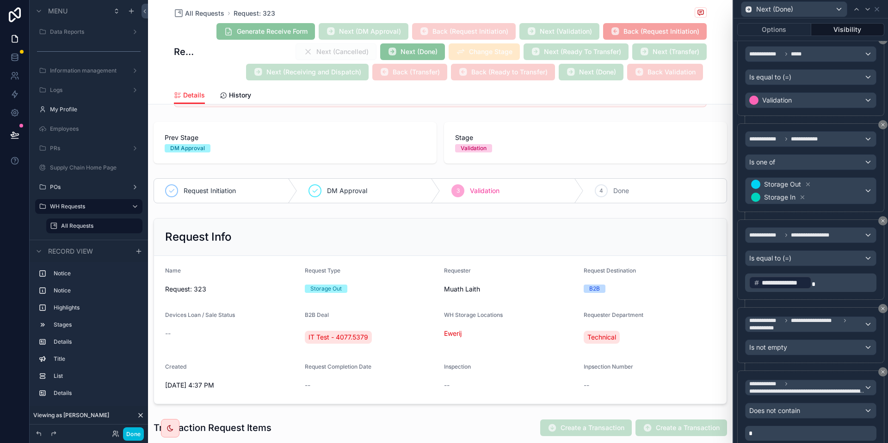
scroll to position [940, 0]
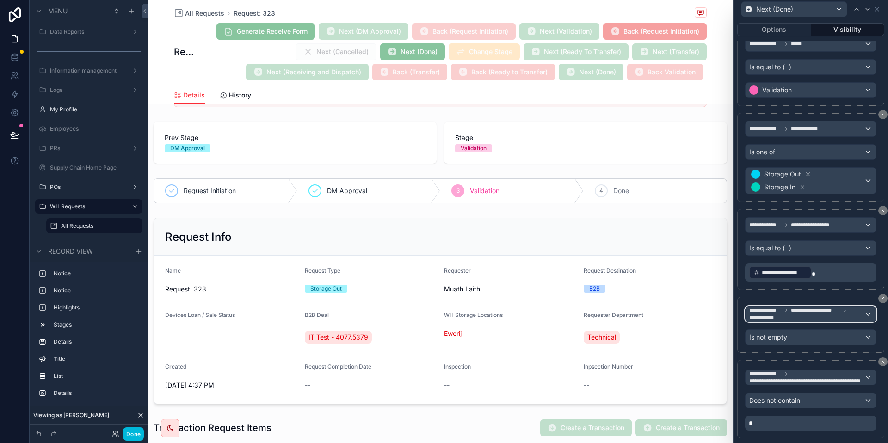
click at [856, 307] on span "**********" at bounding box center [806, 314] width 115 height 15
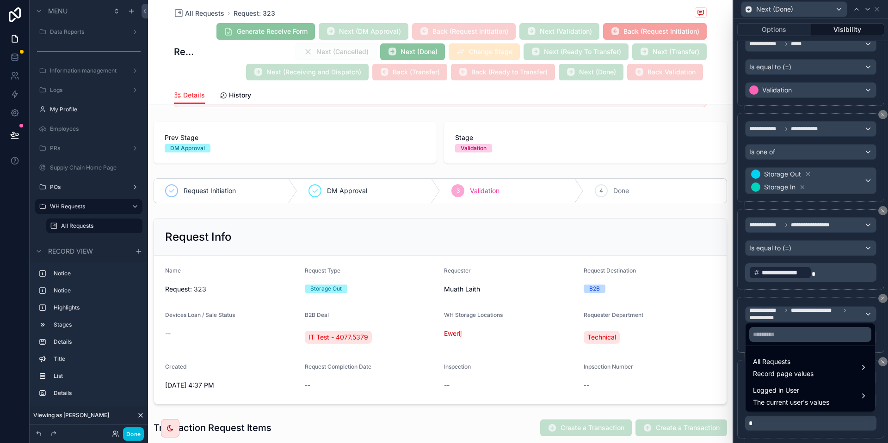
click at [796, 375] on span "Record page values" at bounding box center [783, 373] width 61 height 9
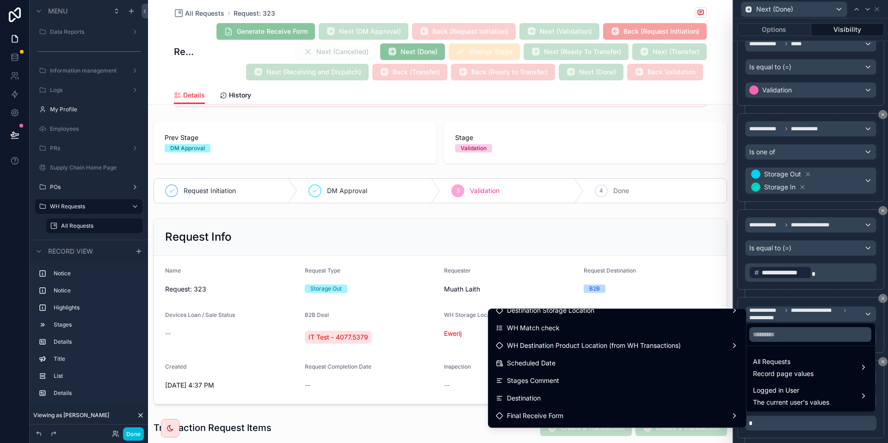
scroll to position [566, 0]
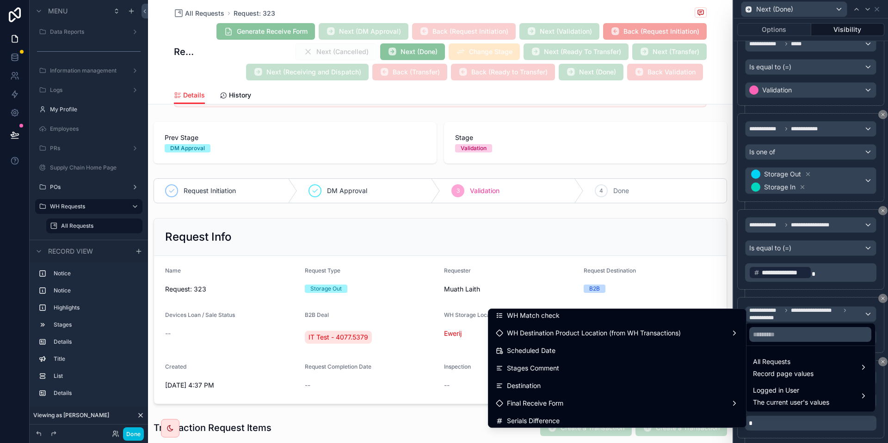
click at [598, 396] on div "Final Receive Form" at bounding box center [617, 403] width 254 height 17
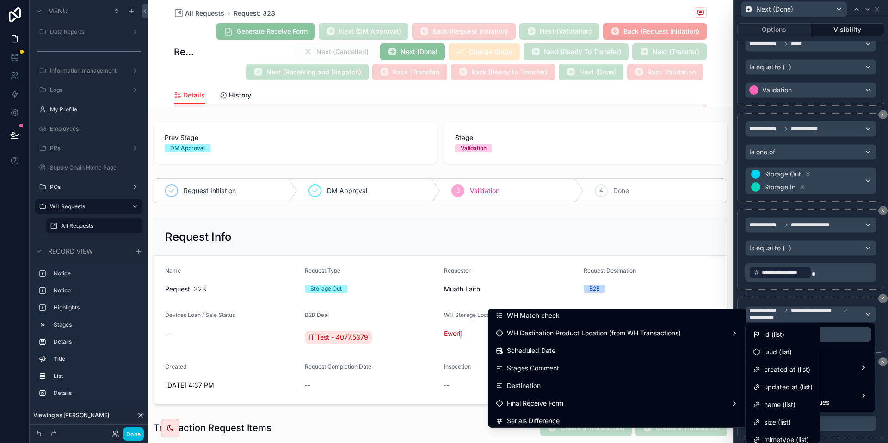
click at [797, 335] on div "id (list)" at bounding box center [783, 334] width 60 height 11
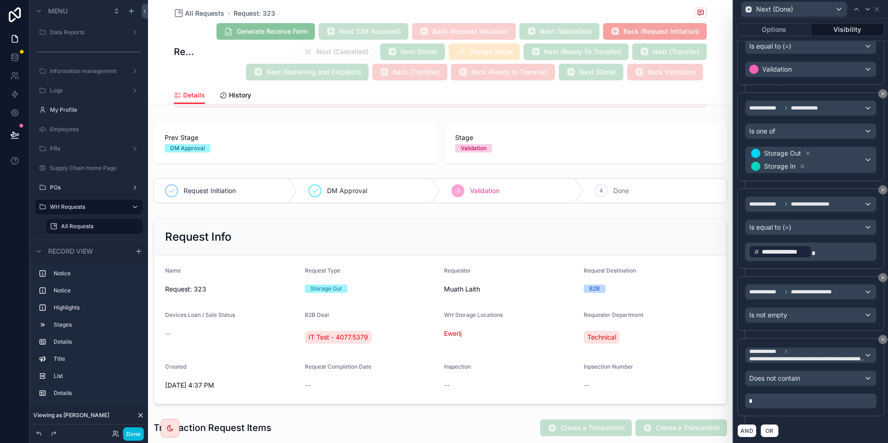
scroll to position [961, 0]
click at [132, 429] on button "Done" at bounding box center [133, 434] width 21 height 13
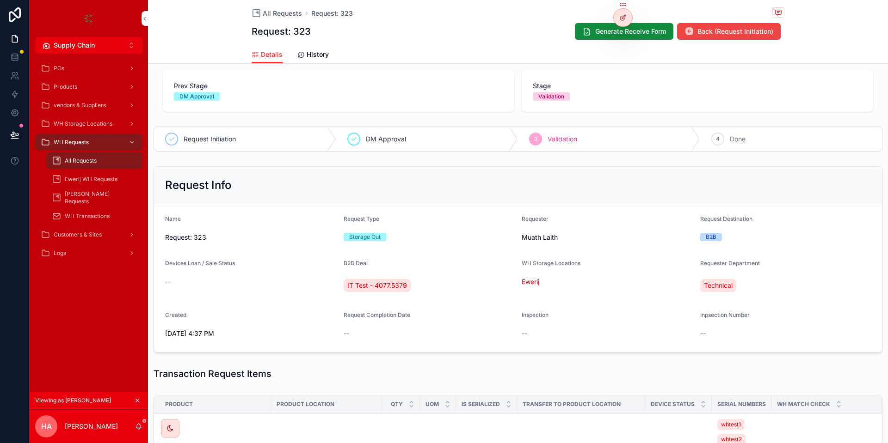
scroll to position [0, 0]
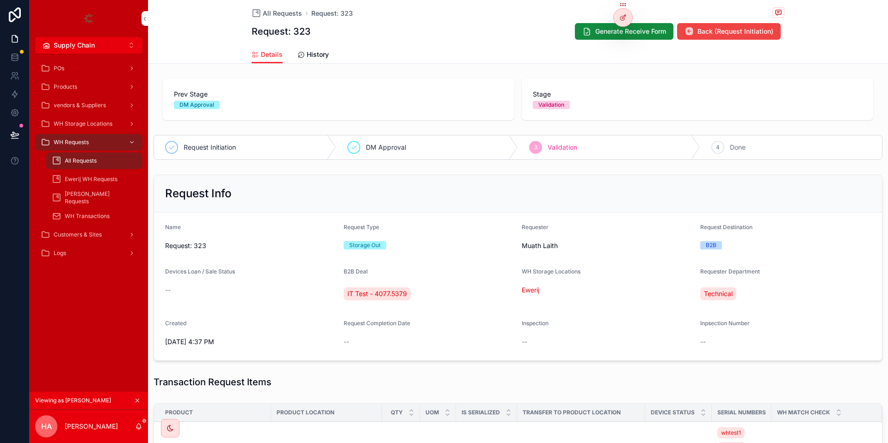
click at [627, 4] on div at bounding box center [622, 14] width 19 height 26
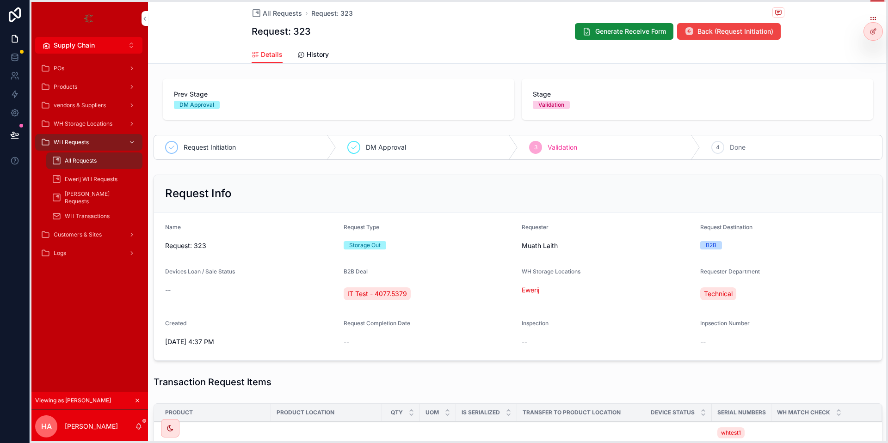
drag, startPoint x: 626, startPoint y: 4, endPoint x: 876, endPoint y: 18, distance: 250.5
click at [875, 18] on icon at bounding box center [875, 17] width 0 height 0
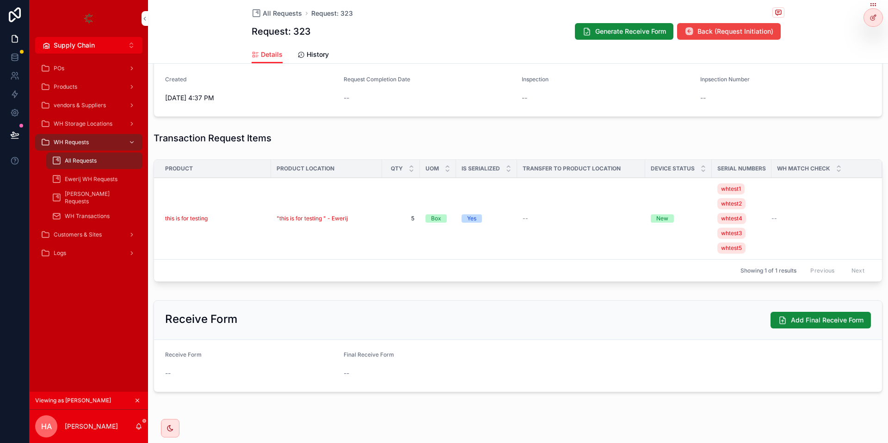
scroll to position [256, 0]
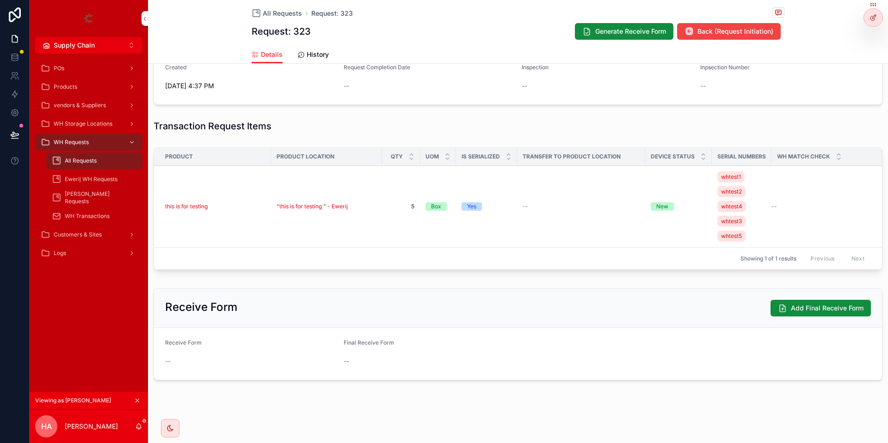
click at [645, 31] on span "Generate Receive Form" at bounding box center [630, 31] width 71 height 9
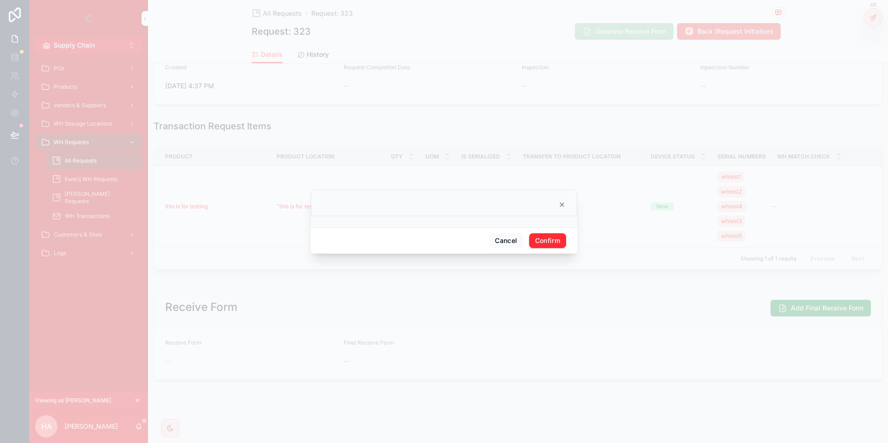
click at [550, 248] on div "Cancel Confirm" at bounding box center [444, 241] width 266 height 26
click at [552, 240] on button "Confirm" at bounding box center [547, 241] width 37 height 15
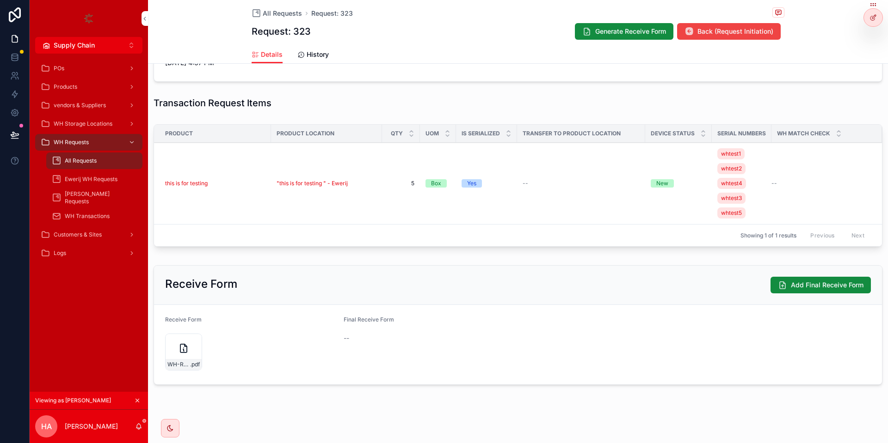
scroll to position [284, 0]
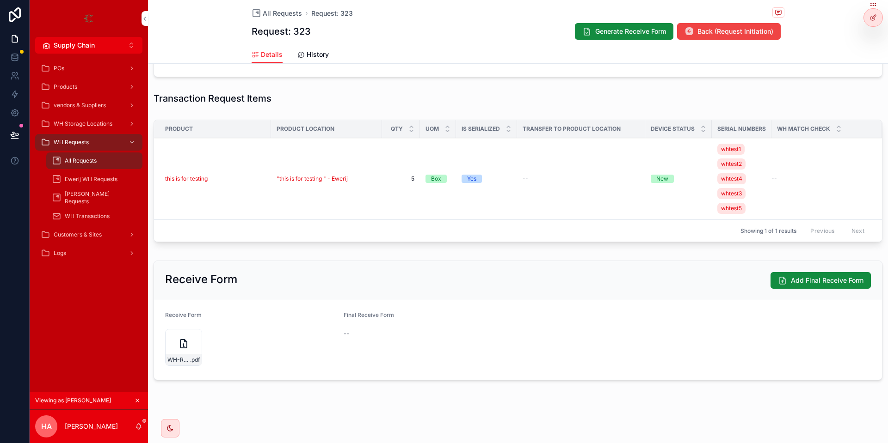
click at [231, 277] on h2 "Receive Form" at bounding box center [201, 279] width 72 height 15
click at [178, 343] on icon "scrollable content" at bounding box center [183, 343] width 11 height 11
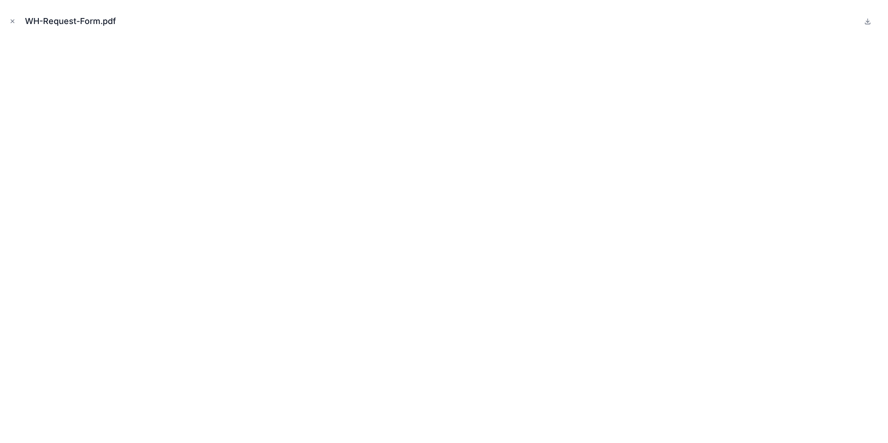
click at [12, 21] on icon "Close modal" at bounding box center [12, 21] width 6 height 6
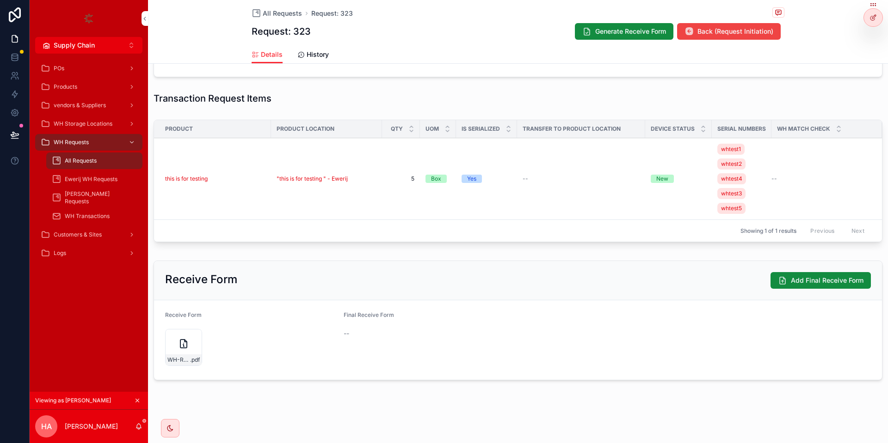
drag, startPoint x: 769, startPoint y: 288, endPoint x: 862, endPoint y: 287, distance: 92.5
click at [862, 287] on div "Receive Form Add Final Receive Form" at bounding box center [518, 280] width 706 height 17
click at [849, 283] on span "Add Final Receive Form" at bounding box center [827, 280] width 73 height 9
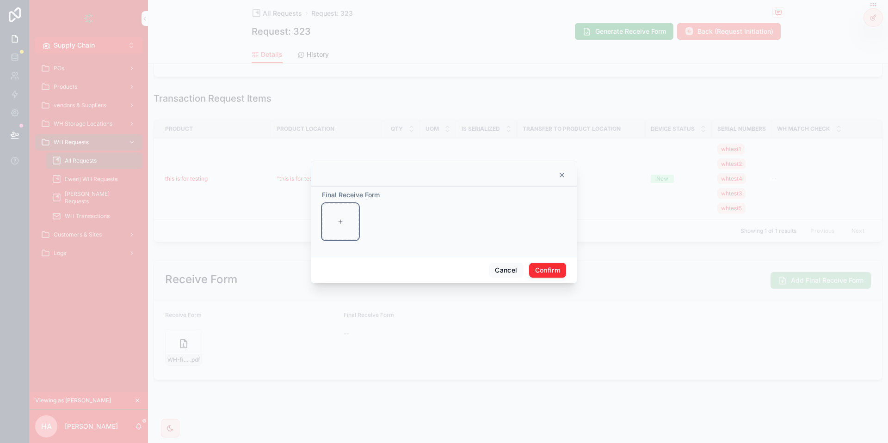
click at [357, 233] on div at bounding box center [340, 221] width 37 height 37
type input "**********"
click at [550, 270] on button "Confirm" at bounding box center [547, 270] width 37 height 15
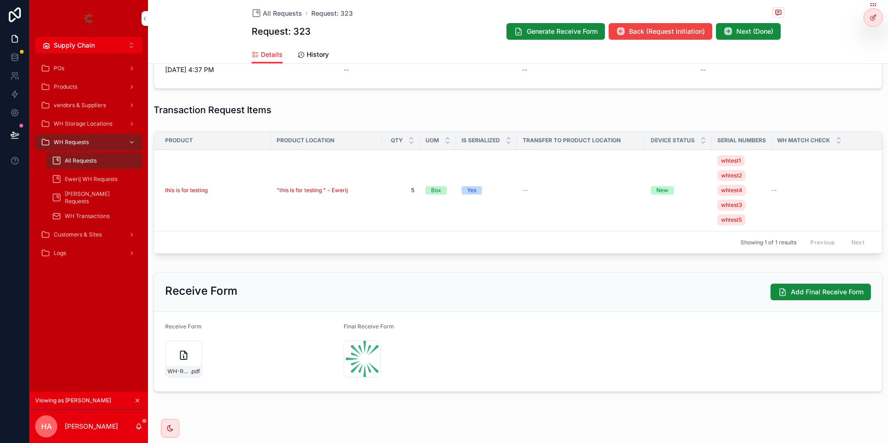
scroll to position [284, 0]
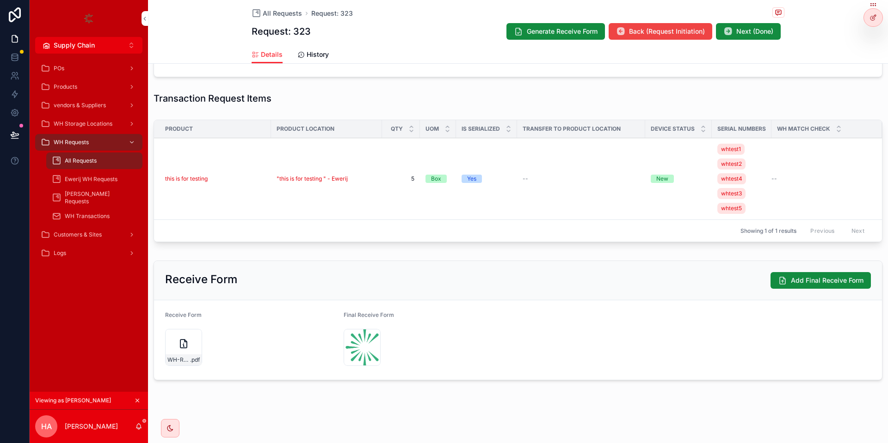
click at [733, 23] on div "Generate Receive Form Back (Request Initiation) Next (Done)" at bounding box center [641, 32] width 285 height 18
click at [731, 33] on icon "scrollable content" at bounding box center [727, 31] width 9 height 9
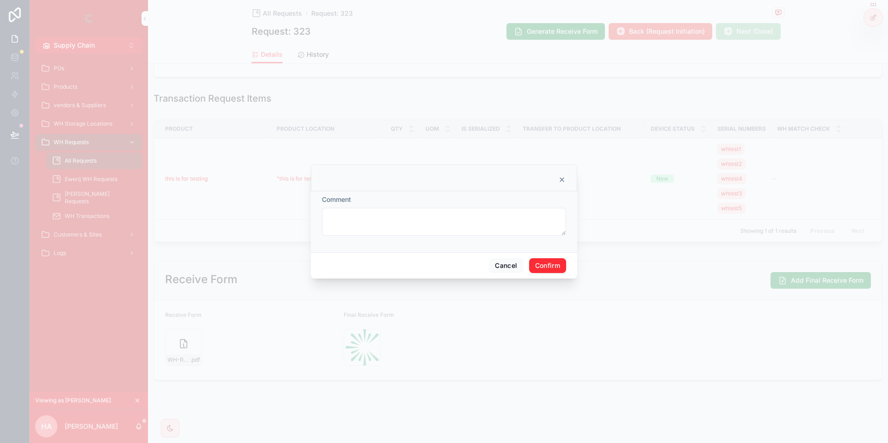
click at [543, 272] on button "Confirm" at bounding box center [547, 265] width 37 height 15
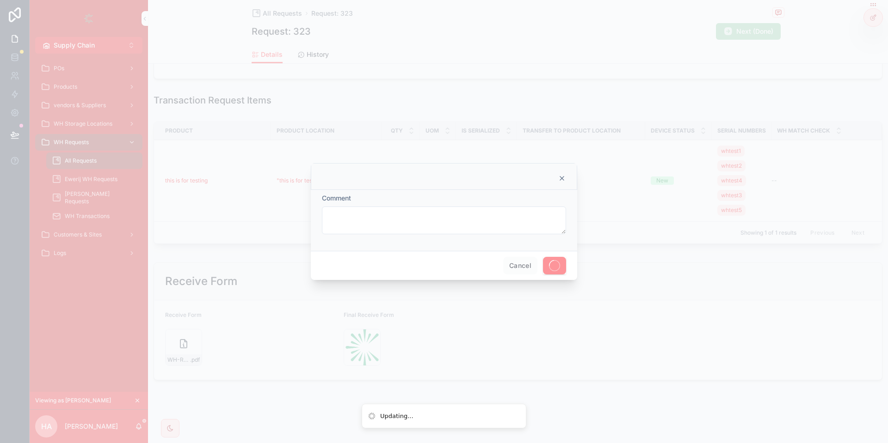
click at [543, 269] on span at bounding box center [554, 266] width 23 height 18
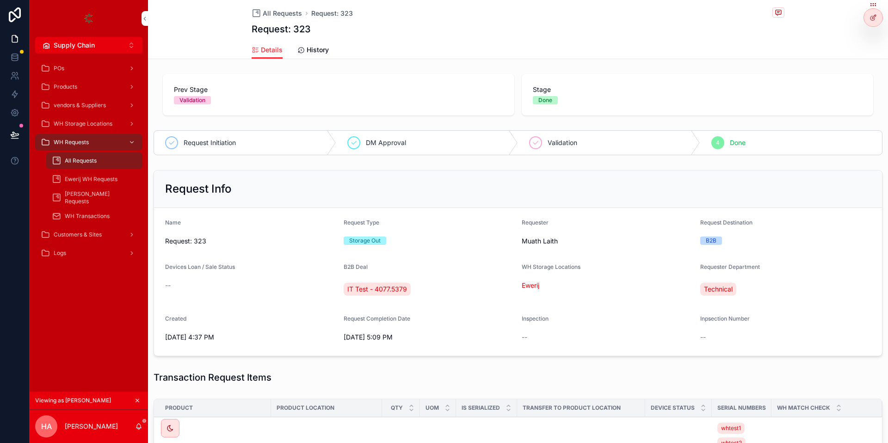
scroll to position [166, 0]
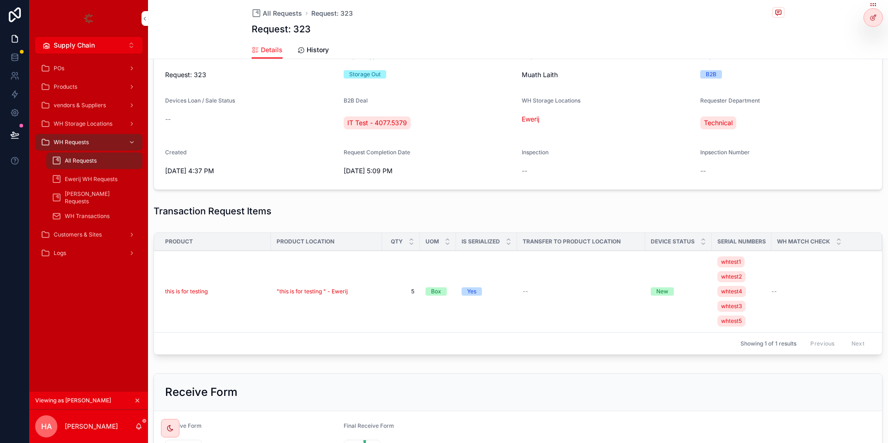
click at [309, 288] on span ""this is for testing " - Ewerij" at bounding box center [312, 291] width 71 height 7
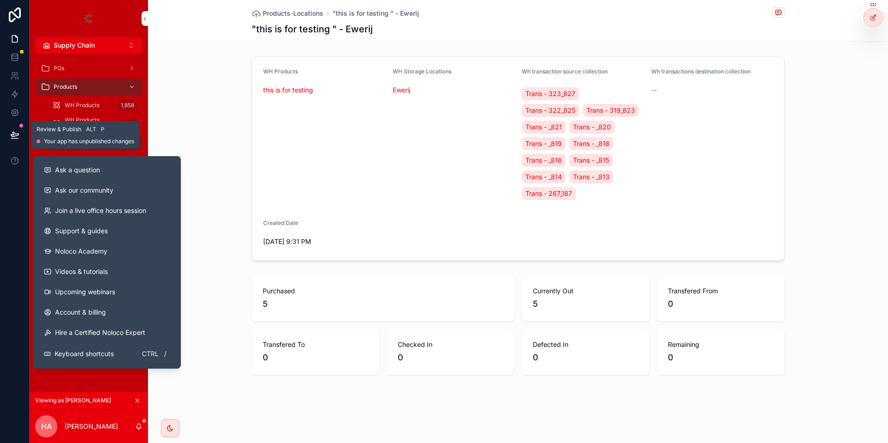
click at [11, 129] on button at bounding box center [15, 135] width 20 height 26
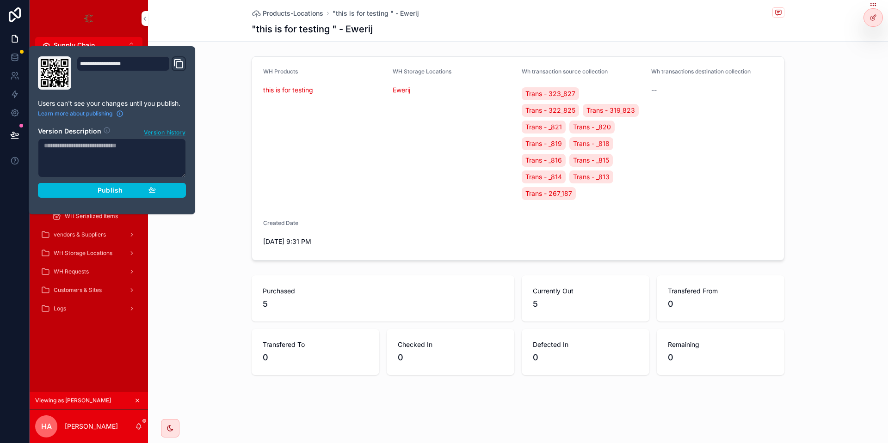
click at [153, 193] on icon "button" at bounding box center [152, 193] width 6 height 0
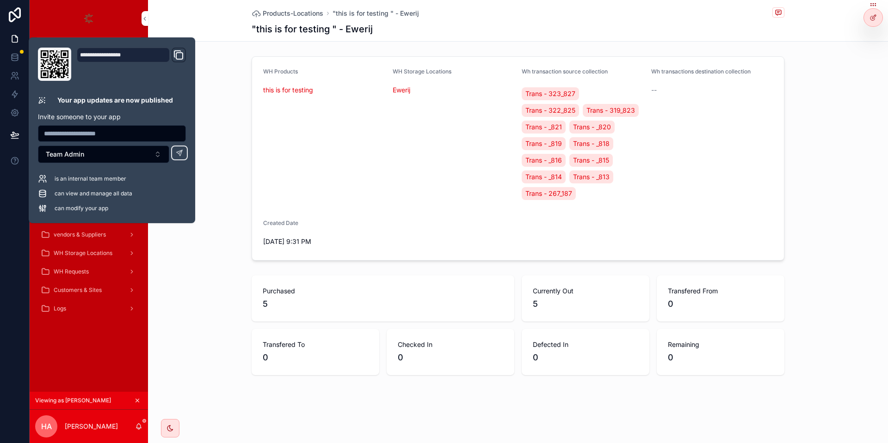
click at [238, 136] on div "WH Products this is for testing WH Storage Locations Ewerij Wh transaction sour…" at bounding box center [518, 159] width 740 height 212
